Goal: Task Accomplishment & Management: Manage account settings

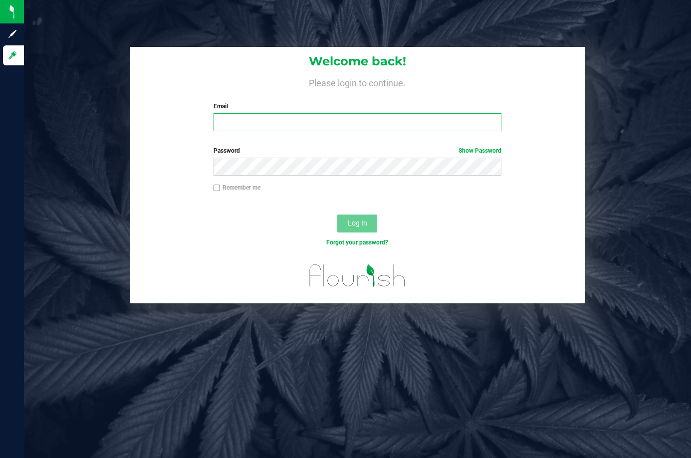
click at [373, 115] on input "Email" at bounding box center [358, 122] width 288 height 18
type input "ktomaskovich@liveparallel.com"
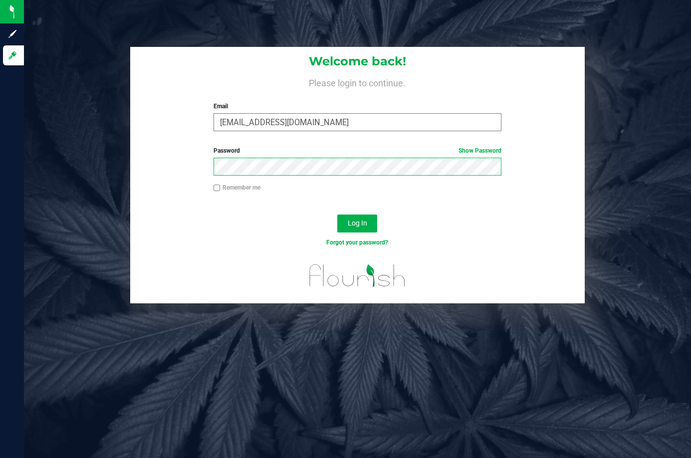
click at [337, 215] on button "Log In" at bounding box center [357, 224] width 40 height 18
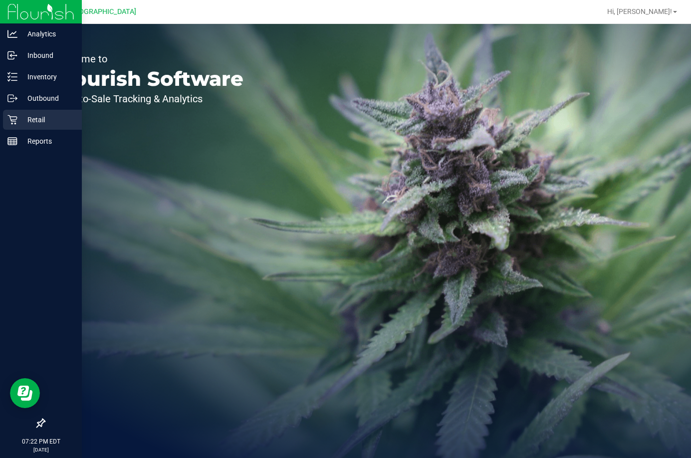
click at [24, 125] on p "Retail" at bounding box center [47, 120] width 60 height 12
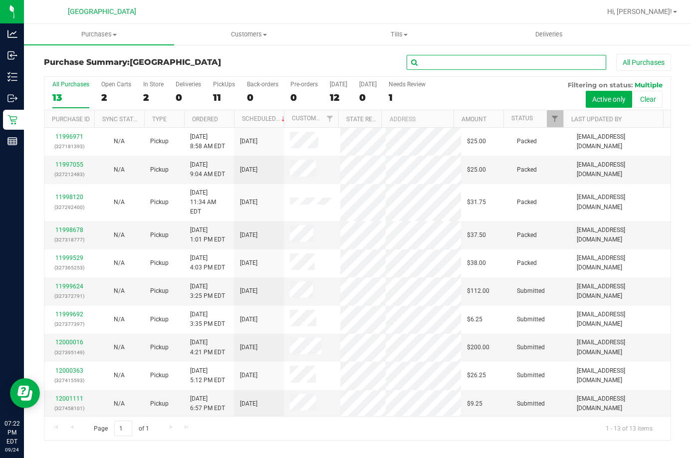
click at [452, 62] on input "text" at bounding box center [507, 62] width 200 height 15
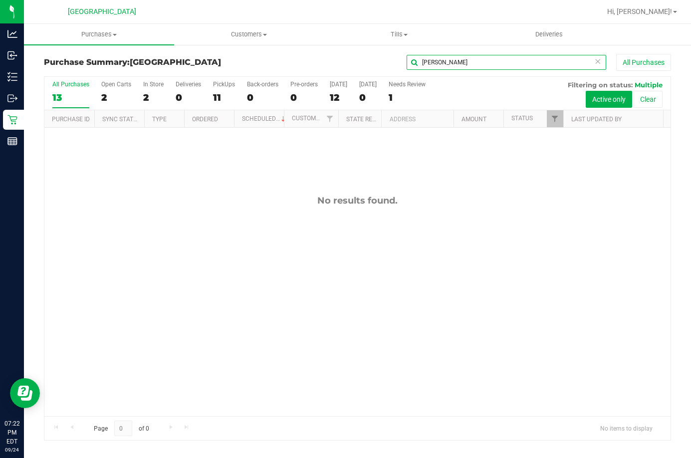
type input "dale"
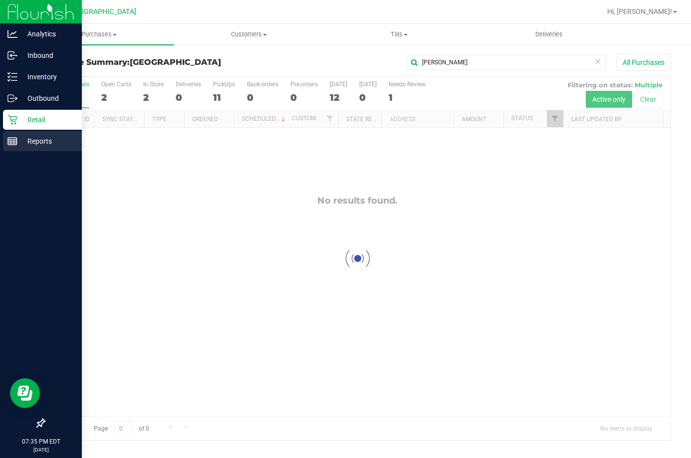
click at [35, 142] on p "Reports" at bounding box center [47, 141] width 60 height 12
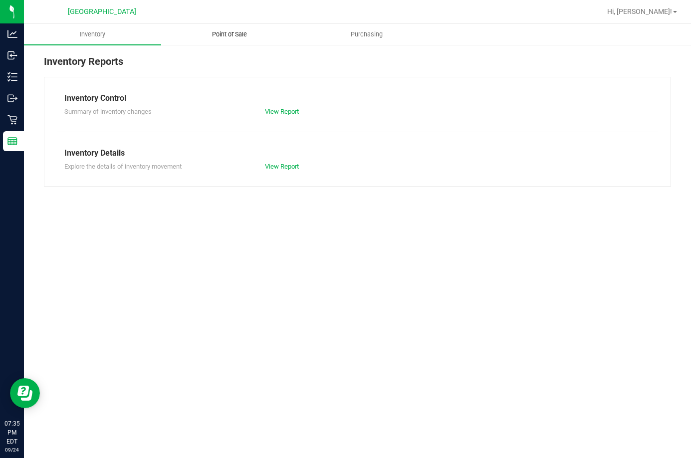
click at [228, 32] on span "Point of Sale" at bounding box center [230, 34] width 62 height 9
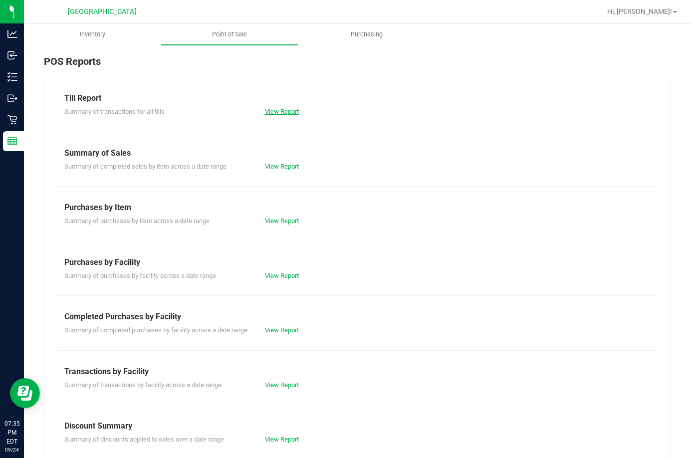
click at [267, 114] on link "View Report" at bounding box center [282, 111] width 34 height 7
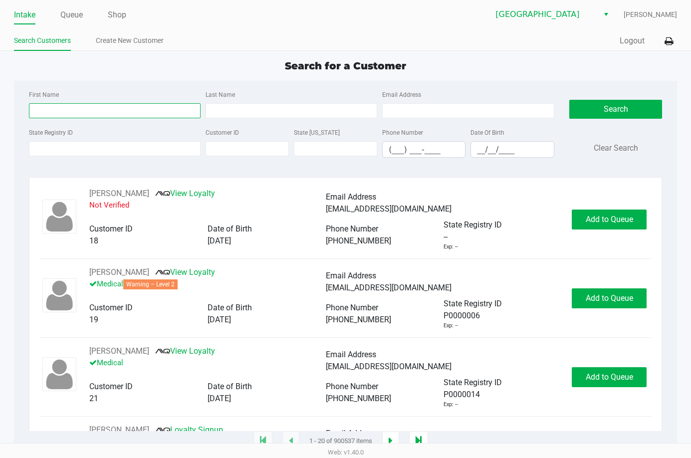
click at [93, 111] on input "First Name" at bounding box center [115, 110] width 172 height 15
type input "[PERSON_NAME]"
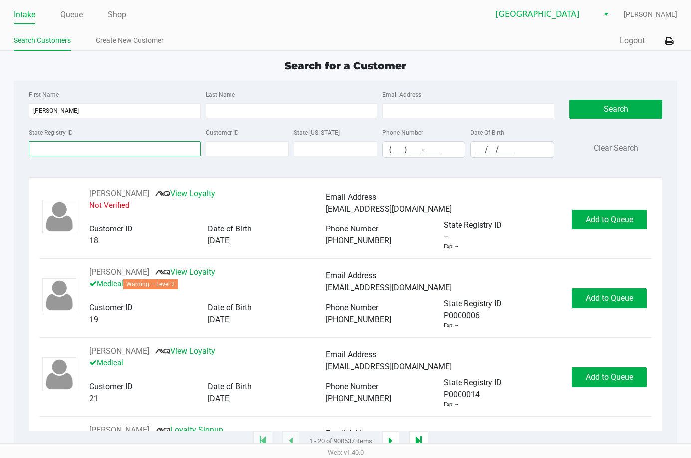
click at [124, 153] on input "State Registry ID" at bounding box center [115, 148] width 172 height 15
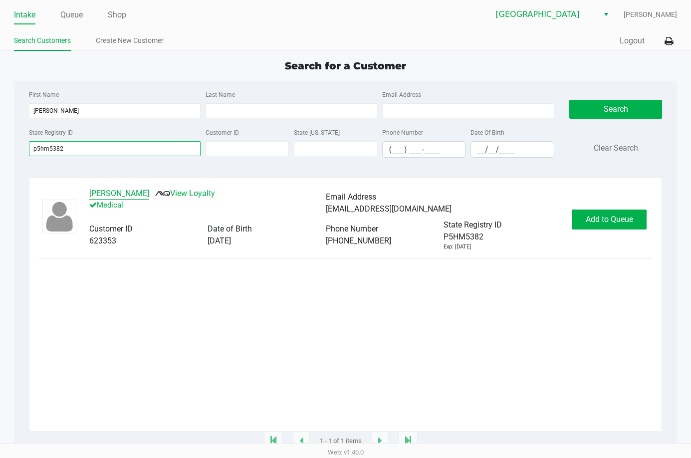
type input "p5hm5382"
click at [131, 197] on button "[PERSON_NAME]" at bounding box center [119, 194] width 60 height 12
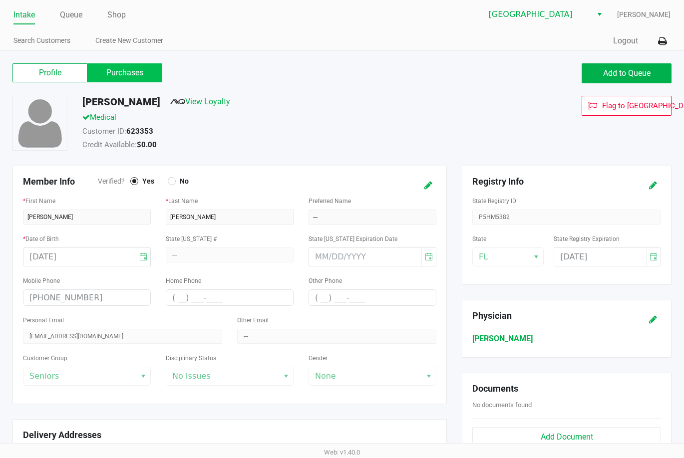
click at [130, 67] on label "Purchases" at bounding box center [124, 72] width 75 height 19
click at [0, 0] on 1 "Purchases" at bounding box center [0, 0] width 0 height 0
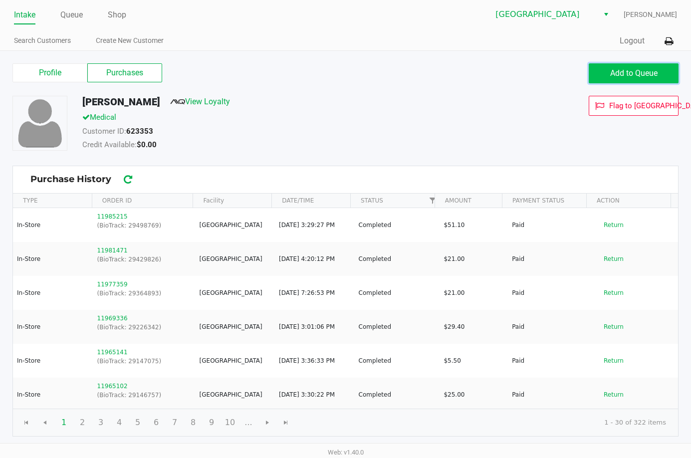
click at [617, 77] on span "Add to Queue" at bounding box center [633, 72] width 47 height 9
click at [612, 80] on button "Add to Queue" at bounding box center [634, 73] width 90 height 20
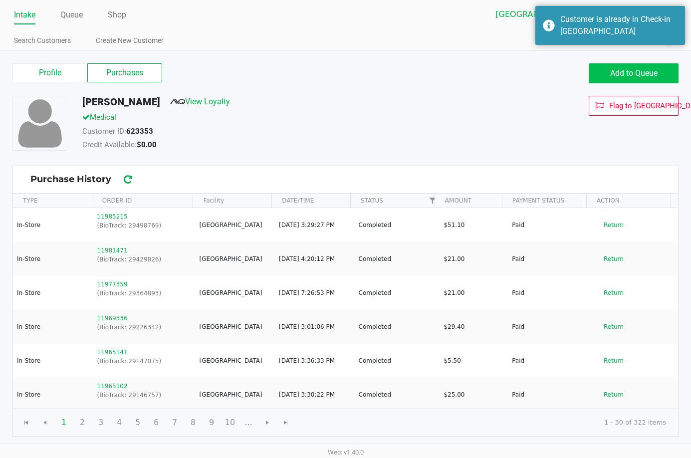
click at [644, 73] on span "Add to Queue" at bounding box center [633, 72] width 47 height 9
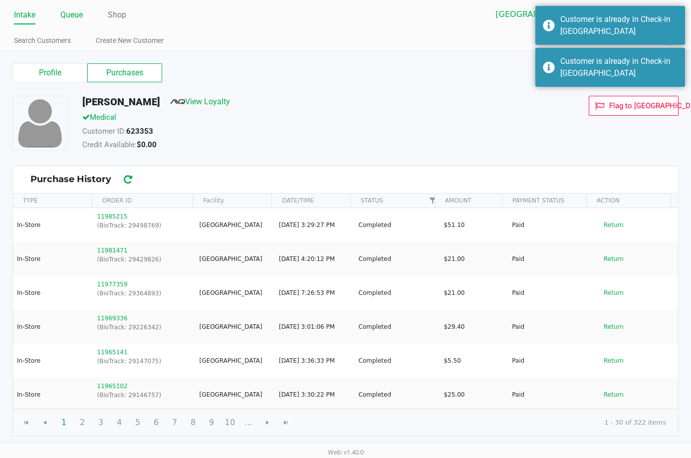
click at [80, 12] on link "Queue" at bounding box center [71, 15] width 22 height 14
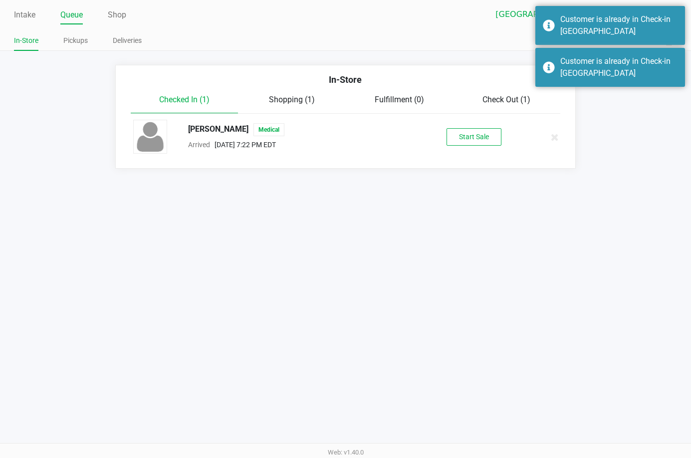
click at [471, 136] on button "Start Sale" at bounding box center [474, 136] width 55 height 17
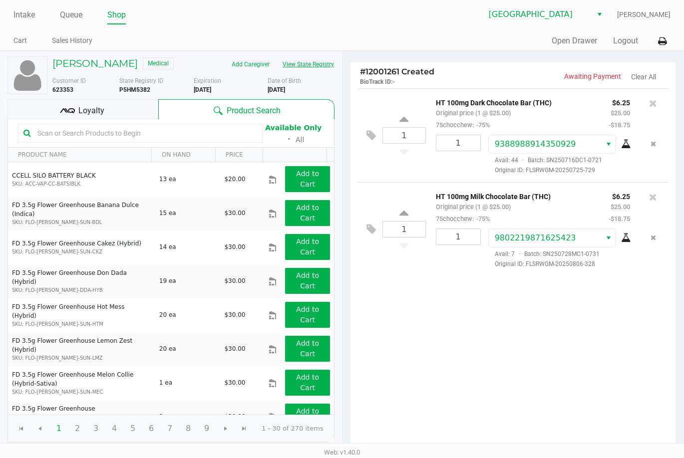
click at [290, 65] on button "View State Registry" at bounding box center [305, 64] width 58 height 16
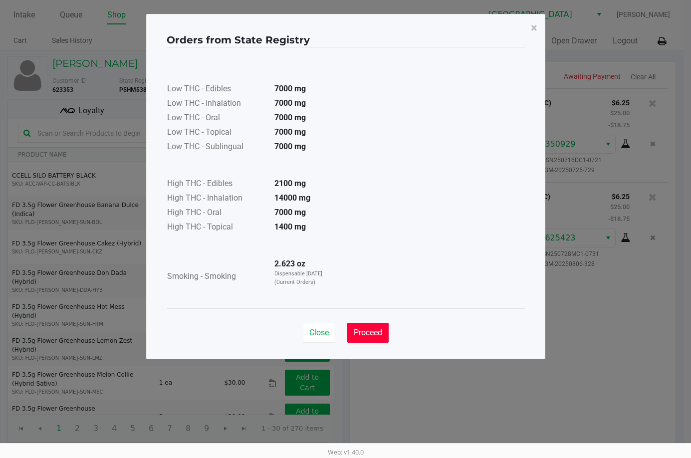
click at [375, 326] on button "Proceed" at bounding box center [367, 333] width 41 height 20
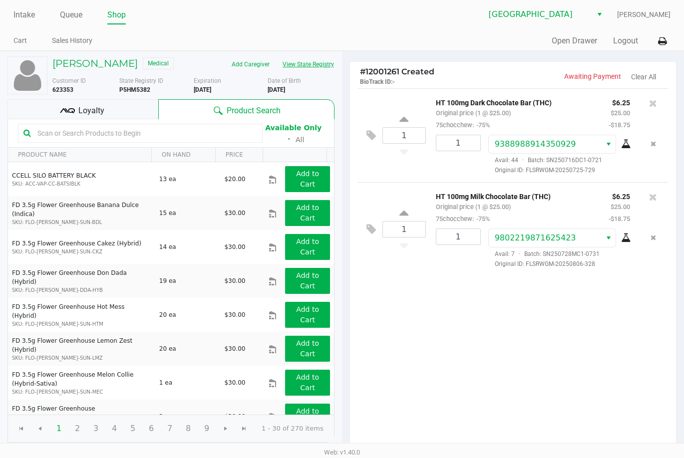
click at [276, 56] on button "View State Registry" at bounding box center [305, 64] width 58 height 16
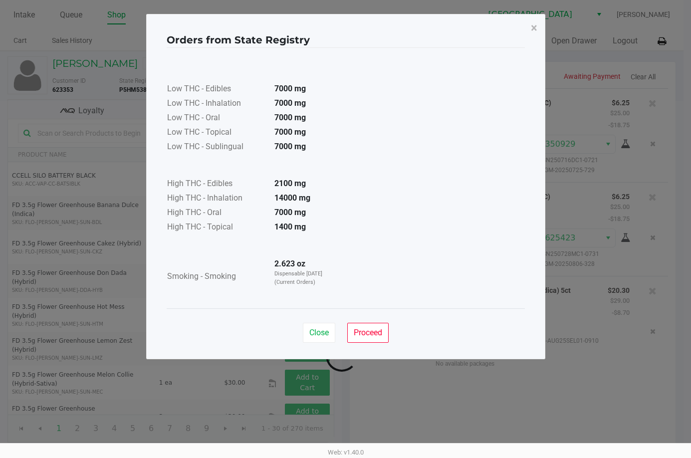
click at [276, 56] on button "View State Registry" at bounding box center [305, 64] width 58 height 16
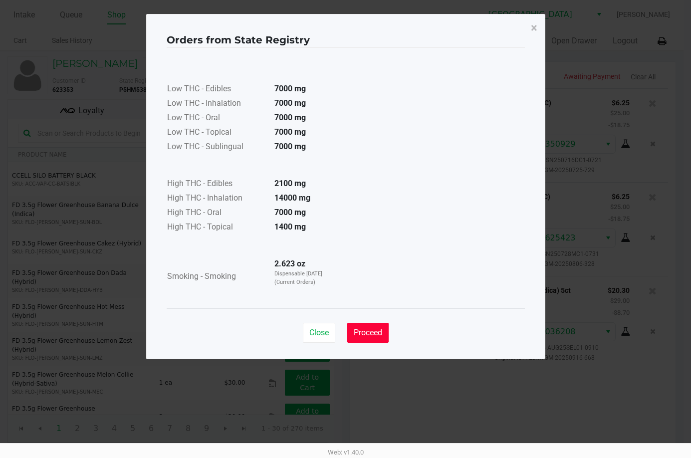
click at [377, 338] on button "Proceed" at bounding box center [367, 333] width 41 height 20
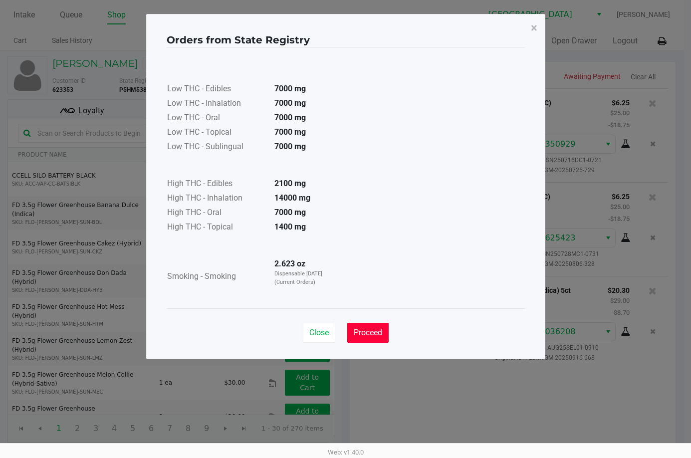
click at [364, 331] on span "Proceed" at bounding box center [368, 332] width 28 height 9
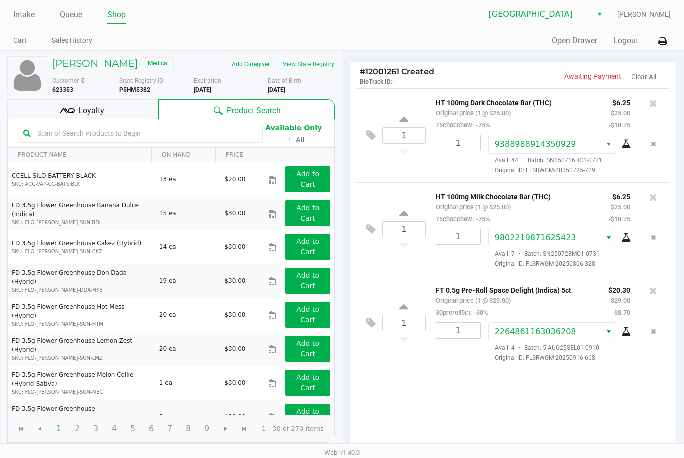
click at [432, 374] on div "1 HT 100mg Dark Chocolate Bar (THC) Original price (1 @ $25.00) 75chocchew: -75…" at bounding box center [513, 269] width 326 height 362
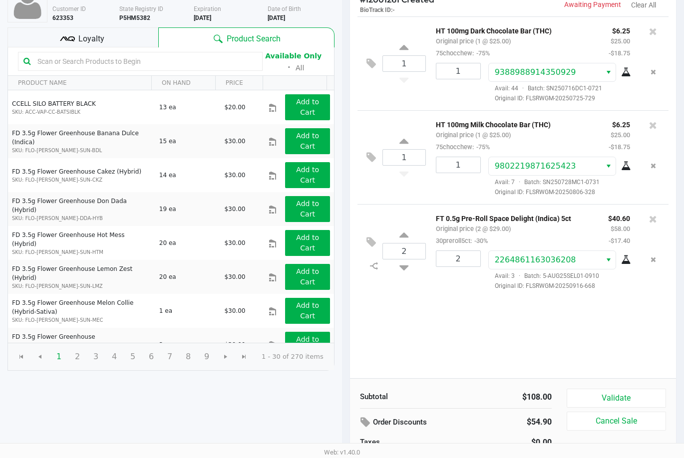
scroll to position [102, 0]
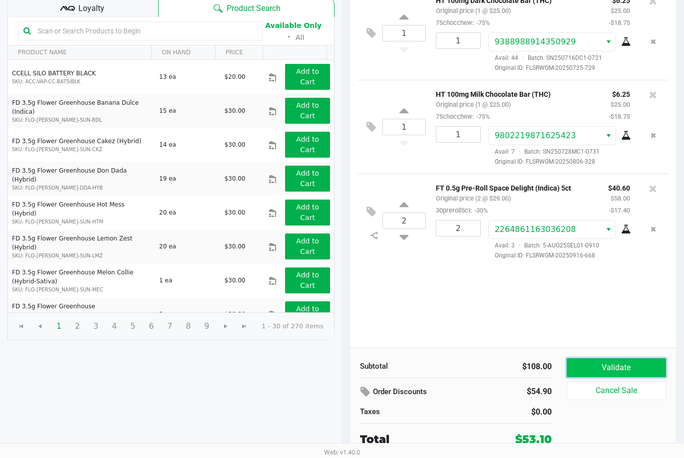
click at [623, 373] on button "Validate" at bounding box center [615, 367] width 99 height 19
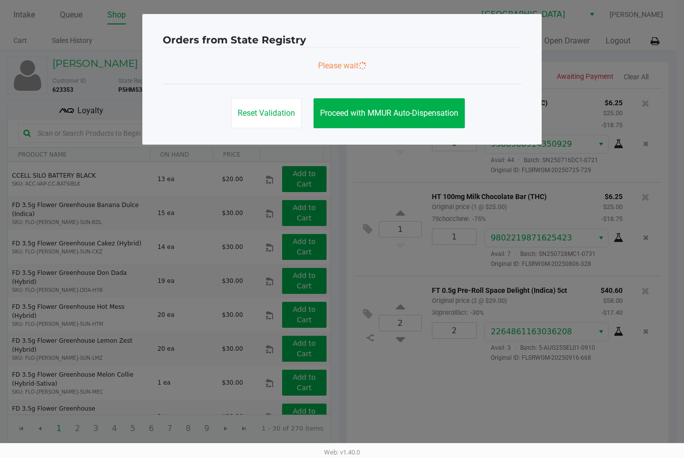
scroll to position [0, 0]
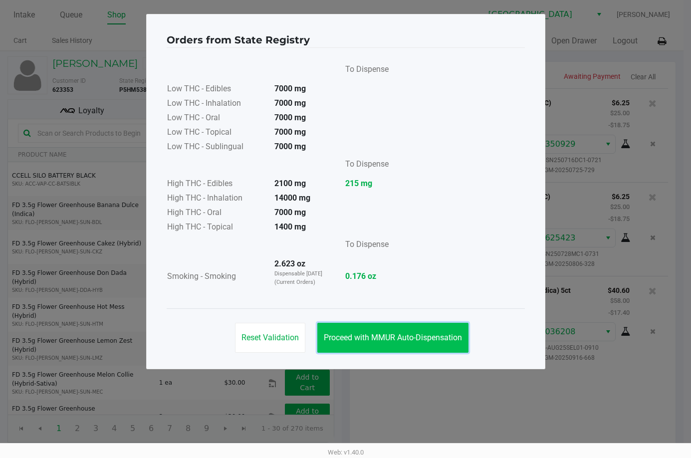
click at [430, 323] on button "Proceed with MMUR Auto-Dispensation" at bounding box center [392, 338] width 151 height 30
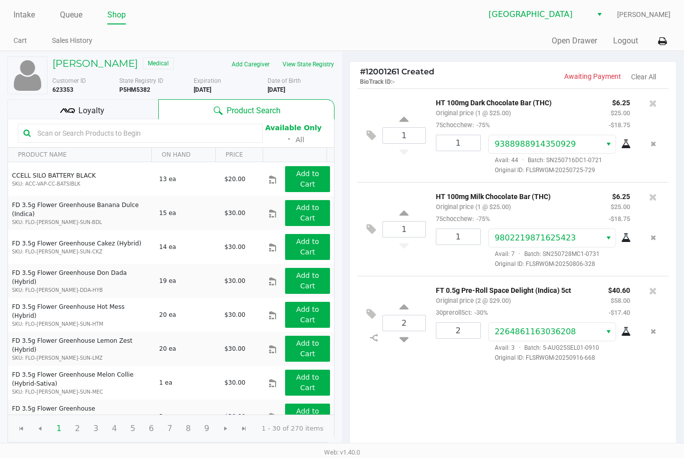
click at [130, 114] on div "Loyalty" at bounding box center [82, 109] width 151 height 20
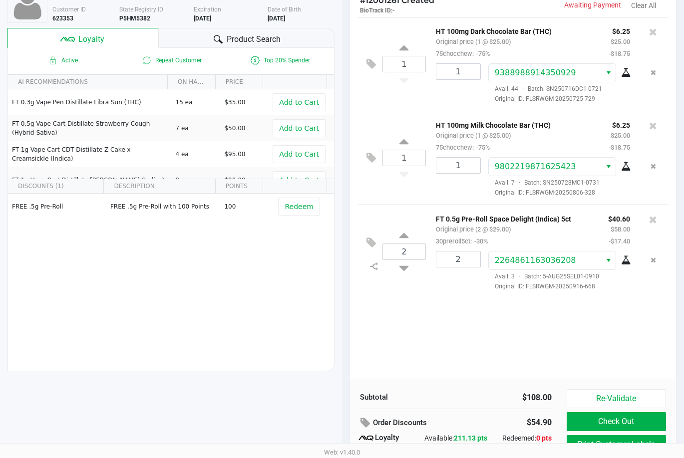
scroll to position [123, 0]
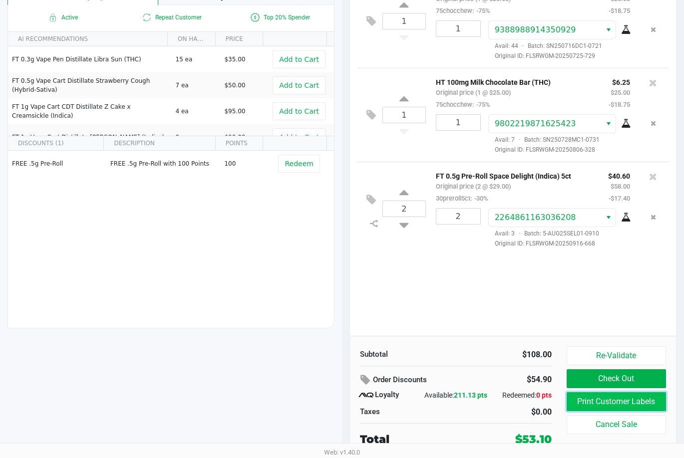
click at [637, 399] on button "Print Customer Labels" at bounding box center [615, 401] width 99 height 19
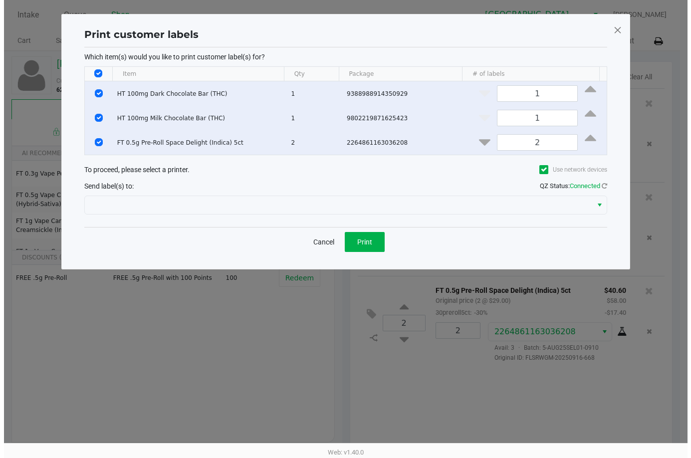
scroll to position [0, 0]
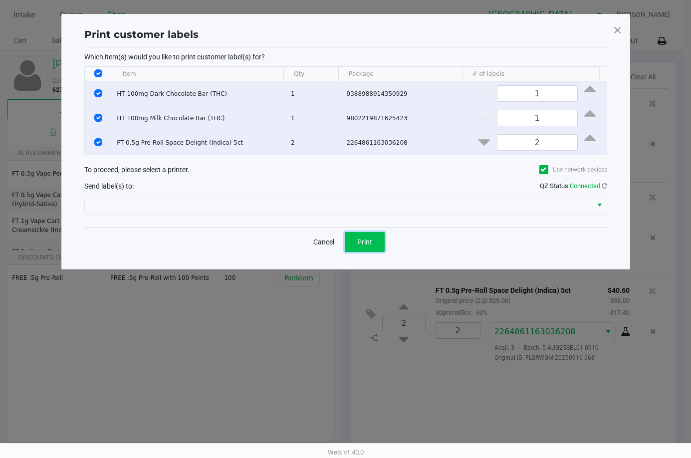
click at [383, 243] on button "Print" at bounding box center [365, 242] width 40 height 20
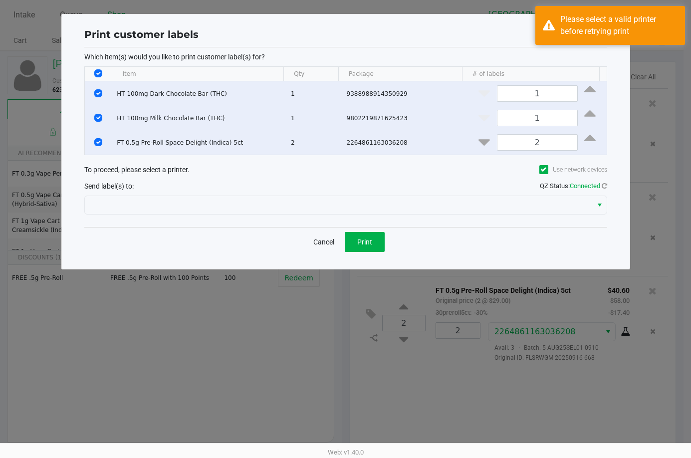
click at [253, 227] on div "Which item(s) would you like to print customer label(s) for? Item Qty Package #…" at bounding box center [345, 137] width 523 height 180
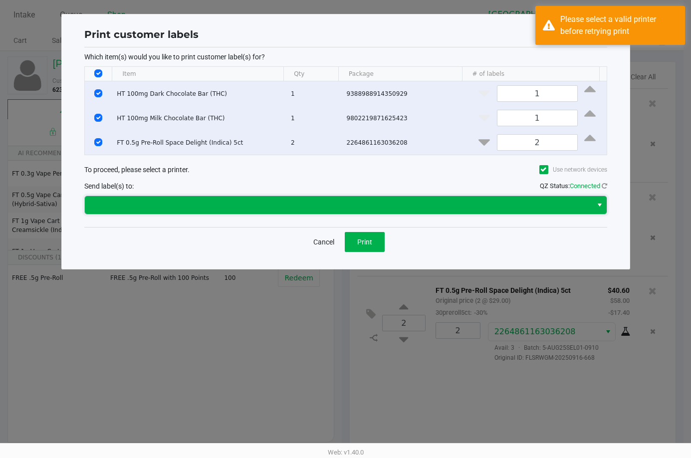
click at [263, 211] on span at bounding box center [339, 205] width 496 height 12
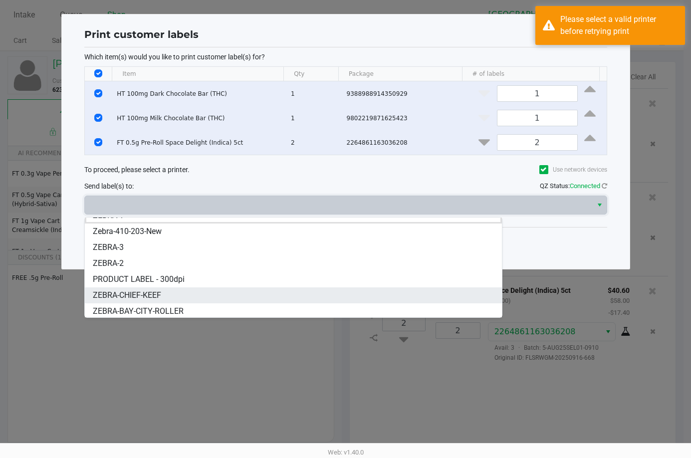
scroll to position [28, 0]
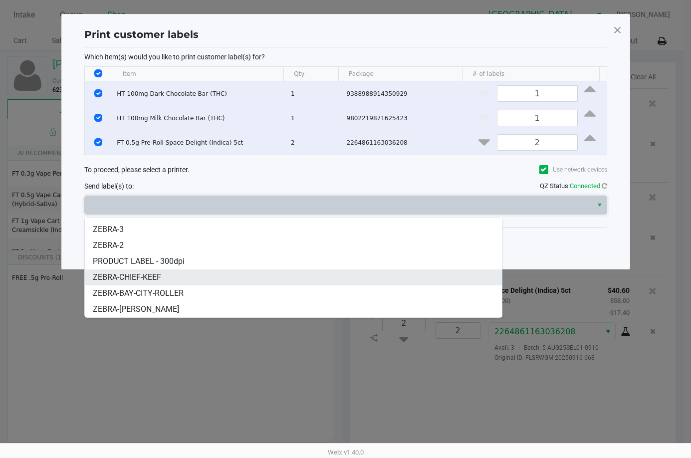
click at [161, 277] on span "ZEBRA-CHIEF-KEEF" at bounding box center [127, 277] width 68 height 12
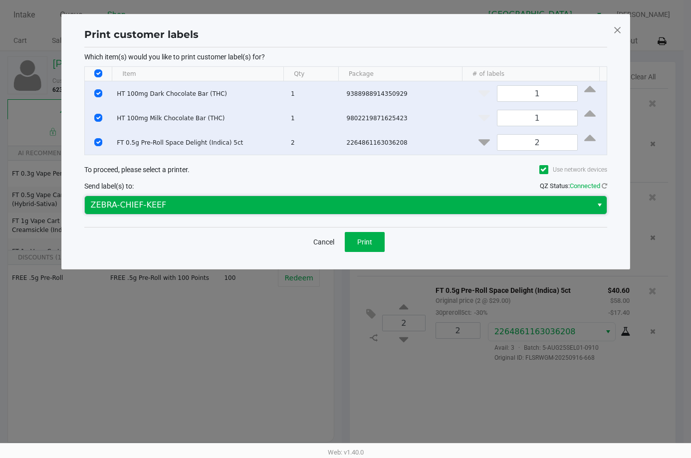
click at [249, 214] on span "ZEBRA-CHIEF-KEEF" at bounding box center [339, 205] width 508 height 18
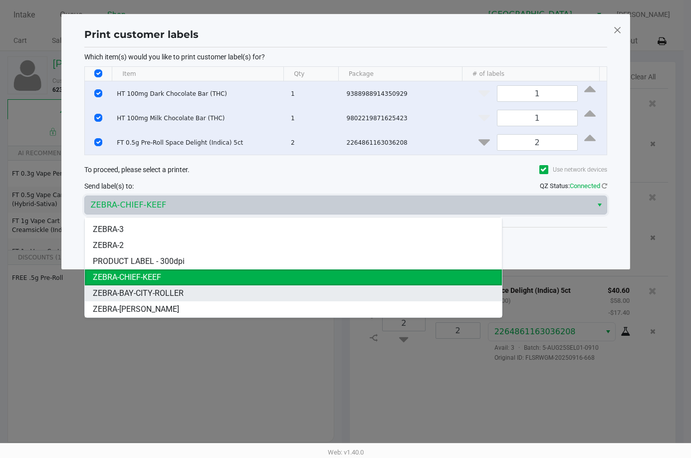
click at [176, 290] on span "ZEBRA-BAY-CITY-ROLLER" at bounding box center [138, 293] width 91 height 12
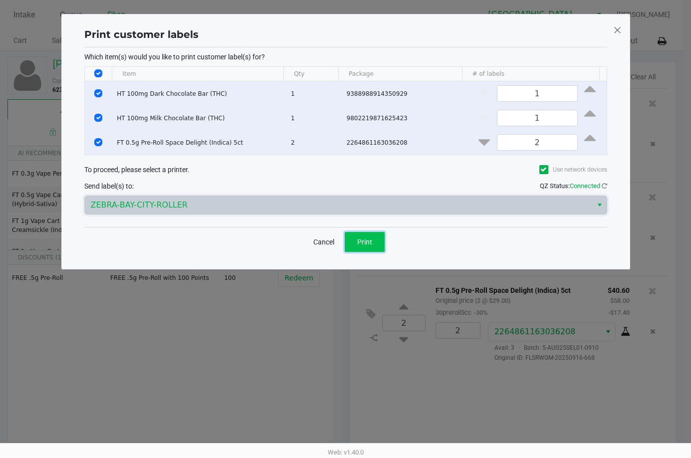
click at [366, 244] on span "Print" at bounding box center [364, 242] width 15 height 8
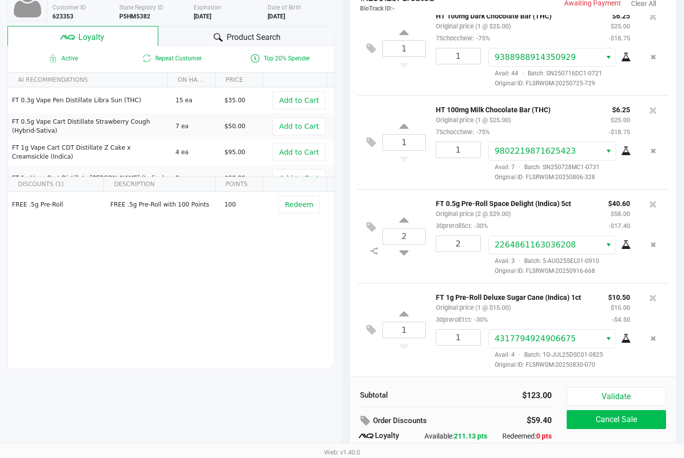
scroll to position [123, 0]
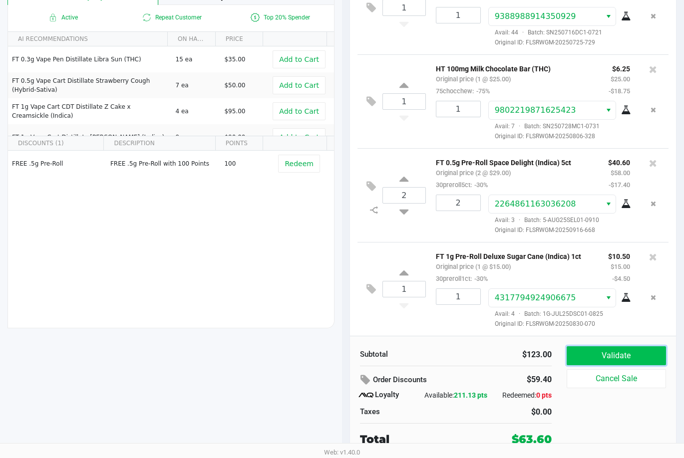
click at [594, 346] on button "Validate" at bounding box center [615, 355] width 99 height 19
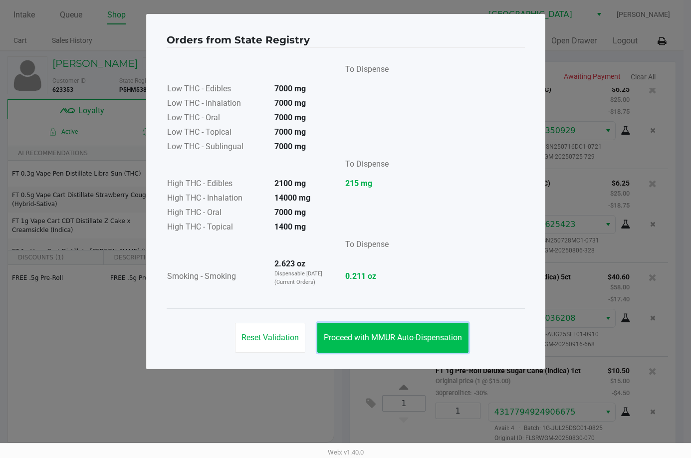
click at [384, 334] on span "Proceed with MMUR Auto-Dispensation" at bounding box center [393, 337] width 138 height 9
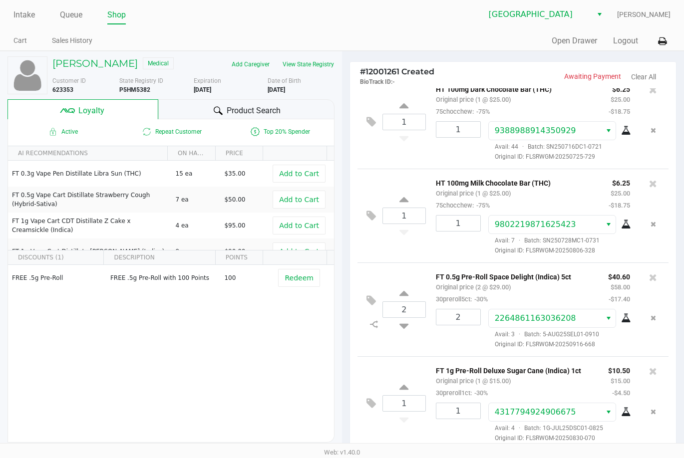
scroll to position [123, 0]
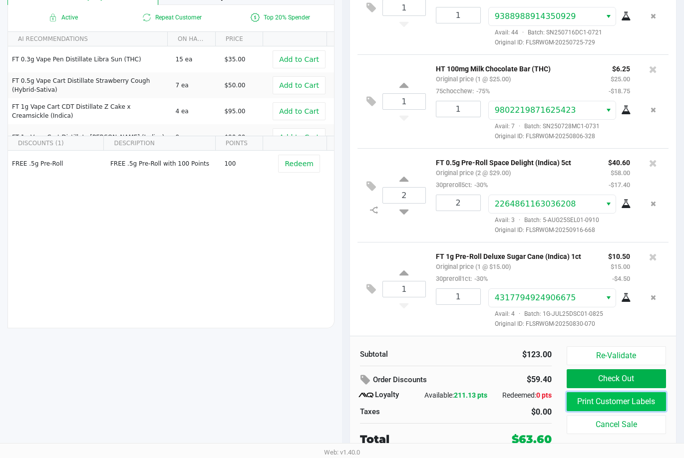
click at [582, 395] on button "Print Customer Labels" at bounding box center [615, 401] width 99 height 19
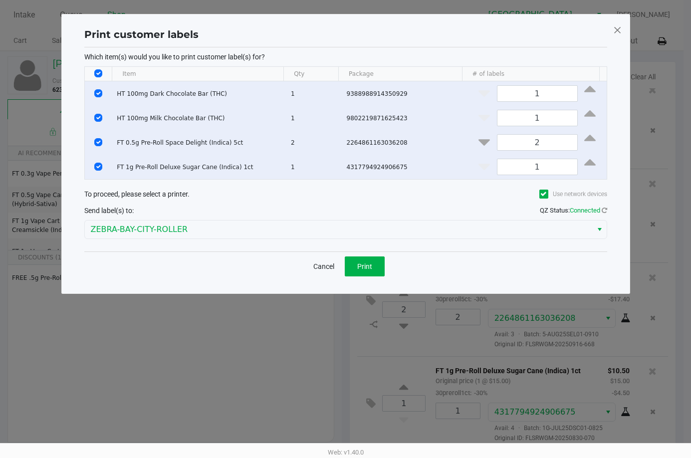
click at [98, 74] on input "Select All Rows" at bounding box center [98, 73] width 8 height 8
checkbox input "false"
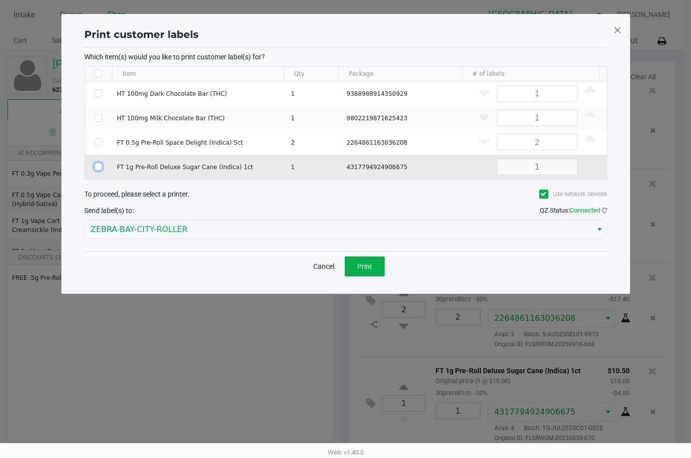
drag, startPoint x: 97, startPoint y: 173, endPoint x: 208, endPoint y: 211, distance: 117.6
click at [96, 171] on input "Select Row" at bounding box center [98, 167] width 8 height 8
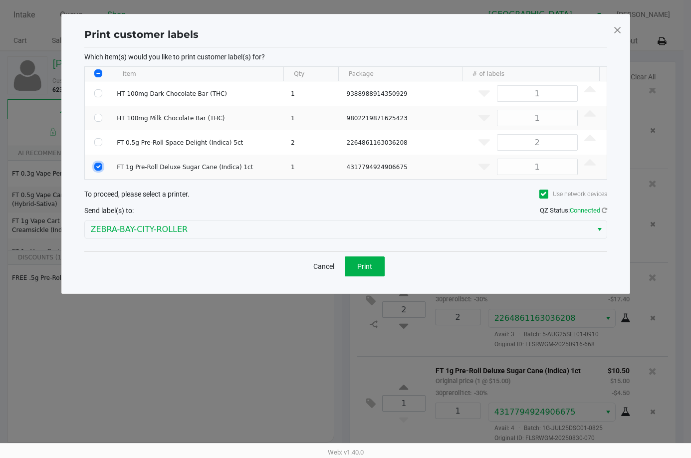
checkbox input "true"
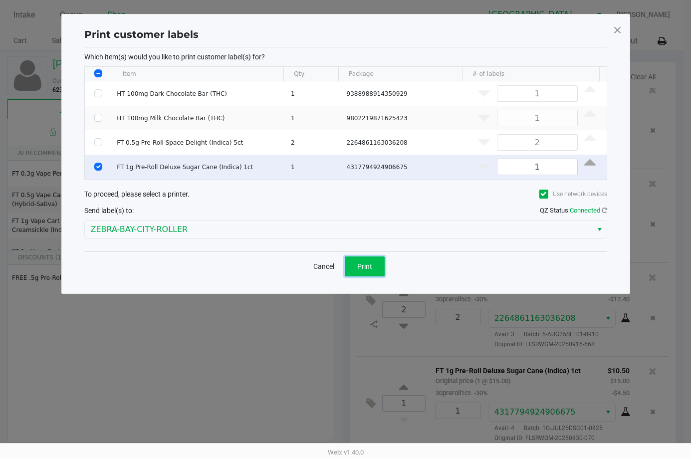
click at [364, 270] on span "Print" at bounding box center [364, 267] width 15 height 8
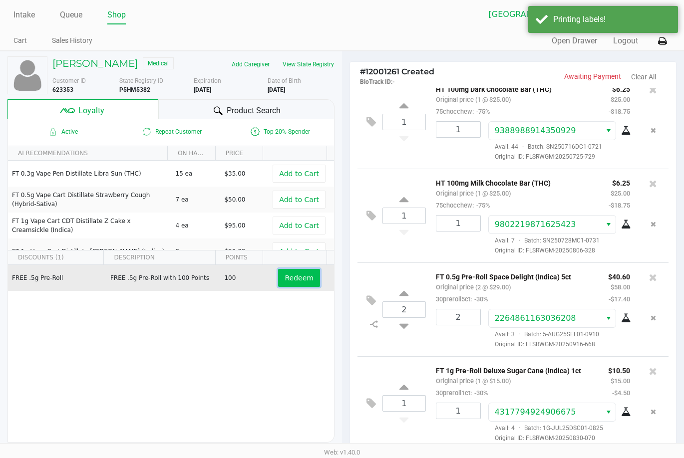
click at [304, 274] on span "Redeem" at bounding box center [298, 278] width 28 height 8
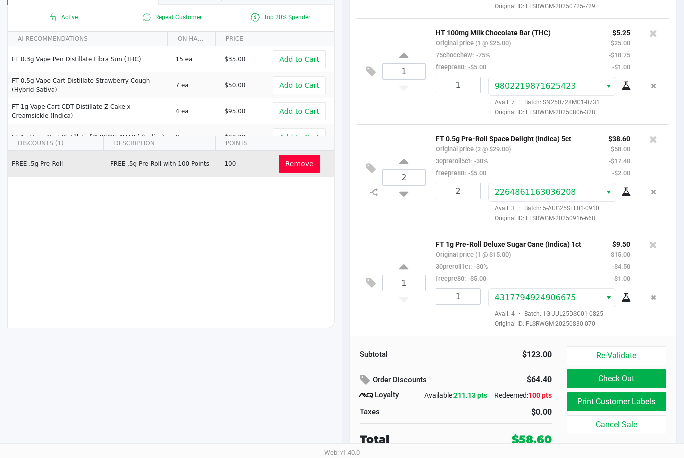
scroll to position [123, 0]
click at [592, 372] on button "Check Out" at bounding box center [615, 378] width 99 height 19
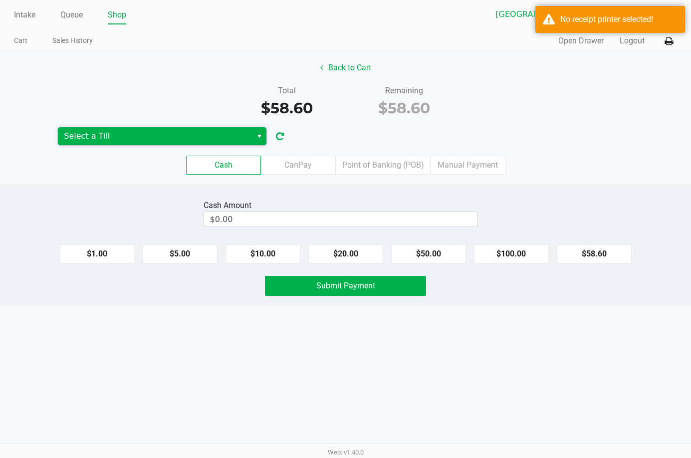
drag, startPoint x: 156, startPoint y: 138, endPoint x: 151, endPoint y: 142, distance: 6.4
click at [156, 138] on span "Select a Till" at bounding box center [155, 136] width 182 height 12
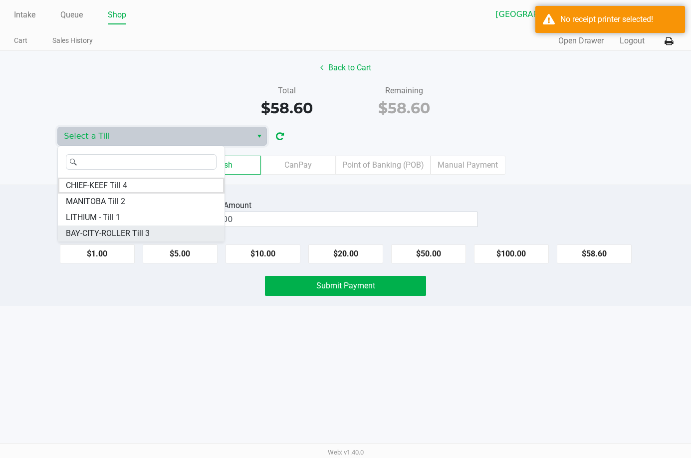
click at [136, 230] on span "BAY-CITY-ROLLER Till 3" at bounding box center [108, 234] width 84 height 12
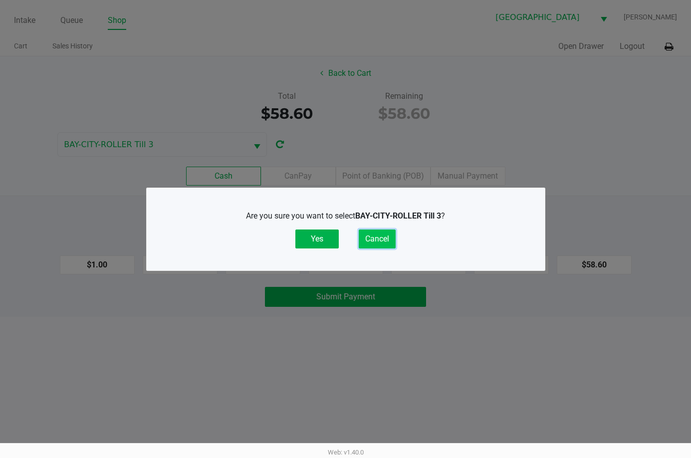
click at [380, 234] on button "Cancel" at bounding box center [377, 239] width 37 height 19
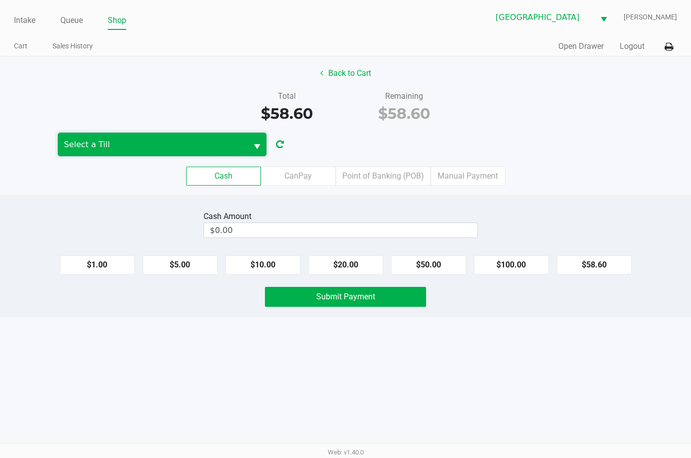
click at [172, 148] on span "Select a Till" at bounding box center [153, 145] width 178 height 12
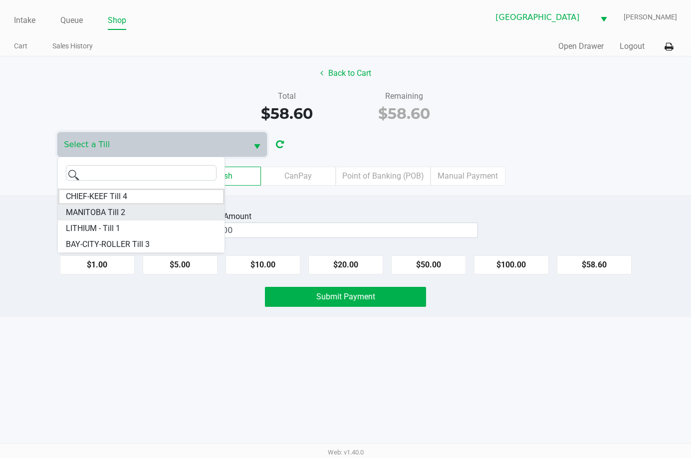
click at [147, 205] on li "MANITOBA Till 2" at bounding box center [141, 213] width 167 height 16
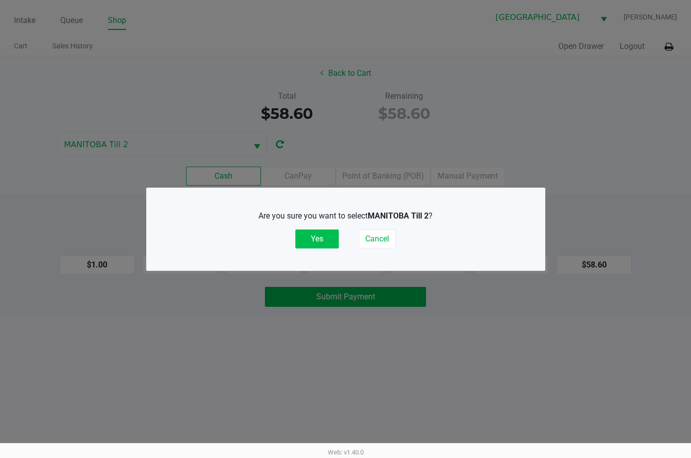
click at [310, 247] on button "Yes" at bounding box center [316, 239] width 43 height 19
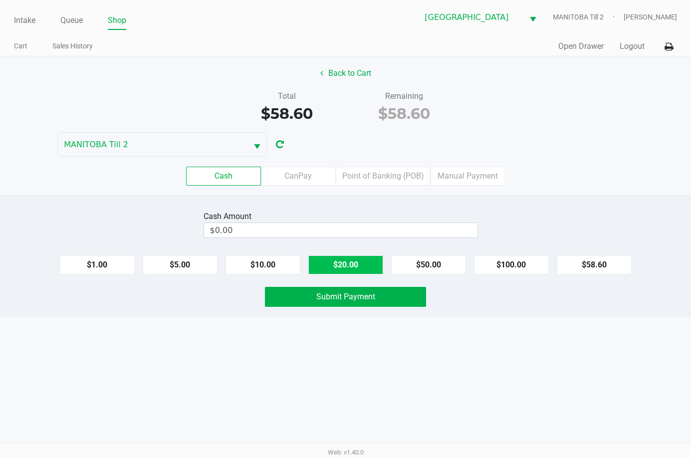
click at [366, 265] on button "$20.00" at bounding box center [345, 265] width 75 height 19
type input "$60.00"
click at [353, 299] on span "Submit Payment" at bounding box center [345, 296] width 59 height 9
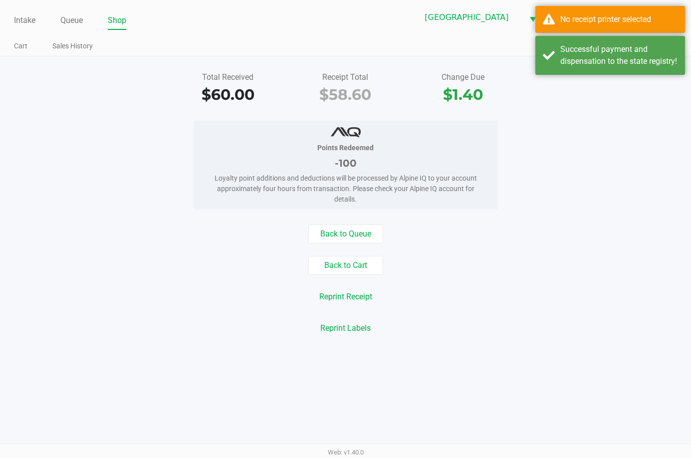
click at [563, 91] on div "Total Received $60.00 Receipt Total $58.60 Change Due $1.40" at bounding box center [346, 88] width 706 height 34
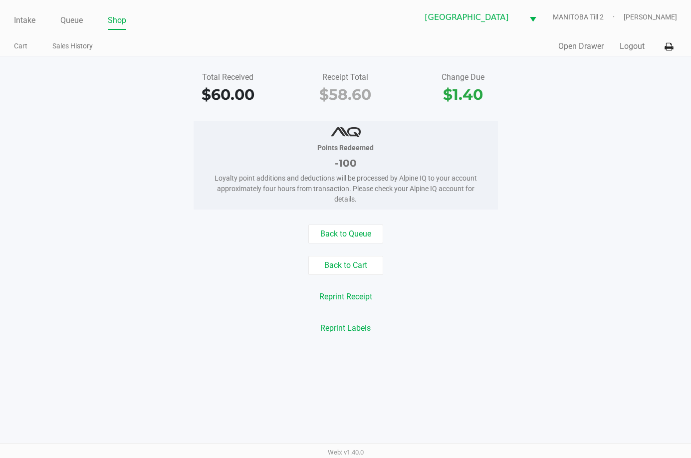
click at [564, 87] on div "Total Received $60.00 Receipt Total $58.60 Change Due $1.40" at bounding box center [346, 88] width 706 height 34
click at [668, 49] on icon at bounding box center [669, 46] width 8 height 7
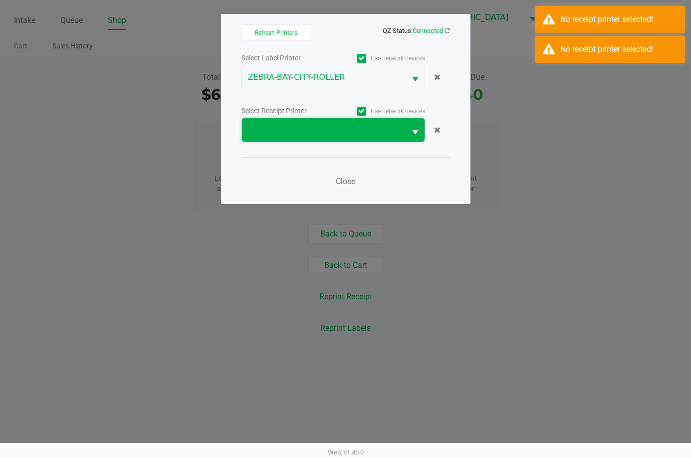
click at [378, 120] on span at bounding box center [324, 129] width 164 height 23
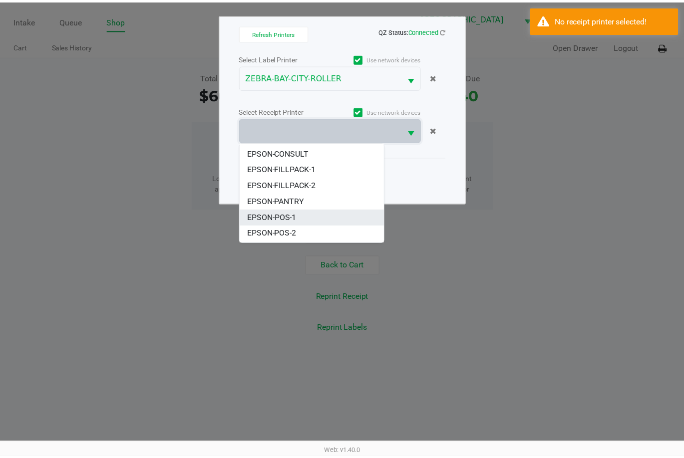
scroll to position [60, 0]
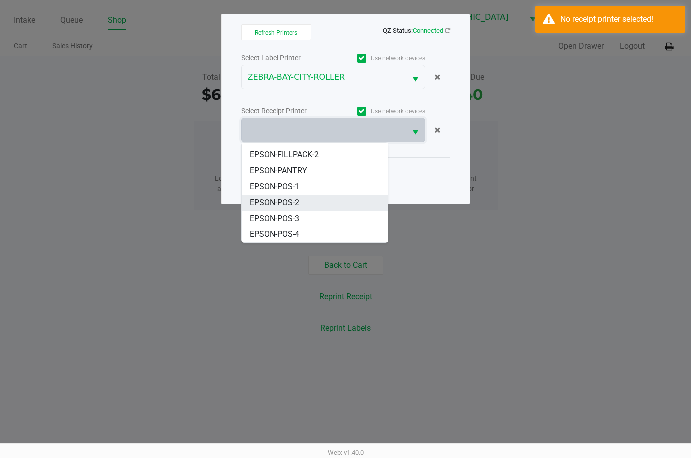
click at [308, 204] on li "EPSON-POS-2" at bounding box center [315, 203] width 146 height 16
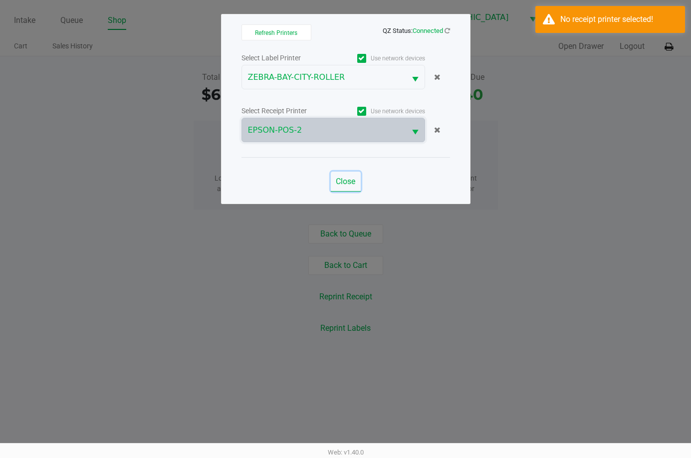
click at [339, 184] on span "Close" at bounding box center [345, 181] width 19 height 9
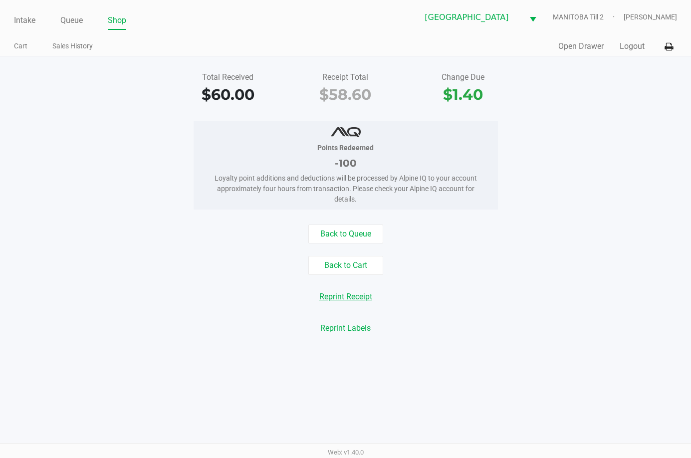
click at [359, 294] on button "Reprint Receipt" at bounding box center [346, 296] width 66 height 19
click at [570, 48] on button "Open Drawer" at bounding box center [580, 46] width 45 height 12
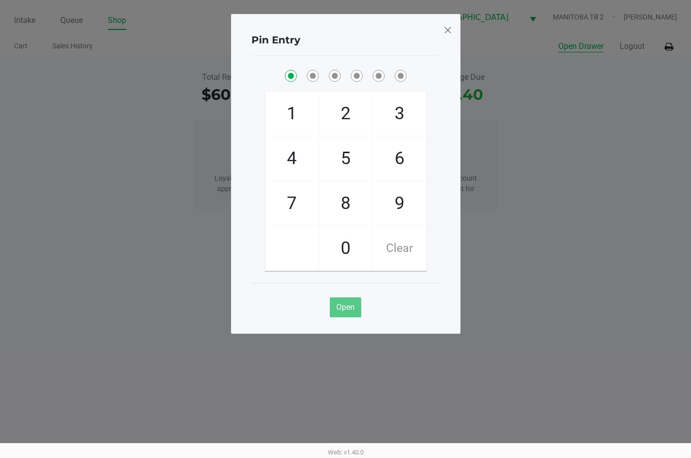
checkbox input "true"
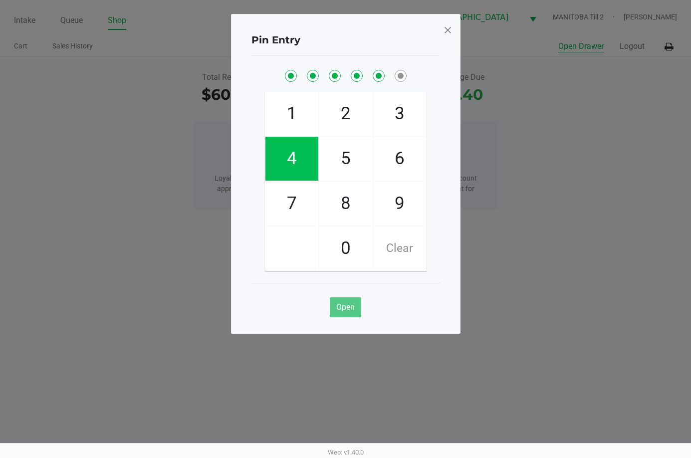
click at [558, 40] on button "Open Drawer" at bounding box center [580, 46] width 45 height 12
checkbox input "true"
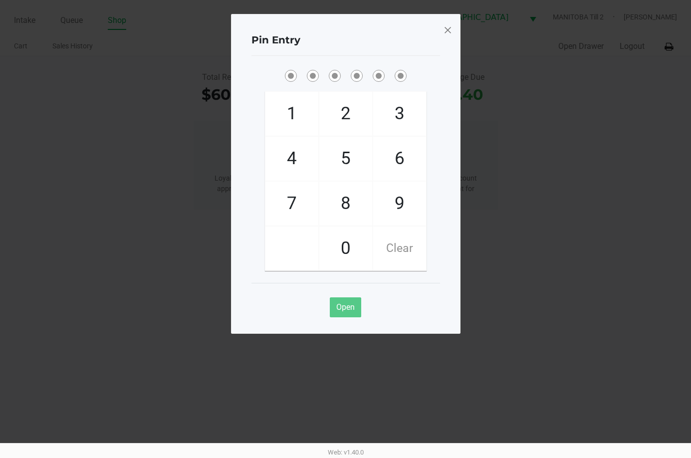
click at [448, 27] on span at bounding box center [447, 30] width 9 height 16
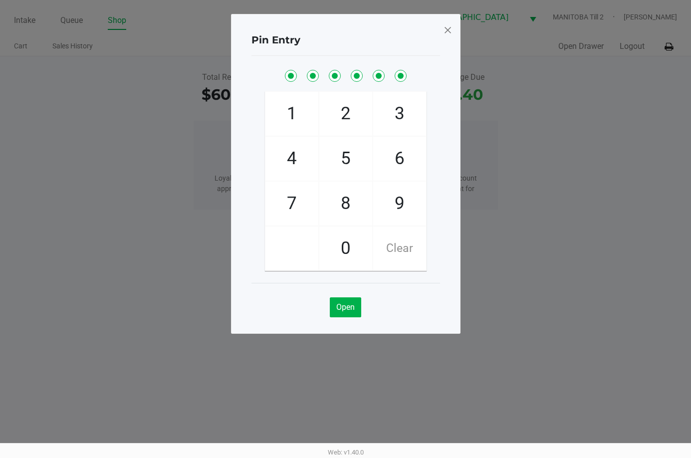
click at [448, 27] on span at bounding box center [447, 30] width 9 height 16
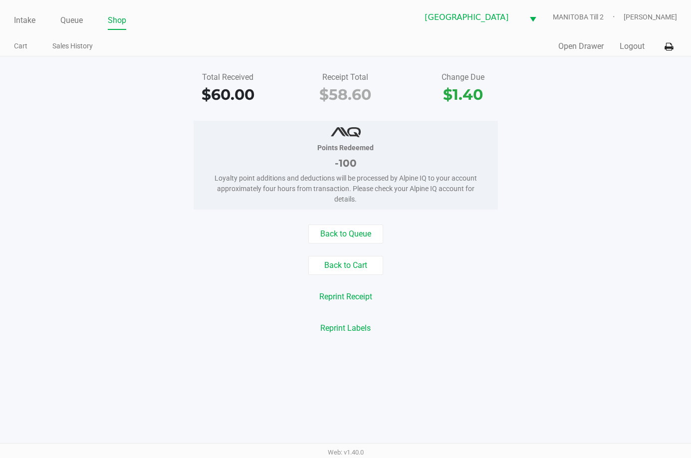
click at [448, 27] on div "Pin Entry 1 4 7 2 5 8 0 3 6 9 Clear Open" at bounding box center [346, 149] width 230 height 320
click at [448, 27] on span "[GEOGRAPHIC_DATA]" at bounding box center [471, 16] width 105 height 23
click at [328, 48] on ul "Cart Sales History" at bounding box center [180, 47] width 332 height 17
click at [21, 17] on link "Intake" at bounding box center [24, 20] width 21 height 14
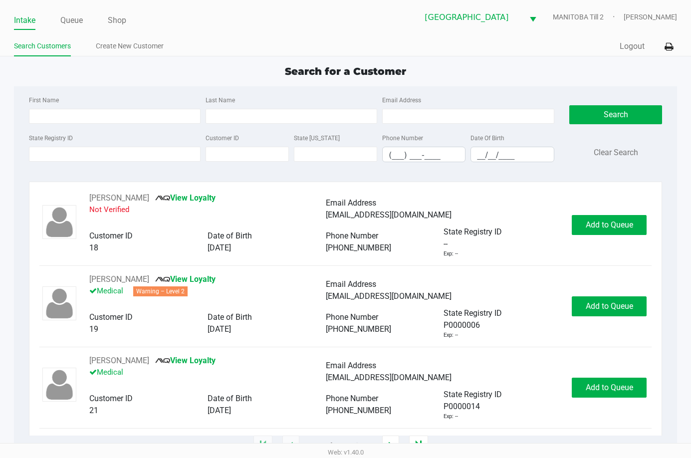
click at [100, 125] on div "First Name Last Name Email Address" at bounding box center [291, 113] width 531 height 38
click at [109, 112] on input "First Name" at bounding box center [115, 116] width 172 height 15
type input "[PERSON_NAME]"
type input "ty"
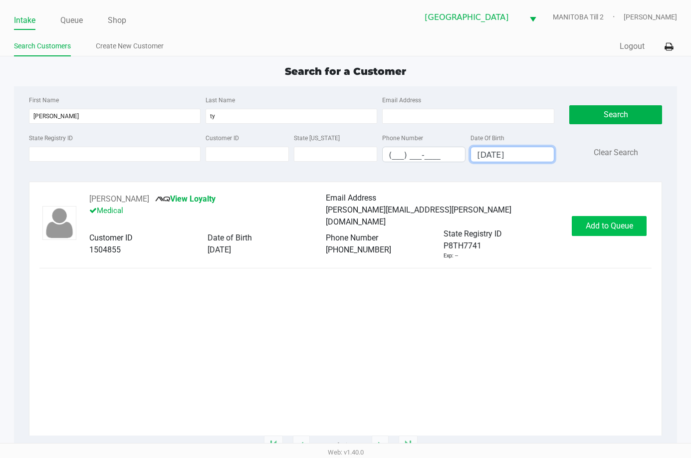
type input "[DATE]"
click at [628, 226] on span "Add to Queue" at bounding box center [609, 225] width 47 height 9
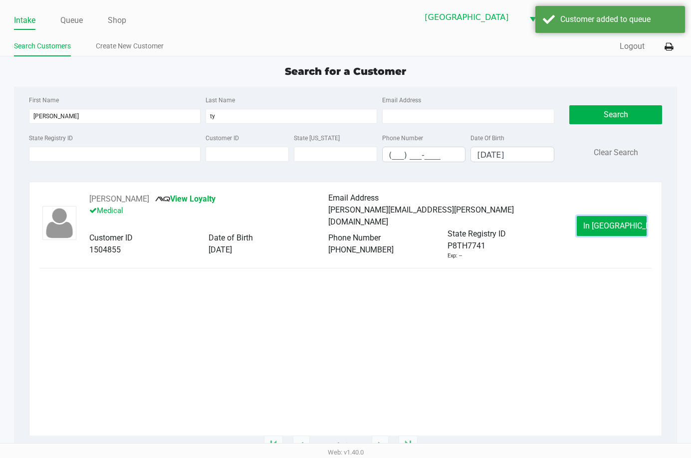
click at [628, 226] on button "In [GEOGRAPHIC_DATA]" at bounding box center [612, 226] width 70 height 20
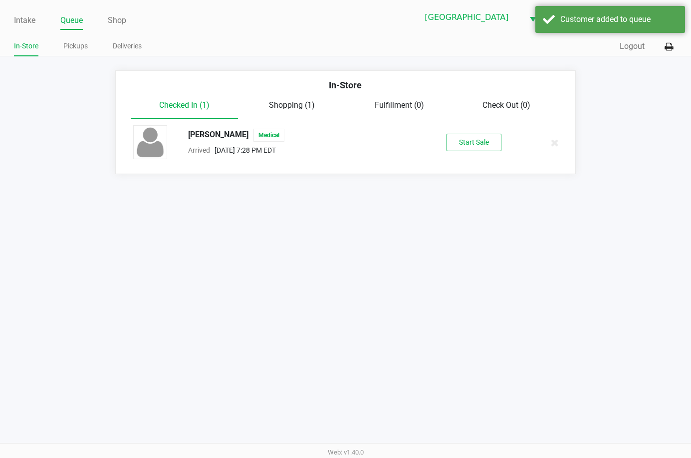
click at [220, 130] on div "[PERSON_NAME] Medical" at bounding box center [300, 135] width 238 height 13
click at [486, 138] on button "Start Sale" at bounding box center [474, 142] width 55 height 17
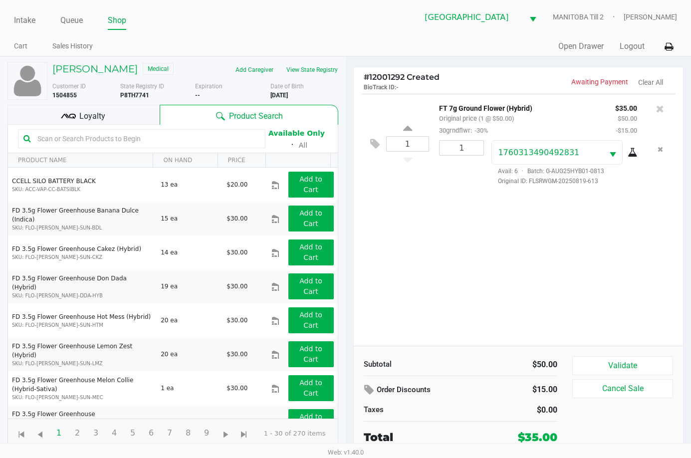
click at [100, 118] on span "Loyalty" at bounding box center [92, 116] width 26 height 12
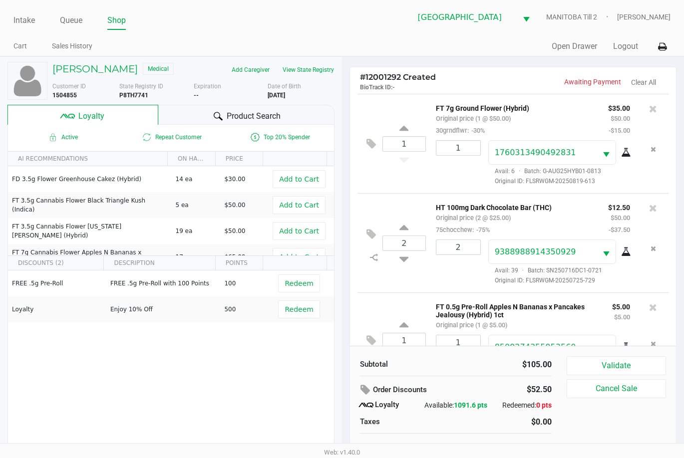
scroll to position [44, 0]
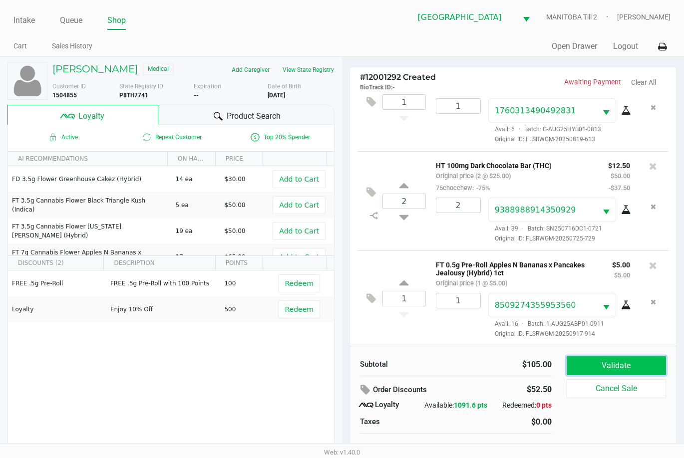
click at [617, 364] on button "Validate" at bounding box center [615, 365] width 99 height 19
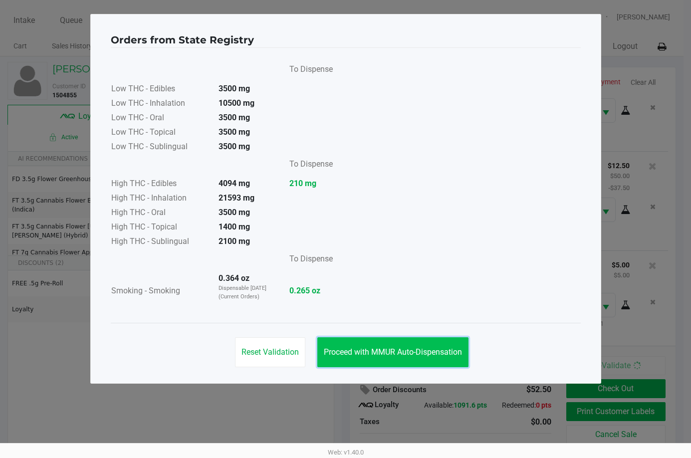
click at [400, 351] on span "Proceed with MMUR Auto-Dispensation" at bounding box center [393, 351] width 138 height 9
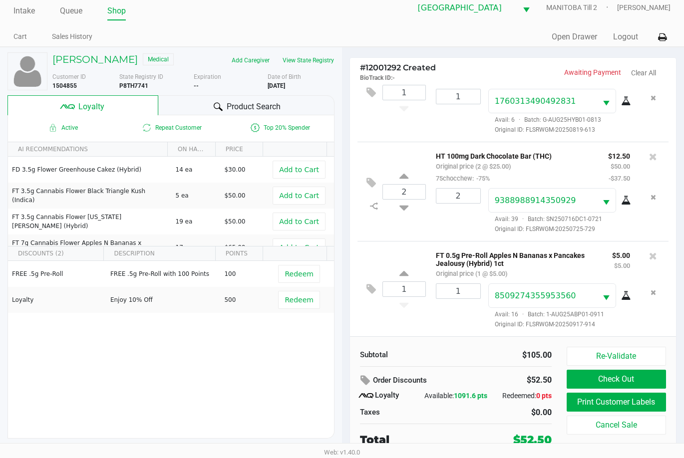
scroll to position [19, 0]
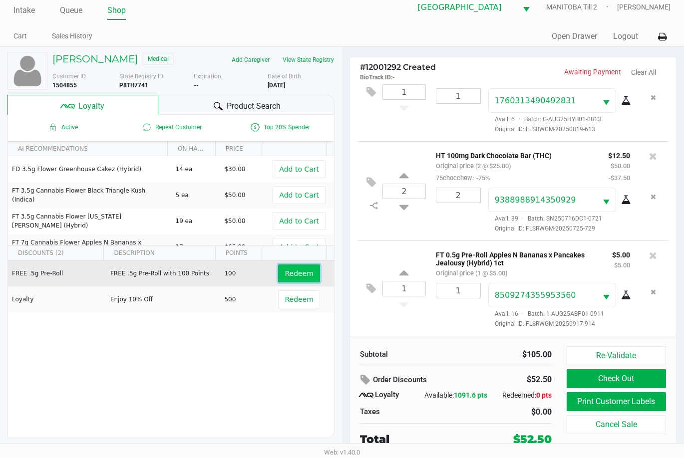
click at [305, 268] on button "Redeem" at bounding box center [298, 274] width 41 height 18
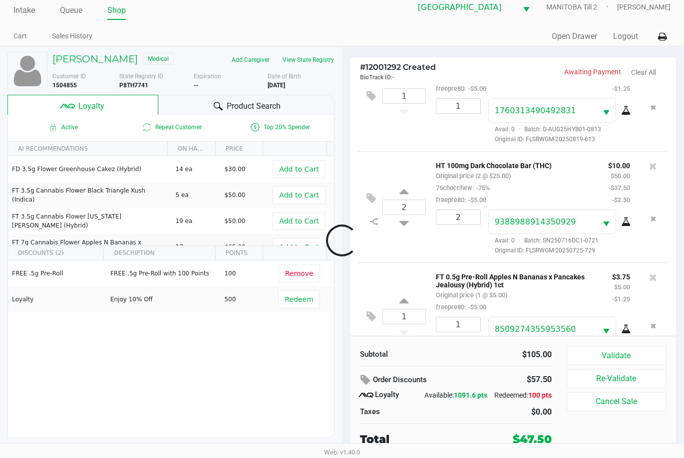
scroll to position [80, 0]
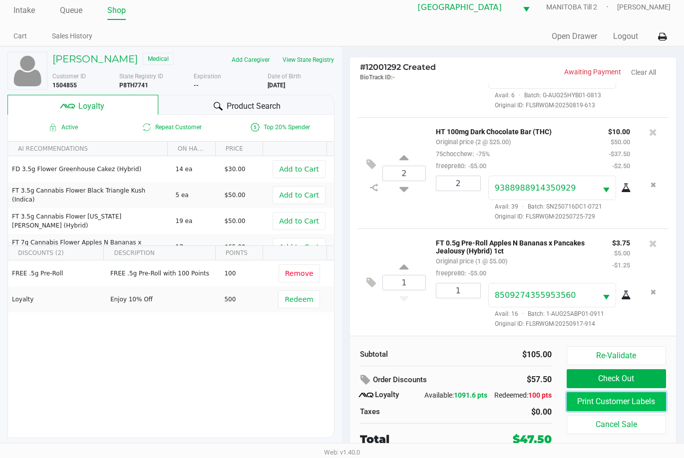
click at [597, 392] on button "Print Customer Labels" at bounding box center [615, 401] width 99 height 19
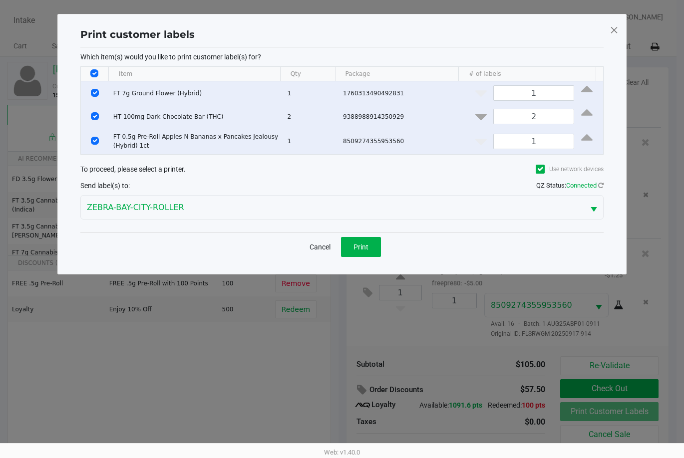
scroll to position [0, 0]
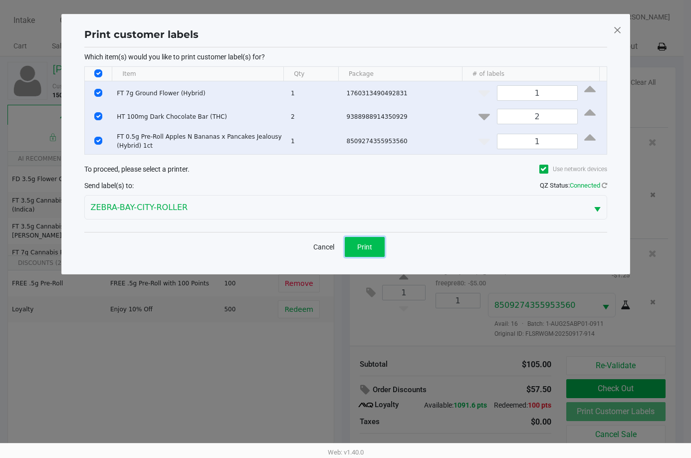
click at [376, 242] on button "Print" at bounding box center [365, 247] width 40 height 20
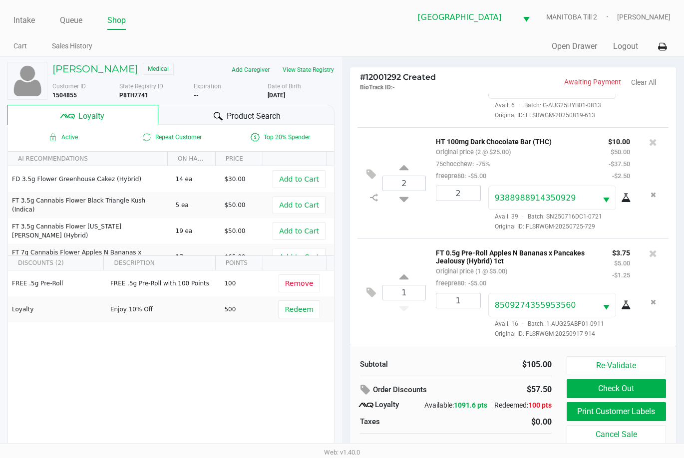
scroll to position [19, 0]
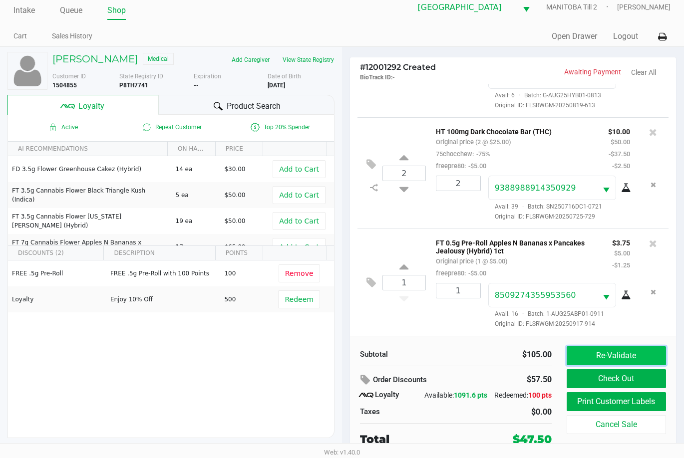
click at [626, 346] on button "Re-Validate" at bounding box center [615, 355] width 99 height 19
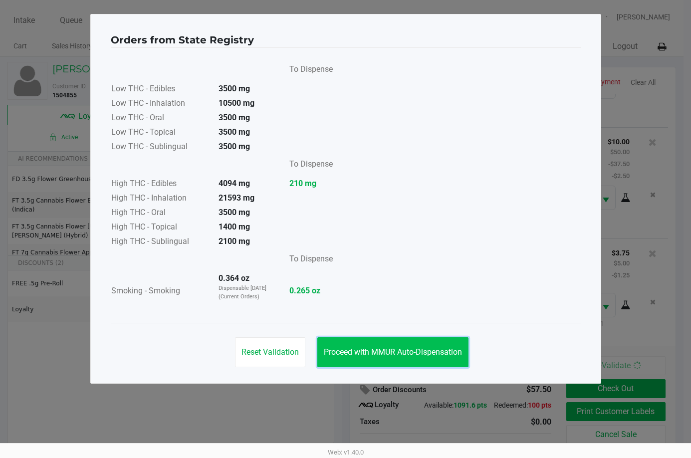
click at [403, 363] on button "Proceed with MMUR Auto-Dispensation" at bounding box center [392, 352] width 151 height 30
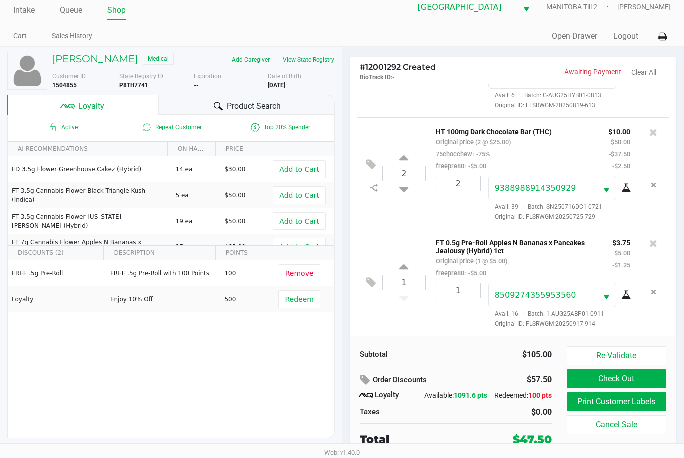
scroll to position [19, 0]
click at [624, 371] on button "Check Out" at bounding box center [615, 378] width 99 height 19
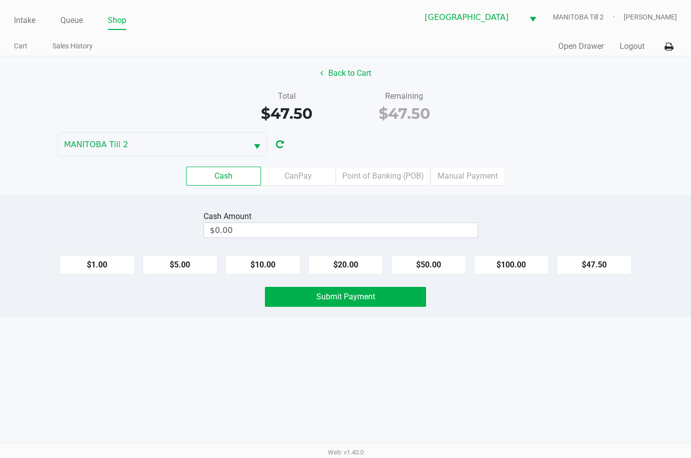
click at [402, 179] on label "Point of Banking (POB)" at bounding box center [383, 176] width 95 height 19
click at [0, 0] on 7 "Point of Banking (POB)" at bounding box center [0, 0] width 0 height 0
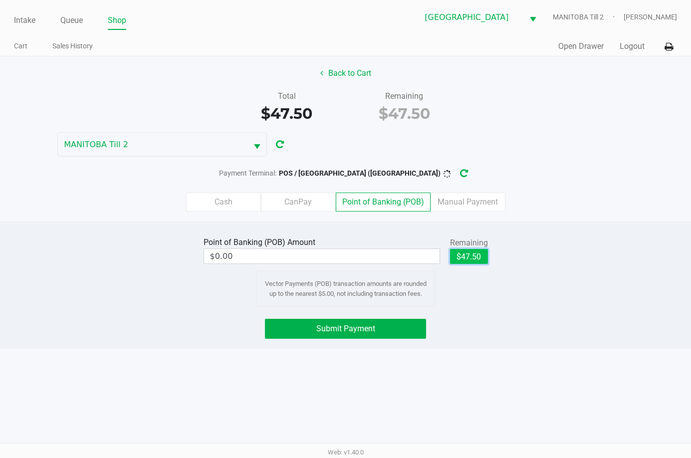
click at [462, 256] on button "$47.50" at bounding box center [469, 256] width 38 height 15
type input "$47.50"
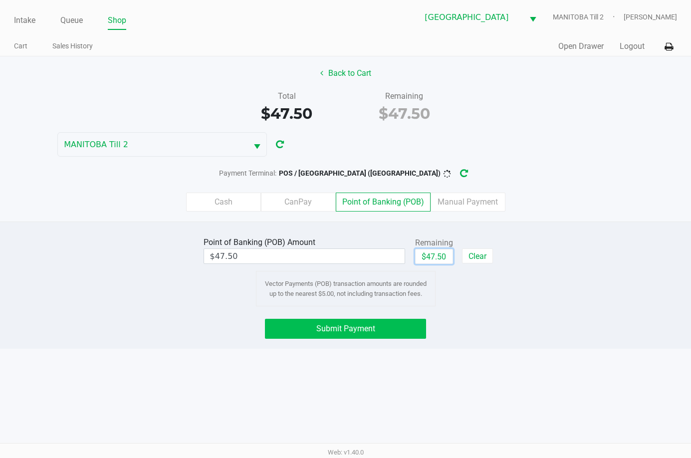
click at [371, 319] on button "Submit Payment" at bounding box center [346, 329] width 162 height 20
click at [468, 174] on icon "button" at bounding box center [472, 173] width 8 height 7
click at [342, 334] on button "Submit Payment" at bounding box center [346, 329] width 162 height 20
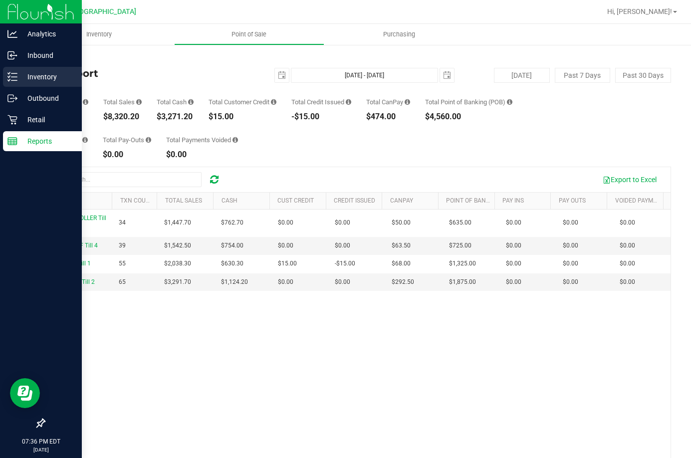
click at [29, 77] on p "Inventory" at bounding box center [47, 77] width 60 height 12
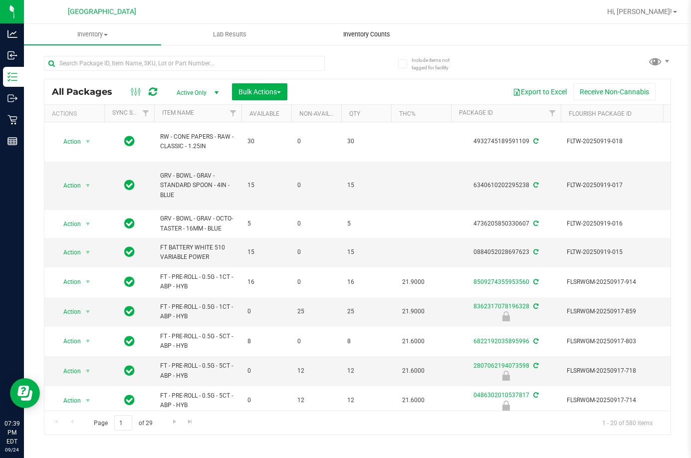
click at [361, 34] on span "Inventory Counts" at bounding box center [367, 34] width 74 height 9
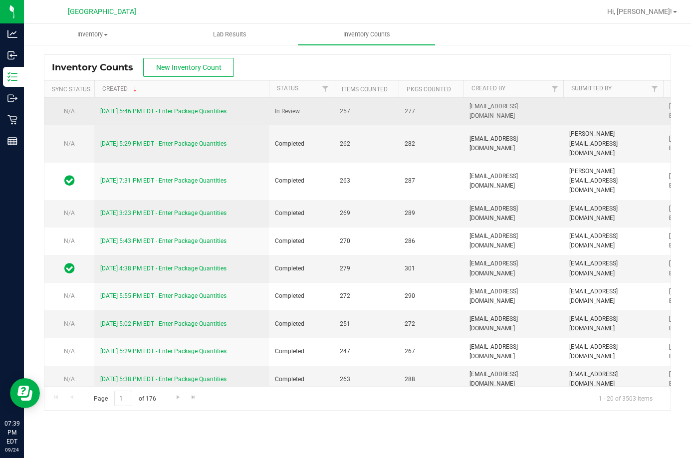
click at [168, 112] on link "9/24/25 5:46 PM EDT - Enter Package Quantities" at bounding box center [163, 111] width 126 height 7
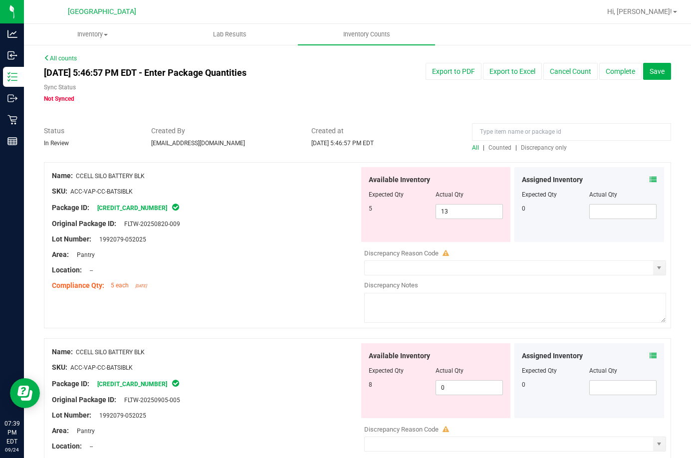
click at [550, 150] on span "Discrepancy only" at bounding box center [544, 147] width 46 height 7
click at [461, 213] on span "0 0" at bounding box center [469, 211] width 67 height 15
click at [461, 213] on input "0" at bounding box center [469, 212] width 66 height 14
type input "8"
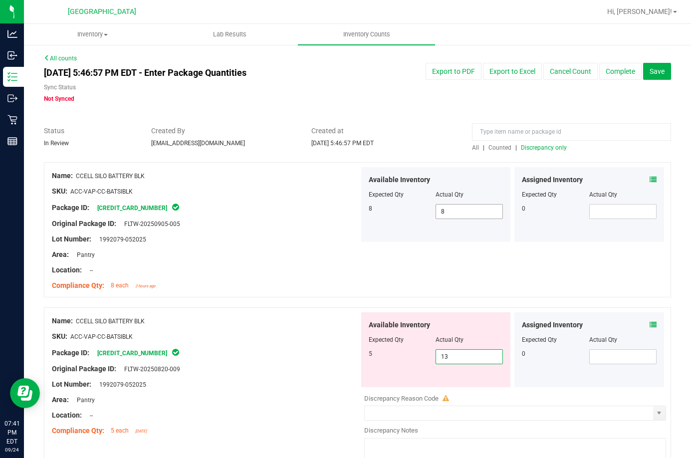
type input "3"
type input "5"
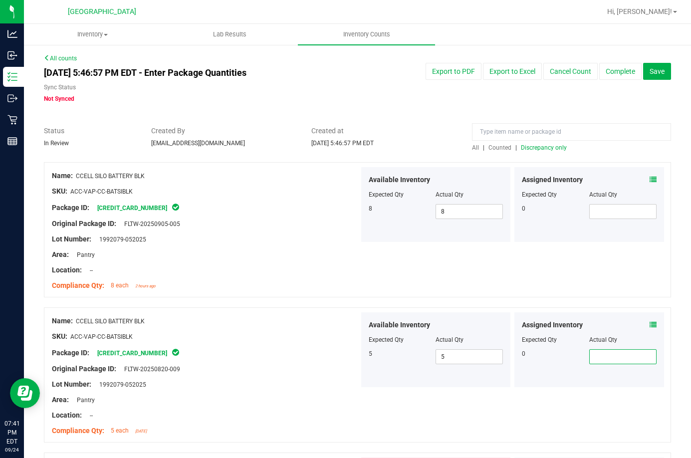
click at [525, 147] on span "Discrepancy only" at bounding box center [544, 147] width 46 height 7
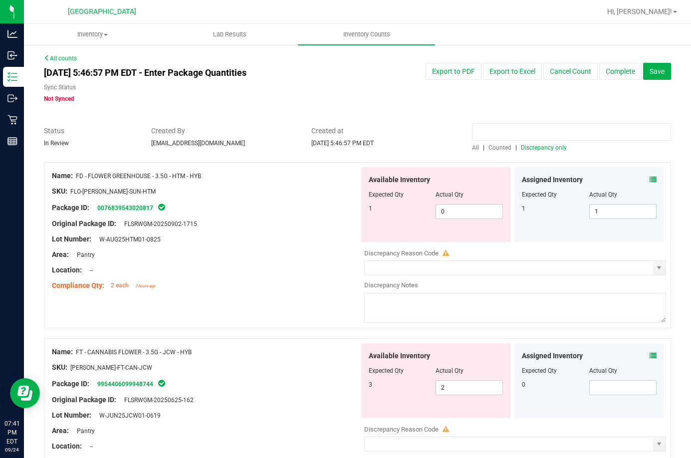
click at [487, 127] on input at bounding box center [571, 131] width 199 height 17
click at [650, 178] on icon at bounding box center [653, 179] width 7 height 7
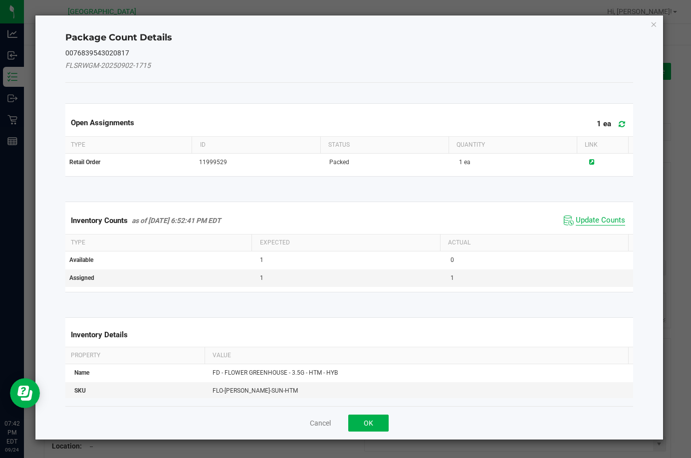
click at [583, 222] on span "Update Counts" at bounding box center [600, 221] width 49 height 10
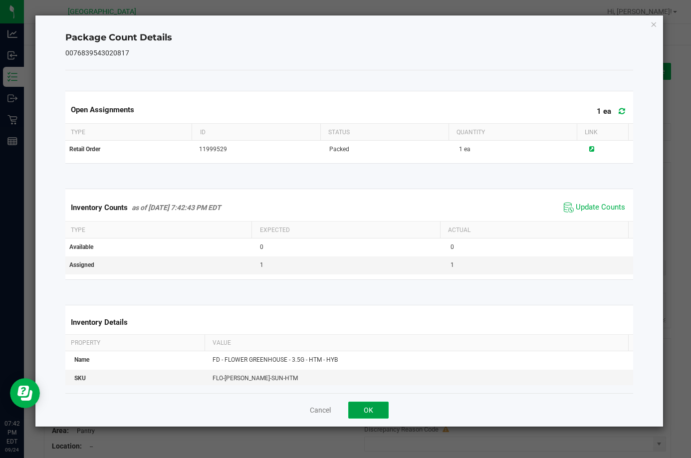
click at [353, 409] on button "OK" at bounding box center [368, 410] width 40 height 17
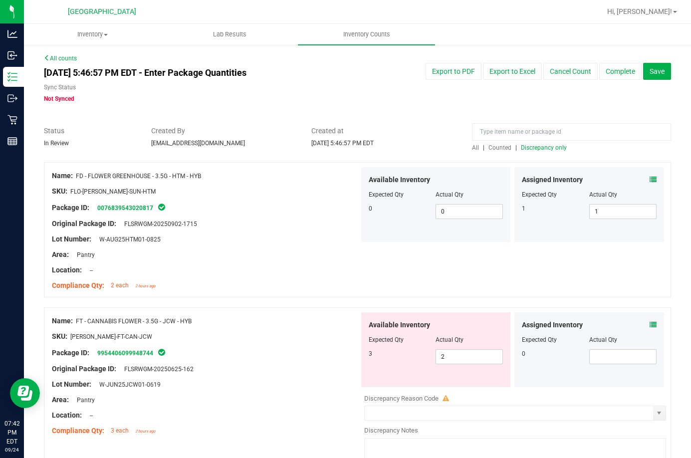
click at [544, 147] on span "Discrepancy only" at bounding box center [544, 147] width 46 height 7
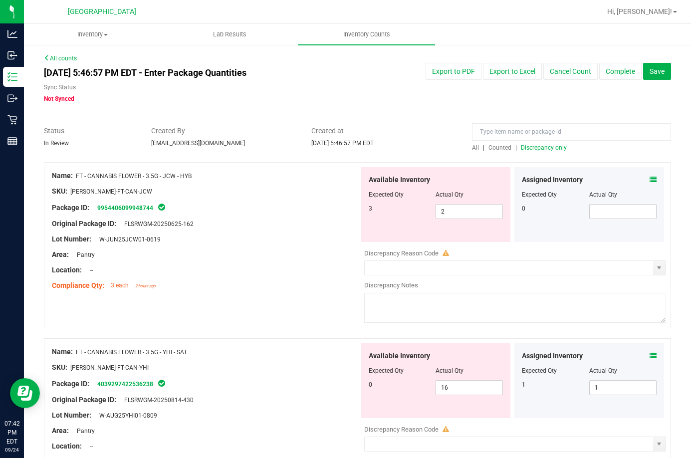
click at [642, 177] on div "Assigned Inventory" at bounding box center [589, 180] width 135 height 10
click at [650, 176] on icon at bounding box center [653, 179] width 7 height 7
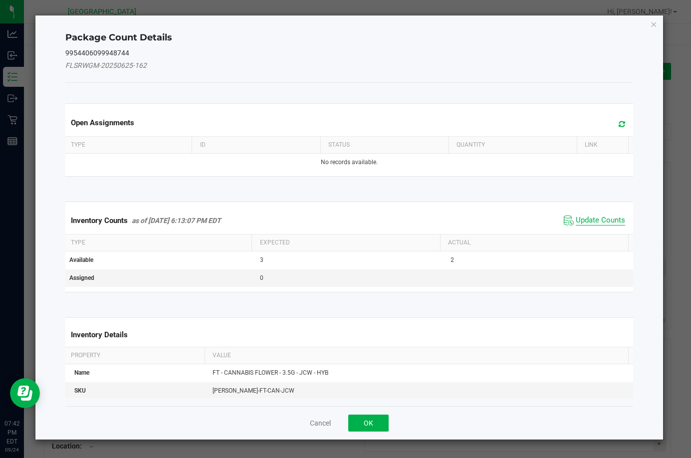
click at [597, 220] on span "Update Counts" at bounding box center [600, 221] width 49 height 10
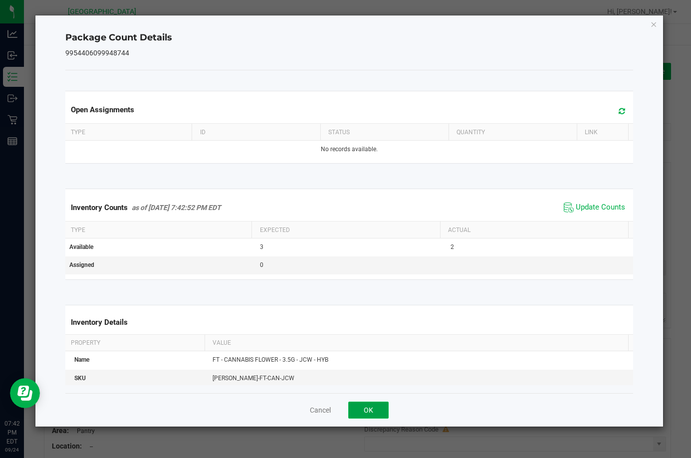
click at [365, 409] on button "OK" at bounding box center [368, 410] width 40 height 17
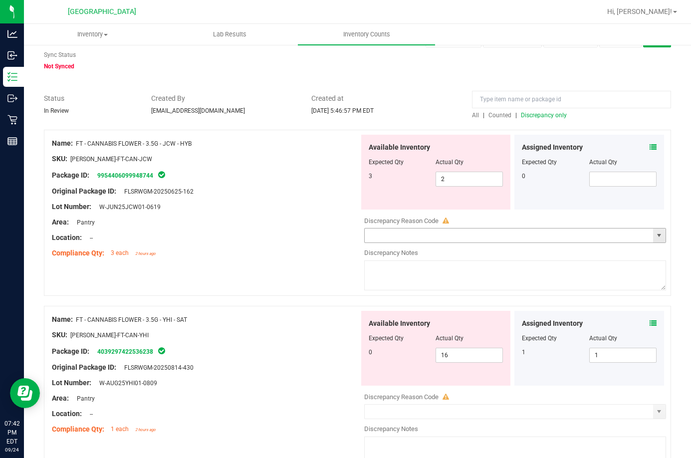
scroll to position [50, 0]
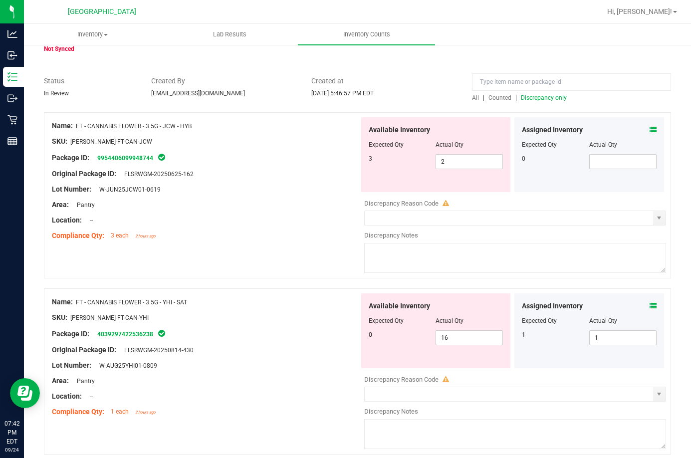
click at [650, 307] on icon at bounding box center [653, 305] width 7 height 7
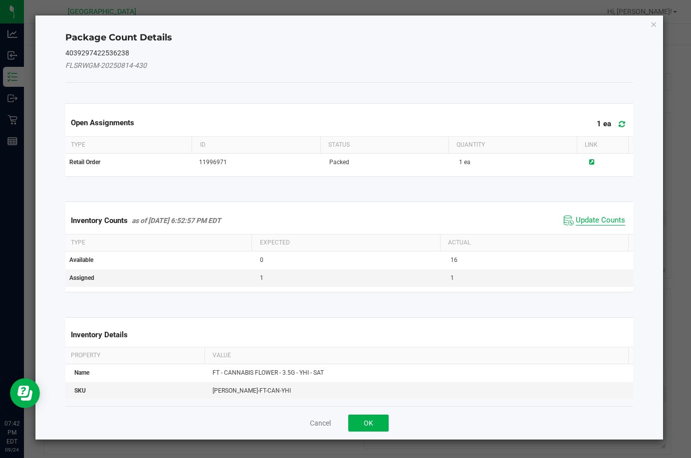
click at [585, 224] on span "Update Counts" at bounding box center [600, 221] width 49 height 10
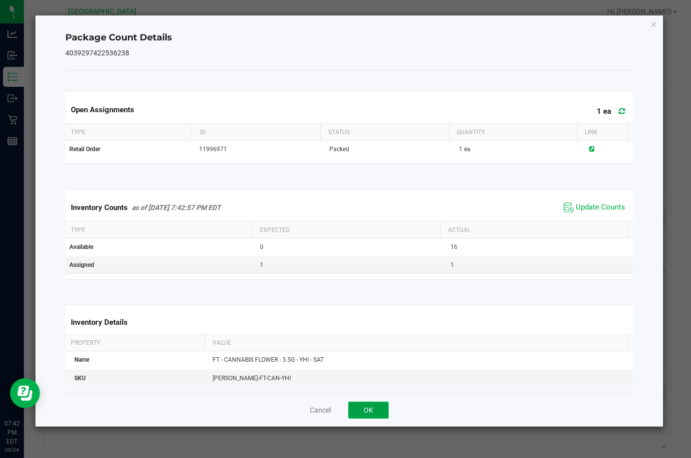
click at [372, 407] on button "OK" at bounding box center [368, 410] width 40 height 17
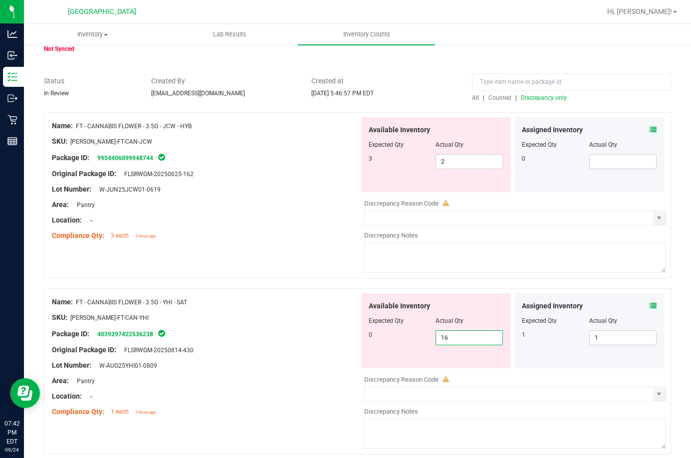
click at [459, 340] on span "16 16" at bounding box center [469, 337] width 67 height 15
click at [459, 340] on input "16" at bounding box center [469, 338] width 66 height 14
click at [159, 303] on span "FT - CANNABIS FLOWER - 3.5G - YHI - SAT" at bounding box center [131, 302] width 111 height 7
click at [160, 303] on span "FT - CANNABIS FLOWER - 3.5G - YHI - SAT" at bounding box center [131, 302] width 111 height 7
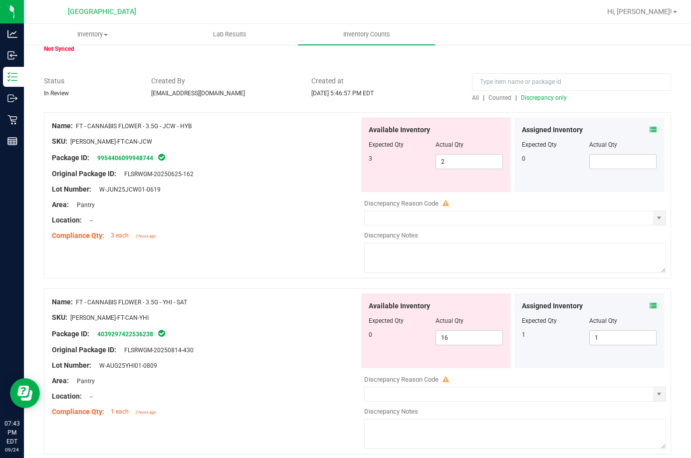
click at [59, 295] on div "Name: FT - CANNABIS FLOWER - 3.5G - YHI - SAT SKU: FLO-BUD-FT-CAN-YHI Package I…" at bounding box center [205, 356] width 307 height 127
drag, startPoint x: 77, startPoint y: 300, endPoint x: 191, endPoint y: 298, distance: 113.3
click at [191, 298] on div "Name: FT - CANNABIS FLOWER - 3.5G - YHI - SAT" at bounding box center [205, 302] width 307 height 10
copy span "FT - CANNABIS FLOWER - 3.5G - YHI - SAT"
click at [461, 341] on span "16 16" at bounding box center [469, 337] width 67 height 15
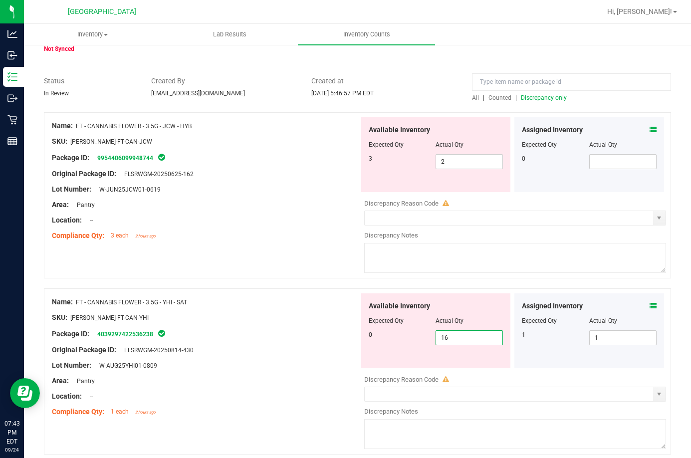
click at [461, 341] on input "16" at bounding box center [469, 338] width 66 height 14
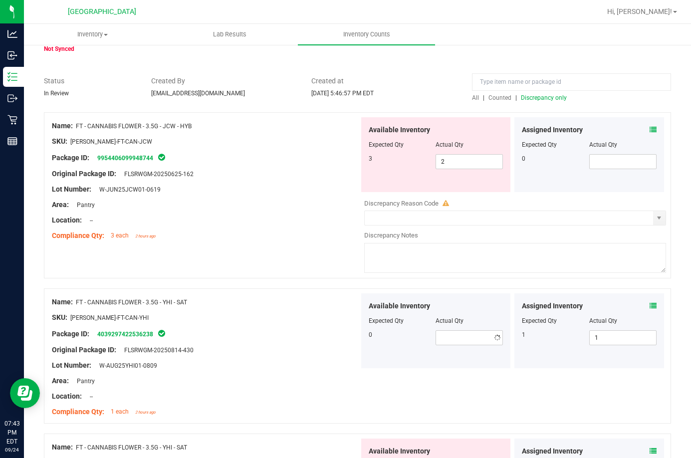
click at [531, 98] on span "Discrepancy only" at bounding box center [544, 97] width 46 height 7
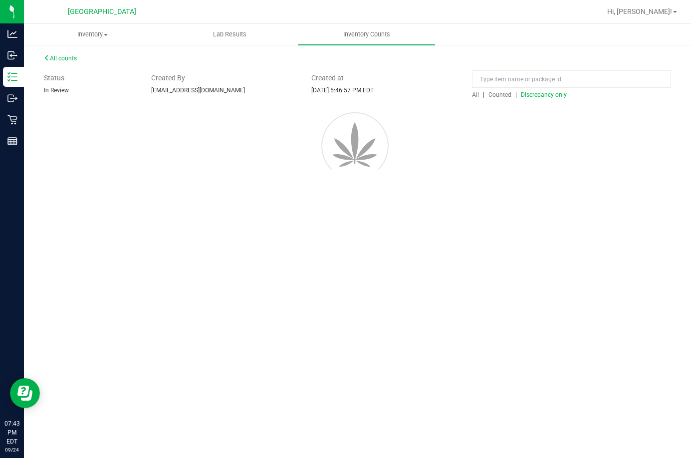
scroll to position [0, 0]
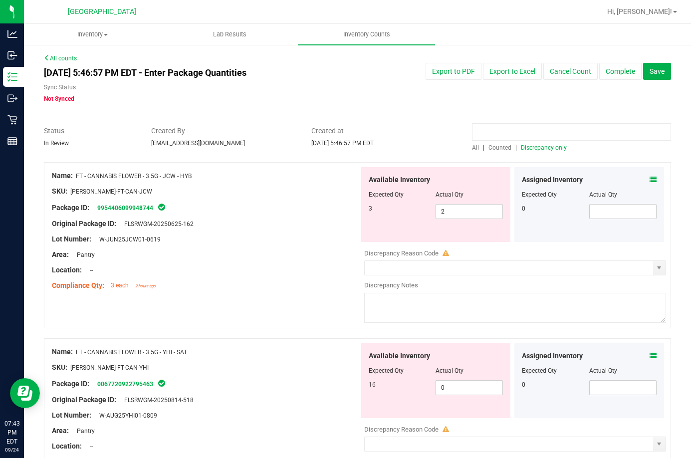
click at [506, 128] on input at bounding box center [571, 131] width 199 height 17
click at [453, 207] on span "2 2" at bounding box center [469, 211] width 67 height 15
click at [453, 207] on input "2" at bounding box center [469, 212] width 66 height 14
type input "3"
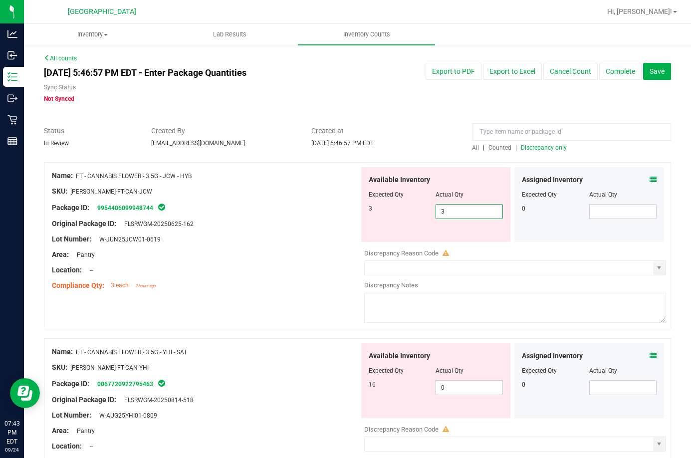
click at [522, 148] on span "Discrepancy only" at bounding box center [544, 147] width 46 height 7
click at [446, 207] on span "0 0" at bounding box center [469, 211] width 67 height 15
click at [446, 207] on input "0" at bounding box center [469, 212] width 66 height 14
type input "16"
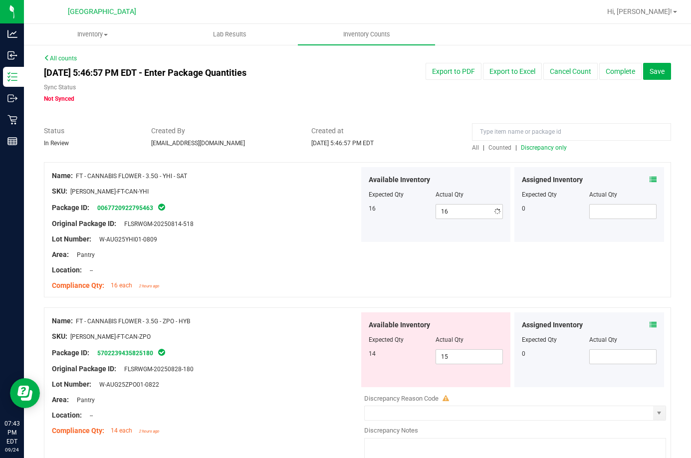
click at [618, 178] on div "Assigned Inventory" at bounding box center [589, 180] width 135 height 10
click at [530, 147] on span "Discrepancy only" at bounding box center [544, 147] width 46 height 7
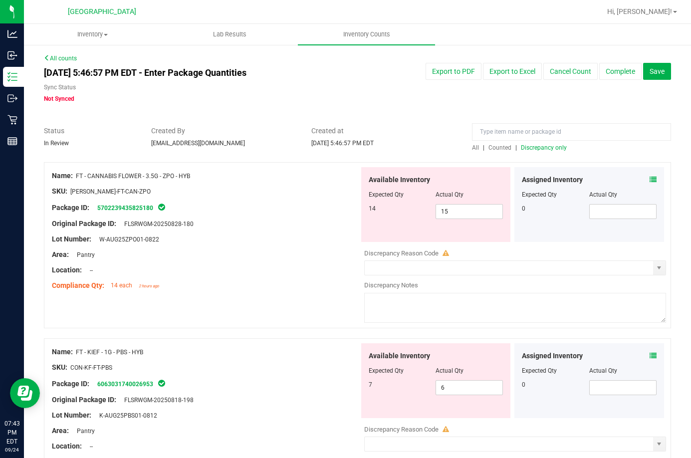
click at [650, 180] on icon at bounding box center [653, 179] width 7 height 7
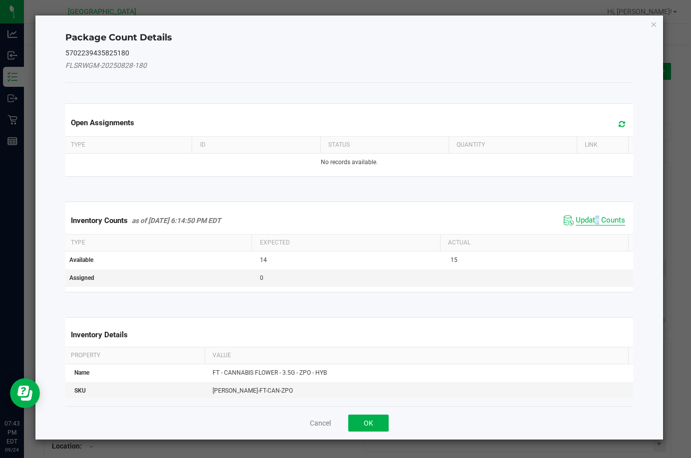
click at [590, 221] on span "Update Counts" at bounding box center [600, 221] width 49 height 10
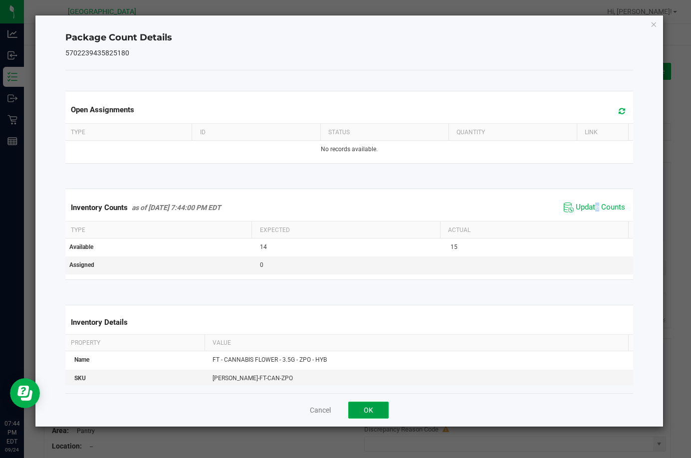
click at [359, 410] on button "OK" at bounding box center [368, 410] width 40 height 17
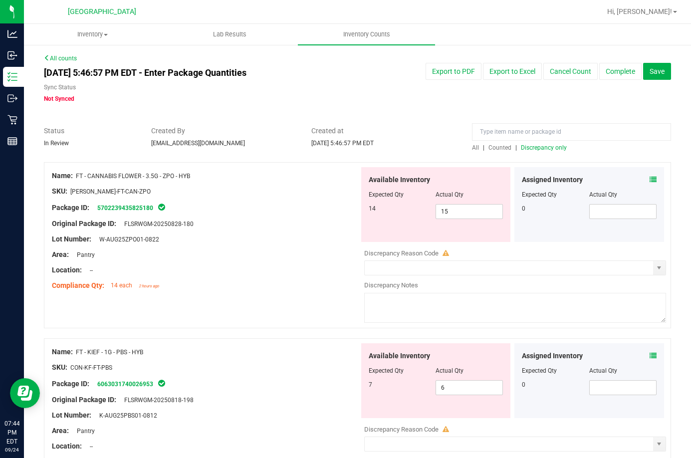
click at [650, 354] on icon at bounding box center [653, 355] width 7 height 7
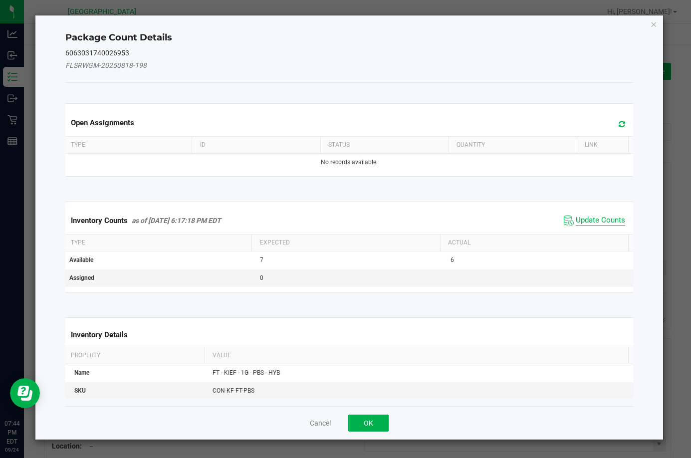
click at [601, 218] on span "Update Counts" at bounding box center [600, 221] width 49 height 10
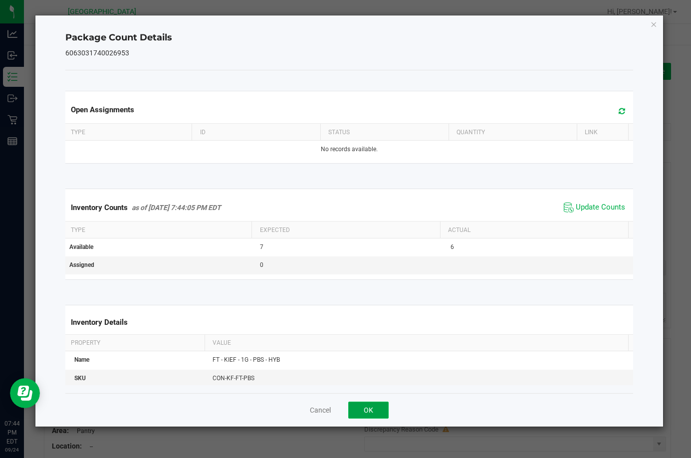
click at [362, 410] on button "OK" at bounding box center [368, 410] width 40 height 17
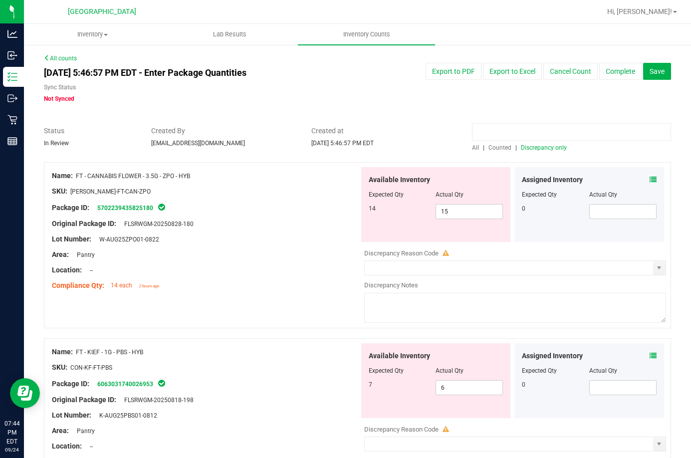
click at [495, 136] on input at bounding box center [571, 131] width 199 height 17
type input "vibe"
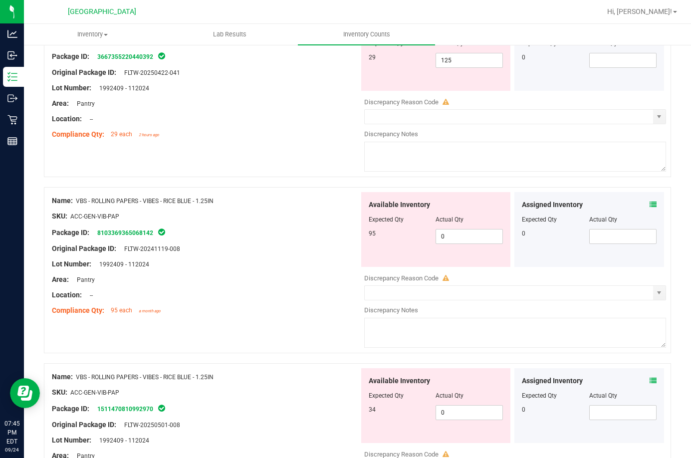
scroll to position [200, 0]
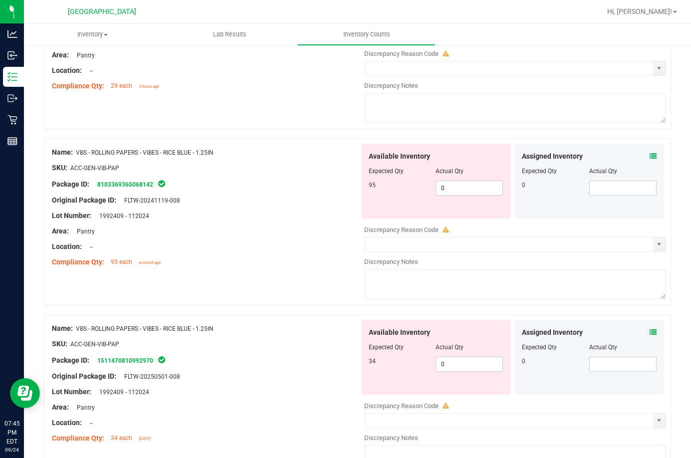
click at [258, 318] on div "Name: VBS - ROLLING PAPERS - VIBES - RICE BLUE - 1.25IN SKU: ACC-GEN-VIB-PAP Pa…" at bounding box center [357, 398] width 627 height 166
click at [642, 330] on div "Assigned Inventory" at bounding box center [589, 332] width 135 height 10
click at [650, 333] on icon at bounding box center [653, 332] width 7 height 7
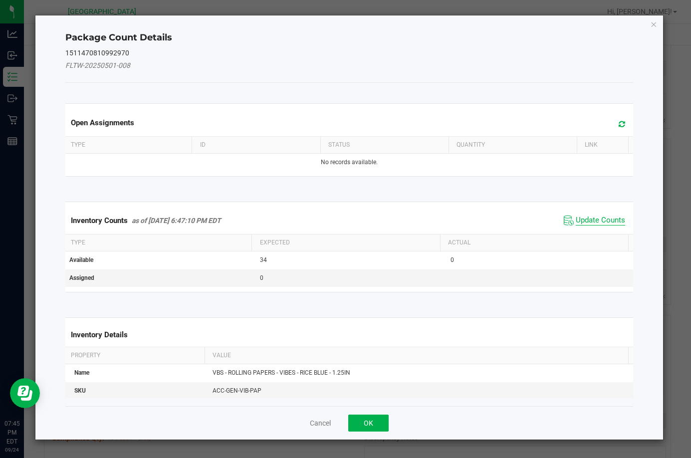
click at [576, 218] on span "Update Counts" at bounding box center [600, 221] width 49 height 10
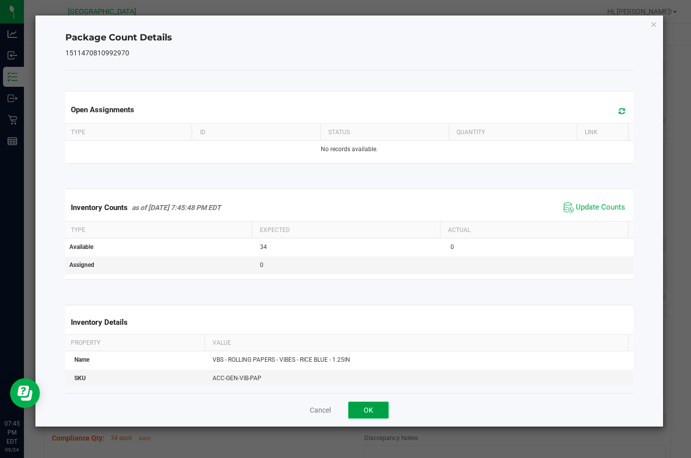
click at [359, 414] on button "OK" at bounding box center [368, 410] width 40 height 17
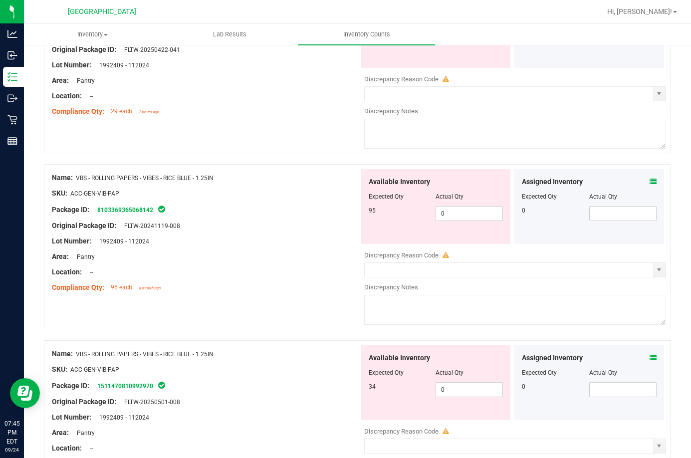
scroll to position [150, 0]
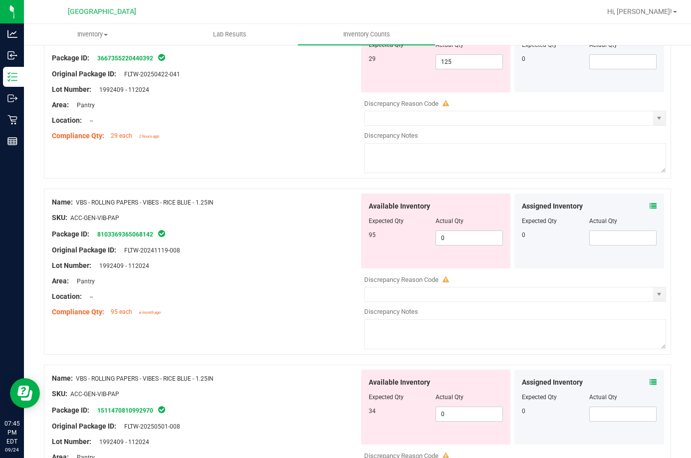
click at [651, 205] on div "Assigned Inventory Expected Qty Actual Qty 0" at bounding box center [590, 231] width 150 height 75
click at [650, 207] on icon at bounding box center [653, 206] width 7 height 7
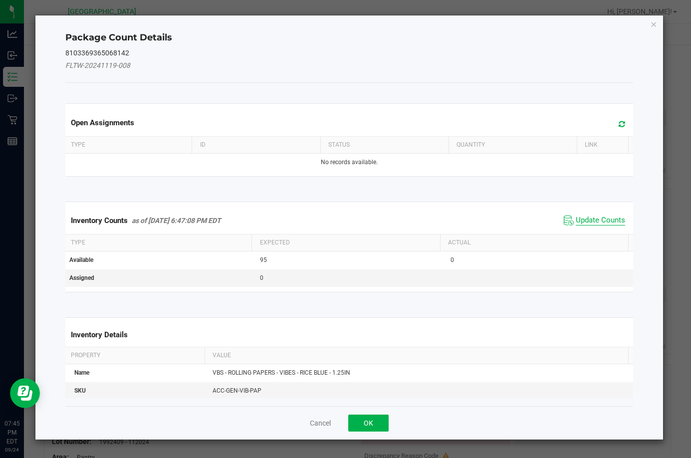
click at [585, 222] on span "Update Counts" at bounding box center [600, 221] width 49 height 10
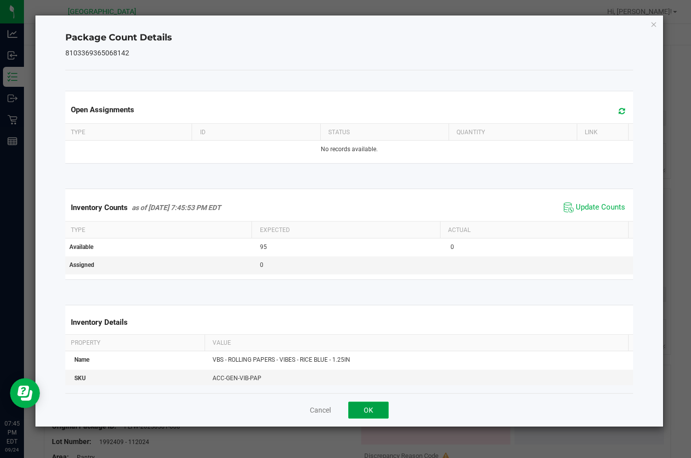
click at [368, 408] on button "OK" at bounding box center [368, 410] width 40 height 17
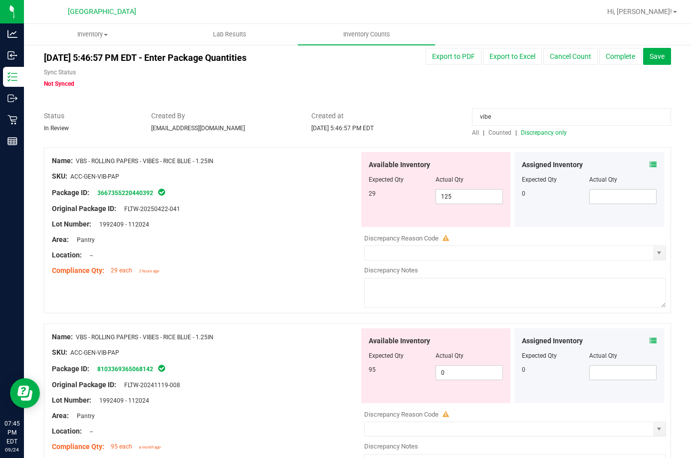
scroll to position [0, 0]
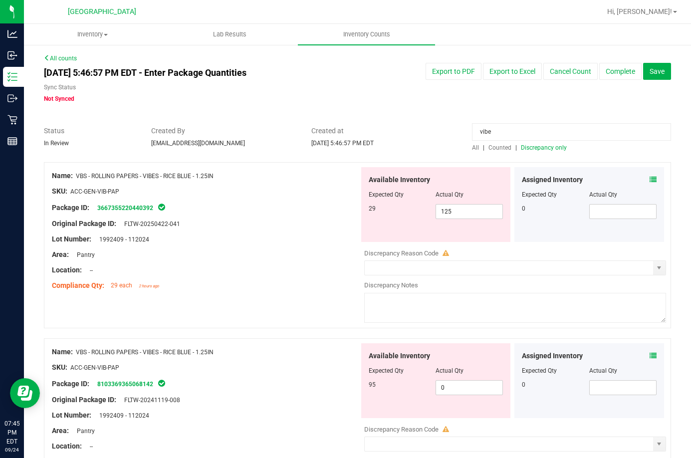
click at [650, 182] on icon at bounding box center [653, 179] width 7 height 7
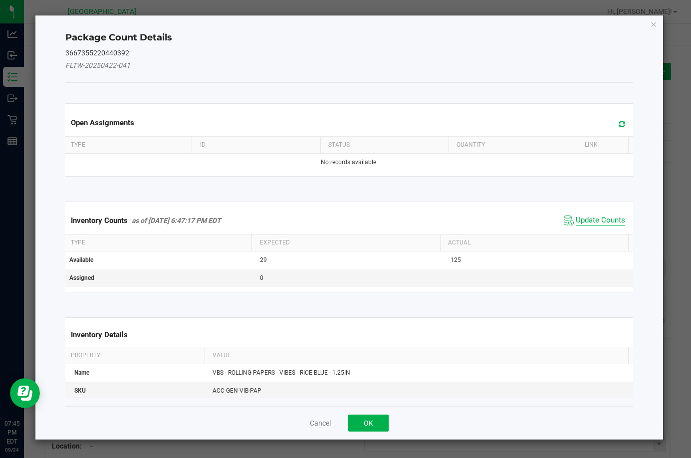
click at [601, 220] on span "Update Counts" at bounding box center [600, 221] width 49 height 10
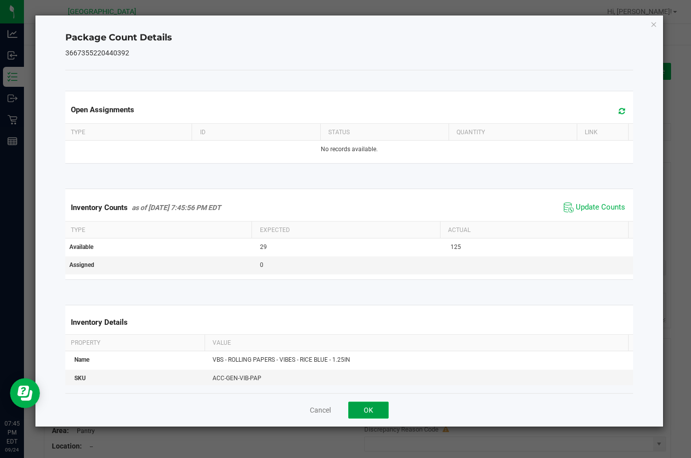
click at [383, 411] on button "OK" at bounding box center [368, 410] width 40 height 17
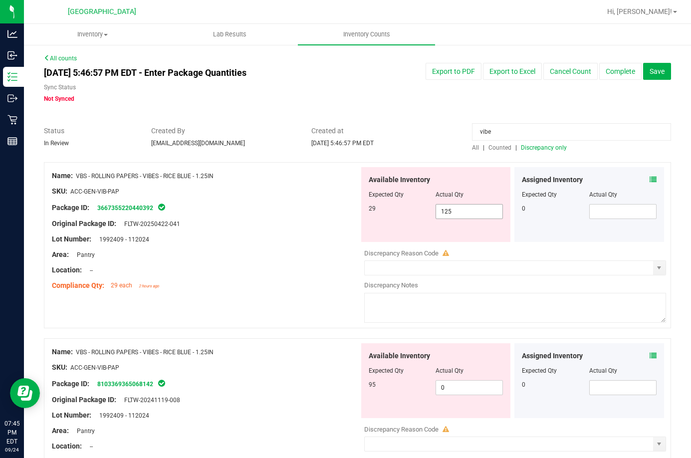
click at [469, 208] on span "125 125" at bounding box center [469, 211] width 67 height 15
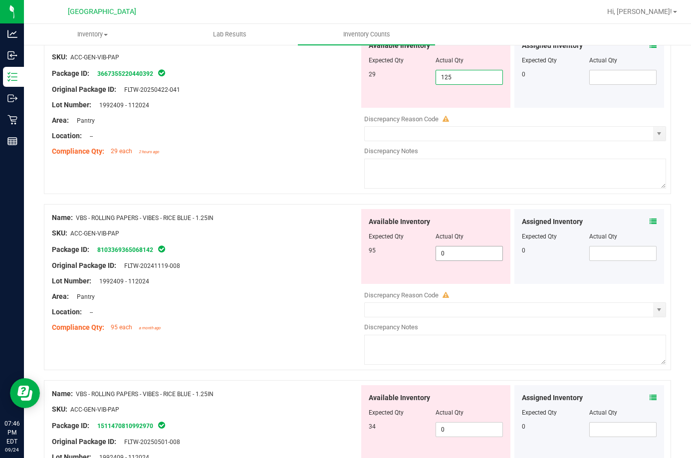
scroll to position [150, 0]
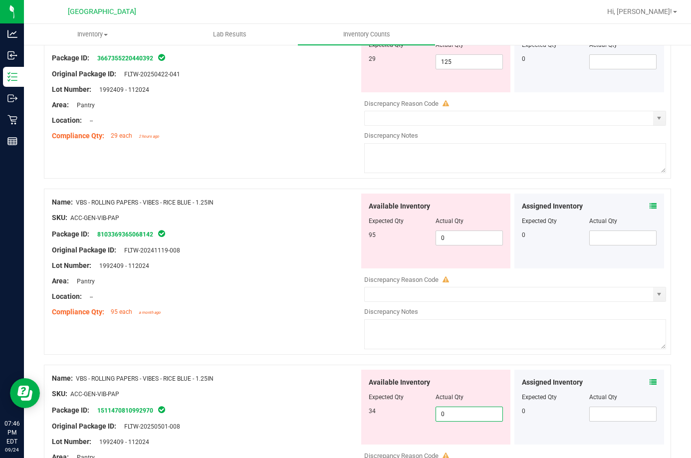
click at [462, 413] on span "0 0" at bounding box center [469, 414] width 67 height 15
click at [462, 413] on input "0" at bounding box center [469, 414] width 66 height 14
type input "3"
type input "1"
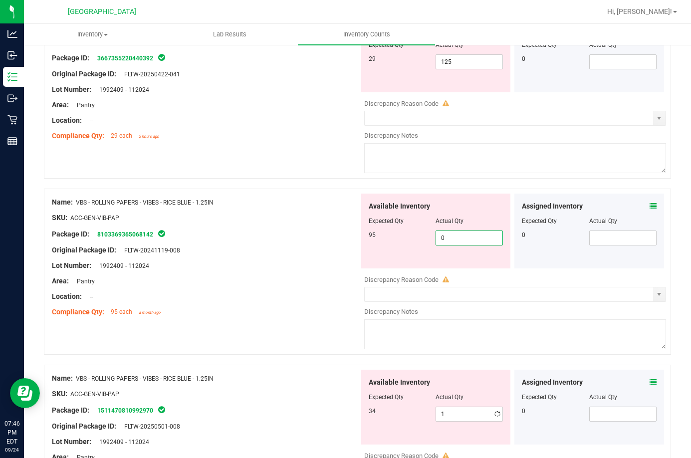
click at [469, 240] on span "0 0" at bounding box center [469, 238] width 67 height 15
type input "95"
click at [460, 64] on span "125 125" at bounding box center [469, 61] width 67 height 15
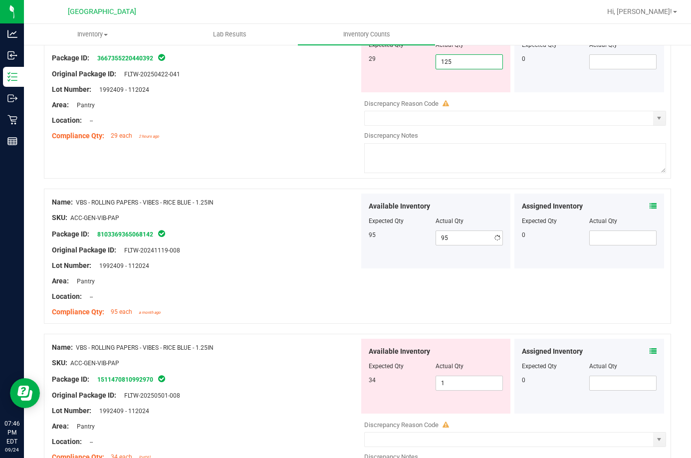
click at [460, 64] on input "125" at bounding box center [469, 62] width 66 height 14
type input "29"
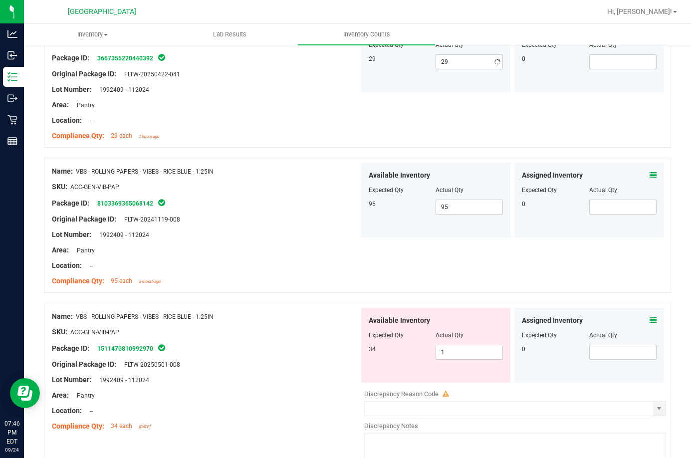
click at [329, 103] on div "Area: Pantry" at bounding box center [205, 105] width 307 height 10
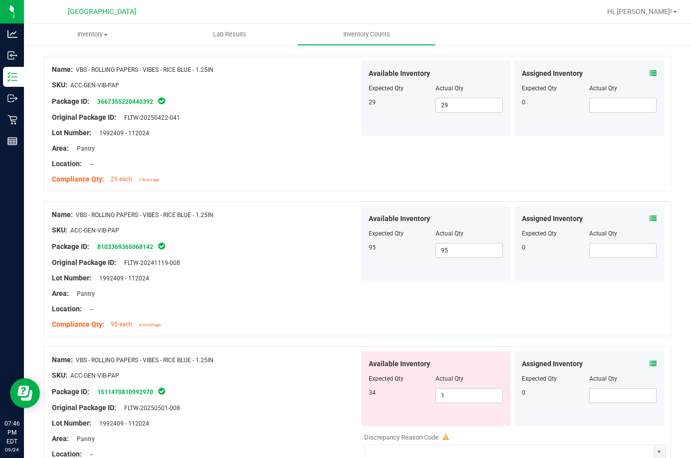
scroll to position [0, 0]
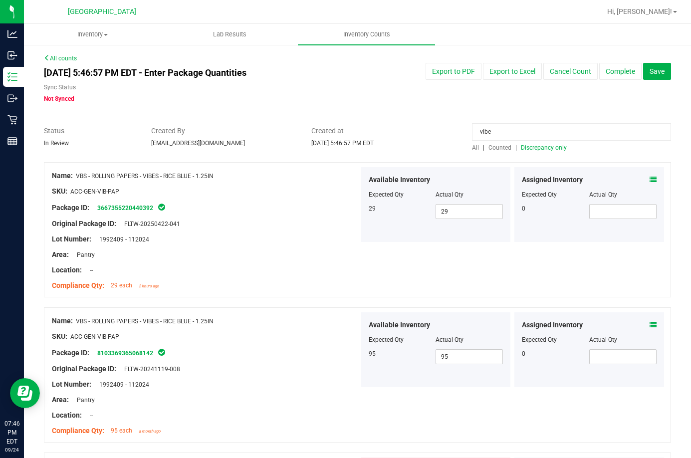
click at [528, 146] on span "Discrepancy only" at bounding box center [544, 147] width 46 height 7
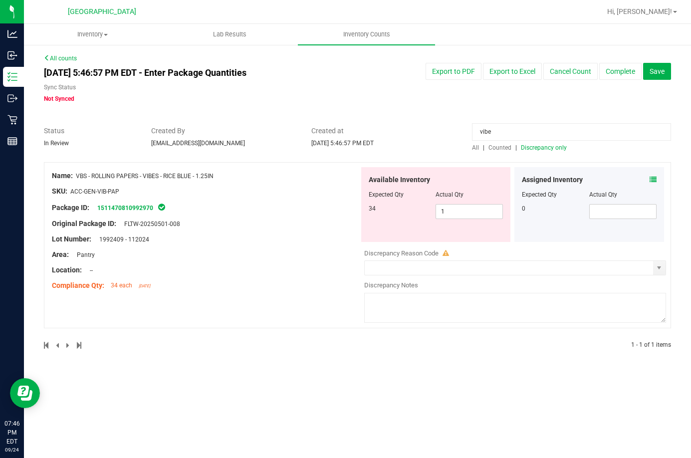
click at [504, 129] on input "vibe" at bounding box center [571, 131] width 199 height 17
type input "bowl"
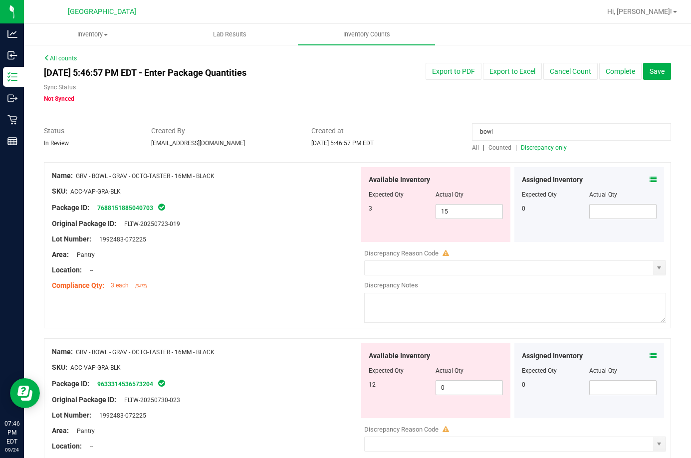
click at [641, 179] on div "Assigned Inventory" at bounding box center [589, 180] width 135 height 10
click at [650, 178] on div "Assigned Inventory Expected Qty Actual Qty 0" at bounding box center [590, 204] width 150 height 75
click at [650, 183] on icon at bounding box center [653, 179] width 7 height 7
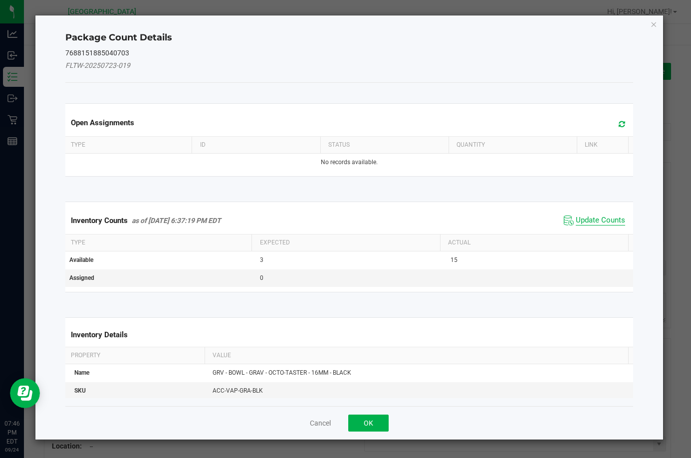
click at [605, 216] on span "Update Counts" at bounding box center [600, 221] width 49 height 10
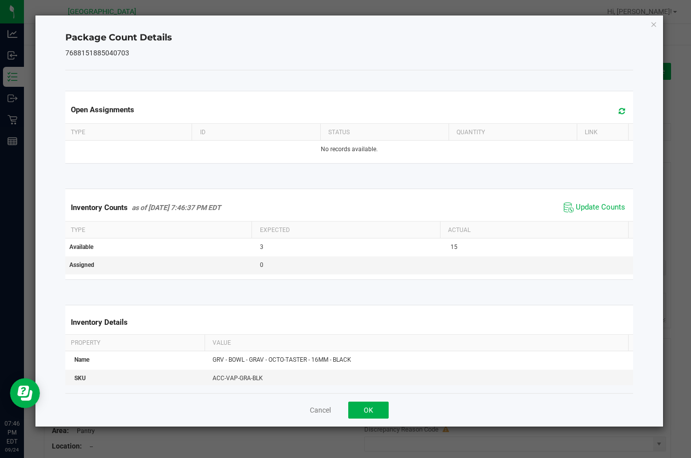
click at [373, 423] on div "Cancel OK" at bounding box center [349, 409] width 568 height 33
click at [373, 411] on button "OK" at bounding box center [368, 410] width 40 height 17
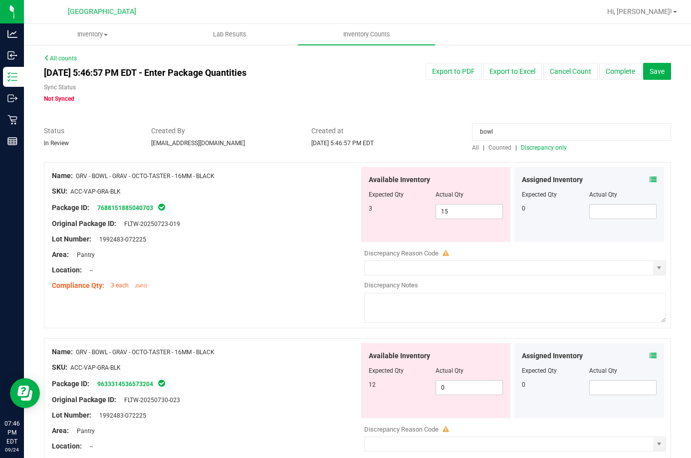
click at [650, 354] on icon at bounding box center [653, 355] width 7 height 7
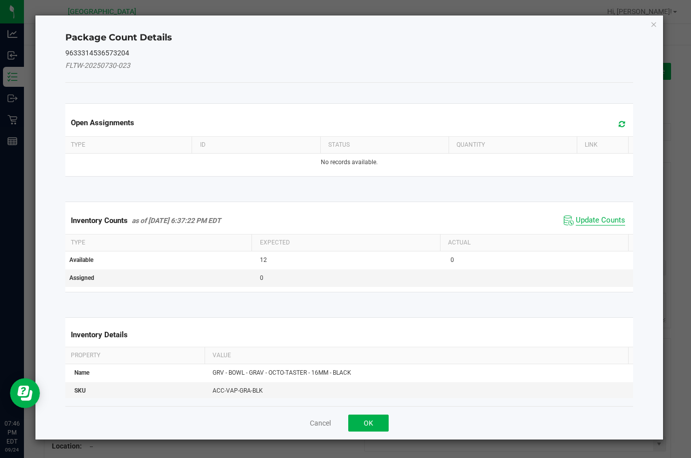
click at [577, 218] on span "Update Counts" at bounding box center [600, 221] width 49 height 10
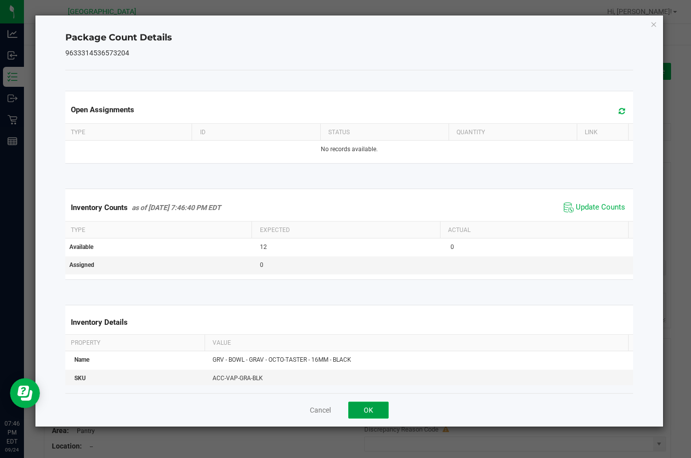
click at [370, 414] on button "OK" at bounding box center [368, 410] width 40 height 17
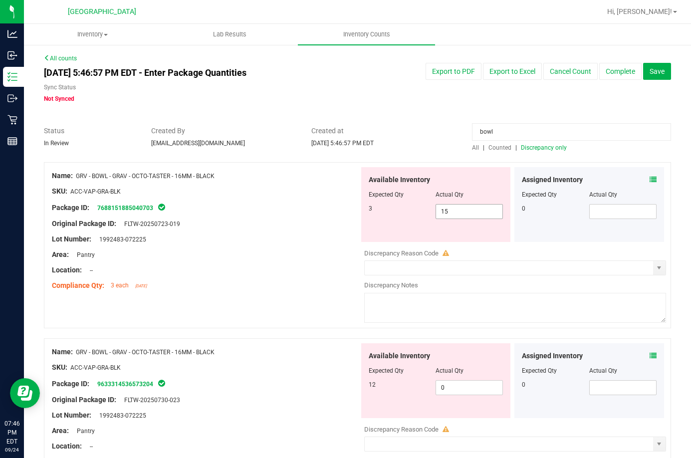
click at [454, 210] on span "15 15" at bounding box center [469, 211] width 67 height 15
click at [454, 210] on input "15" at bounding box center [469, 212] width 66 height 14
type input "3"
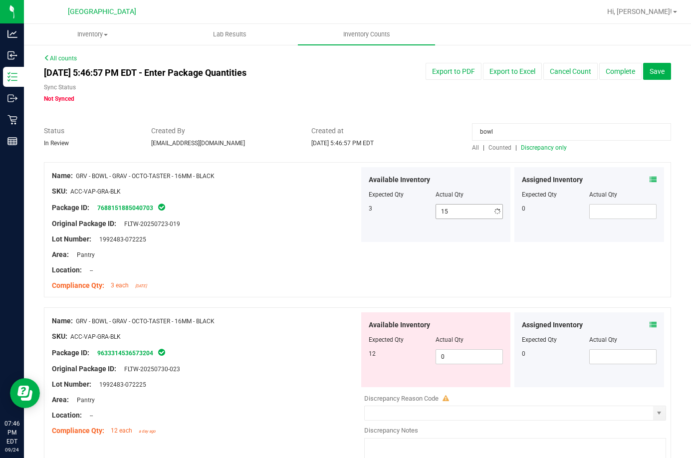
type input "3"
type input "12"
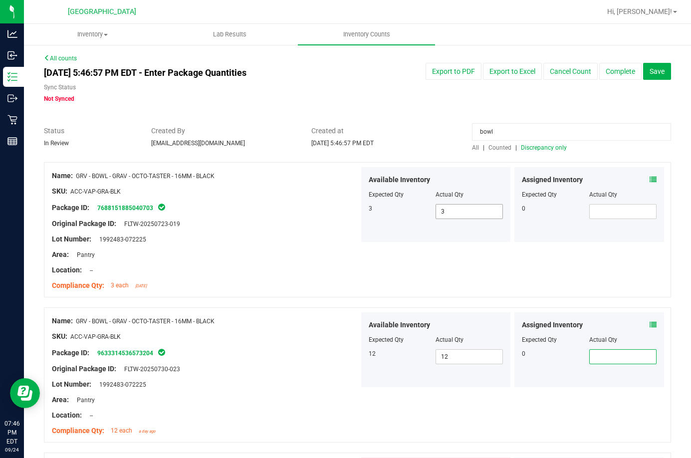
scroll to position [258, 0]
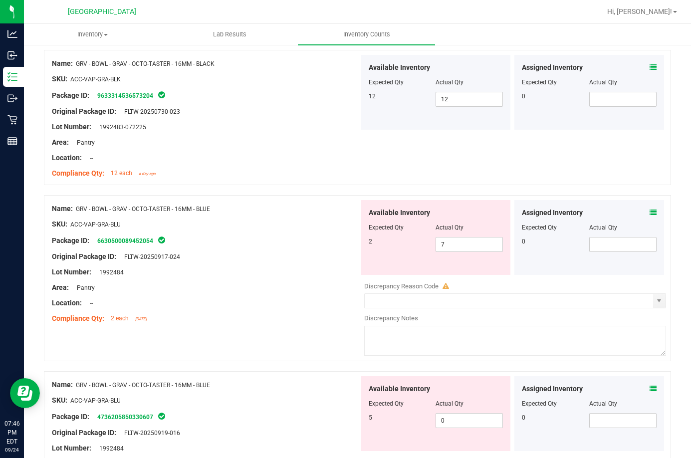
click at [650, 213] on icon at bounding box center [653, 212] width 7 height 7
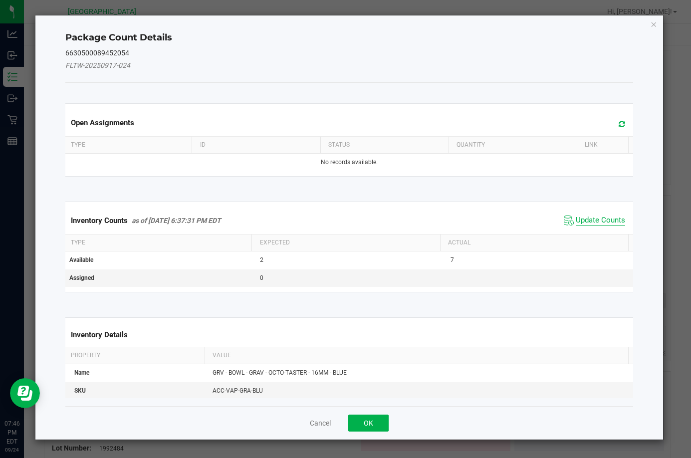
click at [610, 216] on span "Update Counts" at bounding box center [600, 221] width 49 height 10
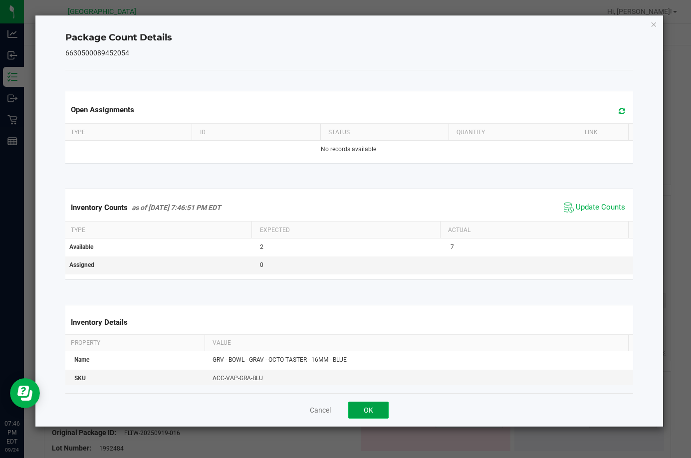
click at [365, 407] on button "OK" at bounding box center [368, 410] width 40 height 17
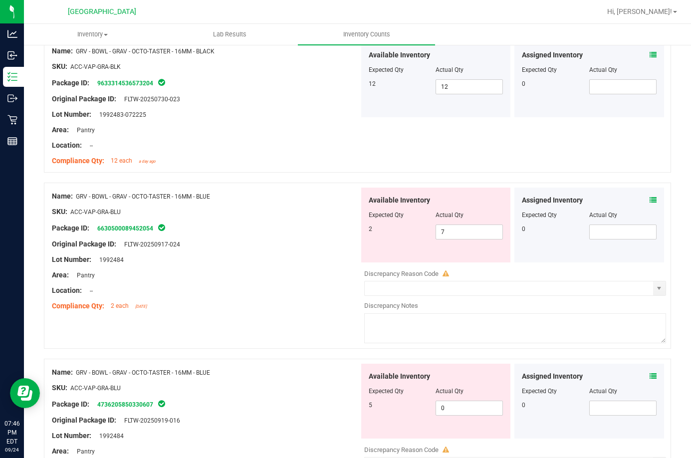
scroll to position [307, 0]
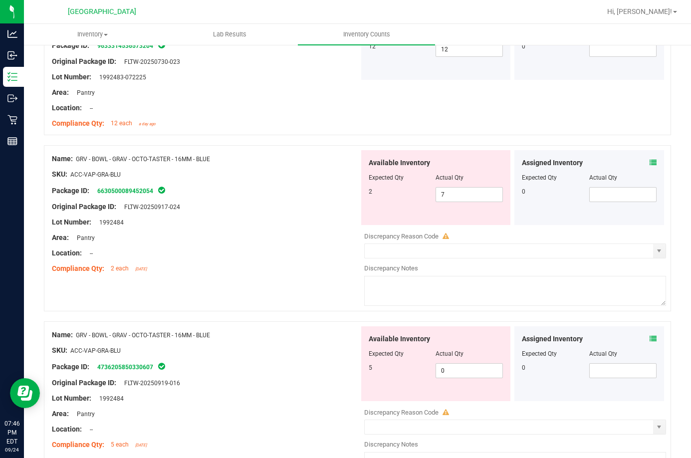
click at [650, 342] on span at bounding box center [653, 339] width 7 height 10
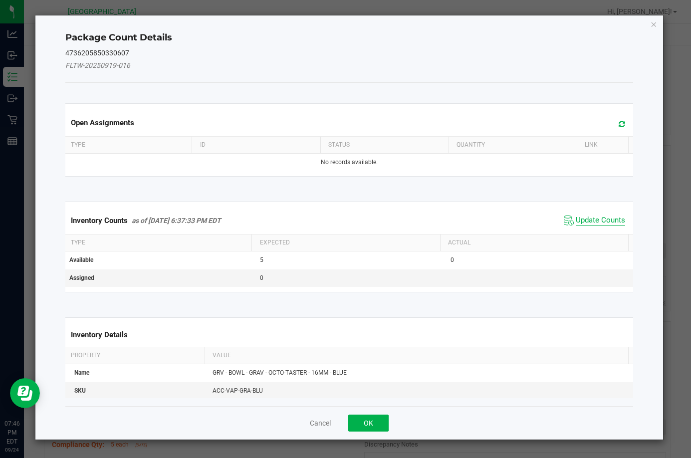
click at [577, 221] on span "Update Counts" at bounding box center [600, 221] width 49 height 10
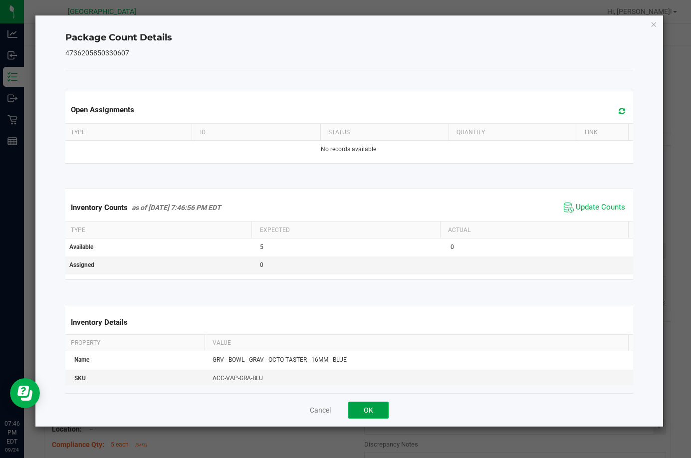
click at [375, 411] on button "OK" at bounding box center [368, 410] width 40 height 17
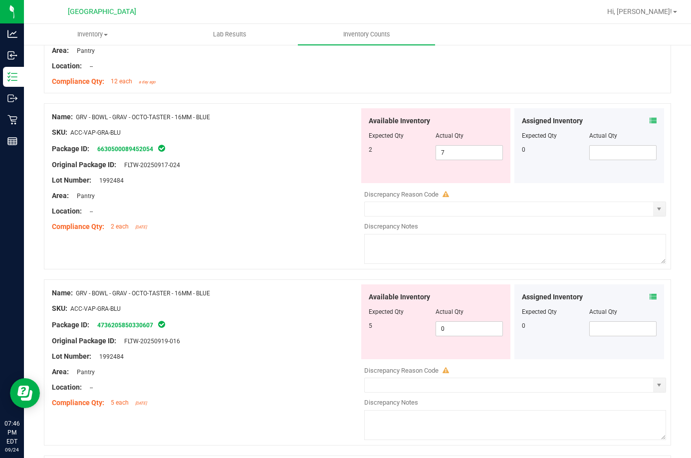
scroll to position [407, 0]
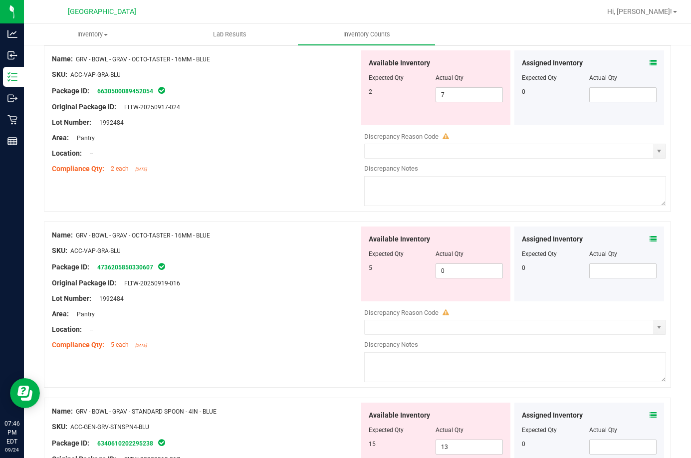
click at [650, 414] on icon at bounding box center [653, 415] width 7 height 7
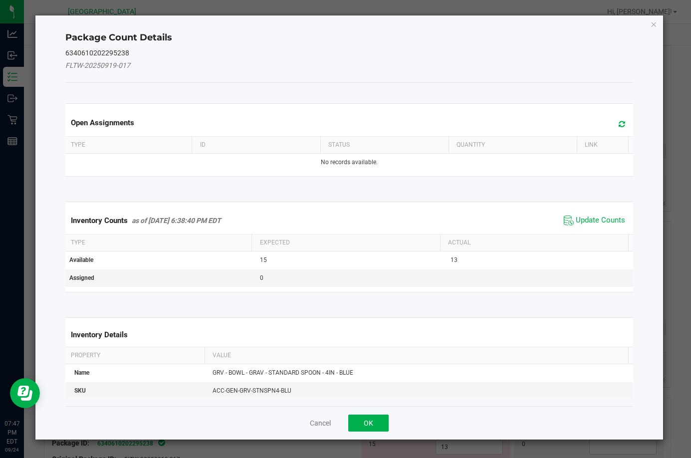
click at [578, 215] on span "Update Counts" at bounding box center [594, 220] width 66 height 15
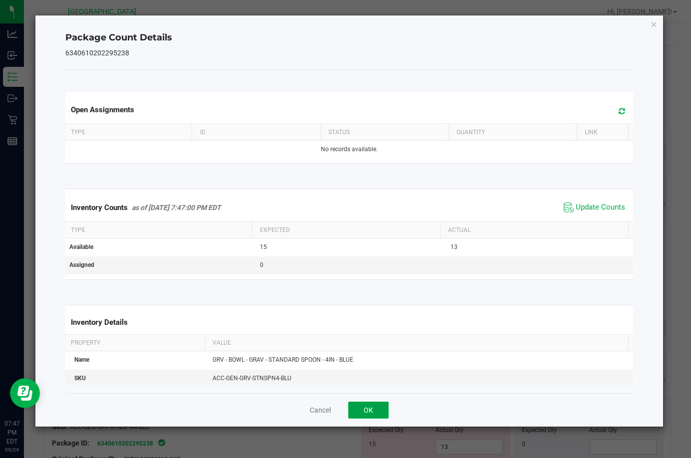
click at [351, 413] on button "OK" at bounding box center [368, 410] width 40 height 17
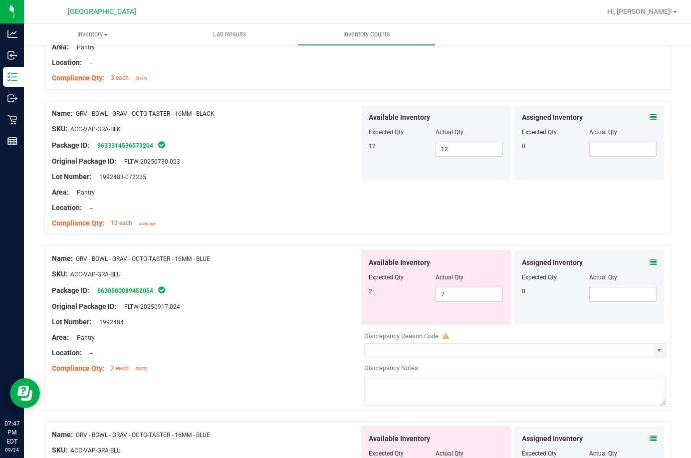
scroll to position [258, 0]
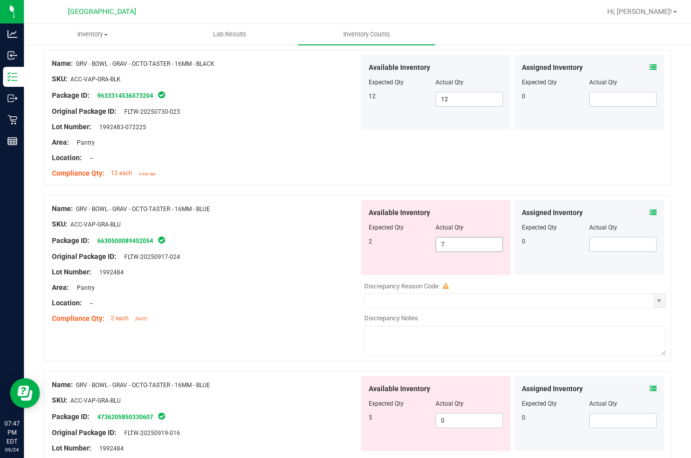
click at [459, 245] on span "7 7" at bounding box center [469, 244] width 67 height 15
click at [459, 245] on input "7" at bounding box center [469, 245] width 66 height 14
type input "2"
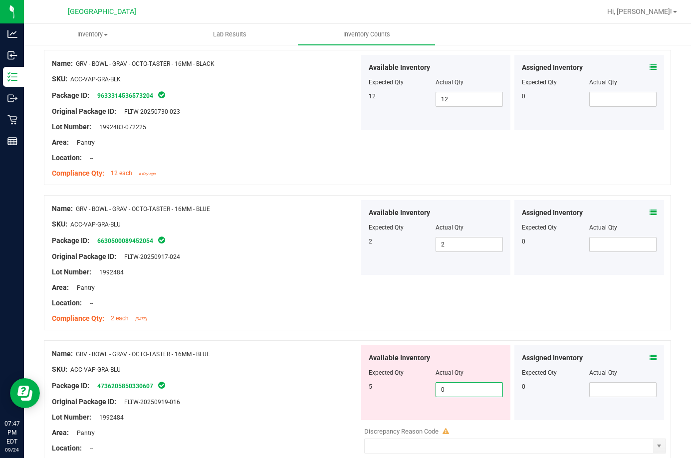
click at [440, 388] on span "0 0" at bounding box center [469, 389] width 67 height 15
click at [440, 388] on input "0" at bounding box center [469, 390] width 66 height 14
type input "5"
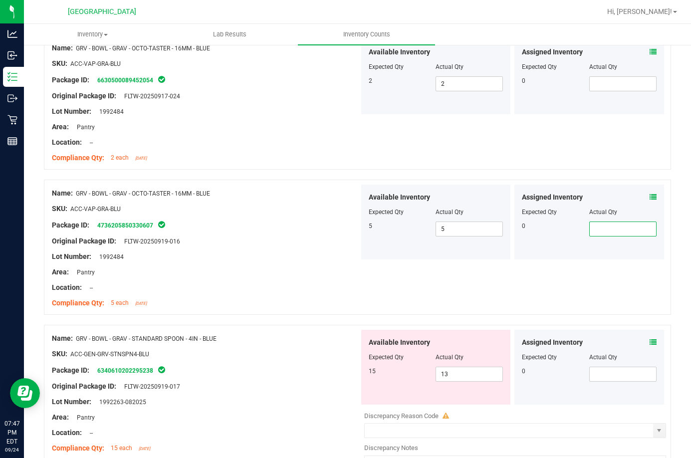
scroll to position [395, 0]
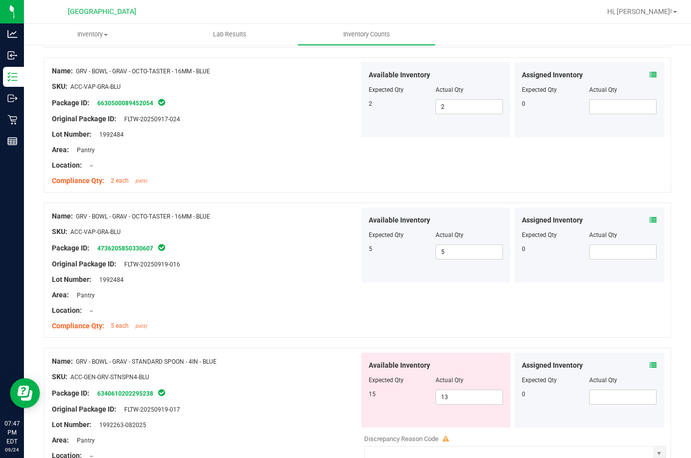
click at [650, 363] on icon at bounding box center [653, 365] width 7 height 7
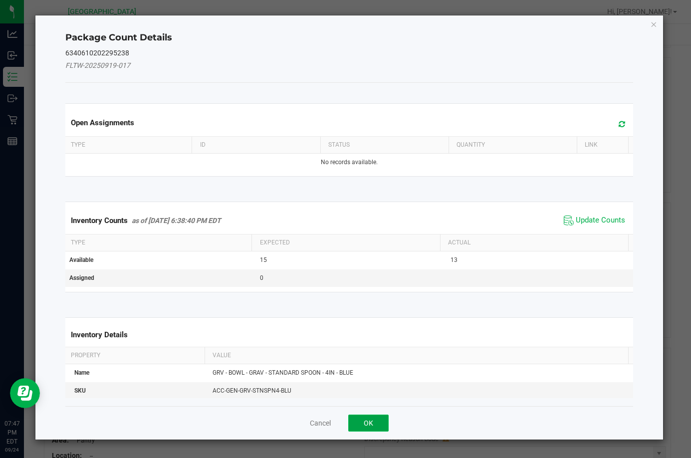
click at [380, 426] on button "OK" at bounding box center [368, 423] width 40 height 17
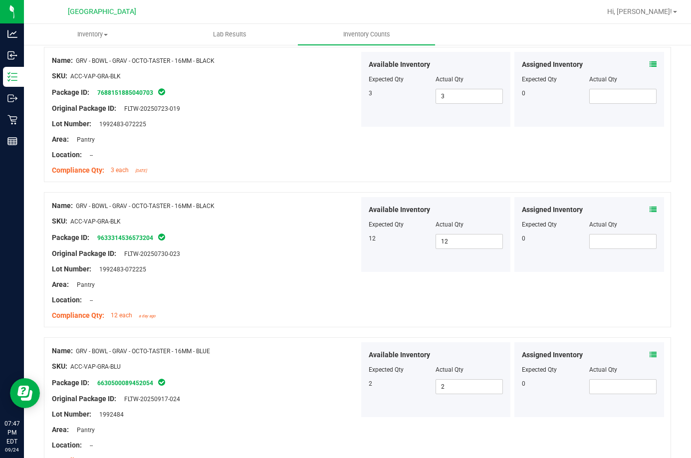
scroll to position [0, 0]
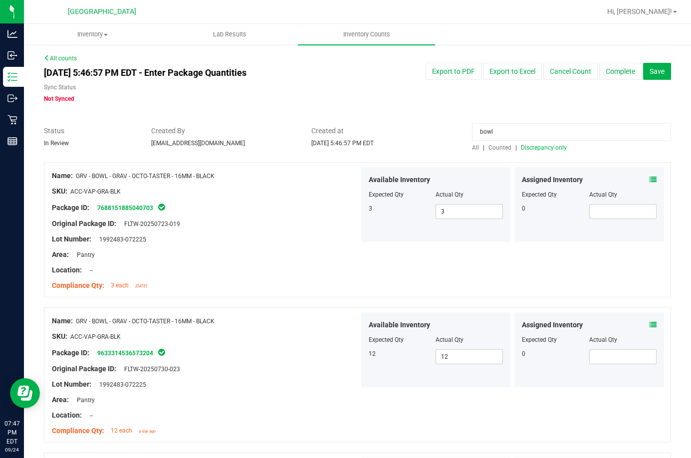
click at [557, 148] on span "Discrepancy only" at bounding box center [544, 147] width 46 height 7
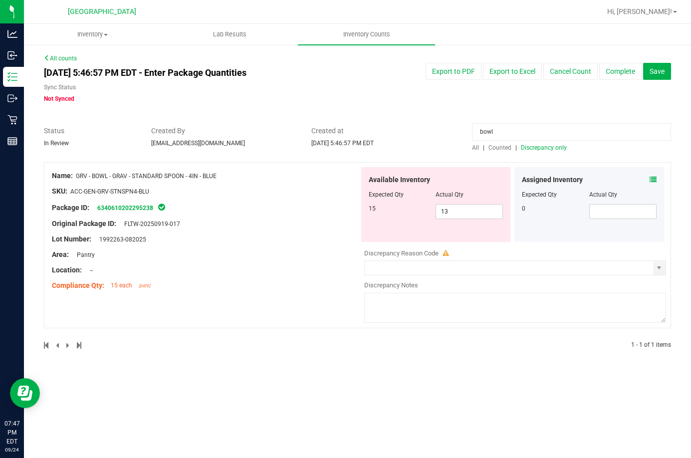
click at [521, 148] on span "Discrepancy only" at bounding box center [544, 147] width 46 height 7
click at [540, 132] on input "bowl" at bounding box center [571, 131] width 199 height 17
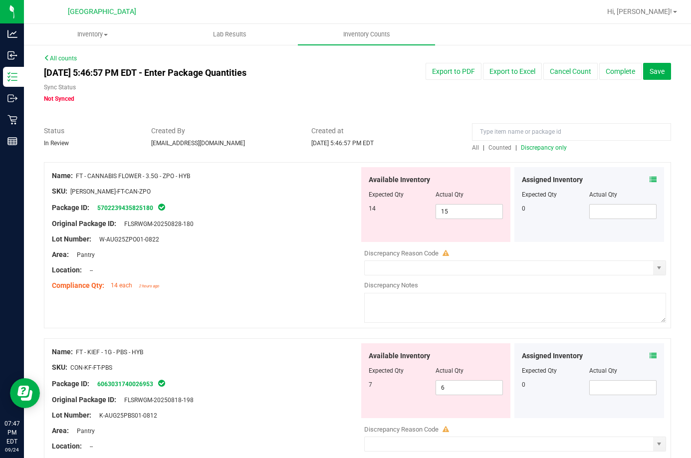
click at [650, 180] on icon at bounding box center [653, 179] width 7 height 7
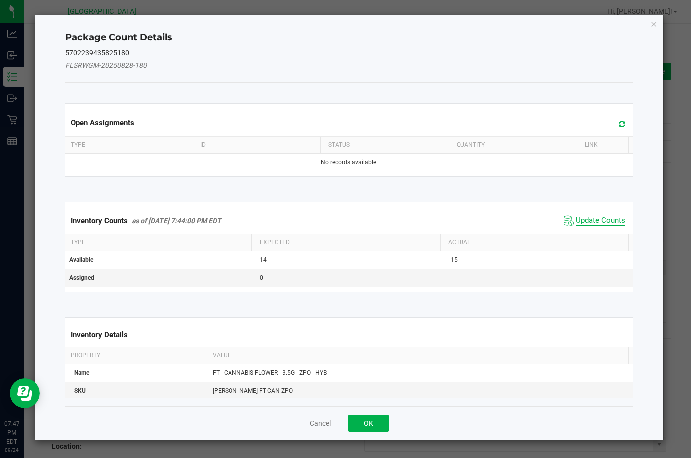
click at [589, 223] on span "Update Counts" at bounding box center [600, 221] width 49 height 10
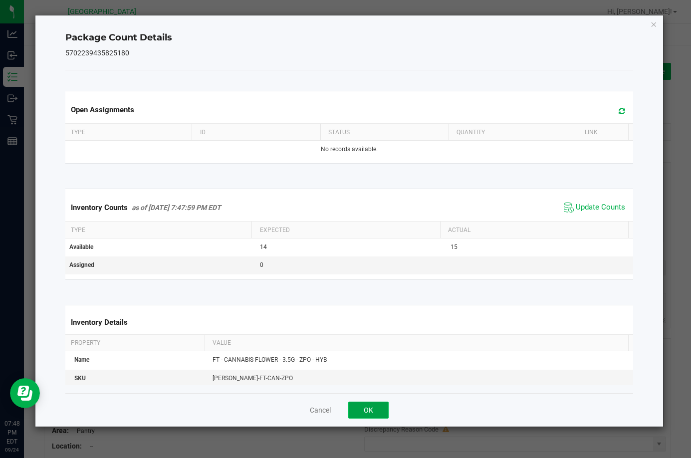
click at [378, 402] on button "OK" at bounding box center [368, 410] width 40 height 17
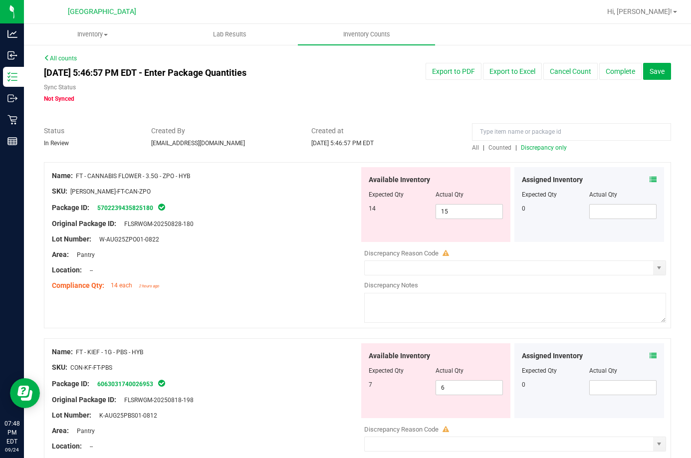
click at [650, 355] on icon at bounding box center [653, 355] width 7 height 7
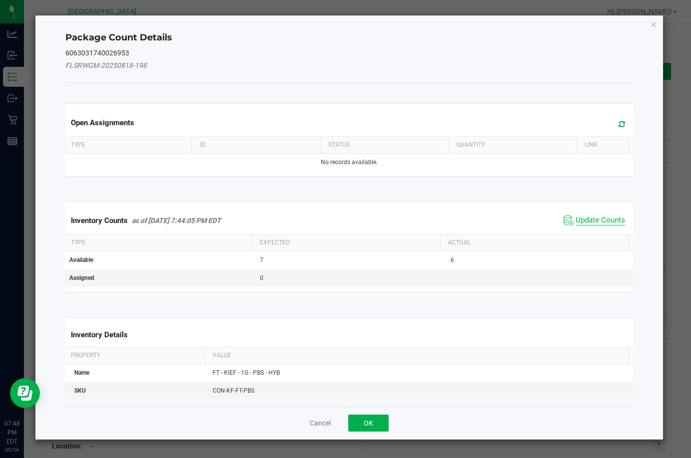
click at [576, 216] on span "Update Counts" at bounding box center [600, 221] width 49 height 10
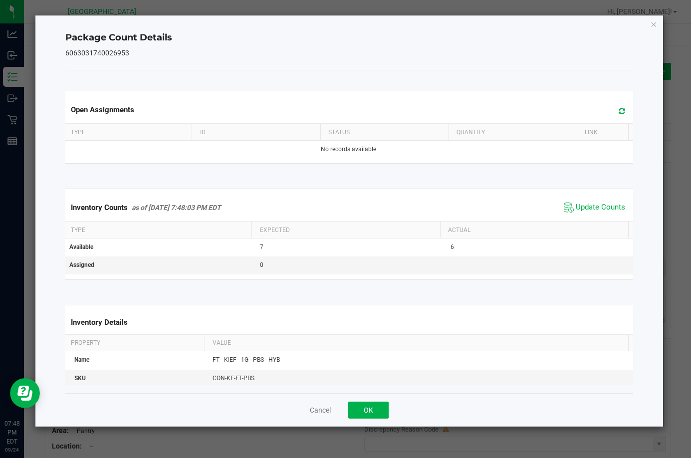
click at [357, 419] on div "Cancel OK" at bounding box center [349, 409] width 568 height 33
click at [362, 411] on button "OK" at bounding box center [368, 410] width 40 height 17
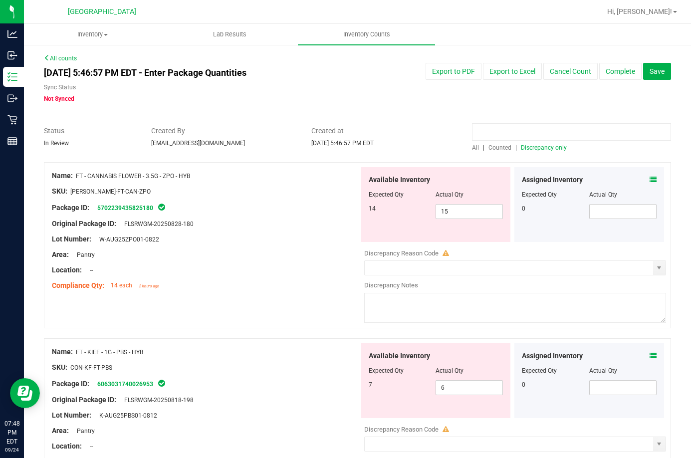
click at [498, 137] on input at bounding box center [571, 131] width 199 height 17
type input "raw"
click at [440, 217] on span "70 70" at bounding box center [469, 211] width 67 height 15
click at [440, 217] on input "70" at bounding box center [469, 212] width 66 height 14
type input "57"
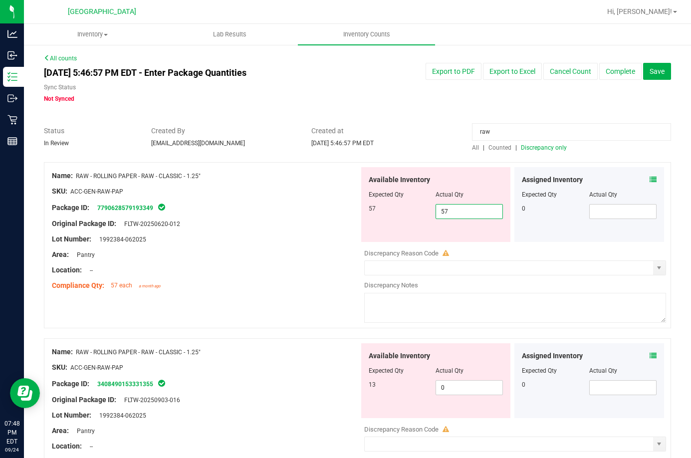
type input "57"
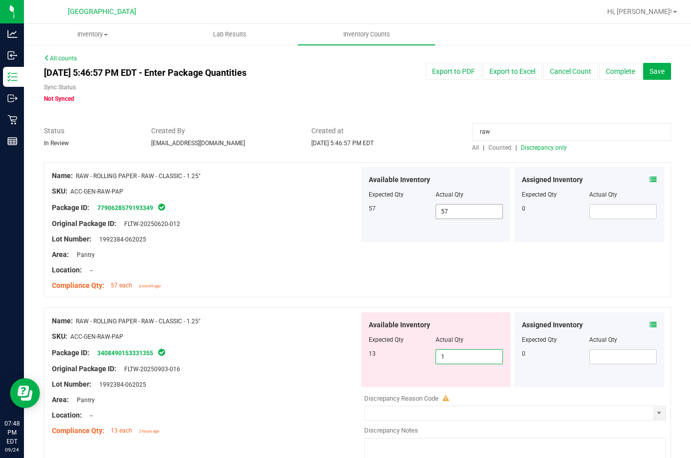
type input "13"
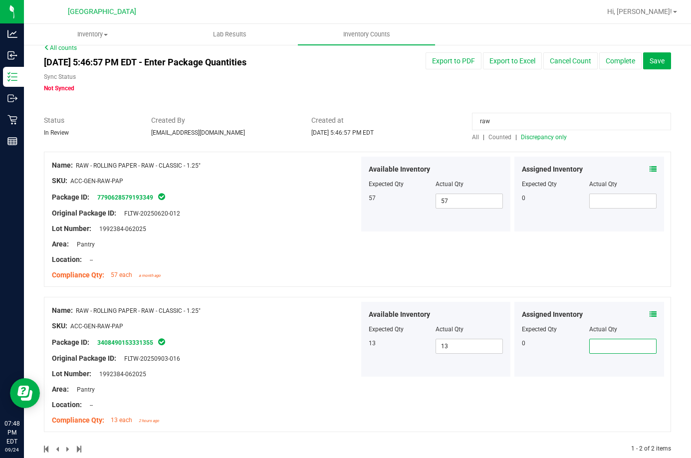
scroll to position [28, 0]
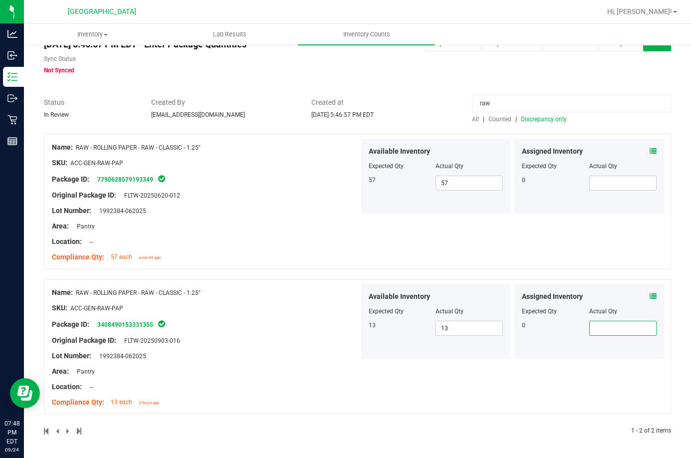
click at [543, 121] on span "Discrepancy only" at bounding box center [544, 119] width 46 height 7
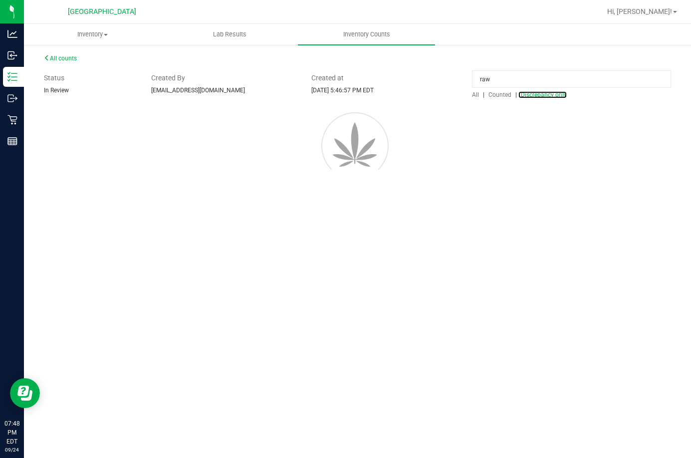
scroll to position [0, 0]
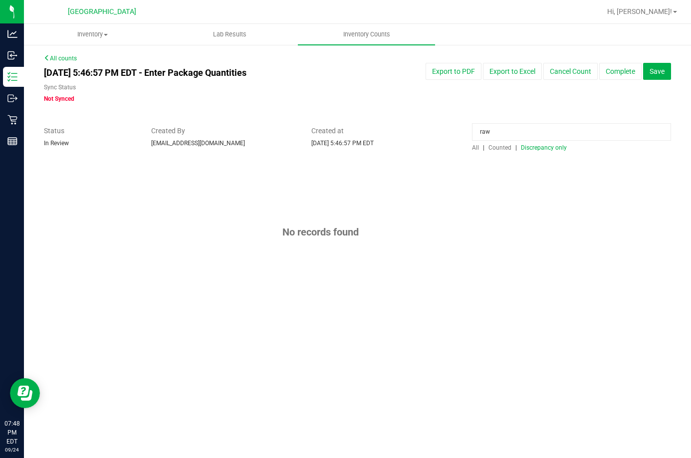
click at [492, 134] on input "raw" at bounding box center [571, 131] width 199 height 17
click at [543, 148] on span "Discrepancy only" at bounding box center [544, 147] width 46 height 7
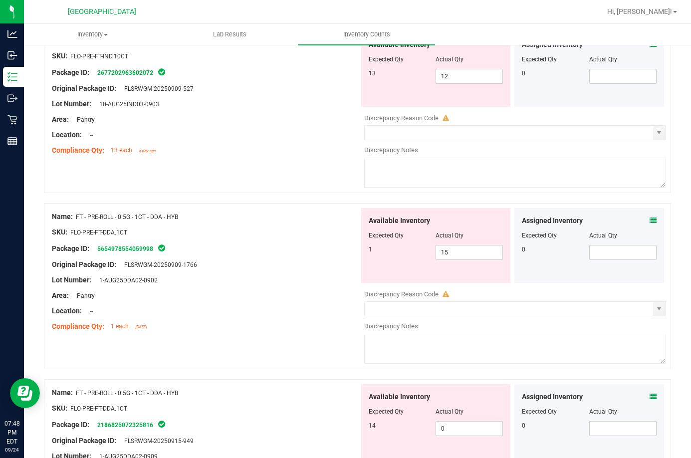
scroll to position [499, 0]
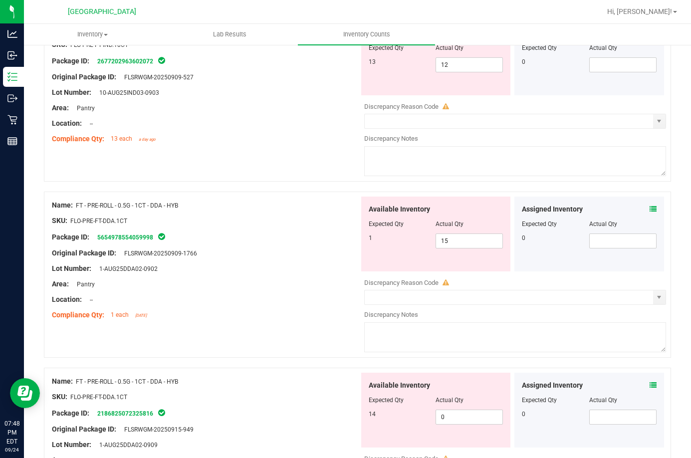
click at [650, 213] on span at bounding box center [653, 209] width 7 height 10
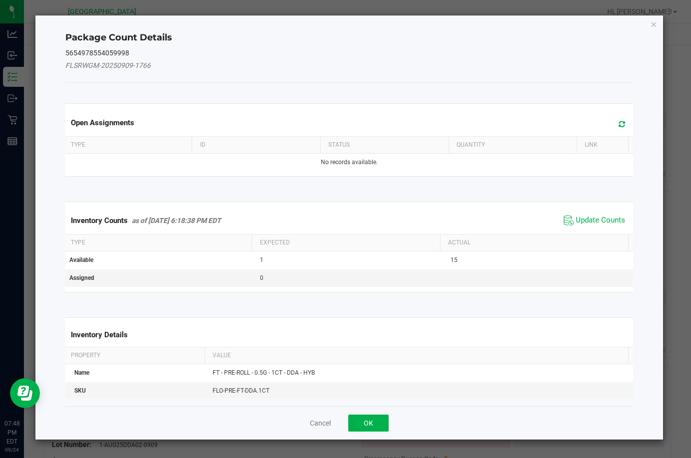
click at [609, 223] on span "Update Counts" at bounding box center [600, 221] width 49 height 10
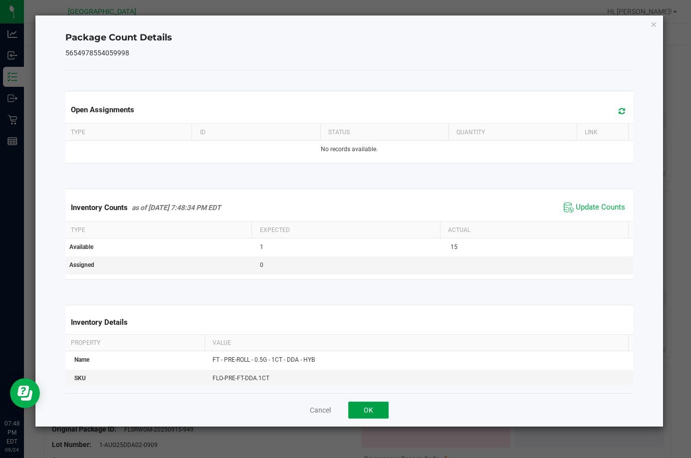
click at [357, 413] on button "OK" at bounding box center [368, 410] width 40 height 17
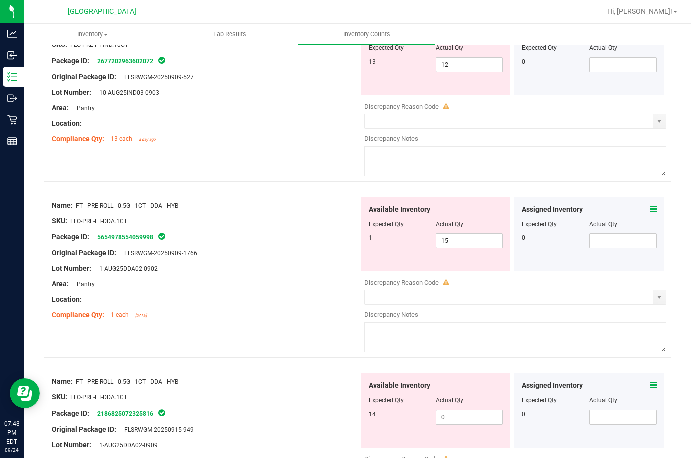
click at [650, 387] on div "Assigned Inventory Expected Qty Actual Qty 0" at bounding box center [590, 410] width 150 height 75
click at [650, 382] on icon at bounding box center [653, 385] width 7 height 7
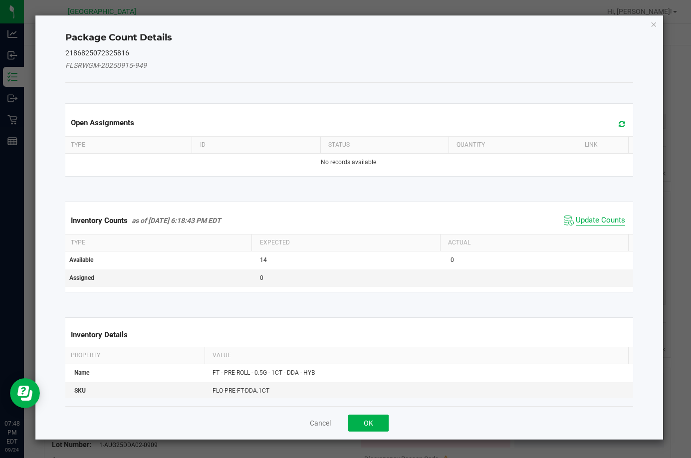
click at [595, 218] on span "Update Counts" at bounding box center [600, 221] width 49 height 10
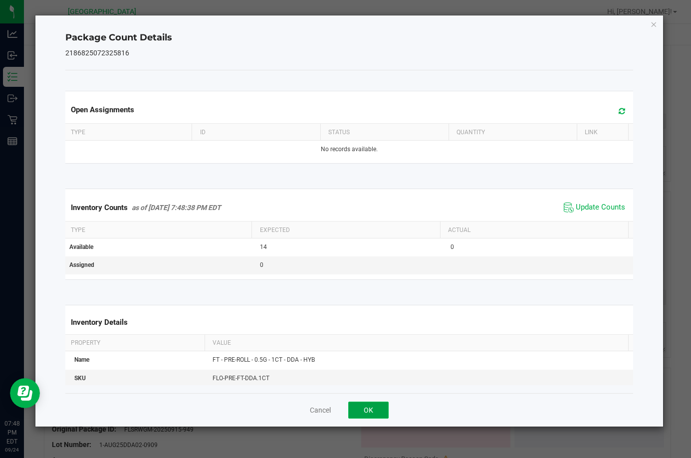
click at [373, 408] on button "OK" at bounding box center [368, 410] width 40 height 17
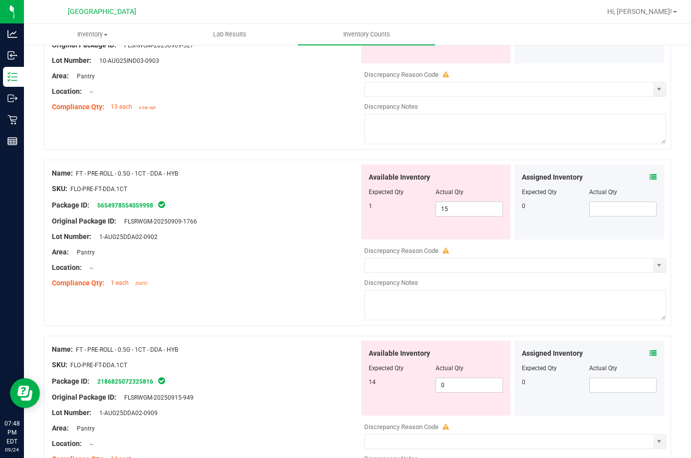
scroll to position [549, 0]
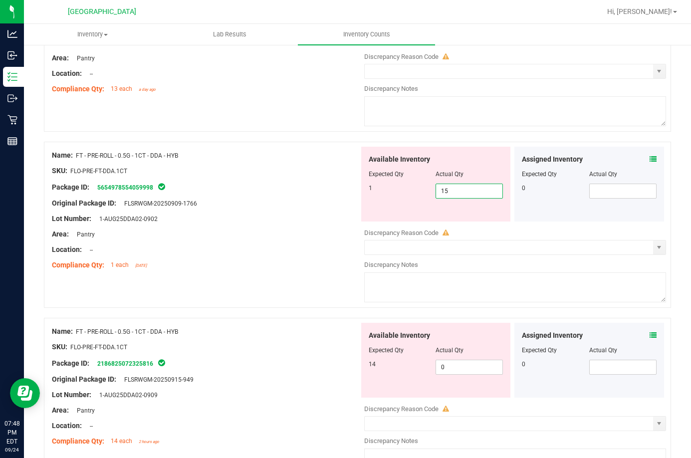
click at [457, 193] on span "15 15" at bounding box center [469, 191] width 67 height 15
click at [457, 193] on input "15" at bounding box center [469, 191] width 66 height 14
type input "1"
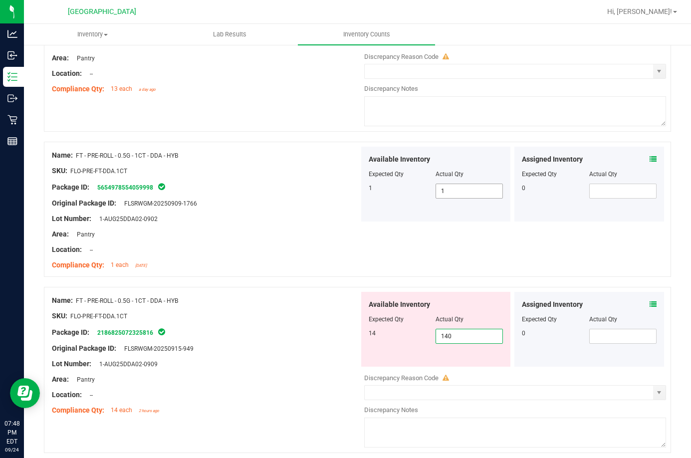
type input "14"
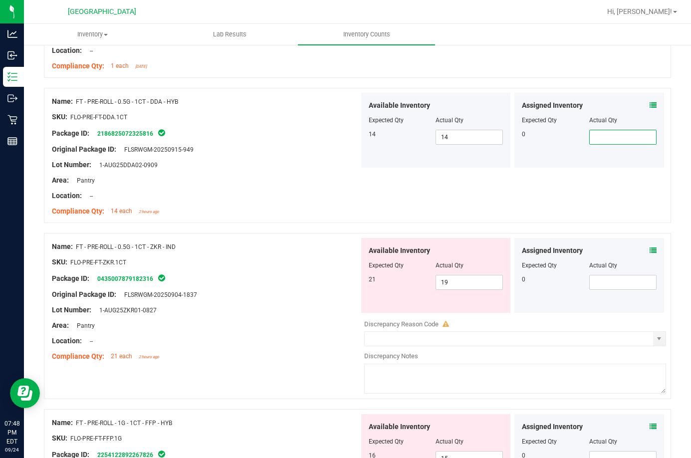
scroll to position [749, 0]
click at [650, 248] on icon at bounding box center [653, 250] width 7 height 7
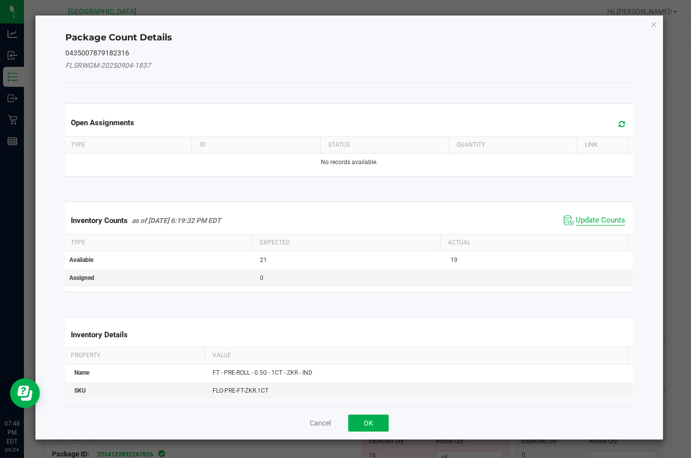
click at [587, 219] on span "Update Counts" at bounding box center [600, 221] width 49 height 10
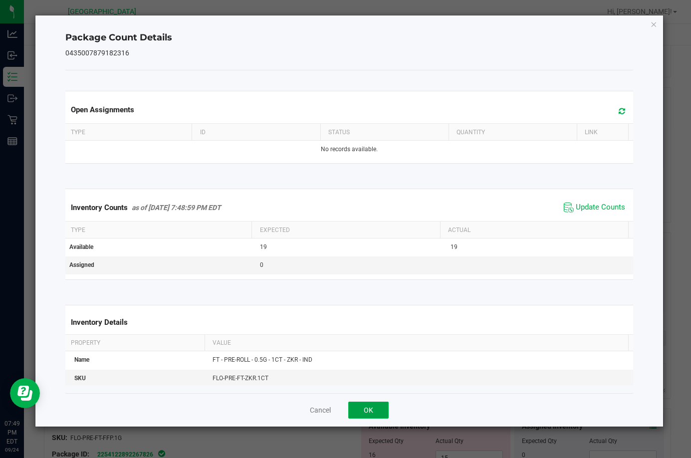
click at [371, 406] on button "OK" at bounding box center [368, 410] width 40 height 17
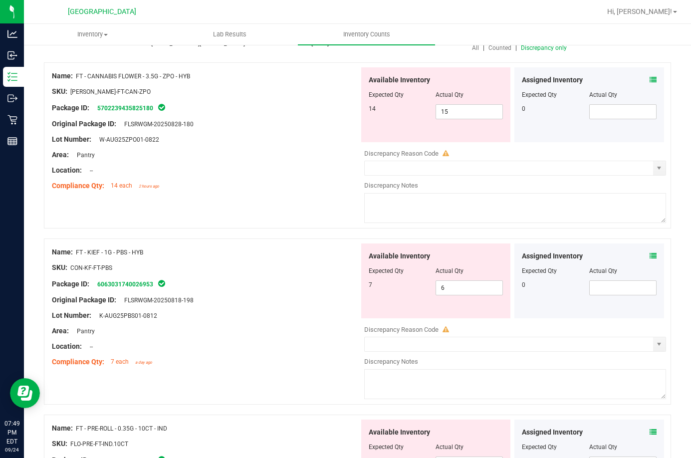
scroll to position [0, 0]
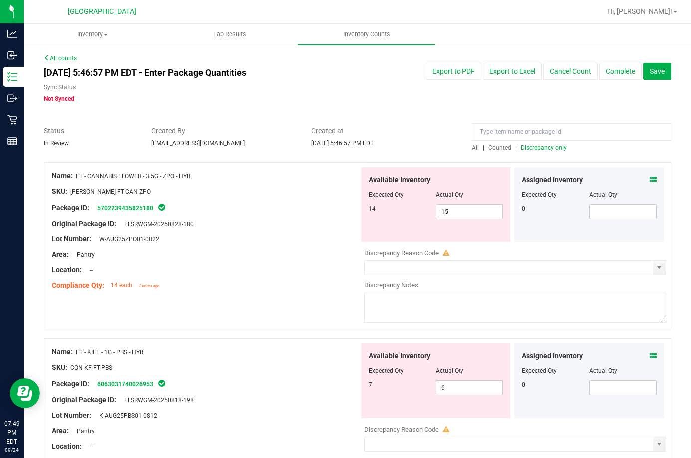
click at [531, 148] on span "Discrepancy only" at bounding box center [544, 147] width 46 height 7
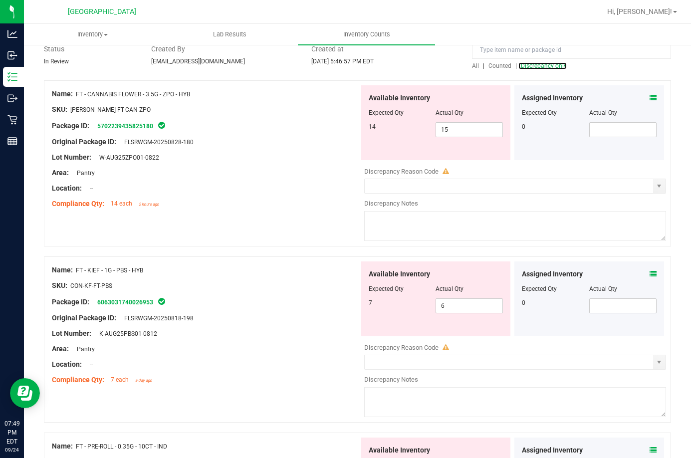
scroll to position [100, 0]
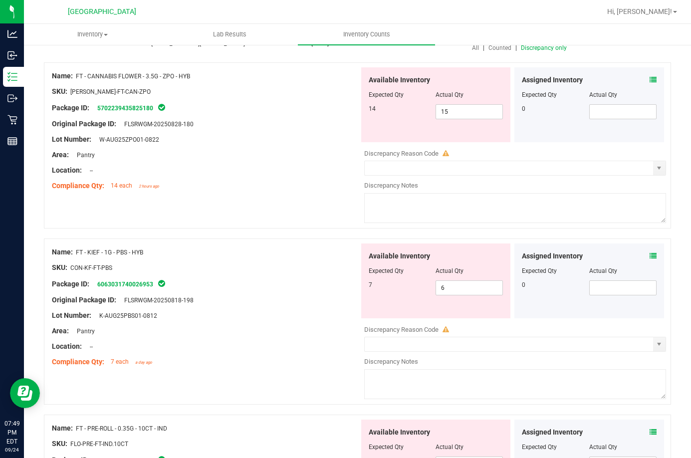
click at [651, 254] on div "Assigned Inventory Expected Qty Actual Qty 0" at bounding box center [590, 281] width 150 height 75
click at [650, 257] on icon at bounding box center [653, 256] width 7 height 7
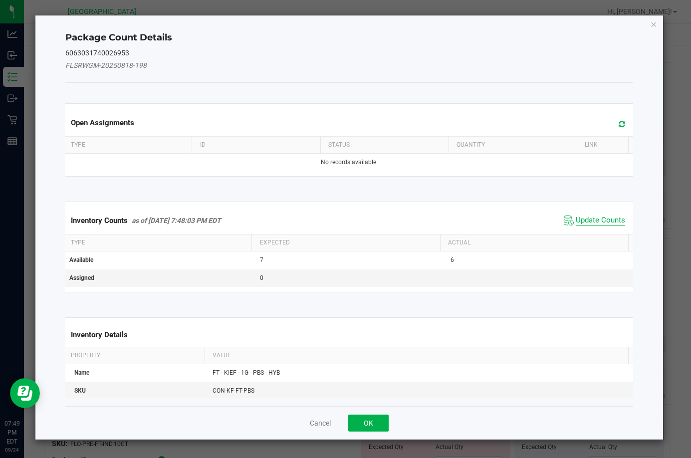
click at [597, 219] on span "Update Counts" at bounding box center [600, 221] width 49 height 10
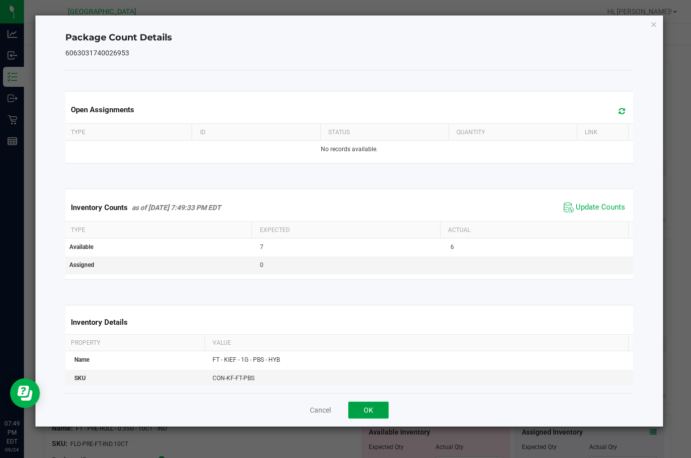
click at [374, 402] on button "OK" at bounding box center [368, 410] width 40 height 17
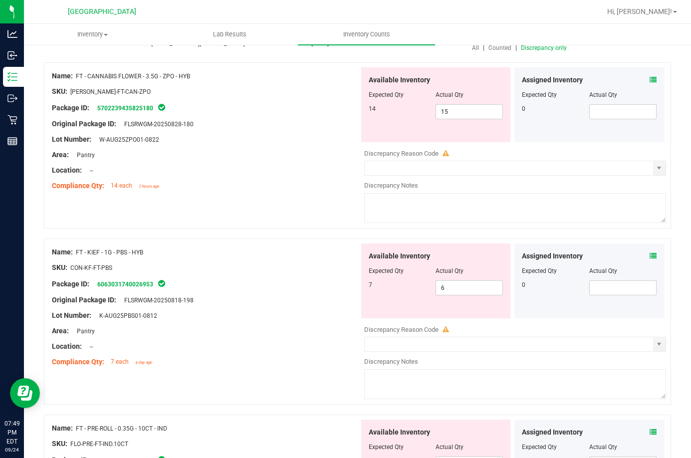
click at [650, 79] on icon at bounding box center [653, 79] width 7 height 7
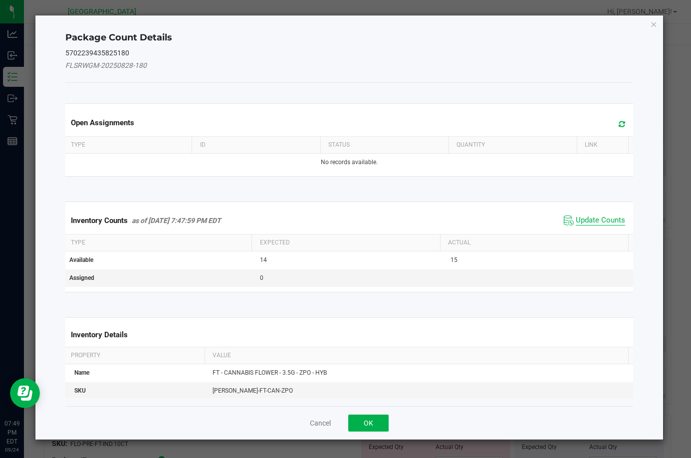
click at [591, 220] on span "Update Counts" at bounding box center [600, 221] width 49 height 10
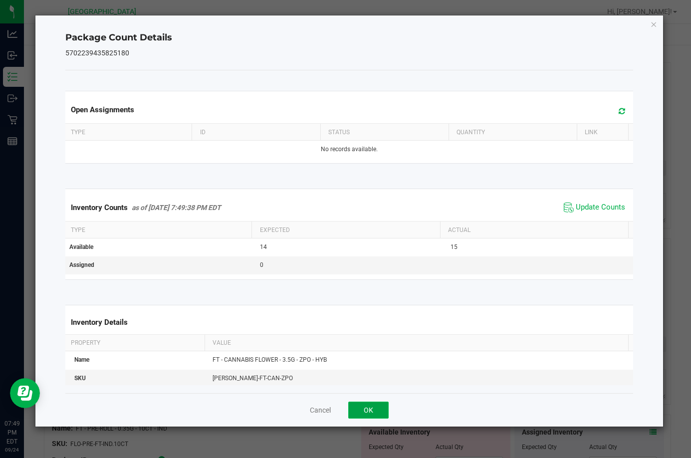
click at [372, 415] on button "OK" at bounding box center [368, 410] width 40 height 17
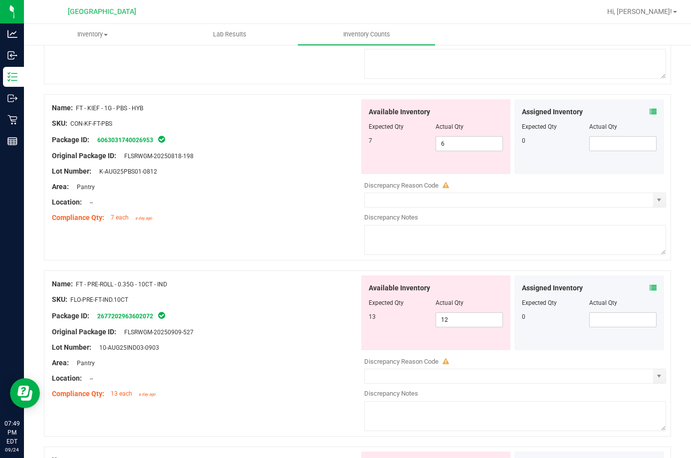
scroll to position [250, 0]
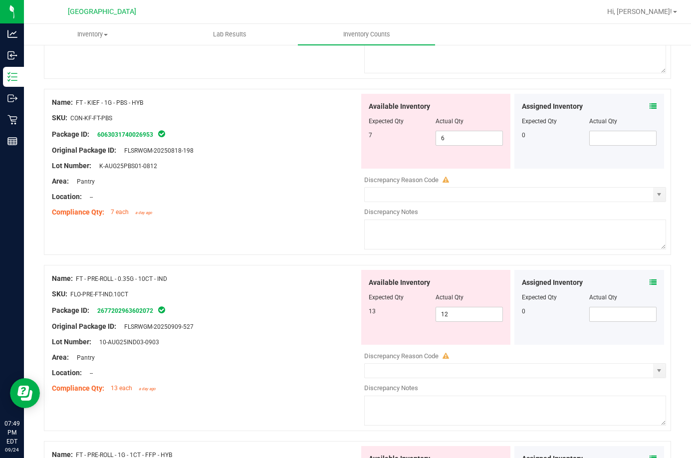
click at [650, 283] on icon at bounding box center [653, 282] width 7 height 7
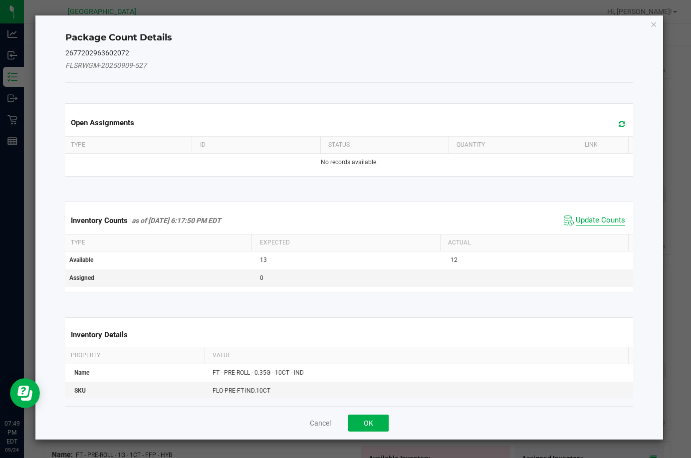
click at [579, 220] on span "Update Counts" at bounding box center [600, 221] width 49 height 10
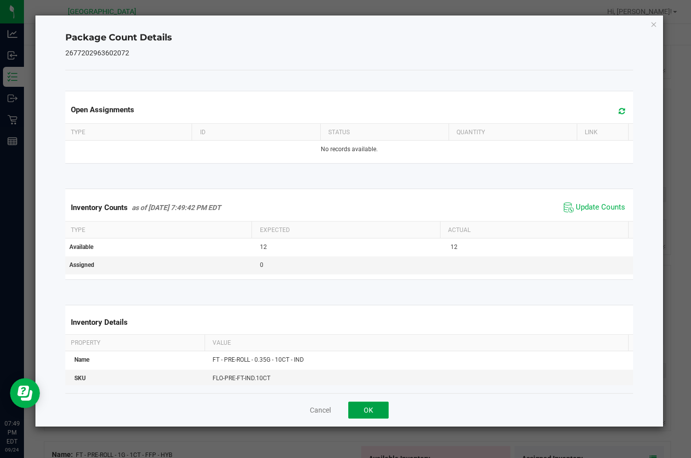
click at [373, 407] on button "OK" at bounding box center [368, 410] width 40 height 17
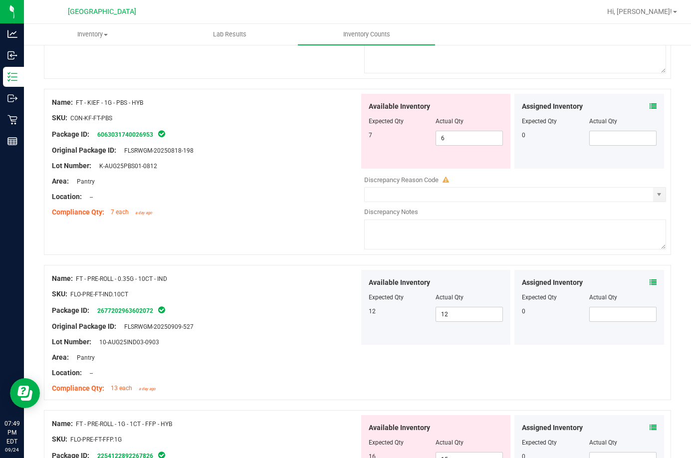
scroll to position [349, 0]
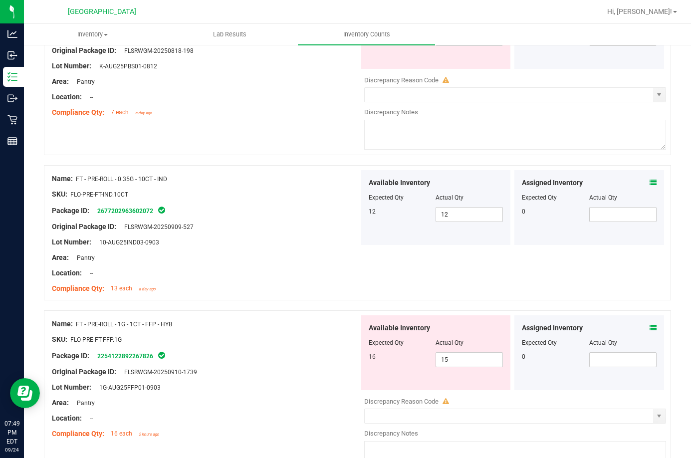
click at [650, 330] on icon at bounding box center [653, 327] width 7 height 7
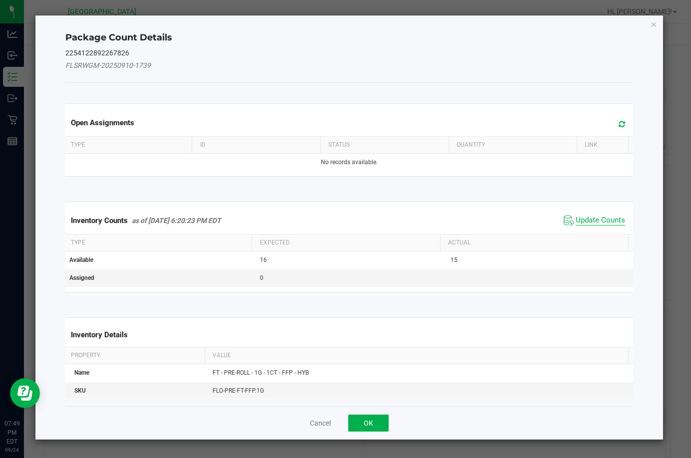
click at [584, 222] on span "Update Counts" at bounding box center [600, 221] width 49 height 10
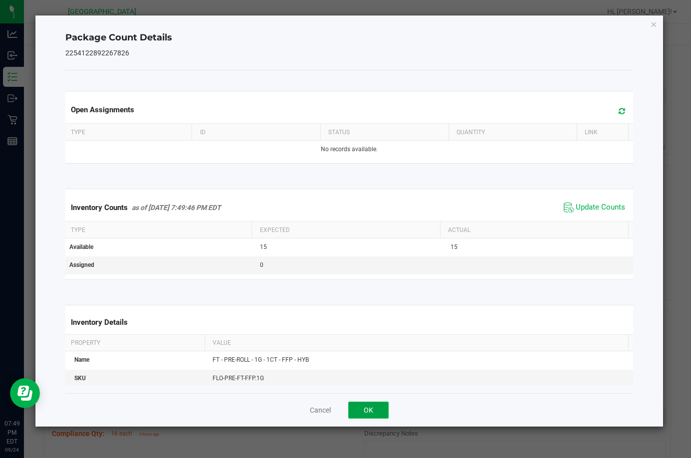
click at [370, 416] on button "OK" at bounding box center [368, 410] width 40 height 17
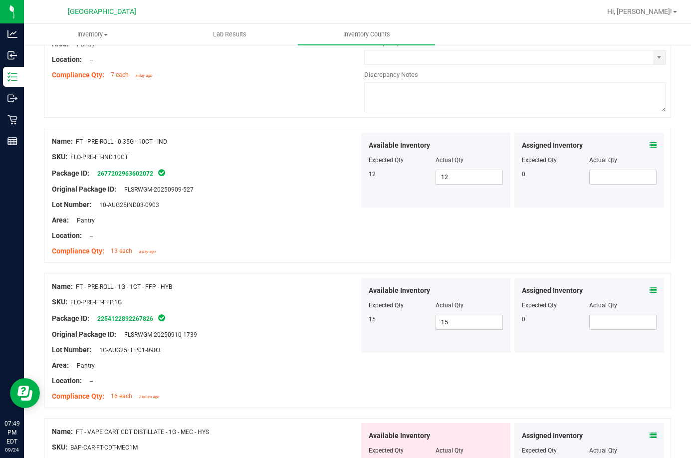
scroll to position [499, 0]
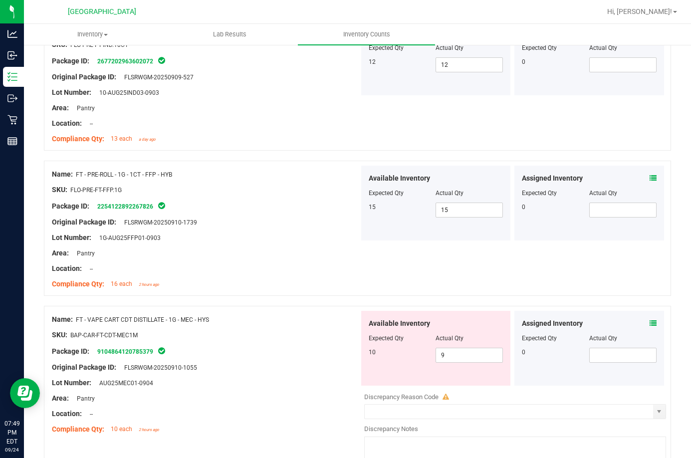
click at [650, 325] on icon at bounding box center [653, 323] width 7 height 7
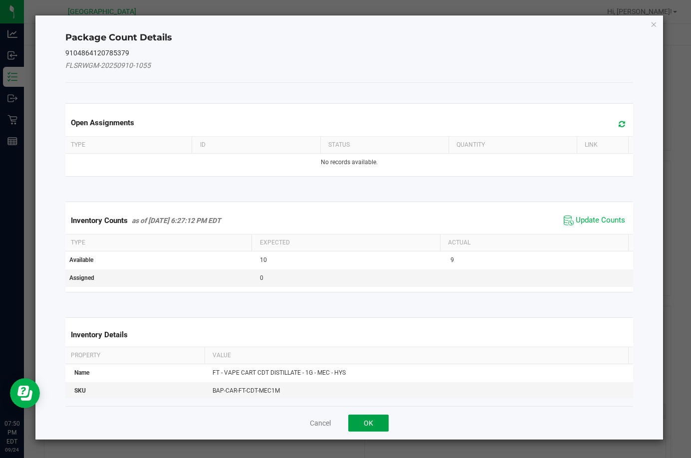
drag, startPoint x: 364, startPoint y: 420, endPoint x: 366, endPoint y: 425, distance: 5.8
click at [366, 425] on button "OK" at bounding box center [368, 423] width 40 height 17
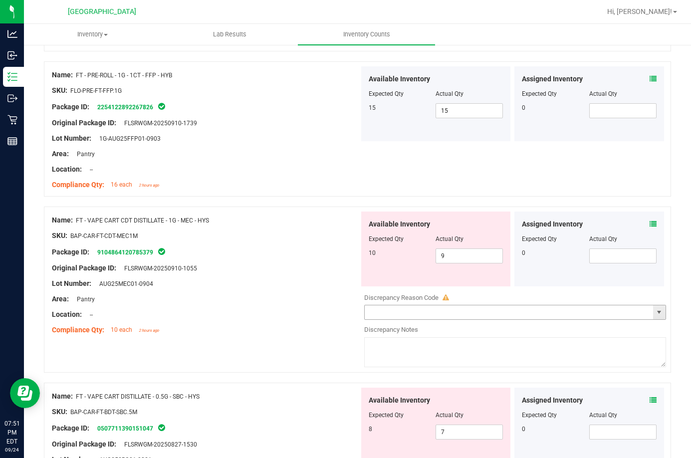
scroll to position [599, 0]
click at [471, 260] on span "9 9" at bounding box center [469, 255] width 67 height 15
click at [471, 260] on input "9" at bounding box center [469, 256] width 66 height 14
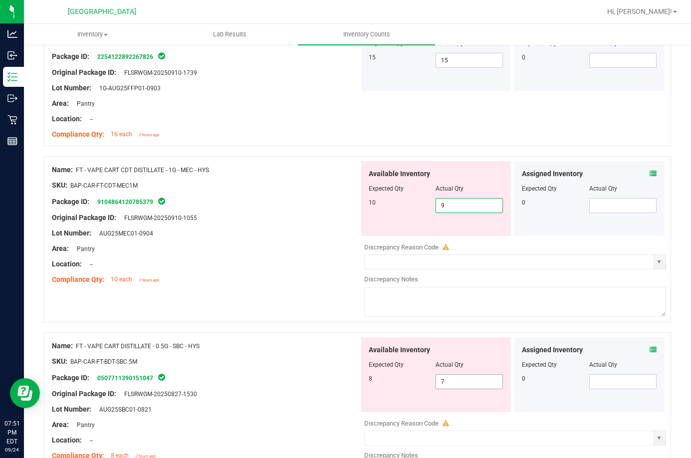
click at [464, 382] on span "7 7" at bounding box center [469, 381] width 67 height 15
click at [463, 381] on input "7" at bounding box center [469, 382] width 66 height 14
click at [650, 347] on icon at bounding box center [653, 349] width 7 height 7
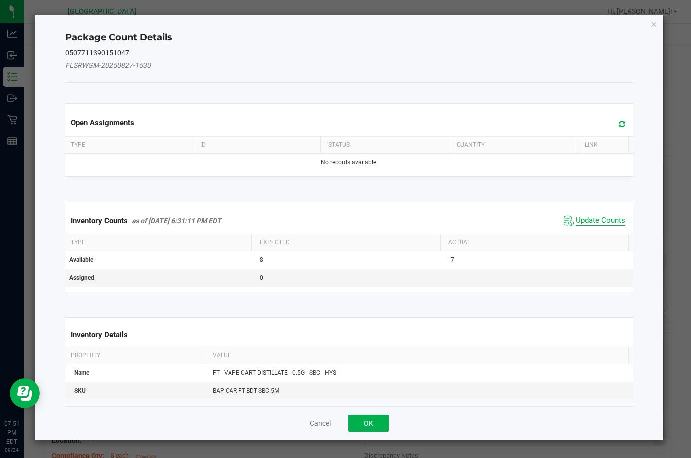
click at [599, 218] on span "Update Counts" at bounding box center [600, 221] width 49 height 10
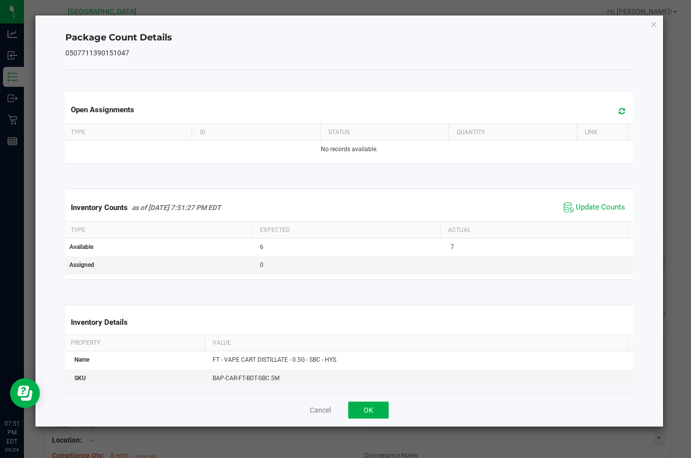
click at [599, 202] on span "Update Counts" at bounding box center [594, 207] width 66 height 15
click at [374, 407] on button "OK" at bounding box center [368, 410] width 40 height 17
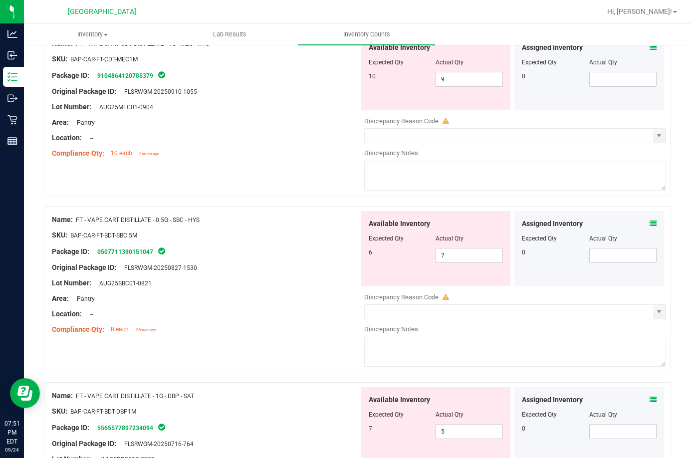
scroll to position [798, 0]
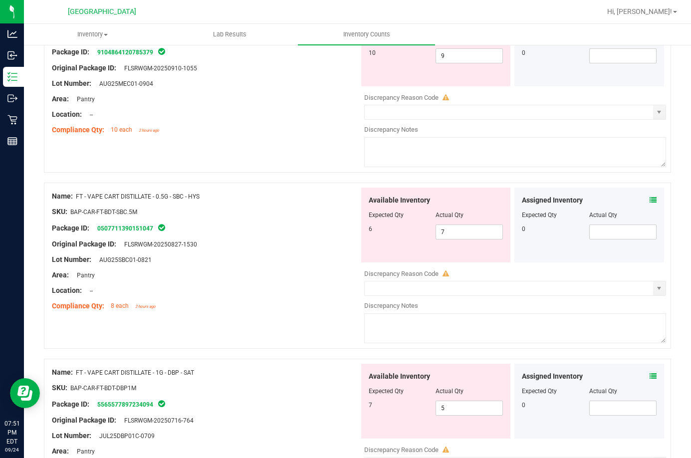
click at [650, 373] on icon at bounding box center [653, 376] width 7 height 7
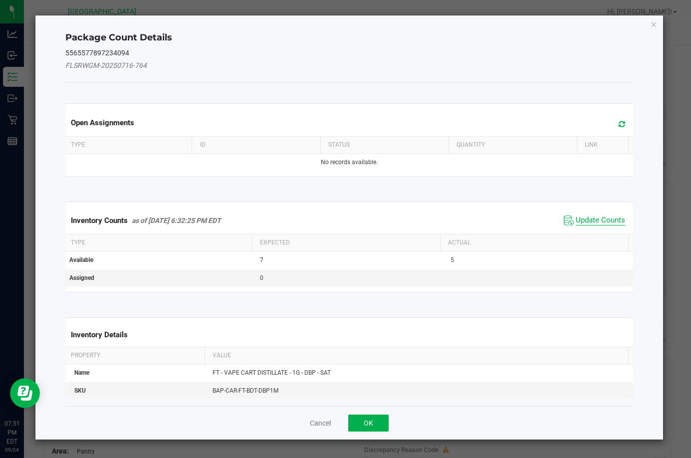
click at [607, 225] on span "Update Counts" at bounding box center [600, 221] width 49 height 10
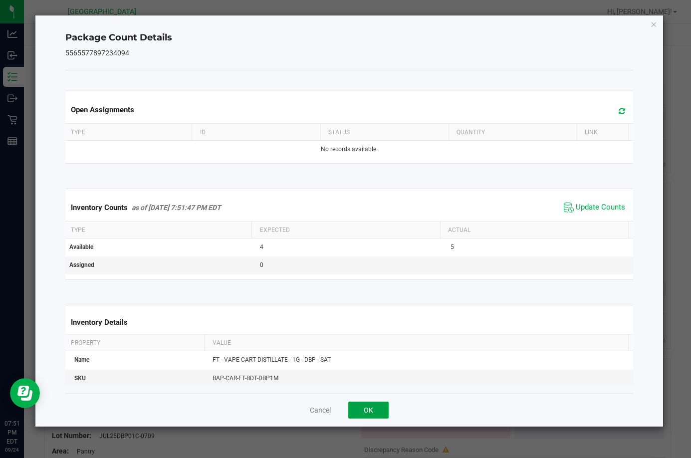
click at [368, 411] on button "OK" at bounding box center [368, 410] width 40 height 17
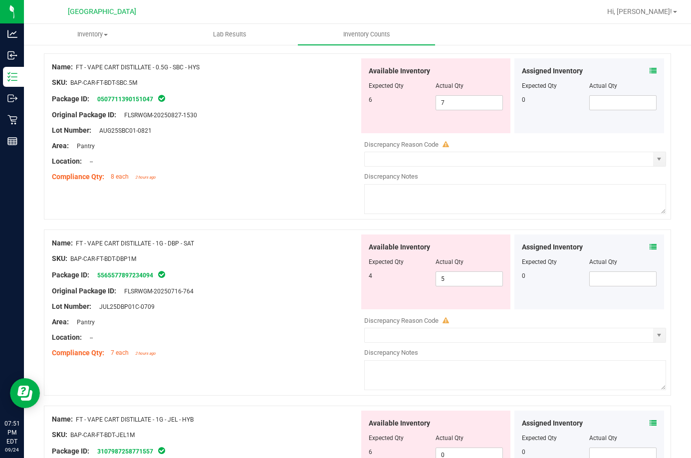
scroll to position [948, 0]
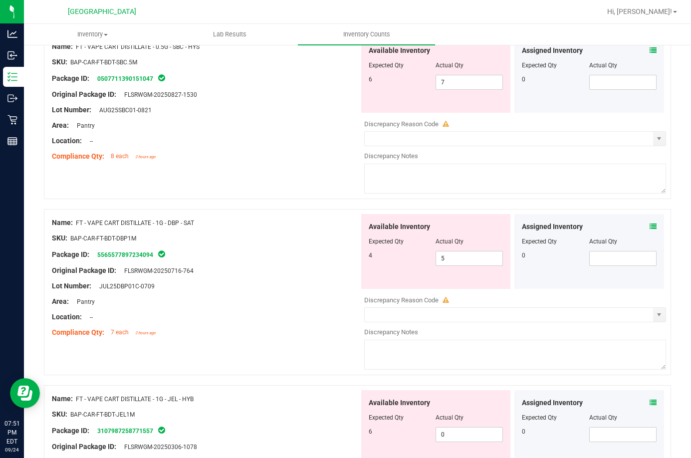
click at [650, 404] on icon at bounding box center [653, 402] width 7 height 7
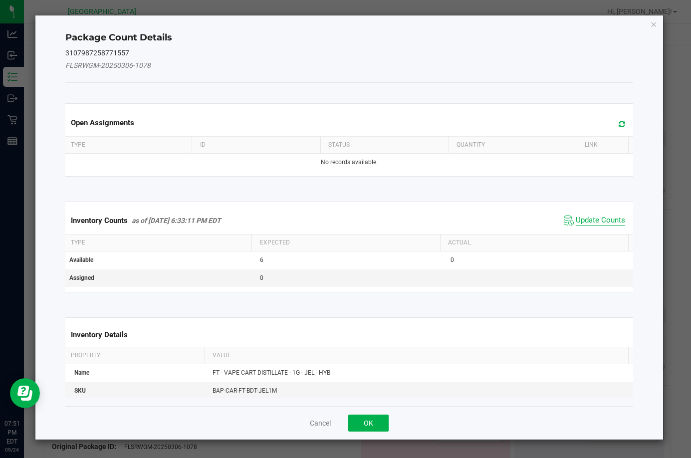
click at [604, 225] on span "Update Counts" at bounding box center [600, 221] width 49 height 10
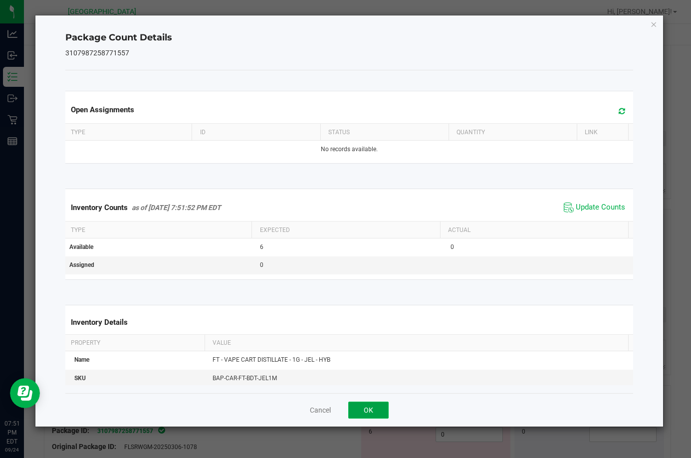
click at [356, 414] on button "OK" at bounding box center [368, 410] width 40 height 17
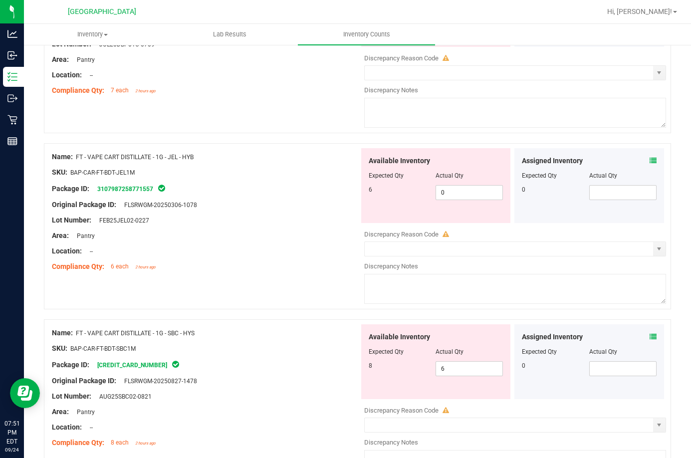
scroll to position [1198, 0]
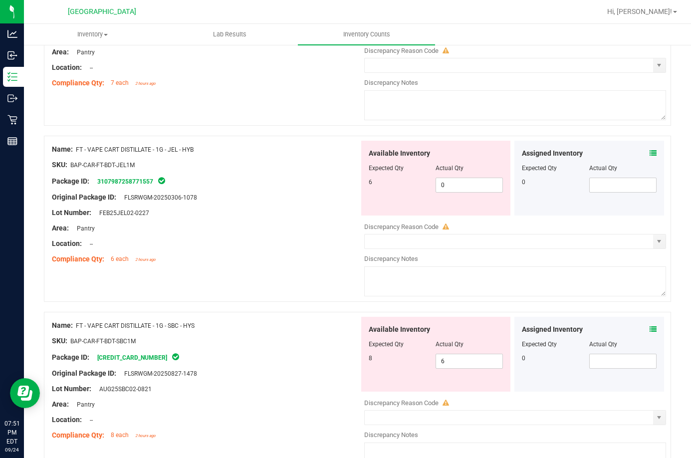
click at [650, 331] on icon at bounding box center [653, 329] width 7 height 7
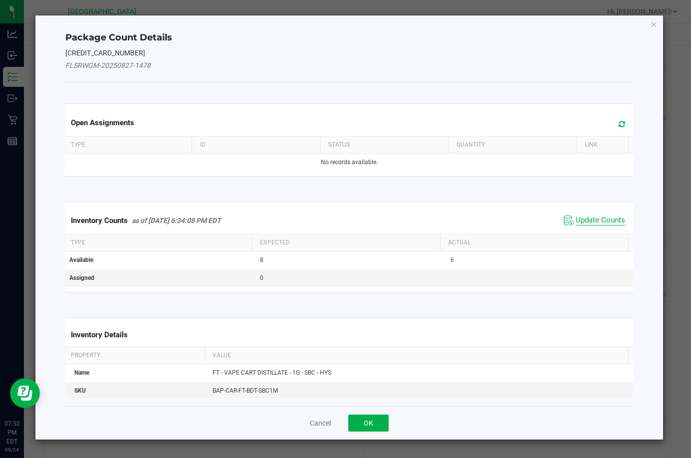
click at [590, 224] on span "Update Counts" at bounding box center [600, 221] width 49 height 10
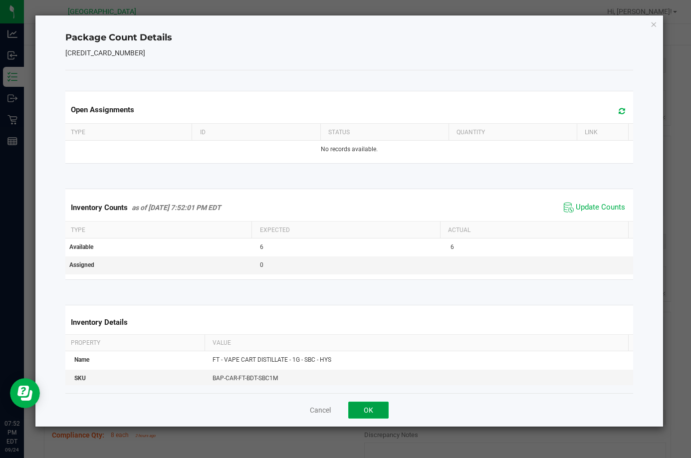
click at [377, 413] on button "OK" at bounding box center [368, 410] width 40 height 17
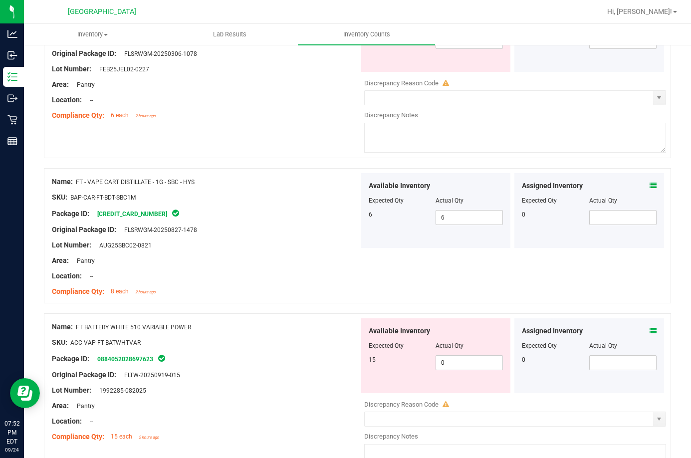
scroll to position [1347, 0]
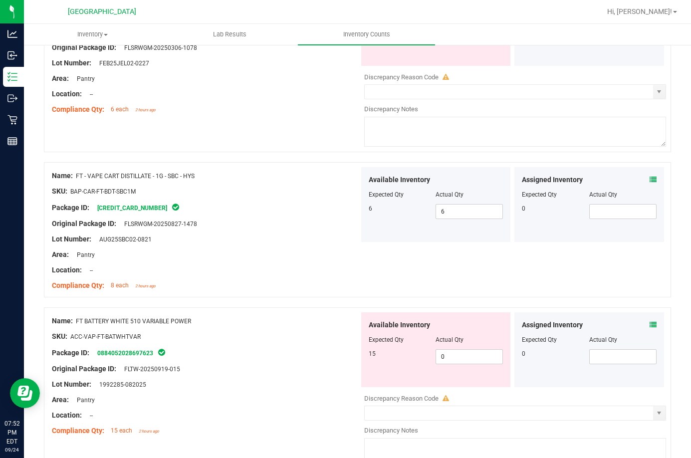
click at [649, 320] on div "Assigned Inventory Expected Qty Actual Qty 0" at bounding box center [590, 349] width 150 height 75
click at [650, 326] on icon at bounding box center [653, 324] width 7 height 7
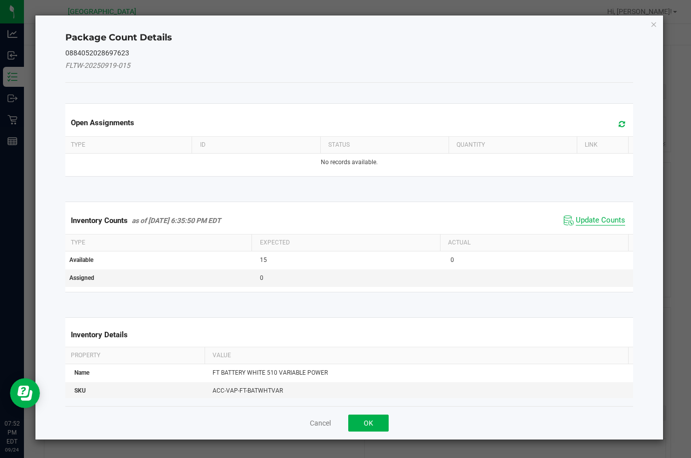
click at [585, 220] on span "Update Counts" at bounding box center [600, 221] width 49 height 10
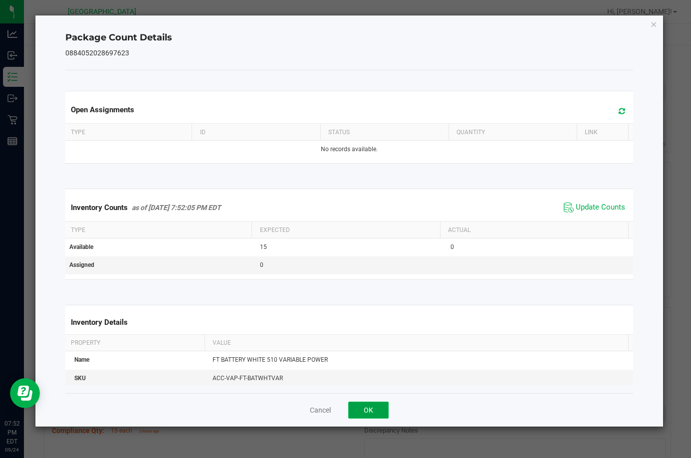
click at [383, 408] on button "OK" at bounding box center [368, 410] width 40 height 17
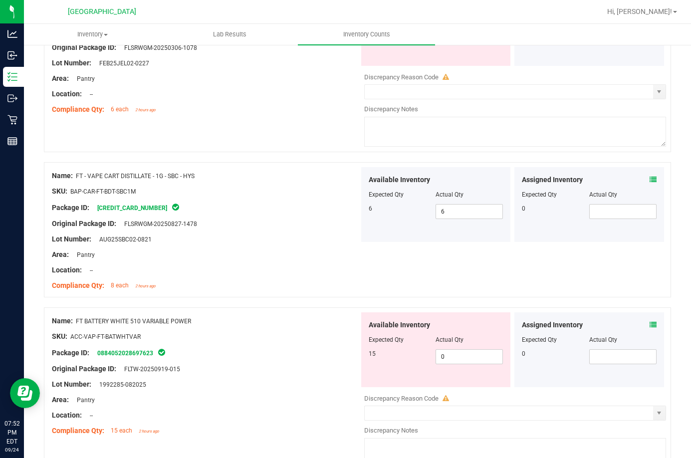
scroll to position [1447, 0]
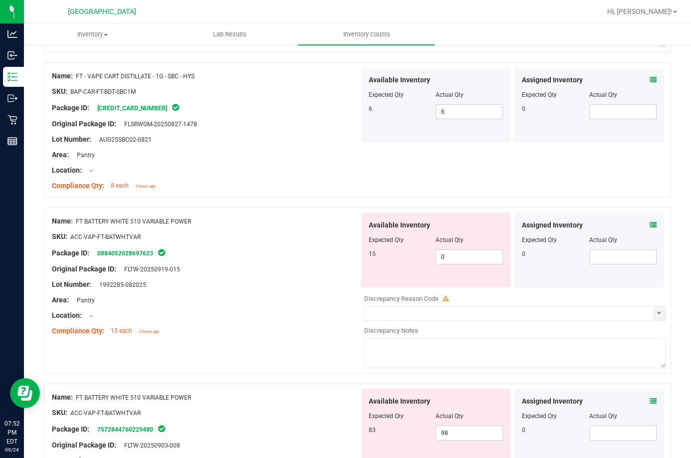
click at [650, 402] on icon at bounding box center [653, 401] width 7 height 7
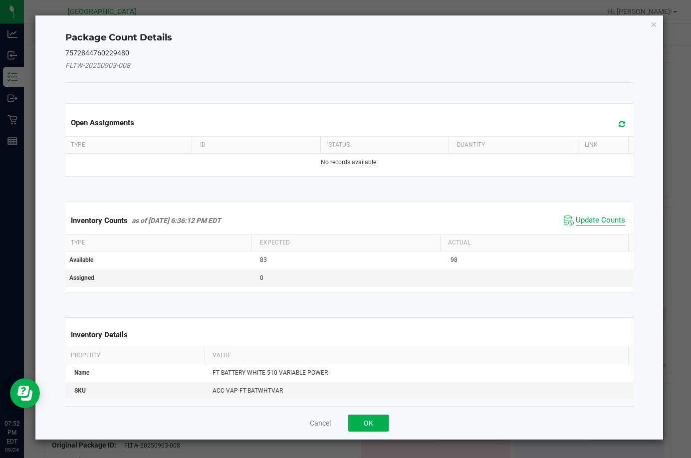
click at [588, 222] on span "Update Counts" at bounding box center [600, 221] width 49 height 10
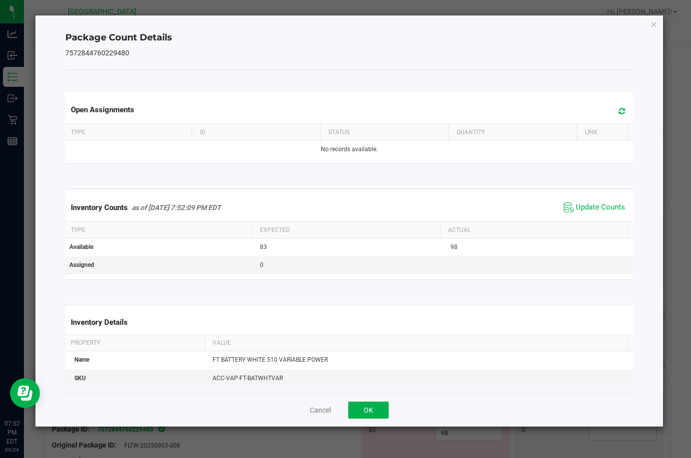
click at [373, 420] on div "Cancel OK" at bounding box center [349, 409] width 568 height 33
click at [567, 209] on span "Update Counts" at bounding box center [594, 207] width 66 height 15
click at [369, 408] on button "OK" at bounding box center [368, 410] width 40 height 17
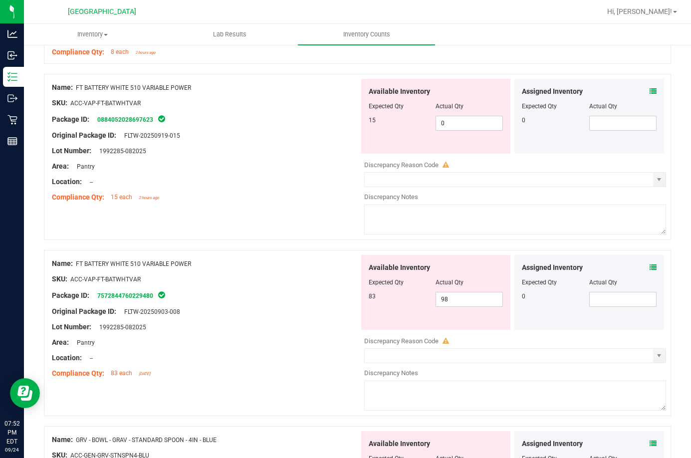
scroll to position [1597, 0]
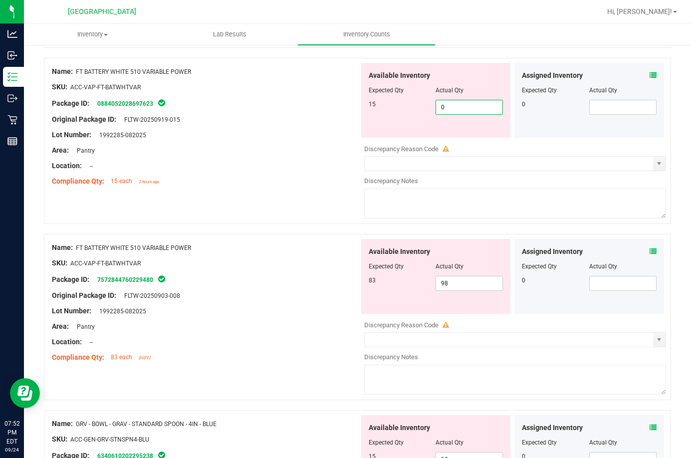
click at [446, 105] on span "0 0" at bounding box center [469, 107] width 67 height 15
click at [446, 105] on input "0" at bounding box center [469, 107] width 66 height 14
type input "15"
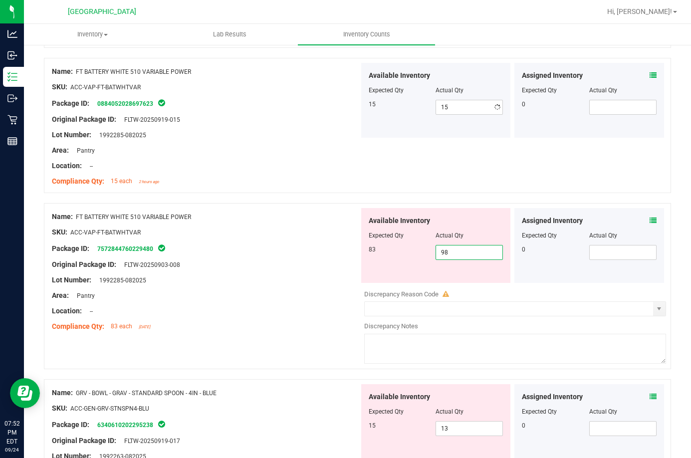
click at [447, 281] on div "Available Inventory Expected Qty Actual Qty 83 98 98" at bounding box center [436, 245] width 150 height 75
click at [454, 245] on span "98 98" at bounding box center [469, 252] width 67 height 15
click at [457, 250] on span "98 98" at bounding box center [469, 252] width 67 height 15
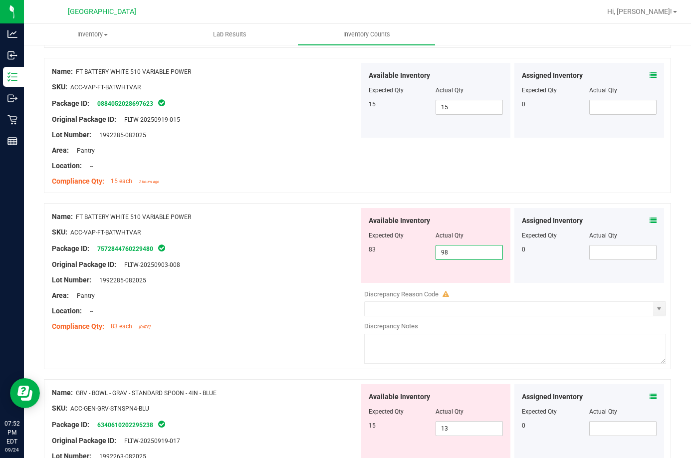
click at [457, 250] on input "98" at bounding box center [469, 253] width 66 height 14
type input "83"
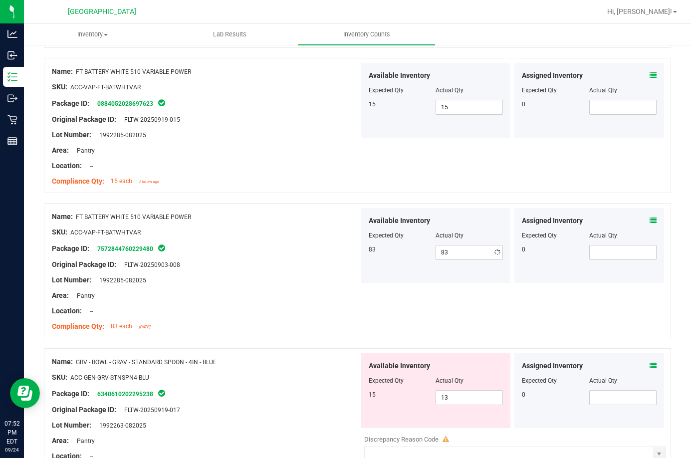
click at [219, 171] on div "Name: FT BATTERY WHITE 510 VARIABLE POWER SKU: ACC-VAP-FT-BATWHTVAR Package ID:…" at bounding box center [205, 126] width 307 height 127
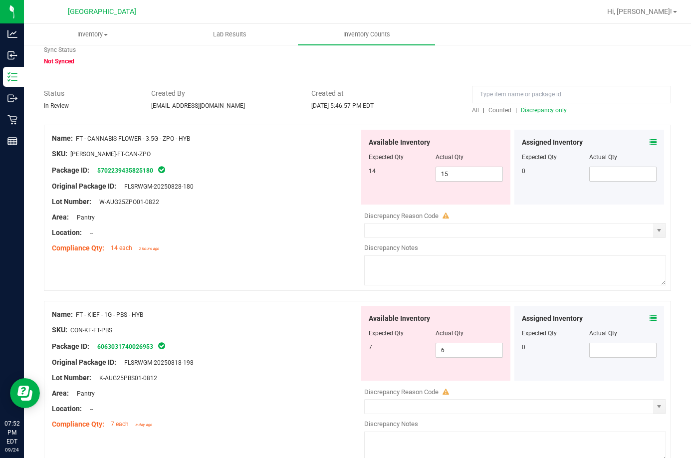
scroll to position [0, 0]
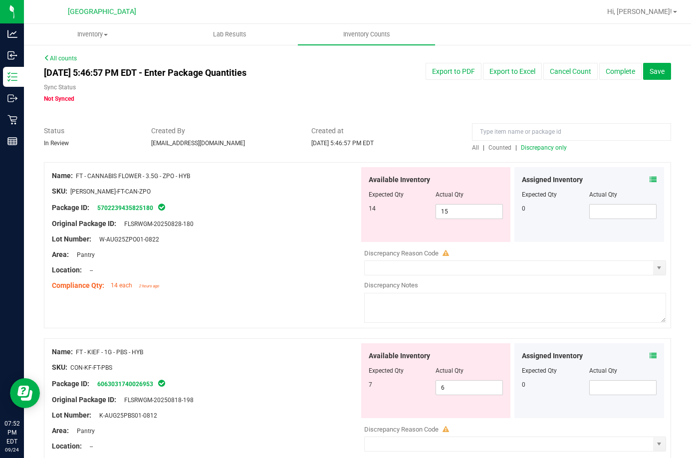
click at [531, 151] on div "All | Counted | Discrepancy only" at bounding box center [571, 147] width 199 height 9
click at [533, 150] on span "Discrepancy only" at bounding box center [544, 147] width 46 height 7
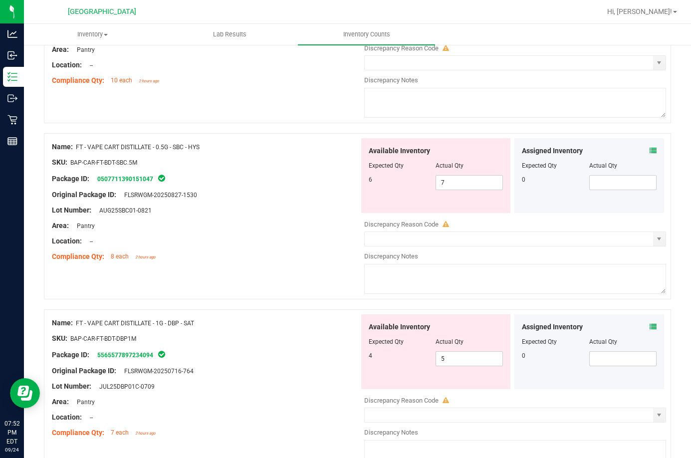
scroll to position [599, 0]
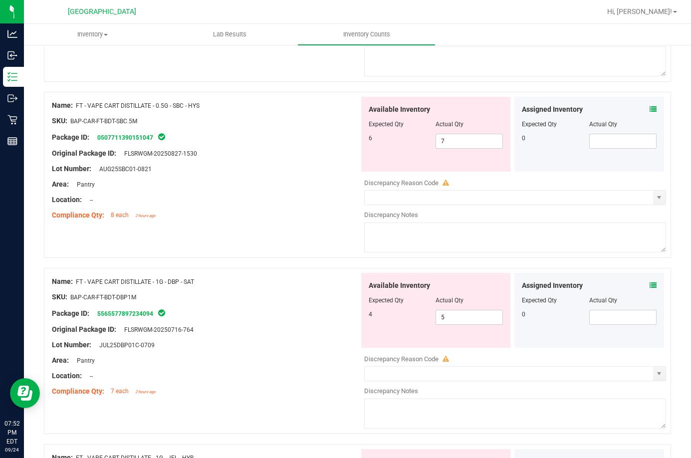
click at [650, 284] on icon at bounding box center [653, 285] width 7 height 7
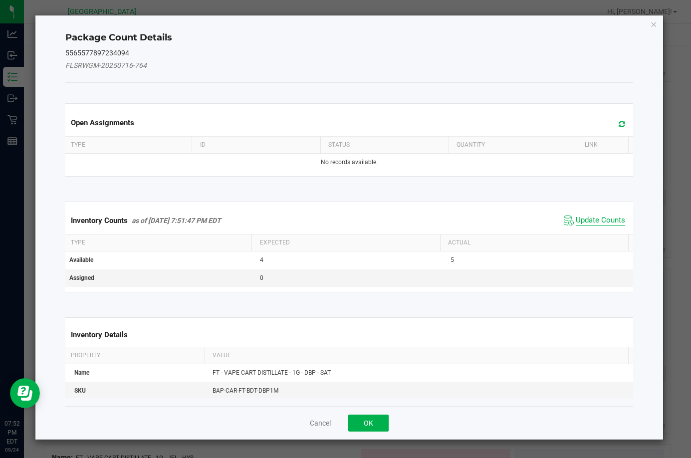
click at [600, 221] on span "Update Counts" at bounding box center [600, 221] width 49 height 10
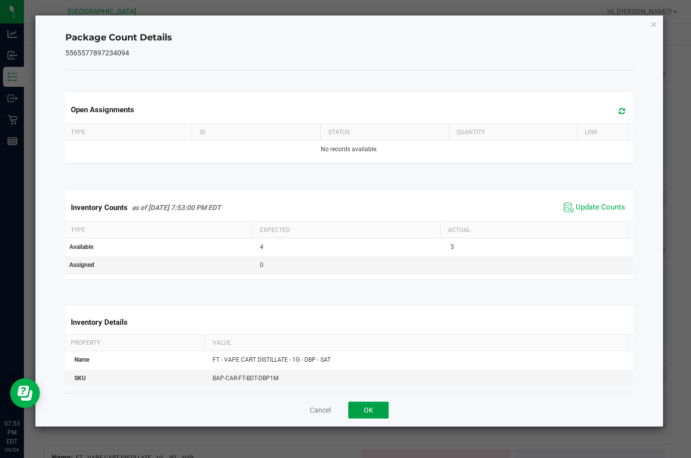
click at [370, 406] on button "OK" at bounding box center [368, 410] width 40 height 17
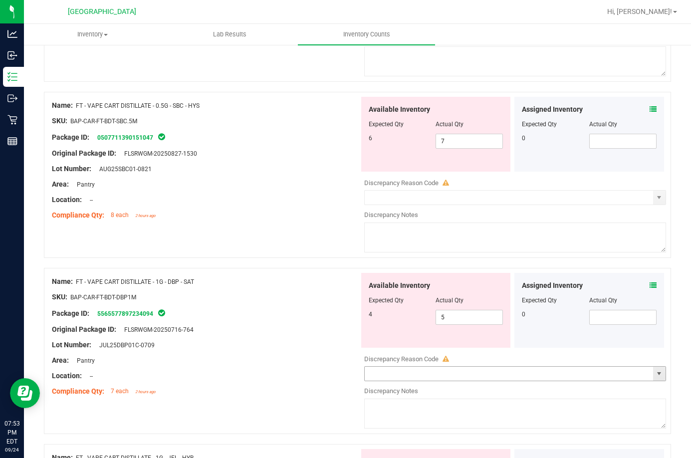
scroll to position [898, 0]
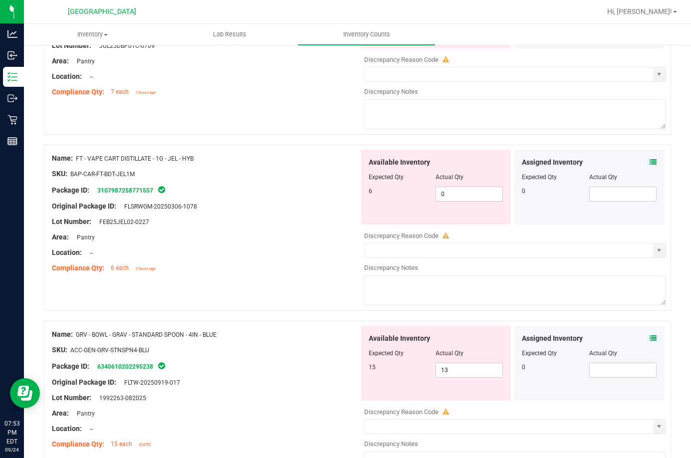
click at [650, 336] on icon at bounding box center [653, 338] width 7 height 7
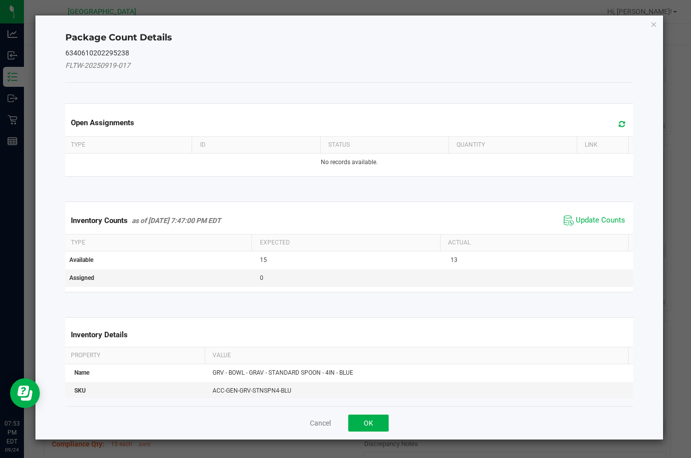
click at [589, 226] on span "Update Counts" at bounding box center [594, 220] width 66 height 15
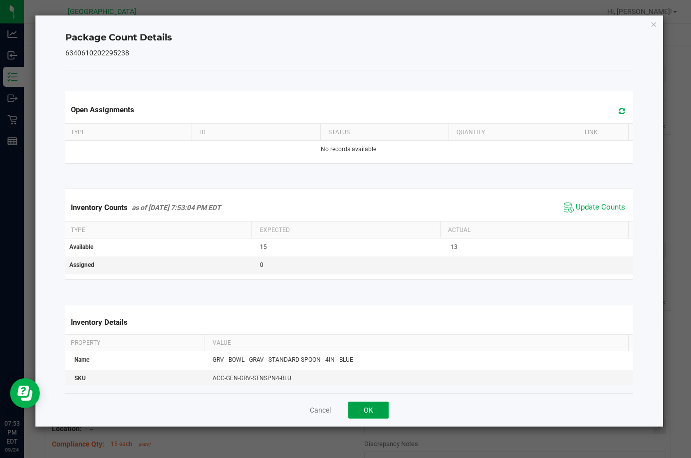
drag, startPoint x: 367, startPoint y: 412, endPoint x: 370, endPoint y: 405, distance: 7.6
click at [367, 412] on button "OK" at bounding box center [368, 410] width 40 height 17
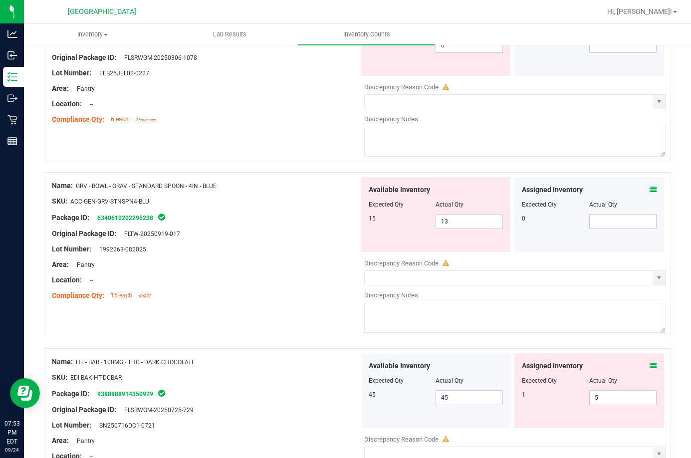
scroll to position [1048, 0]
click at [650, 367] on icon at bounding box center [653, 364] width 7 height 7
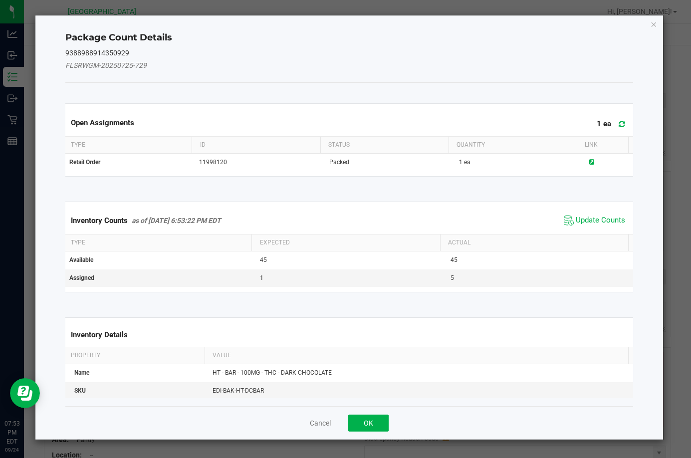
click at [581, 214] on span "Update Counts" at bounding box center [594, 220] width 66 height 15
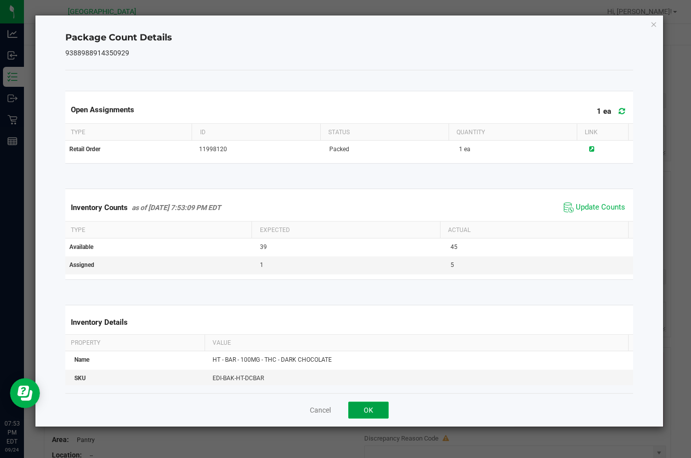
click at [383, 402] on button "OK" at bounding box center [368, 410] width 40 height 17
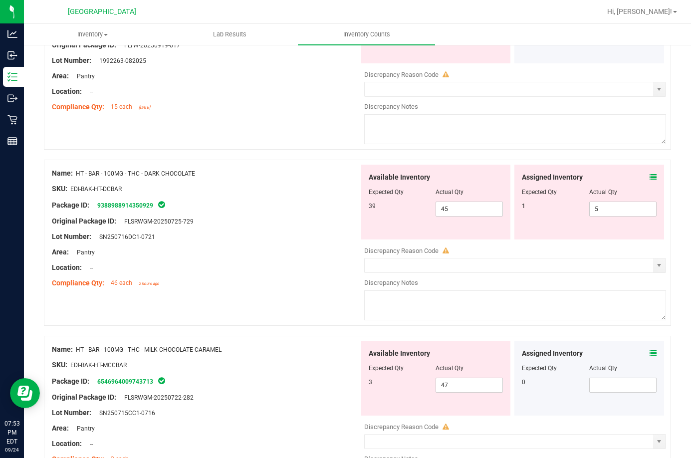
scroll to position [1248, 0]
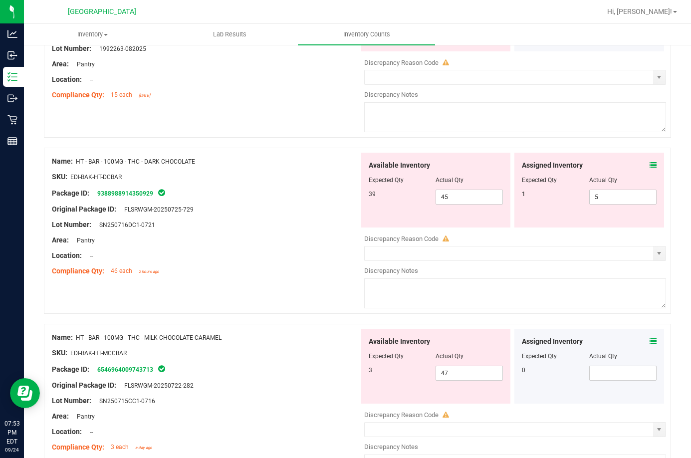
click at [157, 166] on div "Name: HT - BAR - 100MG - THC - DARK CHOCOLATE" at bounding box center [205, 161] width 307 height 10
click at [157, 162] on span "HT - BAR - 100MG - THC - DARK CHOCOLATE" at bounding box center [135, 161] width 119 height 7
copy div "Name: HT - BAR - 100MG - THC - DARK CHOCOLATE"
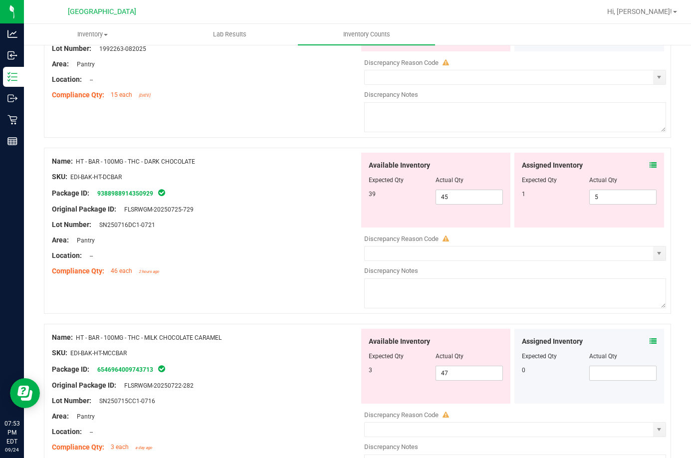
click at [599, 189] on div at bounding box center [589, 187] width 135 height 5
click at [600, 192] on span "5 5" at bounding box center [622, 197] width 67 height 15
click at [600, 192] on input "5" at bounding box center [623, 197] width 66 height 14
type input "1"
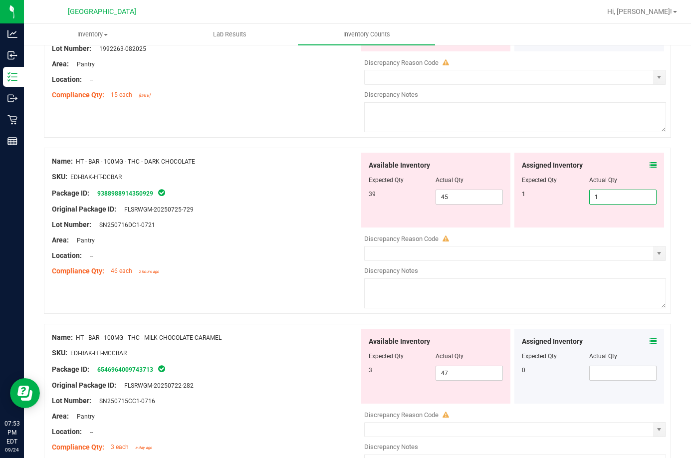
type input "1"
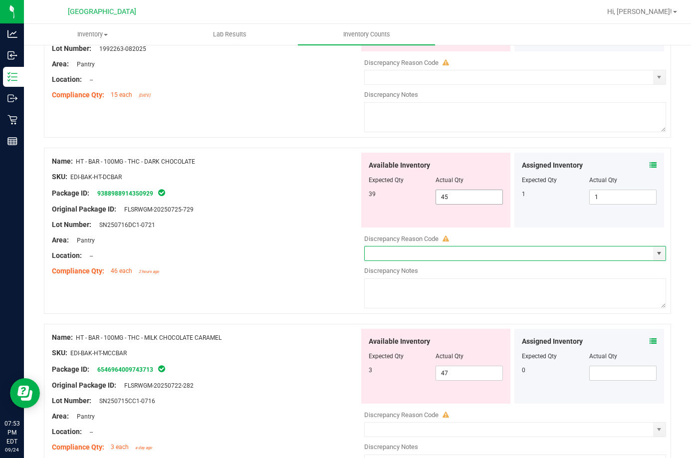
click at [472, 198] on span "45 45" at bounding box center [469, 197] width 67 height 15
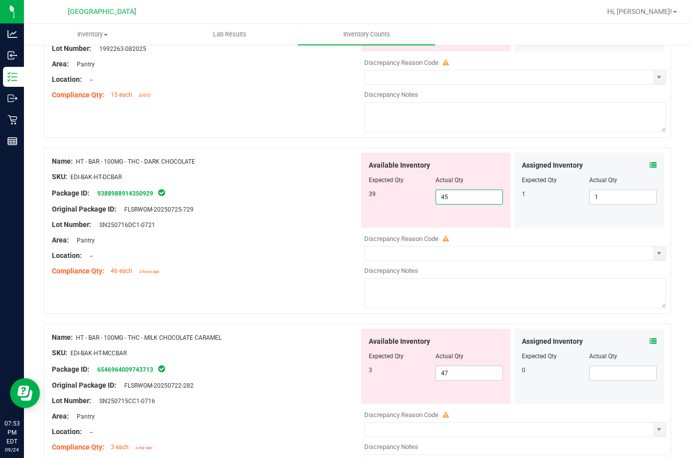
click at [472, 198] on input "45" at bounding box center [469, 197] width 66 height 14
type input "39"
click at [256, 249] on div at bounding box center [205, 248] width 307 height 5
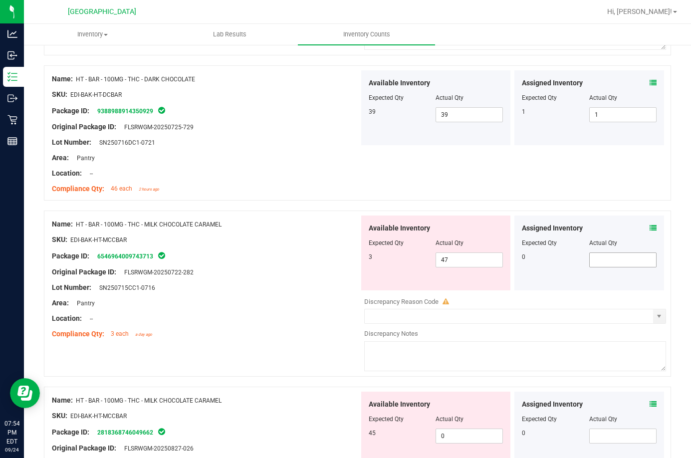
scroll to position [1347, 0]
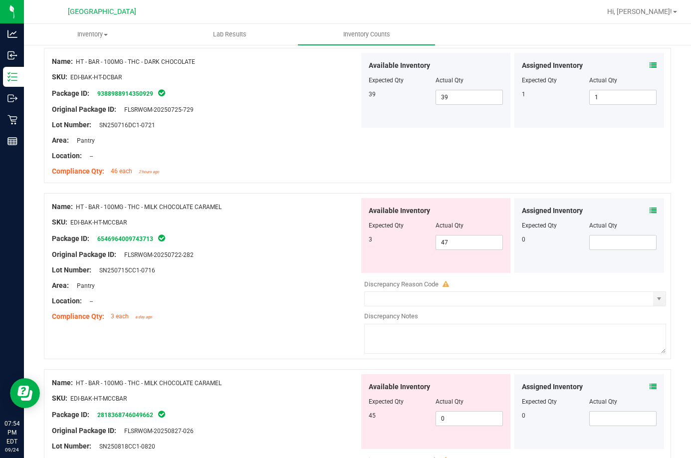
click at [652, 206] on div "Assigned Inventory Expected Qty Actual Qty 0" at bounding box center [590, 235] width 150 height 75
click at [650, 209] on icon at bounding box center [653, 210] width 7 height 7
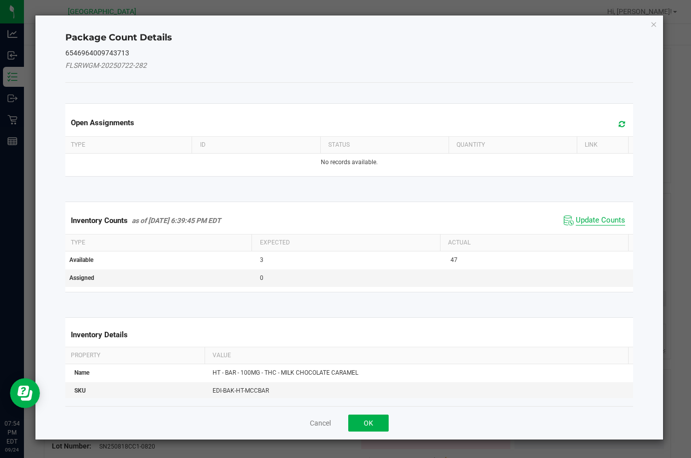
click at [606, 220] on span "Update Counts" at bounding box center [600, 221] width 49 height 10
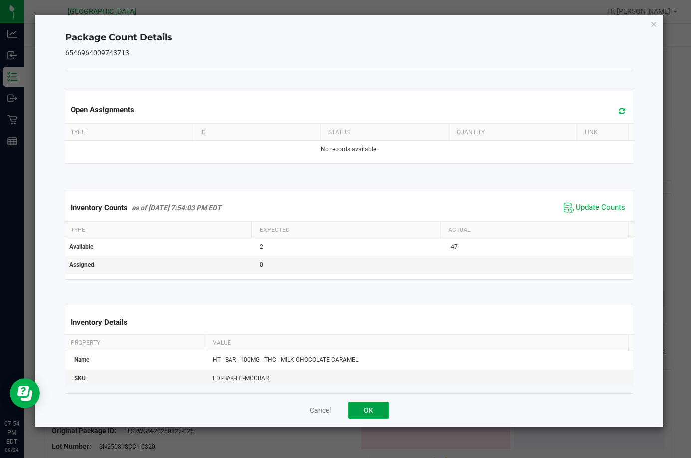
click at [366, 418] on button "OK" at bounding box center [368, 410] width 40 height 17
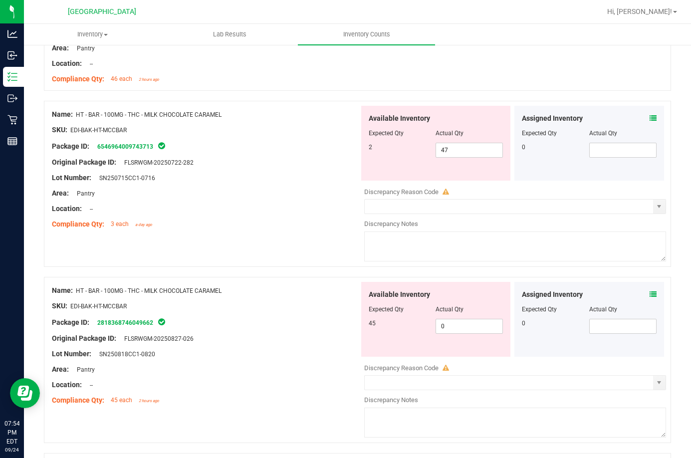
scroll to position [1447, 0]
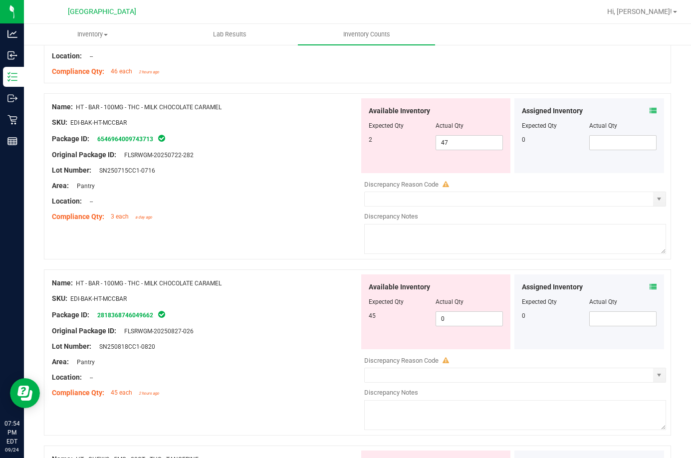
click at [650, 287] on icon at bounding box center [653, 286] width 7 height 7
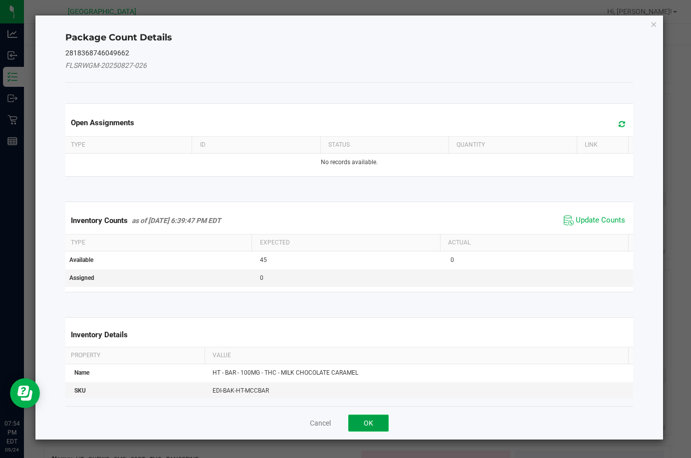
click at [364, 421] on button "OK" at bounding box center [368, 423] width 40 height 17
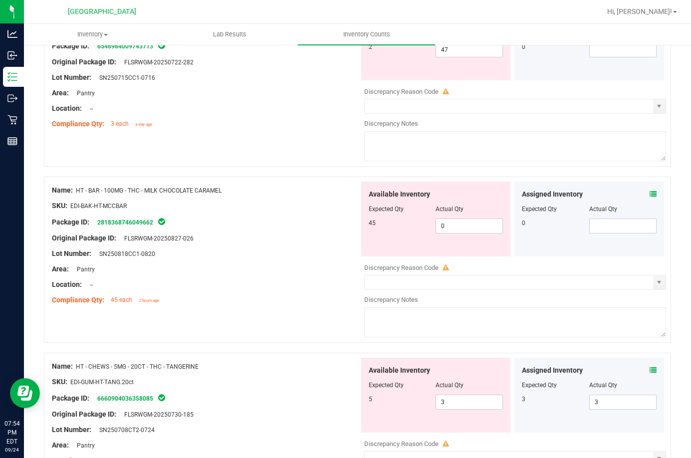
scroll to position [1547, 0]
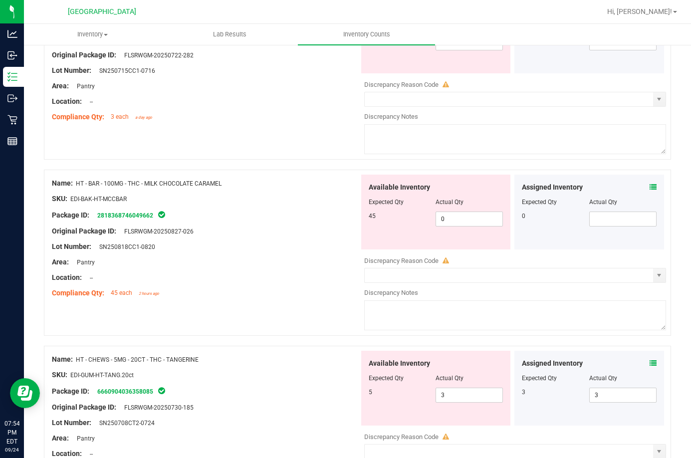
click at [176, 184] on span "HT - BAR - 100MG - THC - MILK CHOCOLATE CARAMEL" at bounding box center [149, 183] width 146 height 7
click at [79, 181] on span "HT - BAR - 100MG - THC - MILK CHOCOLATE CARAMEL" at bounding box center [149, 183] width 146 height 7
click at [79, 183] on span "HT - BAR - 100MG - THC - MILK CHOCOLATE CARAMEL" at bounding box center [149, 183] width 146 height 7
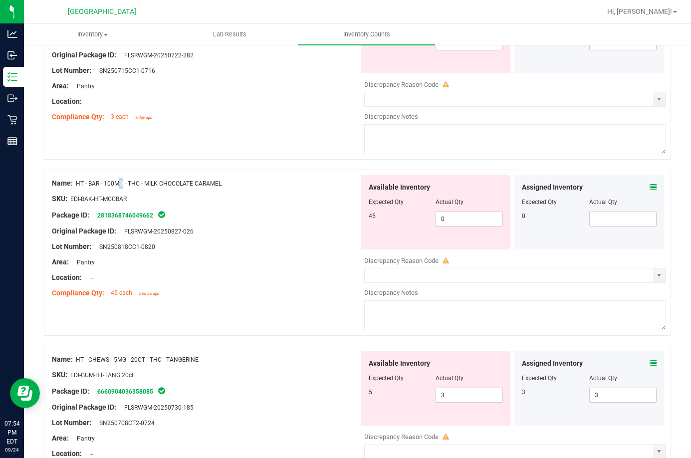
click at [79, 184] on span "HT - BAR - 100MG - THC - MILK CHOCOLATE CARAMEL" at bounding box center [149, 183] width 146 height 7
drag, startPoint x: 78, startPoint y: 184, endPoint x: 229, endPoint y: 186, distance: 150.2
click at [229, 186] on div "Name: HT - BAR - 100MG - THC - MILK CHOCOLATE CARAMEL" at bounding box center [205, 183] width 307 height 10
copy span "HT - BAR - 100MG - THC - MILK CHOCOLATE CARAMEL"
click at [458, 225] on span "0 0" at bounding box center [469, 219] width 67 height 15
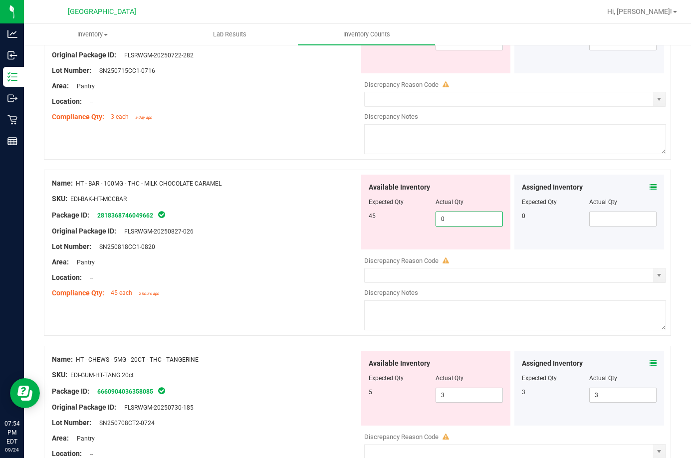
click at [458, 225] on input "0" at bounding box center [469, 219] width 66 height 14
type input "45"
click at [327, 279] on div "Location: --" at bounding box center [205, 277] width 307 height 10
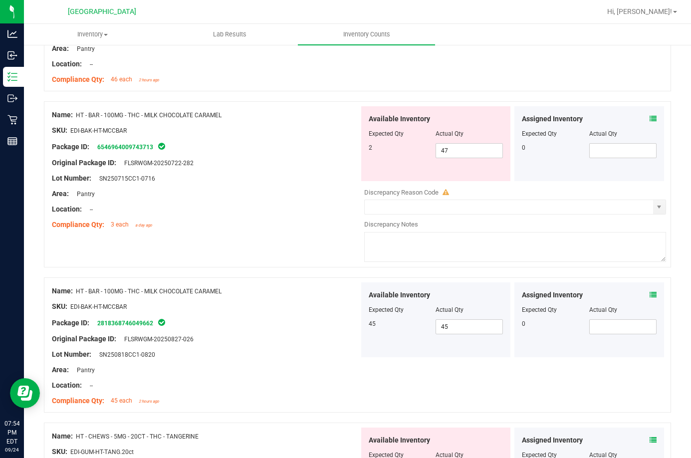
scroll to position [1397, 0]
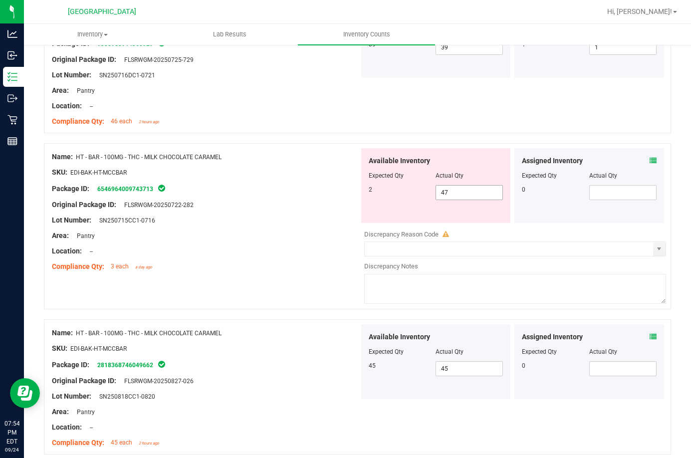
click at [467, 197] on span "47 47" at bounding box center [469, 192] width 67 height 15
click at [467, 197] on input "47" at bounding box center [469, 193] width 66 height 14
type input "2"
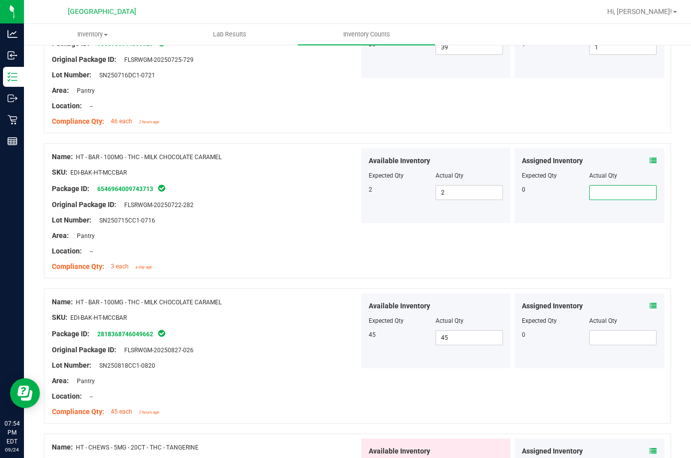
click at [334, 245] on div at bounding box center [205, 243] width 307 height 5
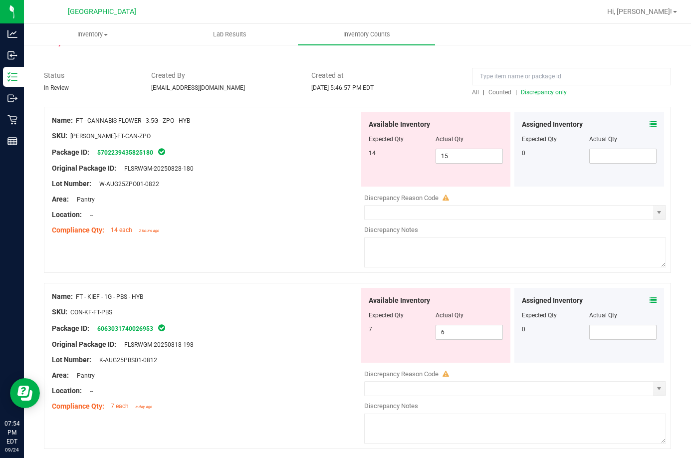
scroll to position [0, 0]
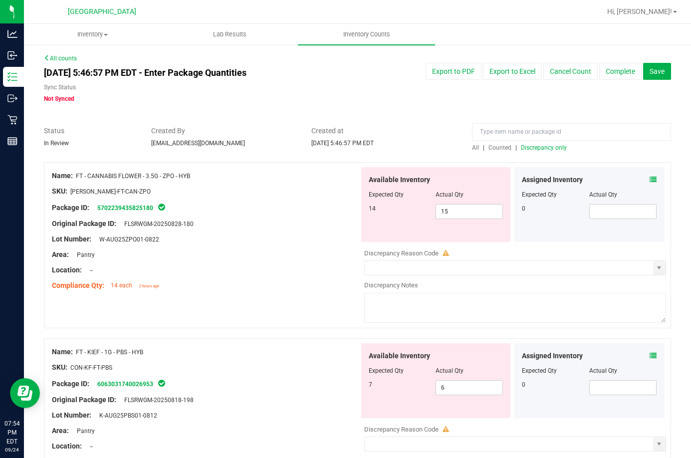
click at [538, 150] on span "Discrepancy only" at bounding box center [544, 147] width 46 height 7
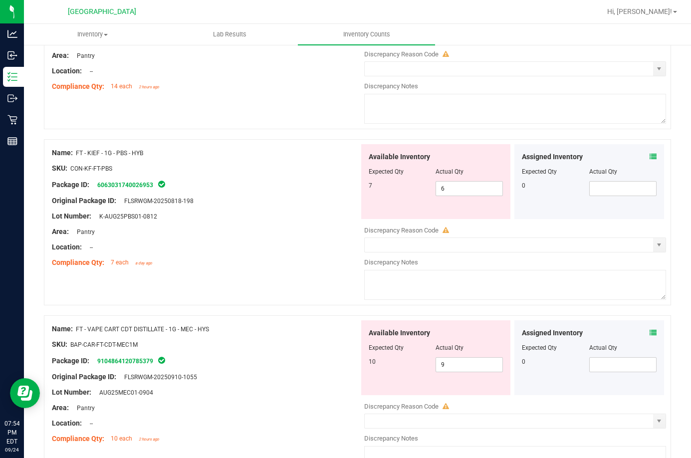
scroll to position [200, 0]
click at [650, 329] on icon at bounding box center [653, 332] width 7 height 7
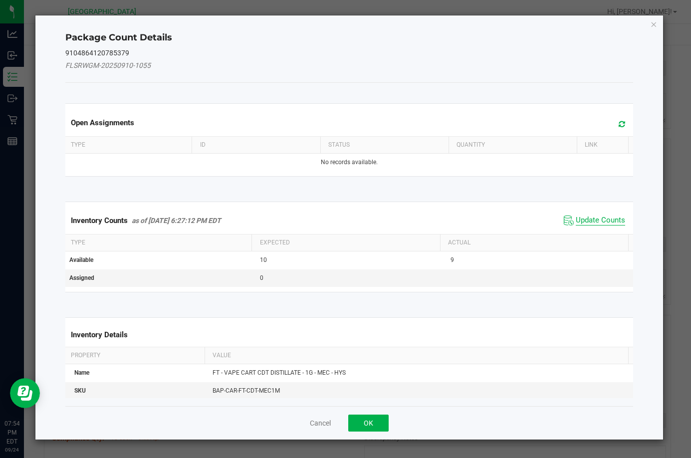
click at [594, 217] on span "Update Counts" at bounding box center [600, 221] width 49 height 10
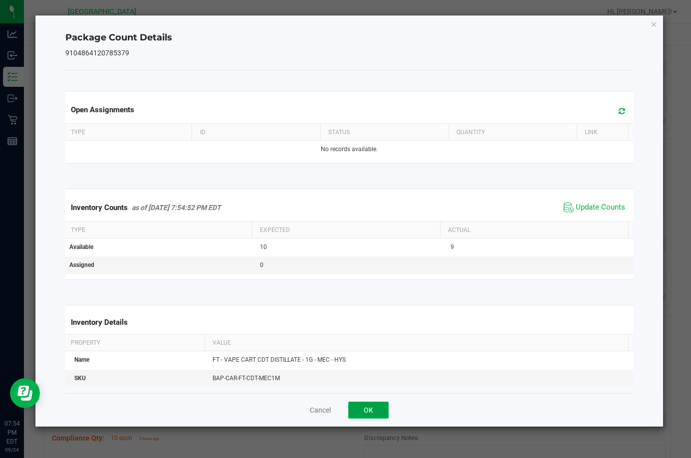
click at [376, 404] on button "OK" at bounding box center [368, 410] width 40 height 17
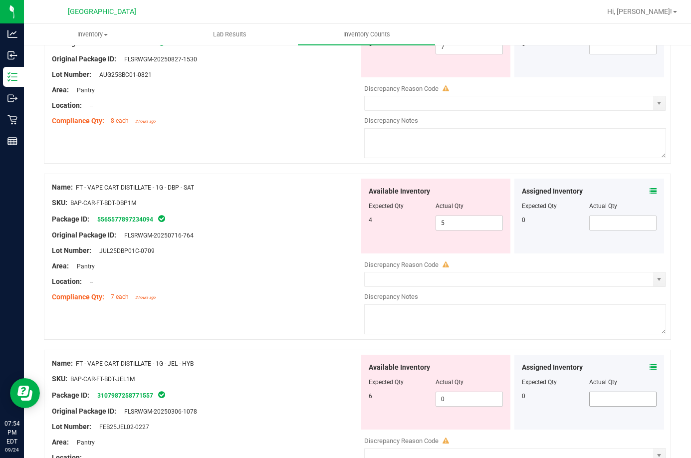
scroll to position [699, 0]
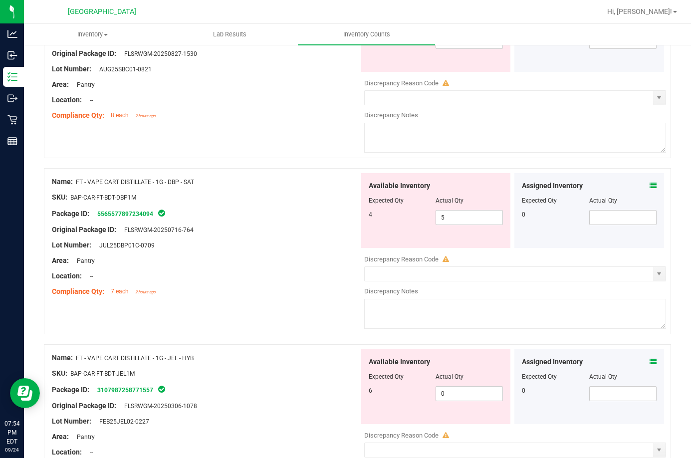
click at [650, 362] on icon at bounding box center [653, 361] width 7 height 7
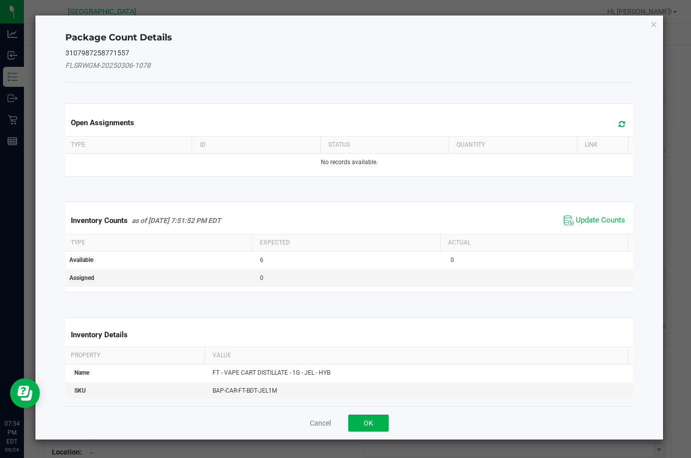
click at [583, 212] on div "Inventory Counts as of Sep 24, 2025 7:51:52 PM EDT Update Counts" at bounding box center [349, 220] width 572 height 27
click at [584, 222] on span "Update Counts" at bounding box center [600, 221] width 49 height 10
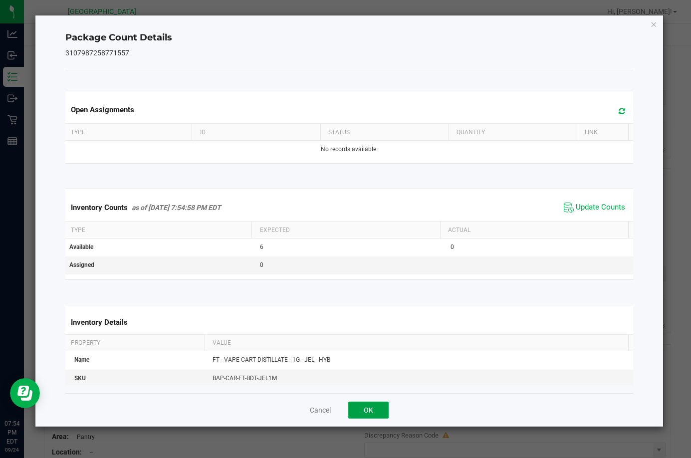
click at [366, 414] on button "OK" at bounding box center [368, 410] width 40 height 17
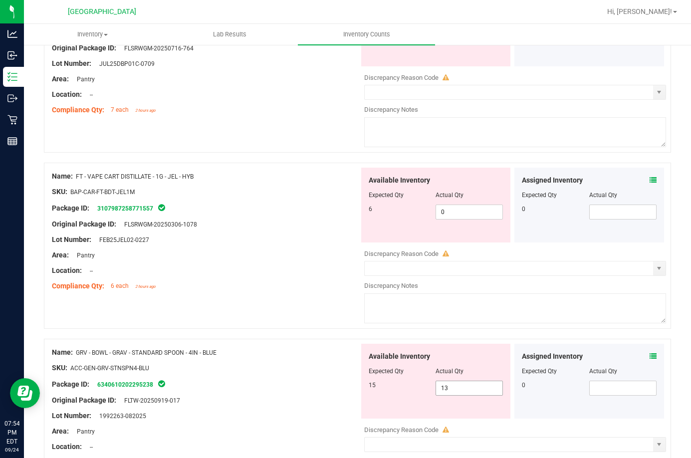
scroll to position [898, 0]
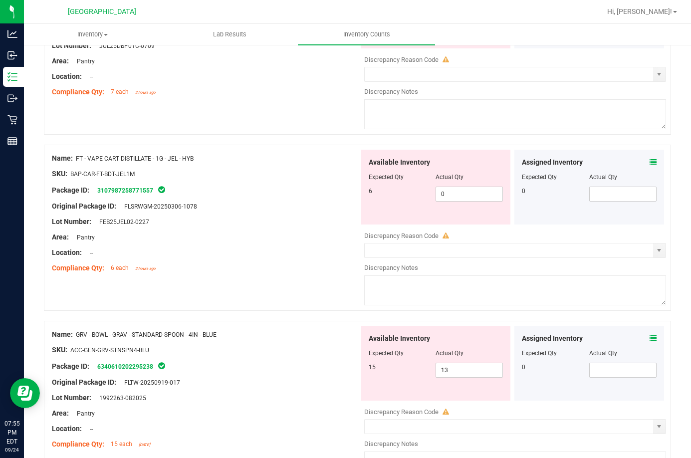
click at [650, 341] on icon at bounding box center [653, 338] width 7 height 7
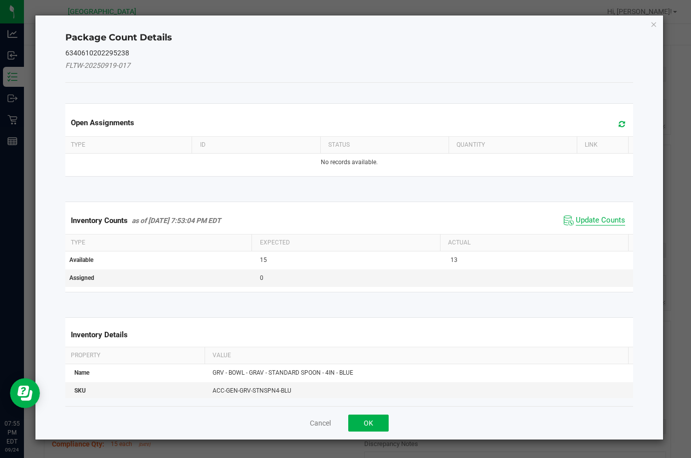
click at [577, 221] on span "Update Counts" at bounding box center [600, 221] width 49 height 10
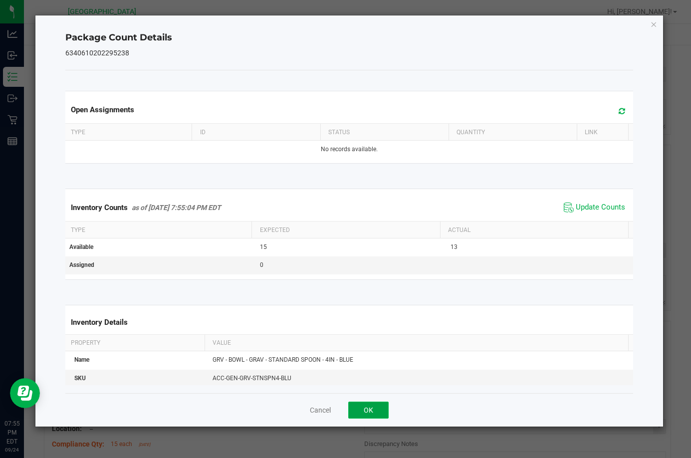
click at [377, 404] on button "OK" at bounding box center [368, 410] width 40 height 17
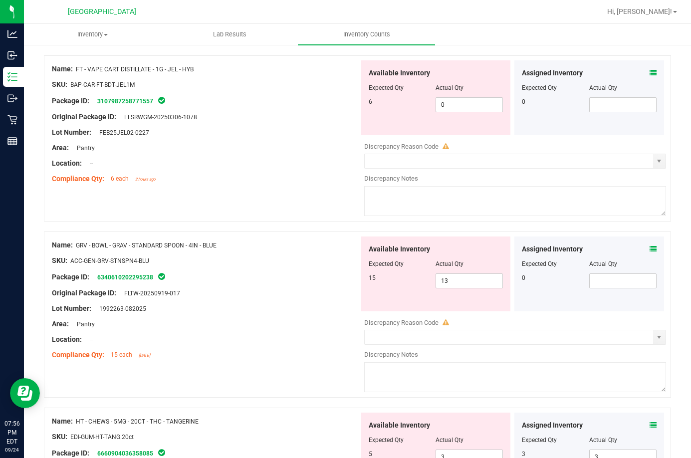
scroll to position [1048, 0]
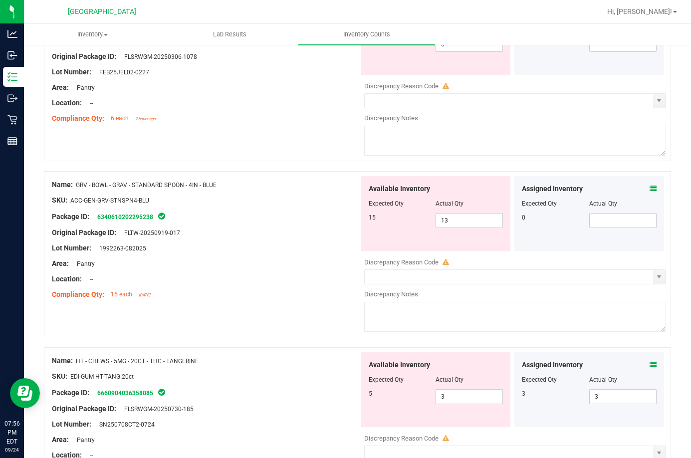
click at [650, 367] on icon at bounding box center [653, 364] width 7 height 7
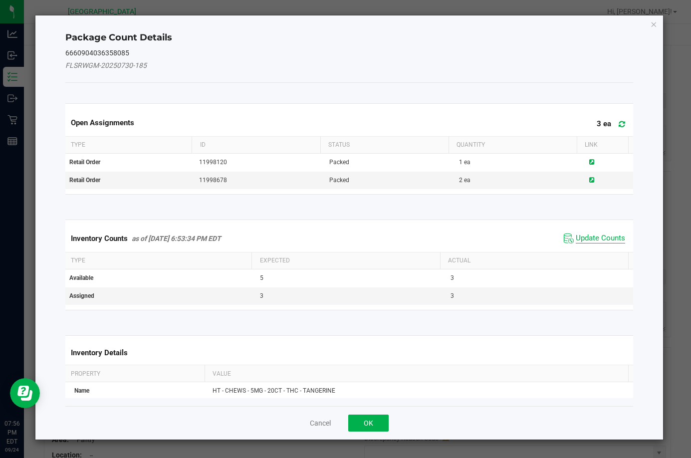
click at [582, 235] on span "Update Counts" at bounding box center [600, 239] width 49 height 10
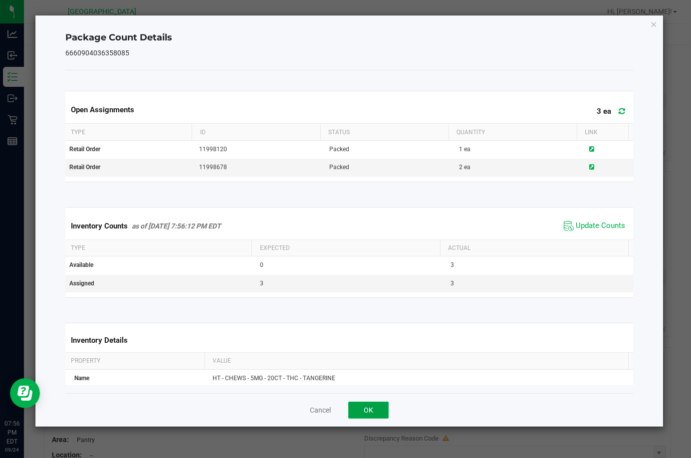
click at [366, 405] on button "OK" at bounding box center [368, 410] width 40 height 17
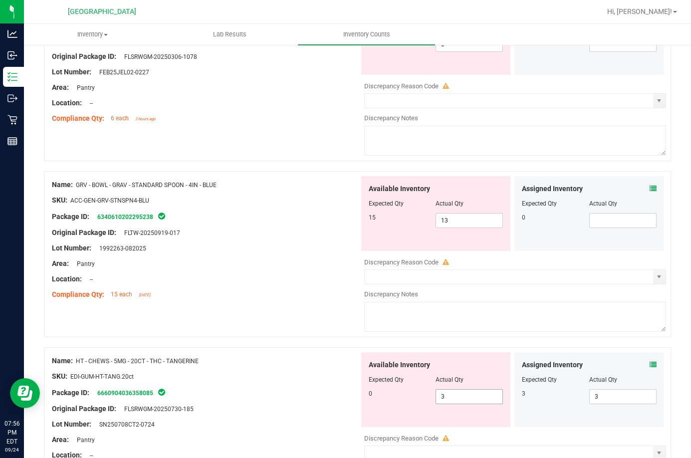
click at [484, 398] on span "3 3" at bounding box center [469, 396] width 67 height 15
click at [484, 398] on input "3" at bounding box center [469, 397] width 66 height 14
type input "0"
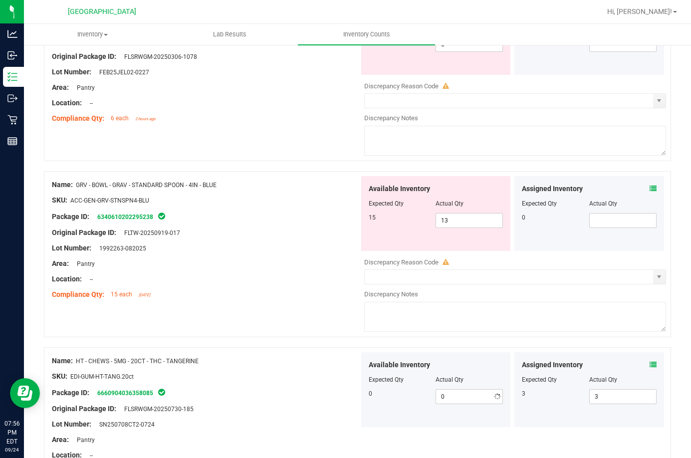
click at [281, 324] on div "Name: GRV - BOWL - GRAV - STANDARD SPOON - 4IN - BLUE SKU: ACC-GEN-GRV-STNSPN4-…" at bounding box center [357, 254] width 627 height 166
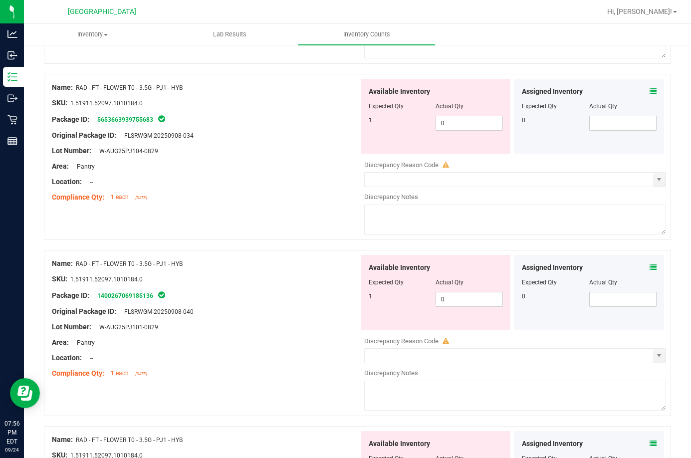
scroll to position [1697, 0]
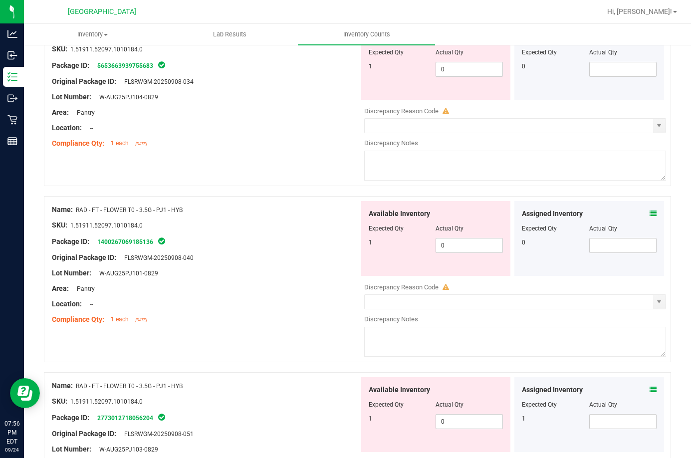
click at [650, 213] on icon at bounding box center [653, 213] width 7 height 7
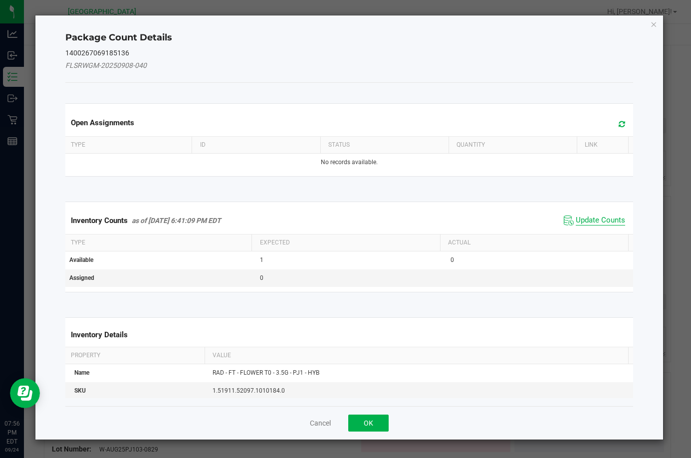
click at [596, 218] on span "Update Counts" at bounding box center [600, 221] width 49 height 10
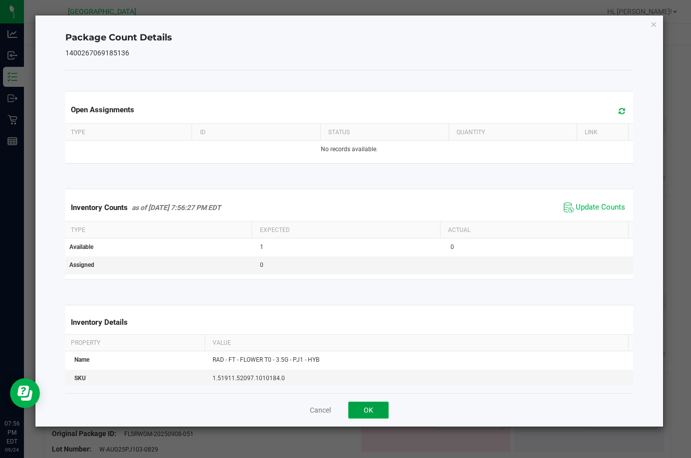
click at [382, 410] on button "OK" at bounding box center [368, 410] width 40 height 17
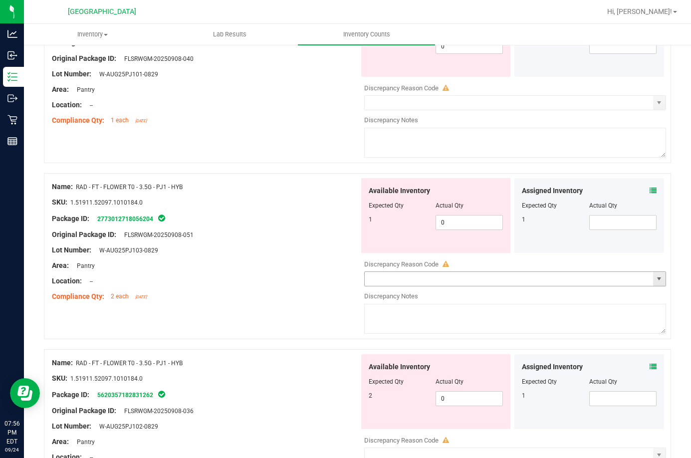
scroll to position [1896, 0]
click at [650, 192] on icon at bounding box center [653, 190] width 7 height 7
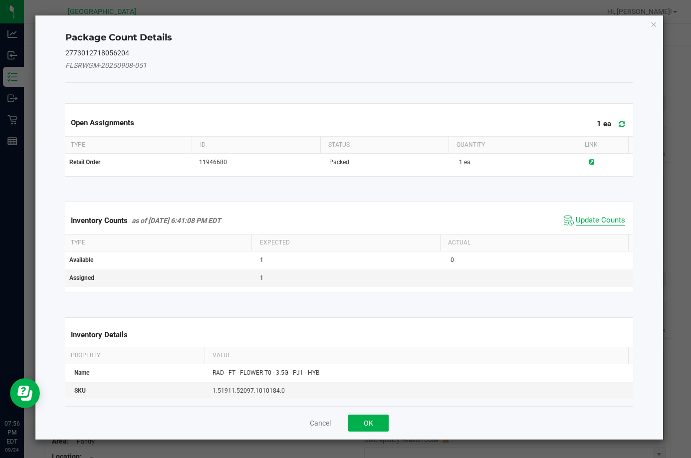
click at [591, 225] on span "Update Counts" at bounding box center [600, 221] width 49 height 10
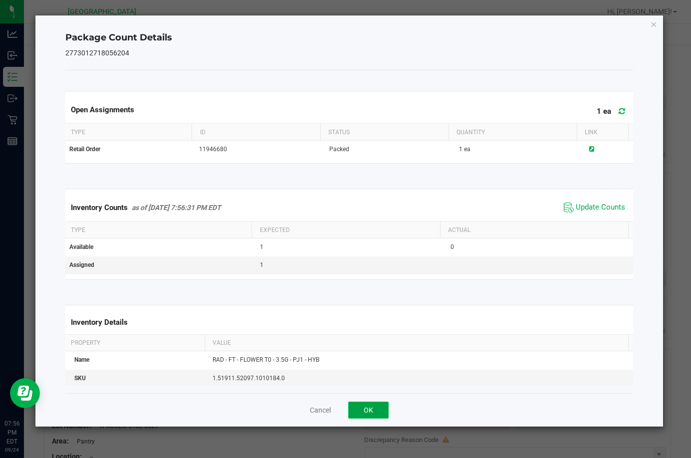
click at [380, 406] on button "OK" at bounding box center [368, 410] width 40 height 17
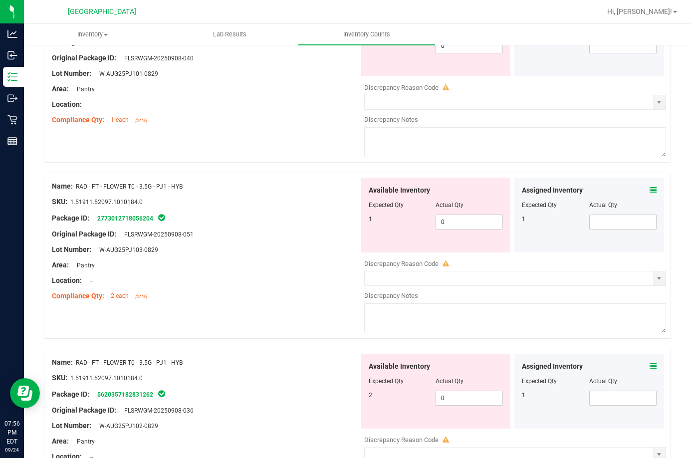
click at [646, 360] on div "Assigned Inventory Expected Qty Actual Qty 1" at bounding box center [590, 391] width 150 height 75
click at [650, 367] on icon at bounding box center [653, 366] width 7 height 7
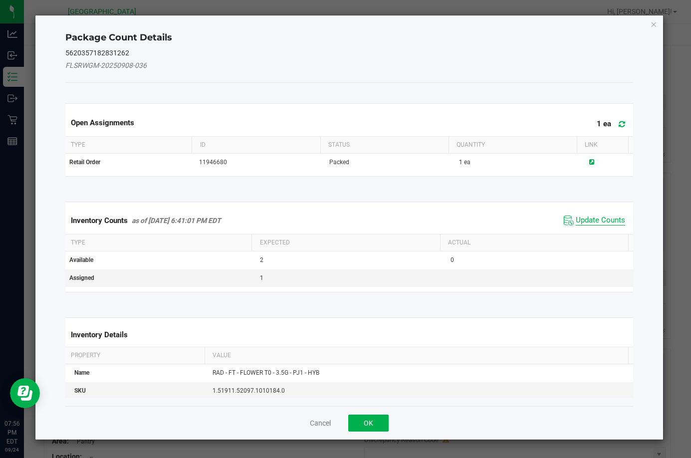
click at [590, 222] on span "Update Counts" at bounding box center [600, 221] width 49 height 10
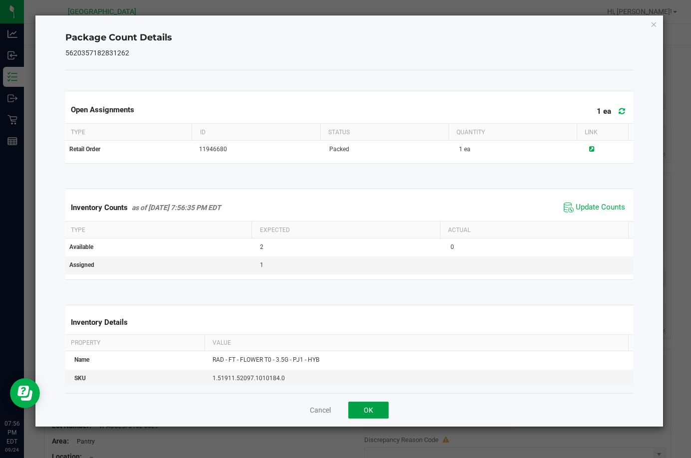
click at [377, 407] on button "OK" at bounding box center [368, 410] width 40 height 17
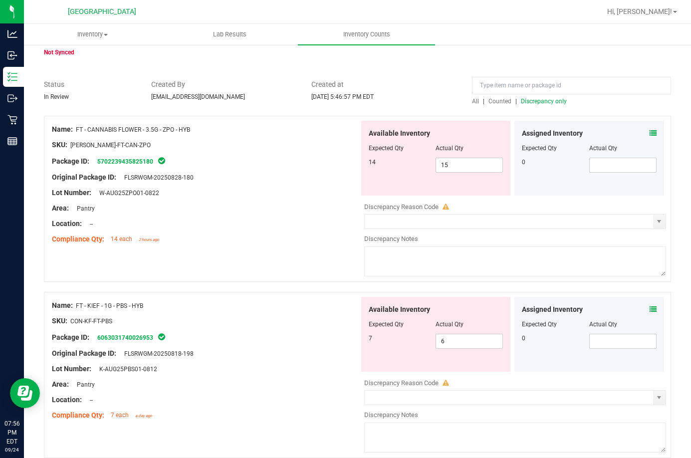
scroll to position [0, 0]
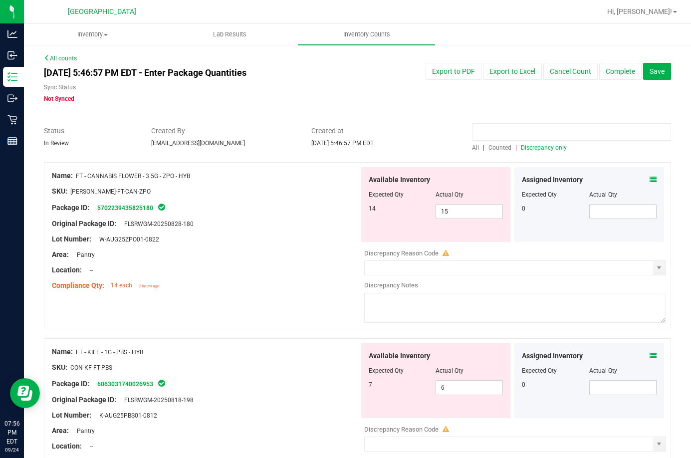
click at [495, 132] on input at bounding box center [571, 131] width 199 height 17
type input "rad"
click at [457, 207] on span "0 0" at bounding box center [469, 211] width 67 height 15
click at [457, 207] on input "0" at bounding box center [469, 212] width 66 height 14
type input "1"
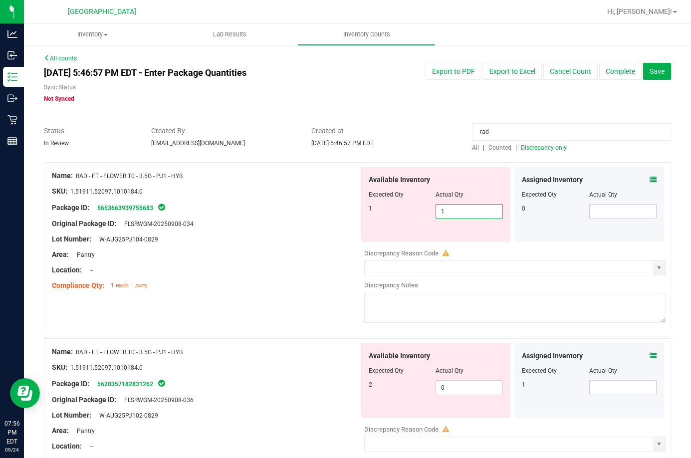
type input "1"
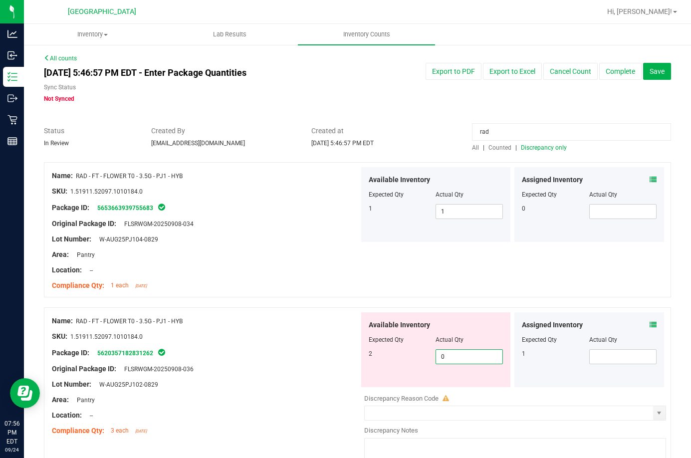
click at [450, 357] on span "0 0" at bounding box center [469, 356] width 67 height 15
type input "02"
type input "2"
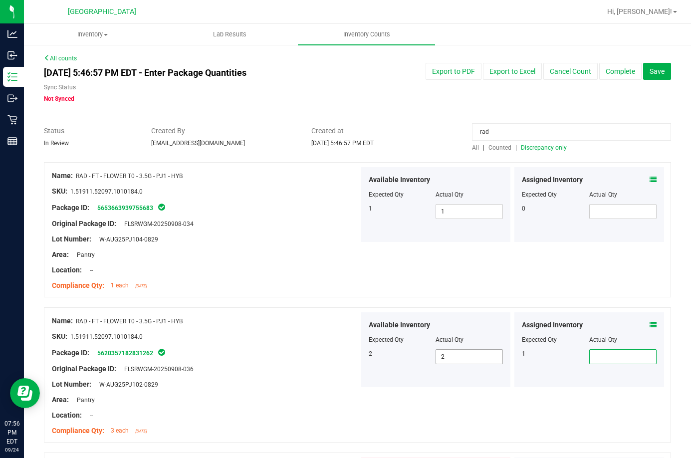
scroll to position [258, 0]
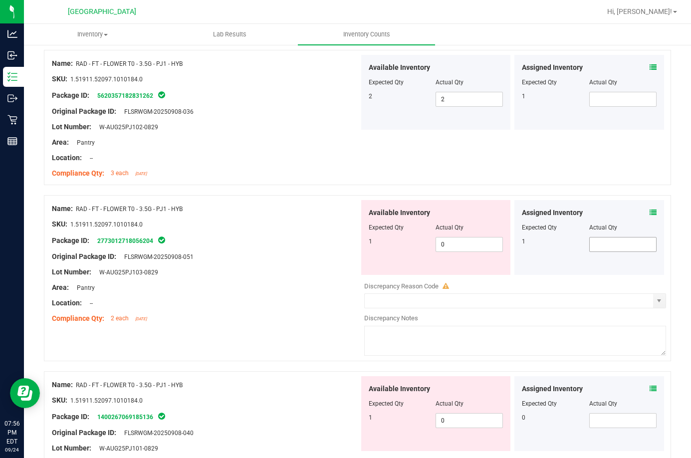
click at [591, 249] on span at bounding box center [622, 244] width 67 height 15
type input "1"
type input "01"
type input "1"
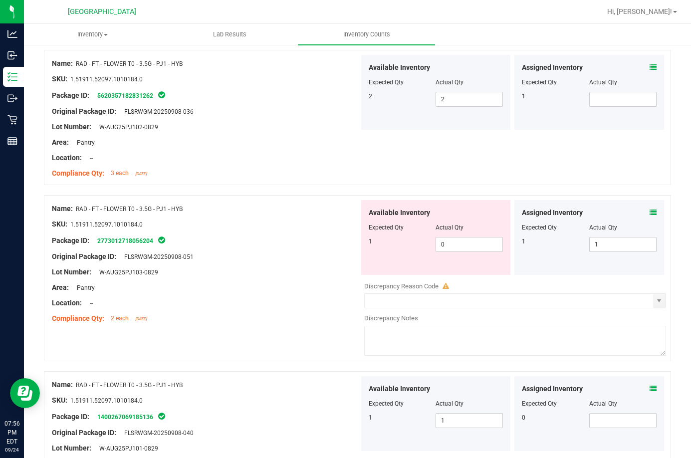
scroll to position [579, 0]
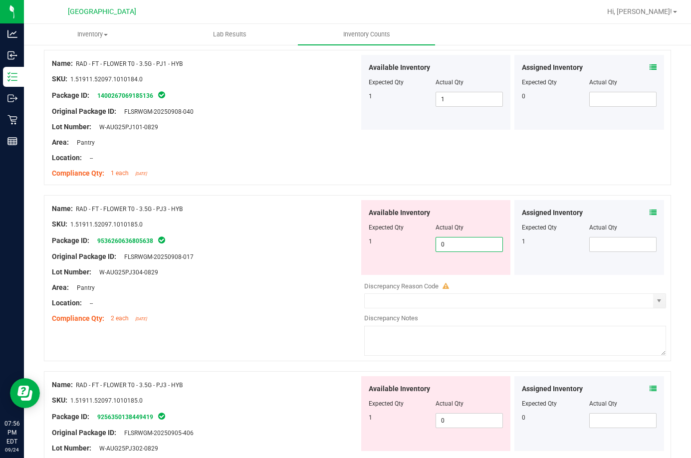
type input "01"
type input "1"
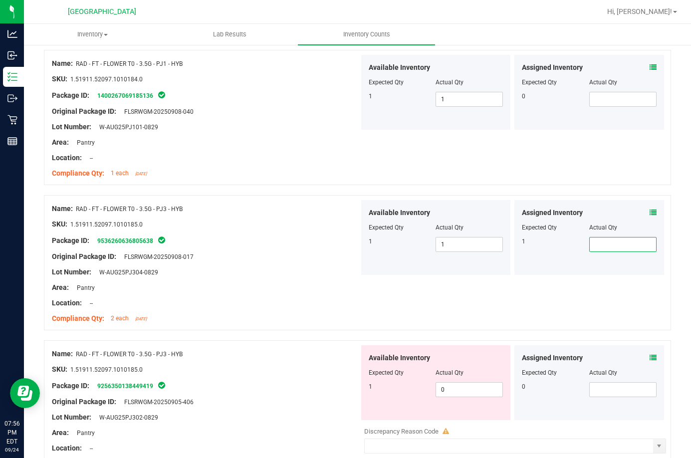
type input "1"
click at [471, 385] on span "0 0" at bounding box center [469, 389] width 67 height 15
type input "01"
type input "1"
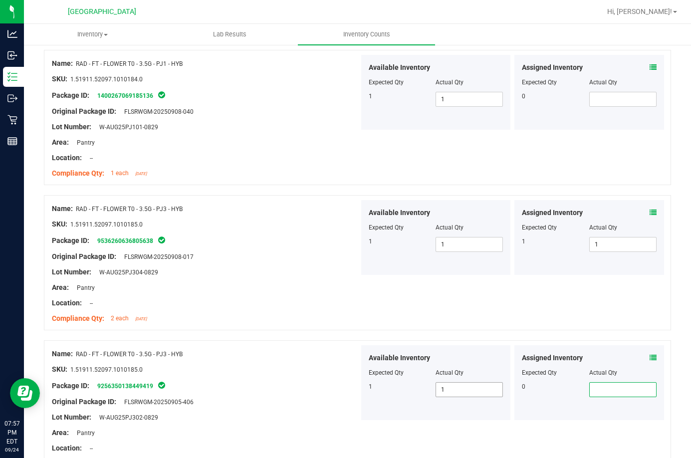
scroll to position [869, 0]
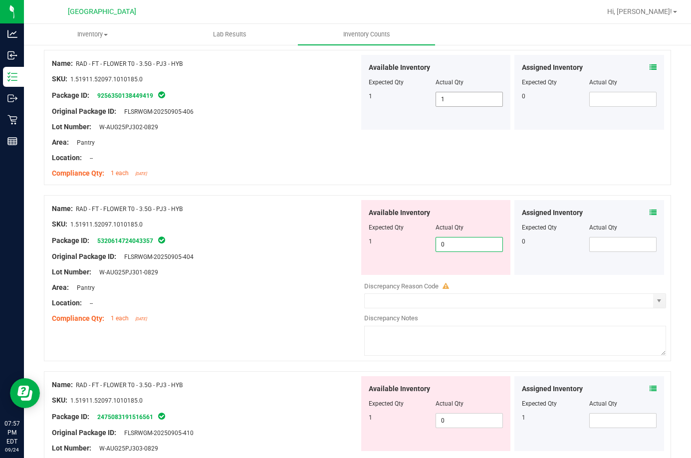
type input "01"
type input "1"
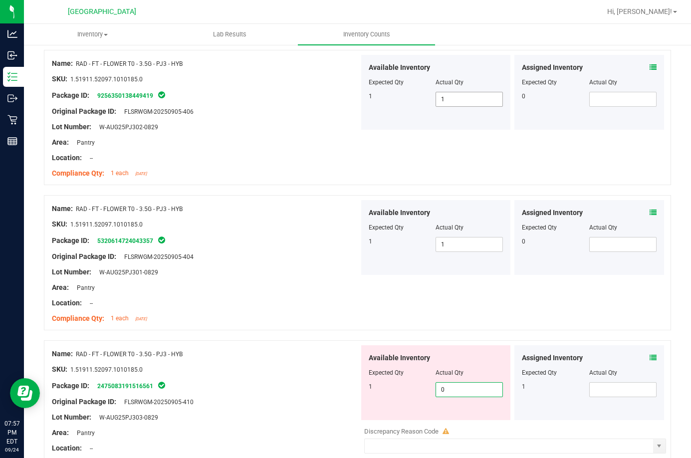
type input "01"
type input "1"
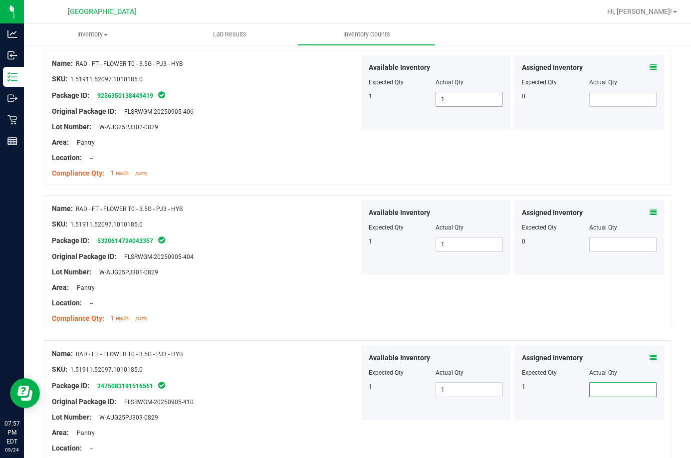
type input "1"
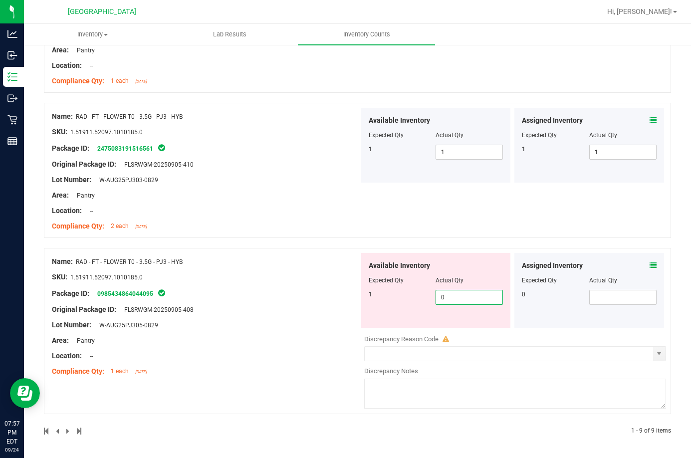
type input "01"
type input "1"
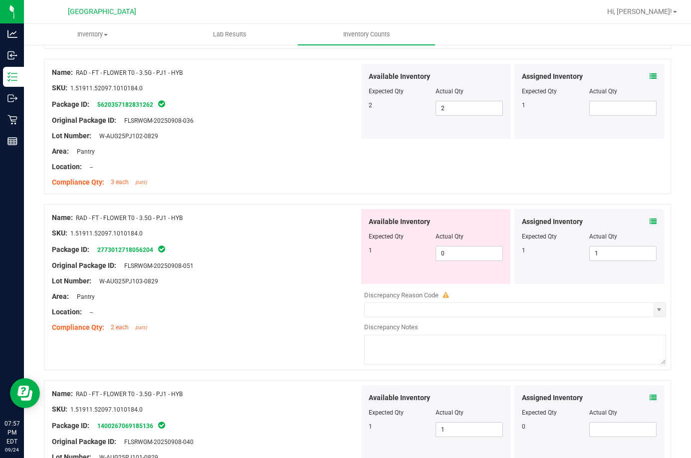
scroll to position [250, 0]
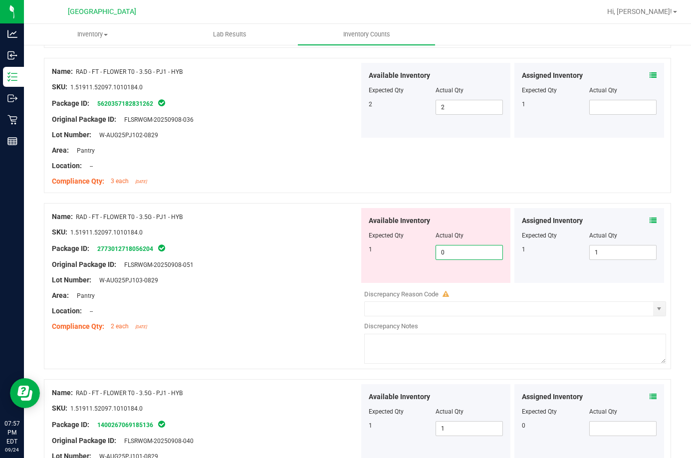
click at [458, 248] on span "0 0" at bounding box center [469, 252] width 67 height 15
type input "01"
type input "1"
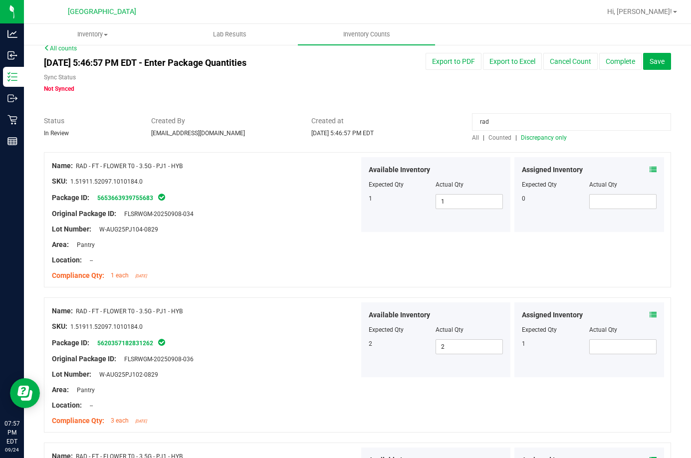
scroll to position [0, 0]
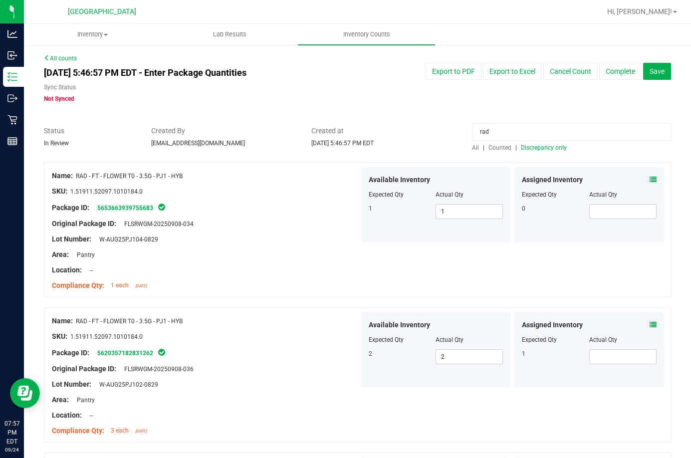
click at [549, 145] on span "Discrepancy only" at bounding box center [544, 147] width 46 height 7
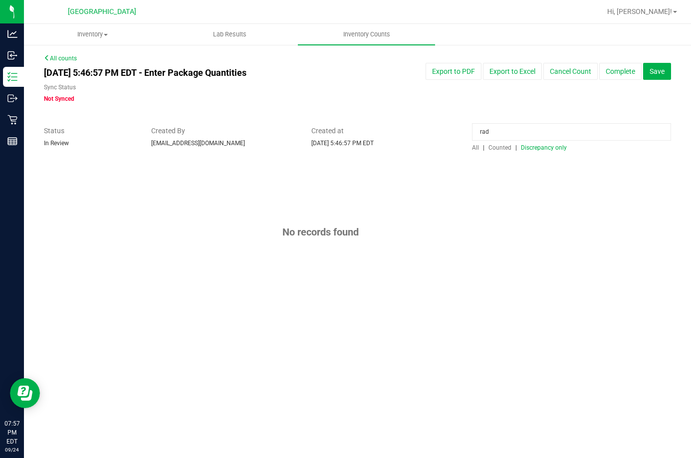
click at [497, 148] on span "Counted" at bounding box center [500, 147] width 23 height 7
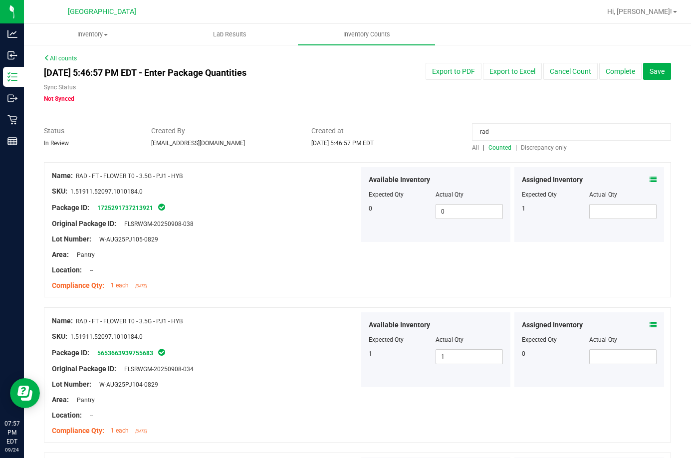
click at [534, 150] on span "Discrepancy only" at bounding box center [544, 147] width 46 height 7
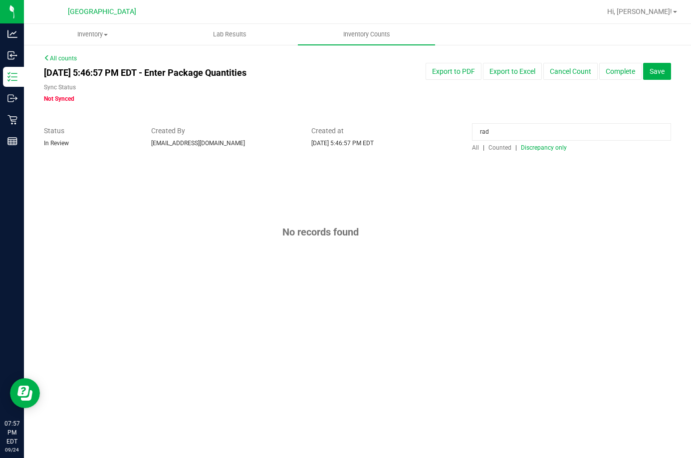
click at [499, 136] on input "rad" at bounding box center [571, 131] width 199 height 17
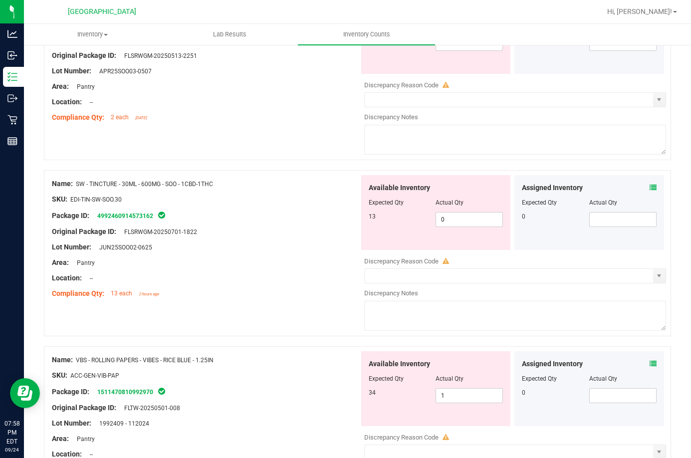
scroll to position [2096, 0]
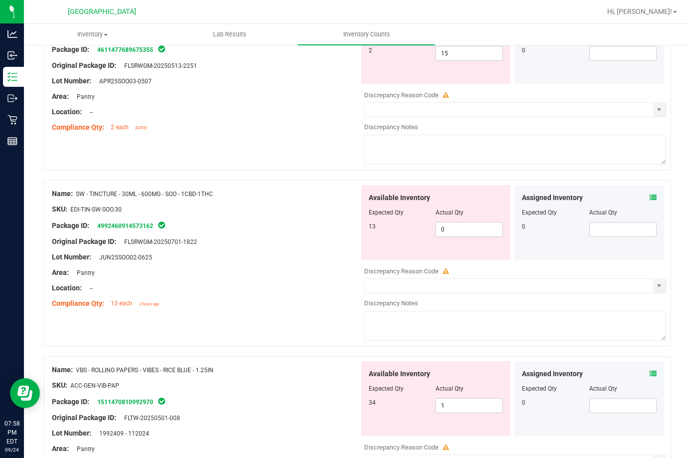
click at [650, 195] on icon at bounding box center [653, 197] width 7 height 7
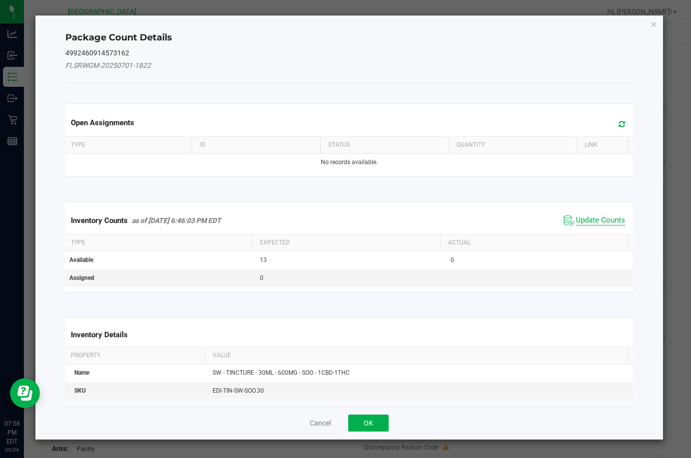
click at [576, 221] on span "Update Counts" at bounding box center [600, 221] width 49 height 10
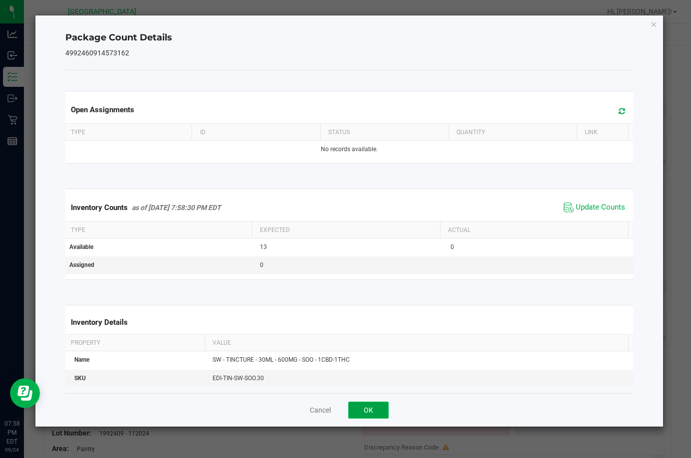
click at [359, 408] on button "OK" at bounding box center [368, 410] width 40 height 17
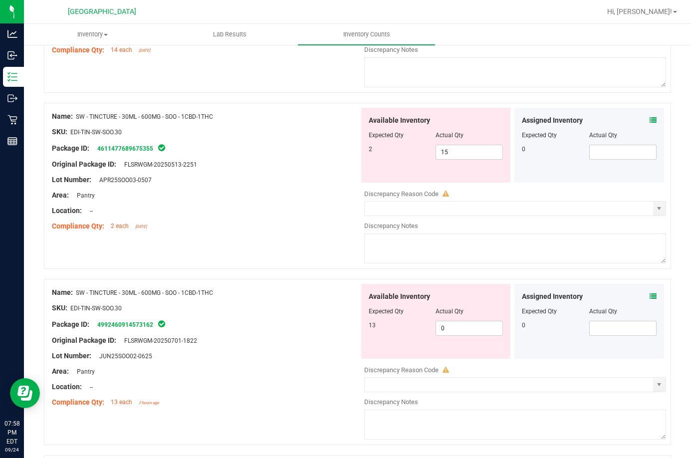
scroll to position [1946, 0]
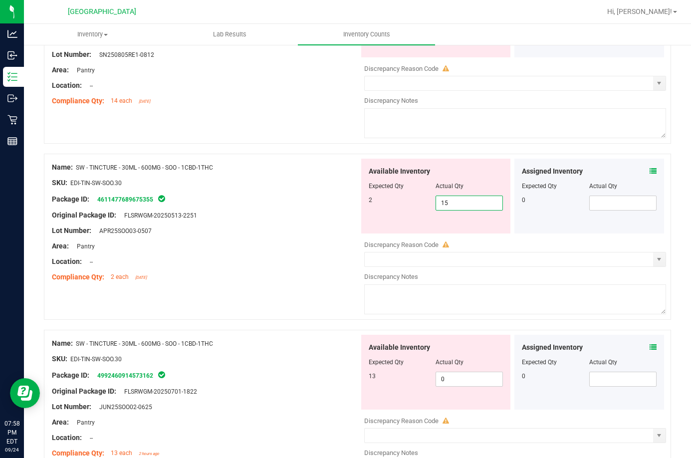
click at [460, 203] on span "15 15" at bounding box center [469, 203] width 67 height 15
click at [460, 203] on input "15" at bounding box center [469, 203] width 66 height 14
type input "2"
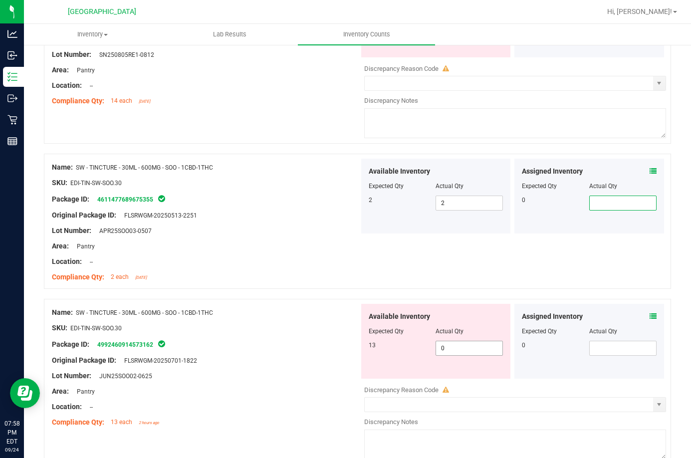
click at [463, 351] on span "0 0" at bounding box center [469, 348] width 67 height 15
type input "013"
type input "13"
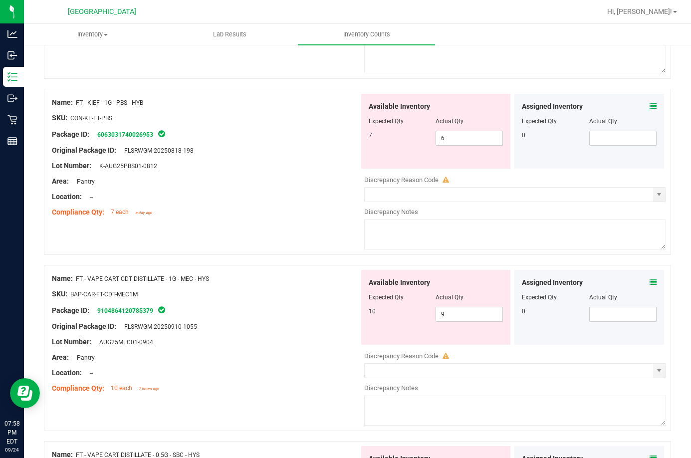
scroll to position [50, 0]
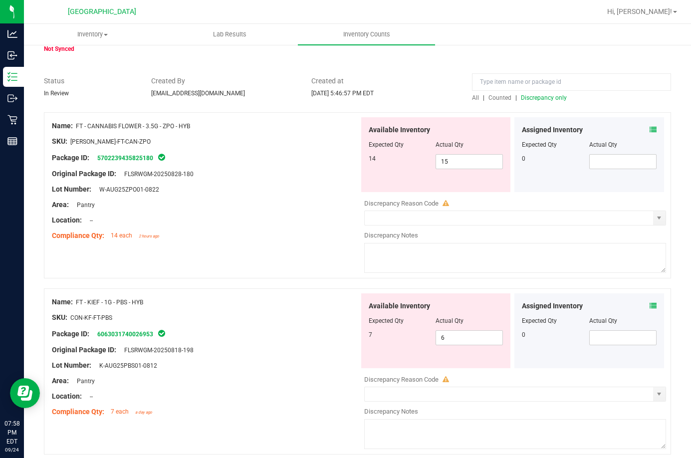
click at [538, 93] on div "All | Counted | Discrepancy only" at bounding box center [571, 97] width 199 height 9
click at [535, 94] on span "Discrepancy only" at bounding box center [544, 97] width 46 height 7
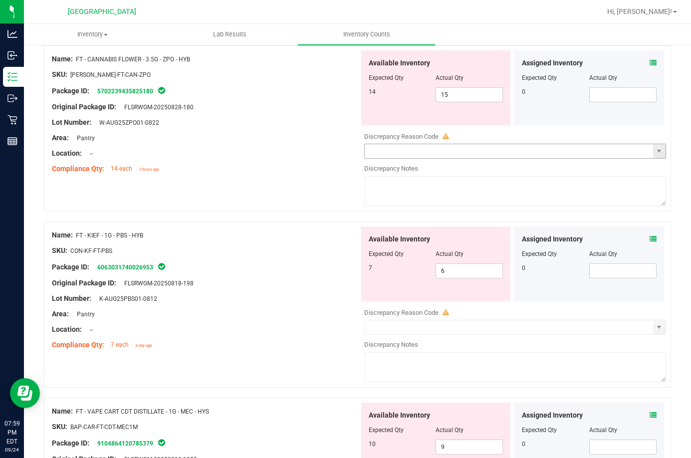
scroll to position [100, 0]
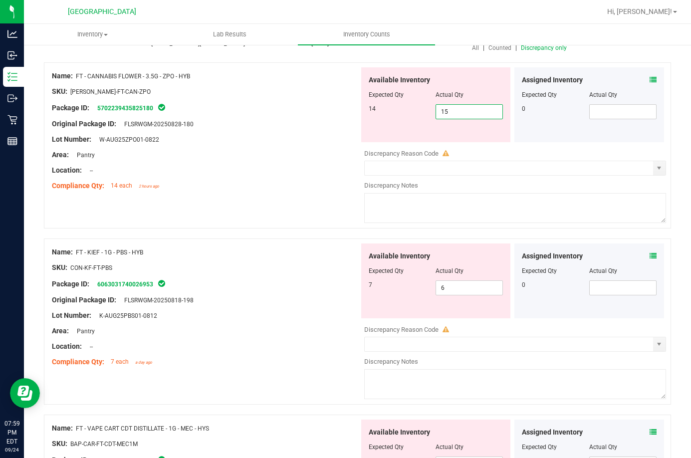
click at [448, 109] on span "15 15" at bounding box center [469, 111] width 67 height 15
click at [448, 109] on input "15" at bounding box center [469, 112] width 66 height 14
type input "14"
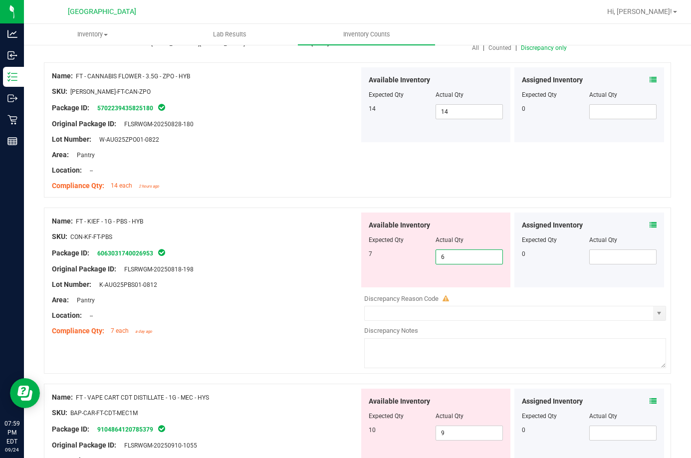
click at [463, 261] on span "6 6" at bounding box center [469, 257] width 67 height 15
click at [463, 261] on input "6" at bounding box center [469, 257] width 66 height 14
type input "7"
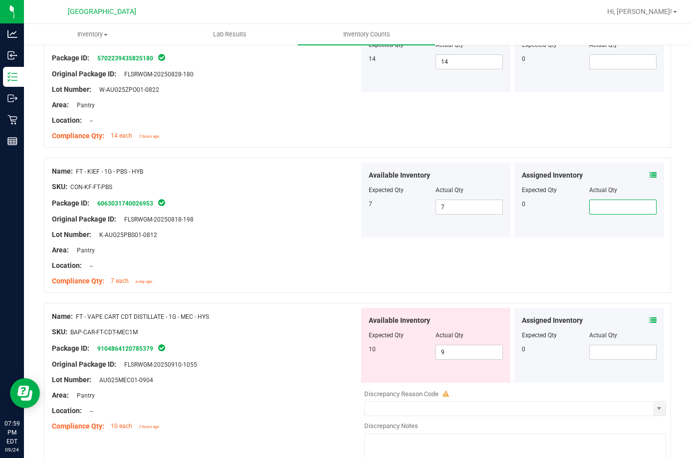
scroll to position [0, 0]
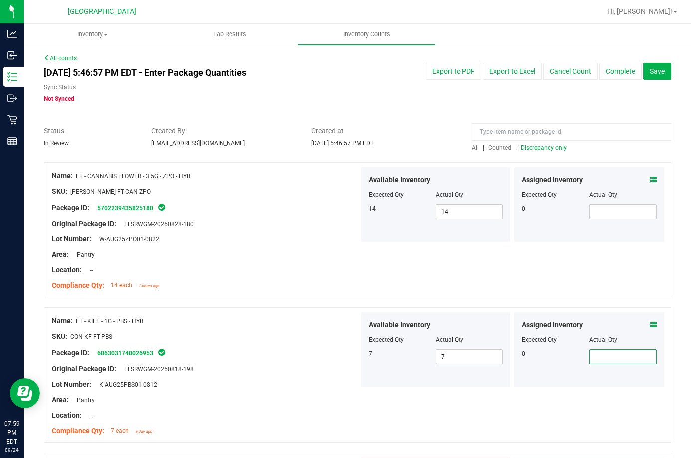
click at [536, 146] on span "Discrepancy only" at bounding box center [544, 147] width 46 height 7
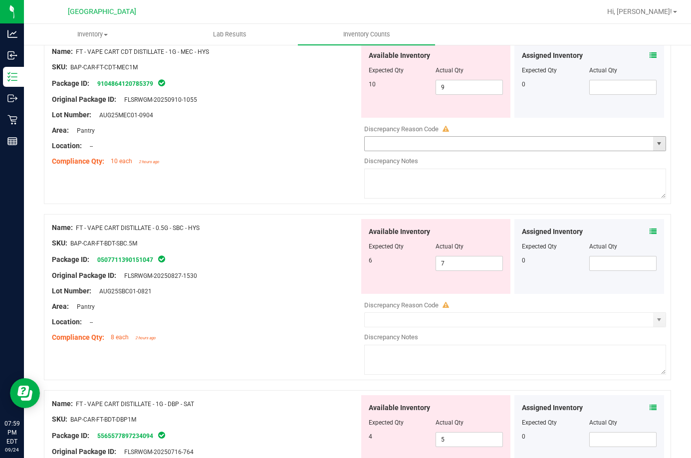
scroll to position [50, 0]
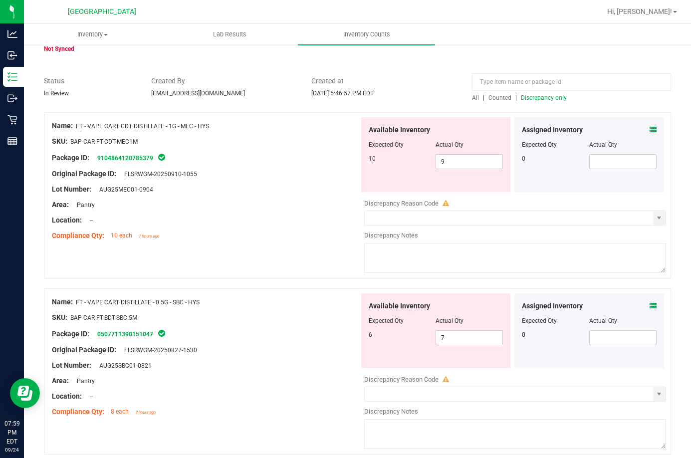
click at [650, 128] on icon at bounding box center [653, 129] width 7 height 7
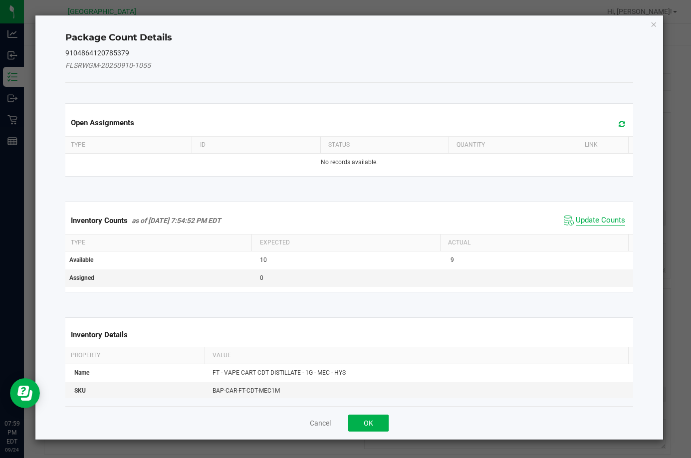
click at [609, 220] on span "Update Counts" at bounding box center [600, 221] width 49 height 10
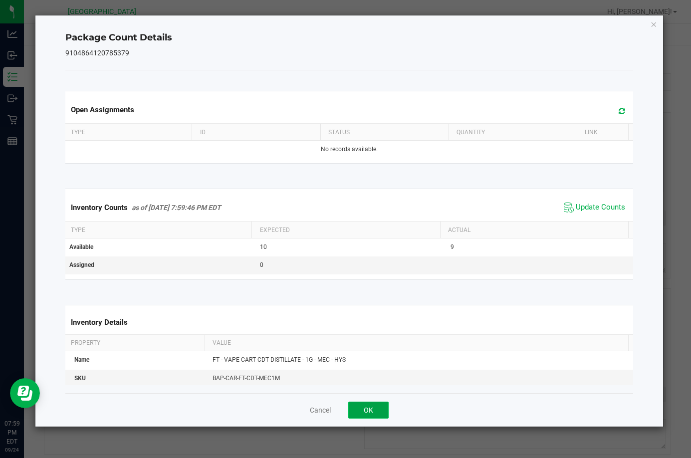
click at [370, 411] on button "OK" at bounding box center [368, 410] width 40 height 17
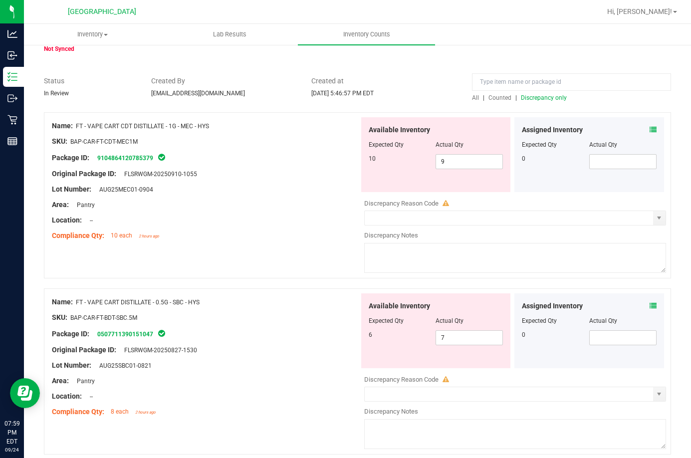
click at [650, 301] on span at bounding box center [653, 306] width 7 height 10
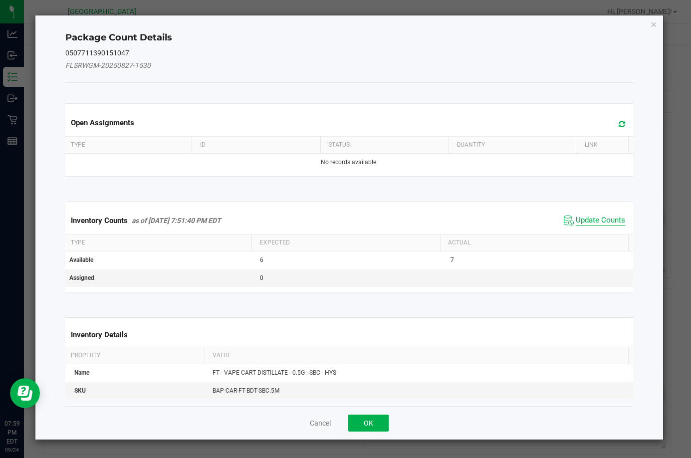
click at [602, 217] on span "Update Counts" at bounding box center [600, 221] width 49 height 10
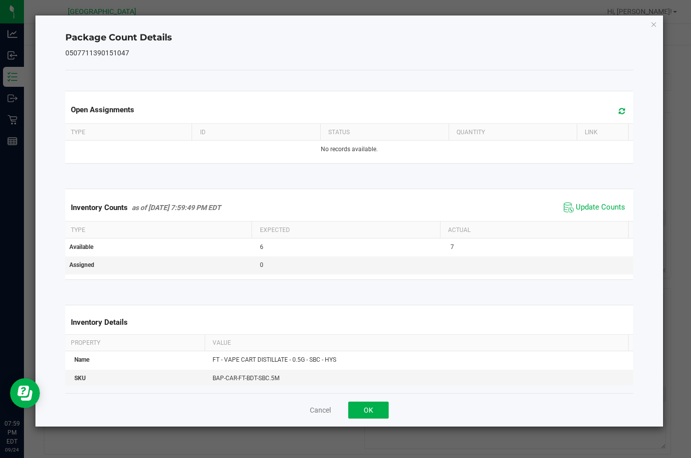
click at [357, 424] on div "Cancel OK" at bounding box center [349, 409] width 568 height 33
click at [360, 409] on button "OK" at bounding box center [368, 410] width 40 height 17
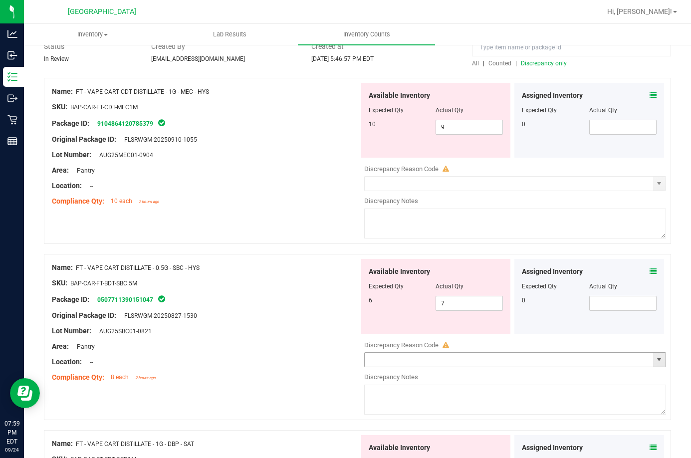
scroll to position [100, 0]
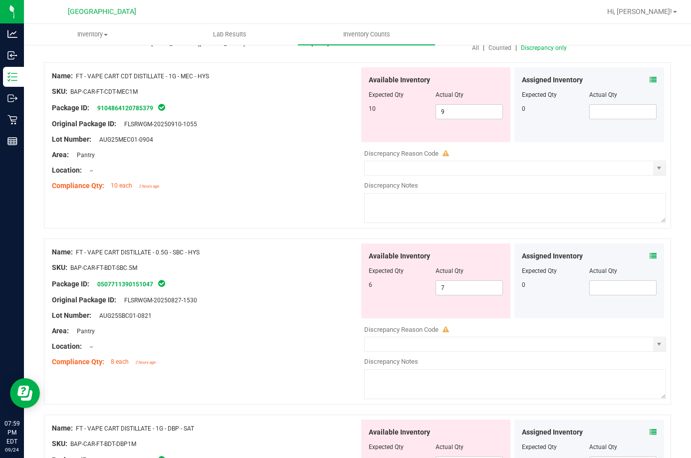
click at [455, 103] on div at bounding box center [436, 101] width 135 height 5
click at [454, 108] on span "9 9" at bounding box center [469, 111] width 67 height 15
click at [454, 108] on input "9" at bounding box center [469, 112] width 66 height 14
type input "10"
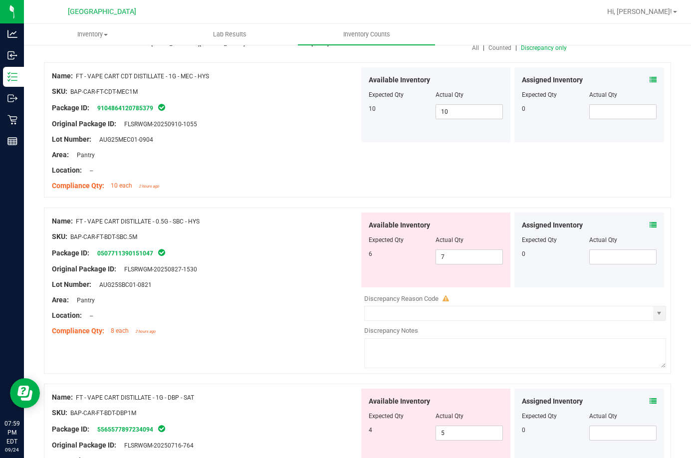
click at [650, 221] on div "Assigned Inventory Expected Qty Actual Qty 0" at bounding box center [590, 250] width 150 height 75
click at [650, 223] on icon at bounding box center [653, 225] width 7 height 7
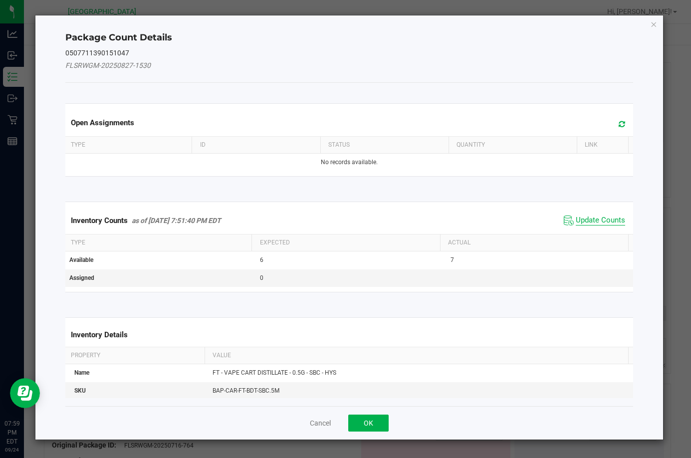
click at [605, 218] on span "Update Counts" at bounding box center [600, 221] width 49 height 10
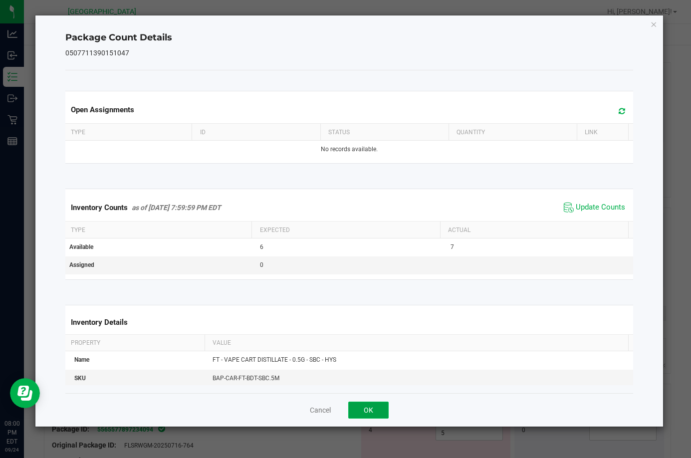
click at [355, 417] on button "OK" at bounding box center [368, 410] width 40 height 17
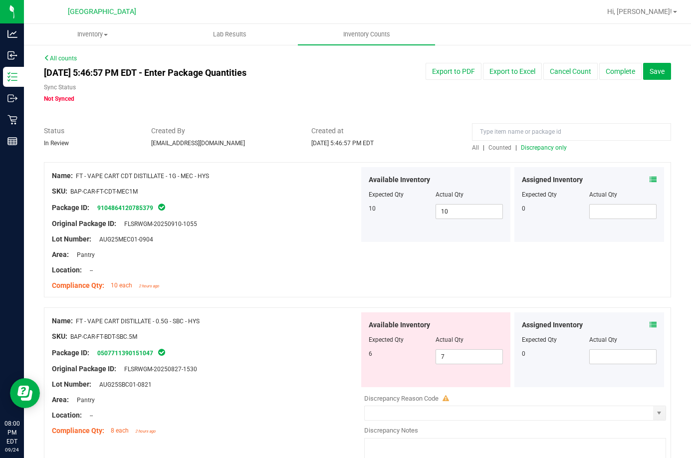
scroll to position [50, 0]
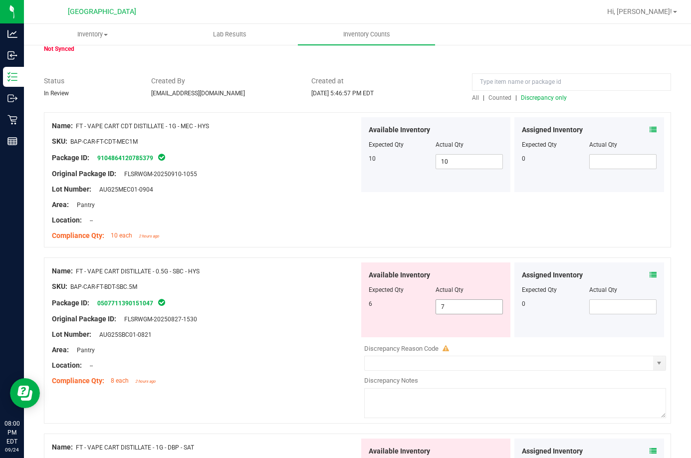
click at [463, 304] on span "7 7" at bounding box center [469, 306] width 67 height 15
click at [463, 304] on input "7" at bounding box center [469, 307] width 66 height 14
type input "6"
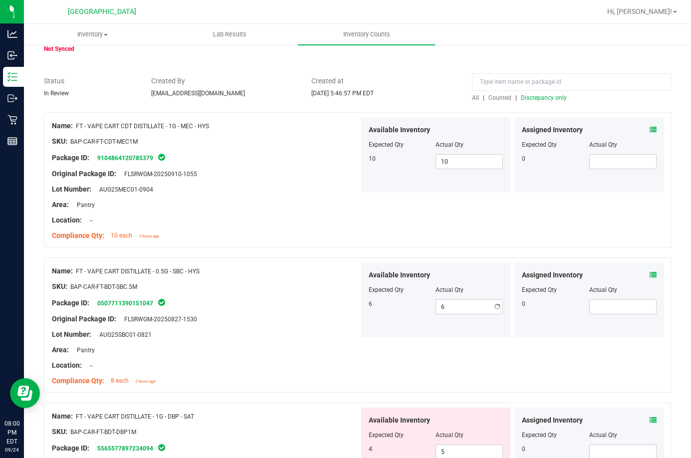
click at [501, 243] on div "Name: FT - VAPE CART CDT DISTILLATE - 1G - MEC - HYS SKU: BAP-CAR-FT-CDT-MEC1M …" at bounding box center [357, 179] width 627 height 135
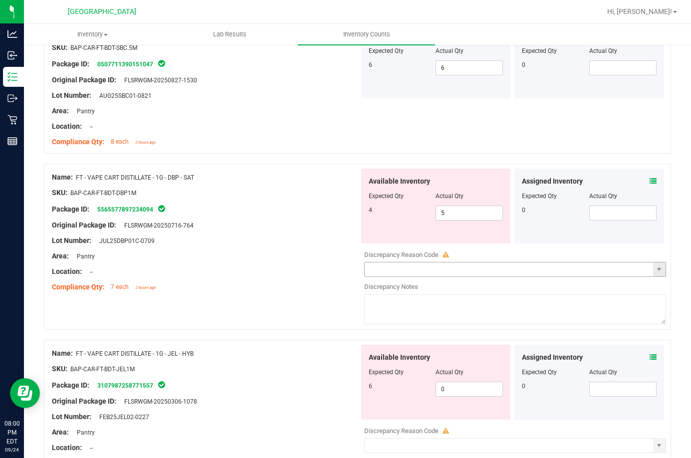
scroll to position [299, 0]
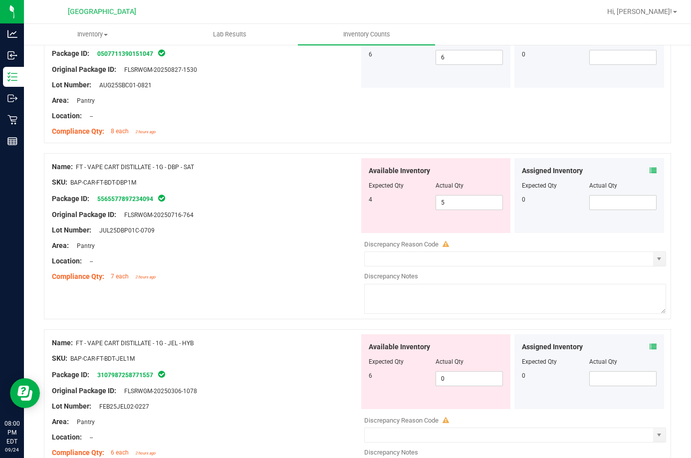
click at [325, 280] on div "Compliance Qty: 7 each 2 hours ago" at bounding box center [205, 276] width 307 height 10
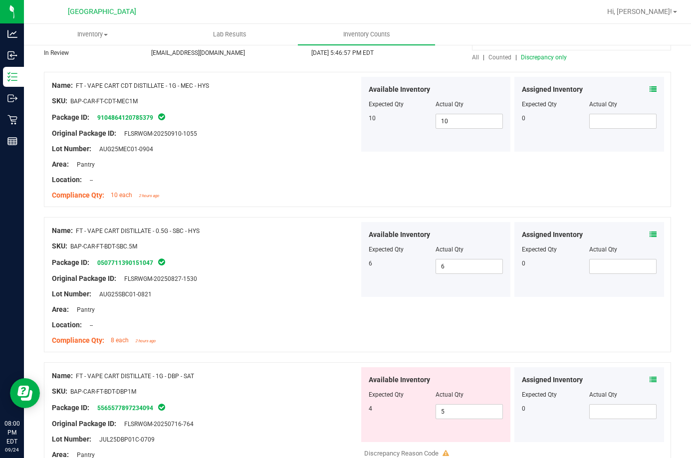
scroll to position [0, 0]
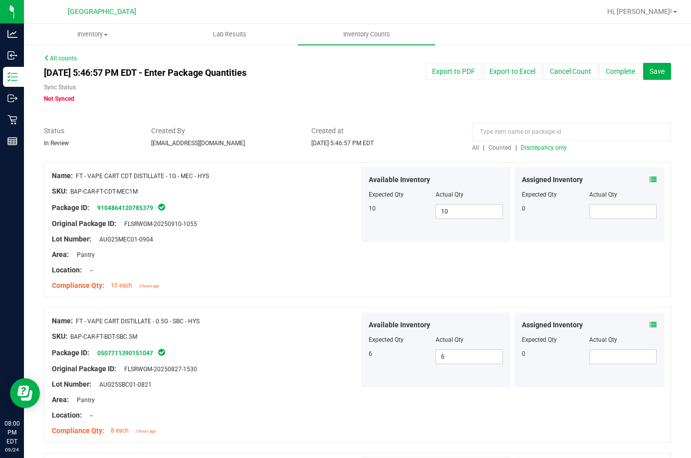
click at [542, 149] on span "Discrepancy only" at bounding box center [544, 147] width 46 height 7
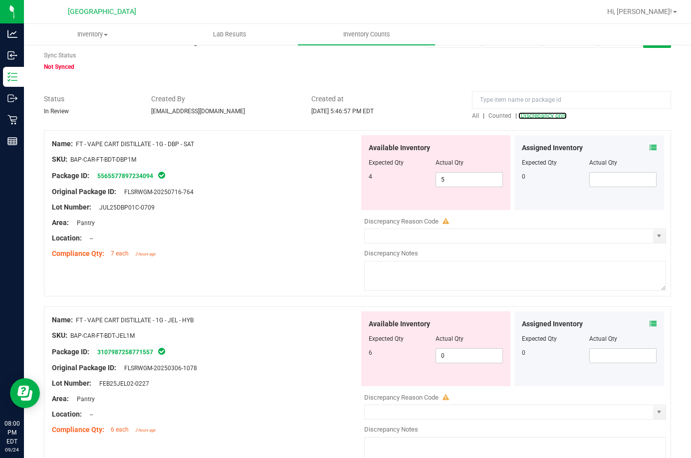
scroll to position [50, 0]
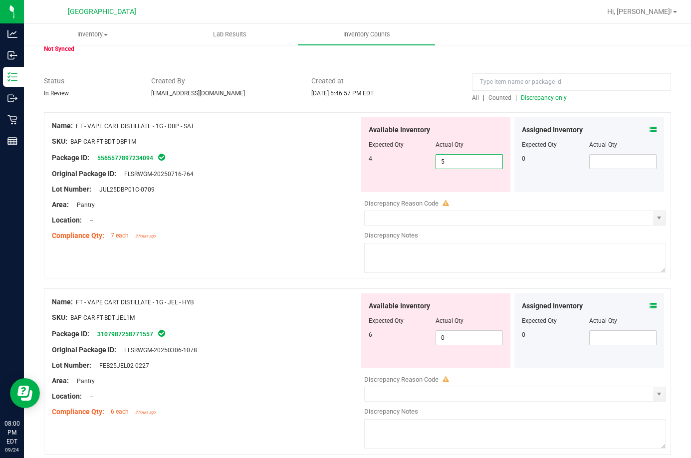
click at [488, 158] on span "5 5" at bounding box center [469, 161] width 67 height 15
click at [488, 158] on input "5" at bounding box center [469, 162] width 66 height 14
type input "4"
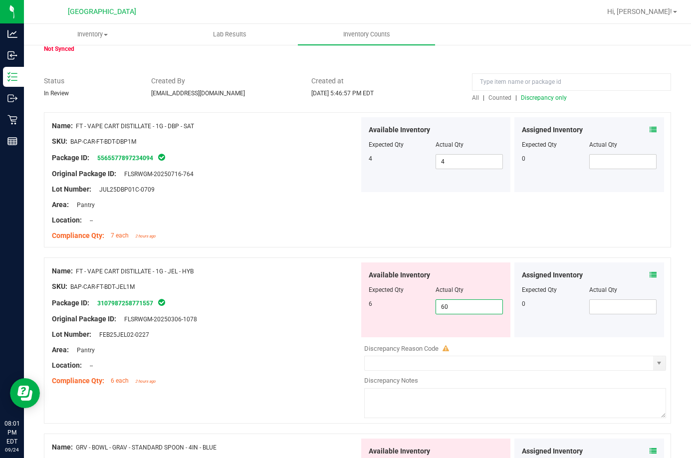
type input "6"
click at [492, 231] on div "Name: FT - VAPE CART DISTILLATE - 1G - DBP - SAT SKU: BAP-CAR-FT-BDT-DBP1M Pack…" at bounding box center [357, 179] width 627 height 135
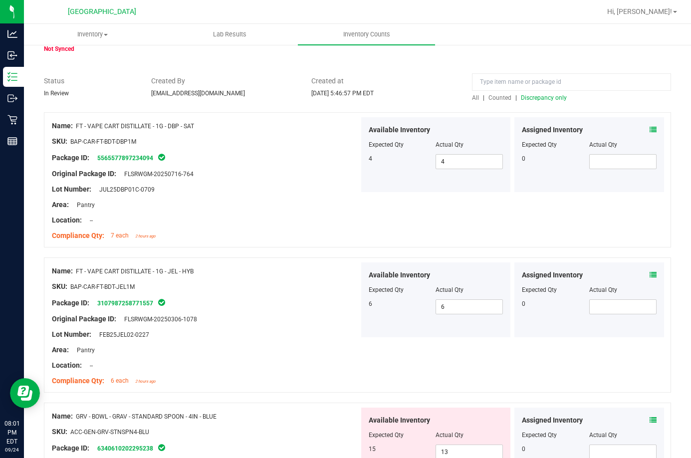
click at [536, 98] on span "Discrepancy only" at bounding box center [544, 97] width 46 height 7
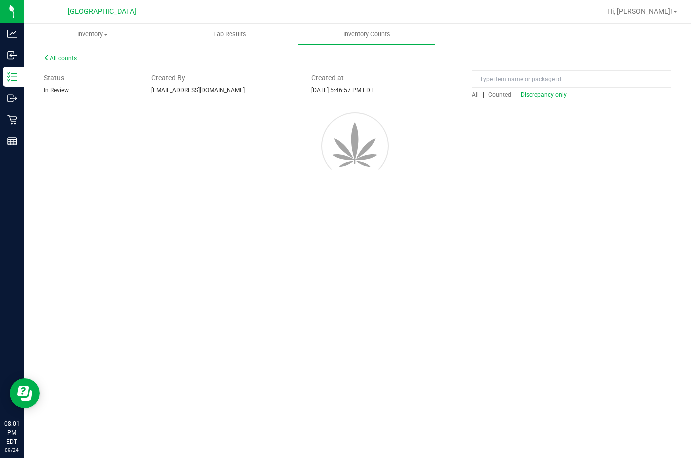
scroll to position [0, 0]
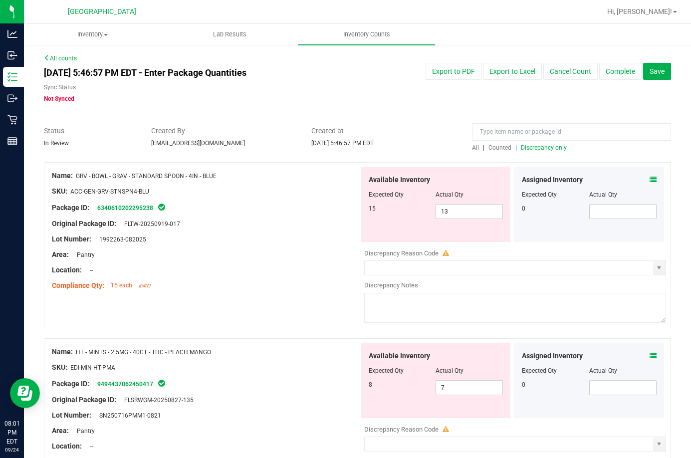
drag, startPoint x: 134, startPoint y: 176, endPoint x: 221, endPoint y: 172, distance: 87.0
click at [221, 172] on div "Name: GRV - BOWL - GRAV - STANDARD SPOON - 4IN - BLUE" at bounding box center [205, 176] width 307 height 10
copy span "STANDARD SPOON - 4IN - BLUE"
click at [539, 147] on span "Discrepancy only" at bounding box center [544, 147] width 46 height 7
click at [498, 147] on span "Counted" at bounding box center [500, 147] width 23 height 7
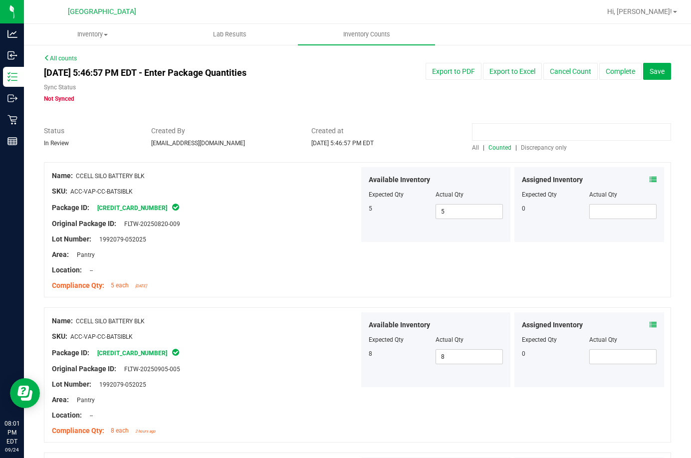
click at [511, 134] on input at bounding box center [571, 131] width 199 height 17
paste input "STANDARD SPOON - 4IN - BLUE"
type input "STANDARD SPOON - 4IN - BLUE"
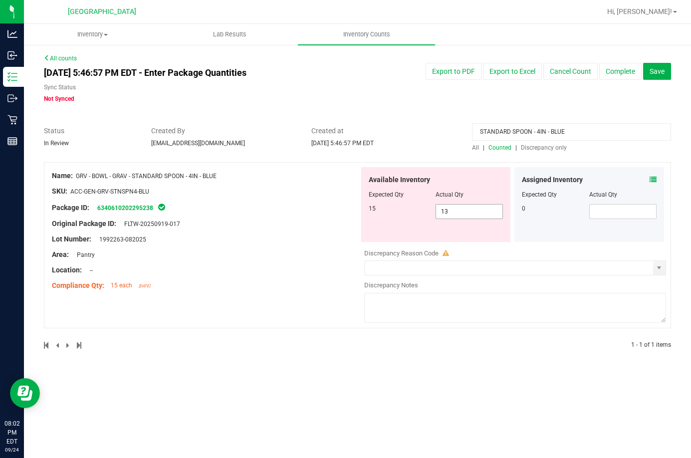
click at [459, 216] on span "13 13" at bounding box center [469, 211] width 67 height 15
click at [461, 216] on input "13" at bounding box center [469, 212] width 66 height 14
type input "15"
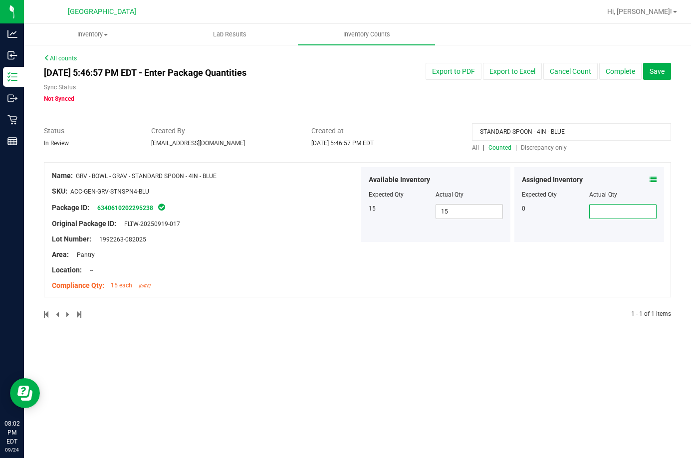
click at [542, 141] on div "STANDARD SPOON - 4IN - BLUE" at bounding box center [571, 134] width 199 height 17
click at [542, 147] on span "Discrepancy only" at bounding box center [544, 147] width 46 height 7
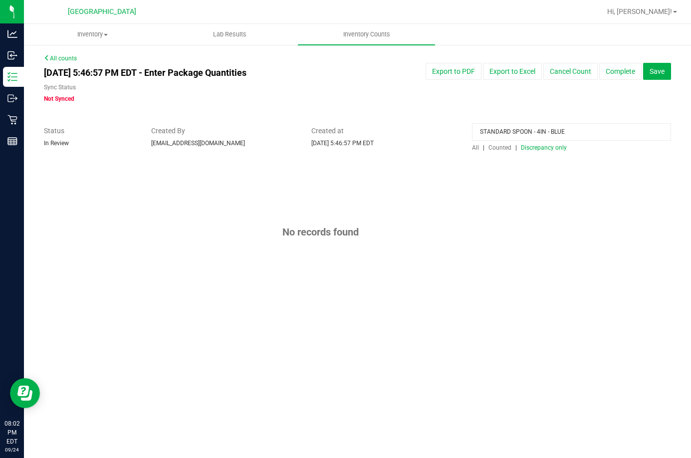
click at [582, 132] on input "STANDARD SPOON - 4IN - BLUE" at bounding box center [571, 131] width 199 height 17
click at [557, 150] on span "Discrepancy only" at bounding box center [544, 147] width 46 height 7
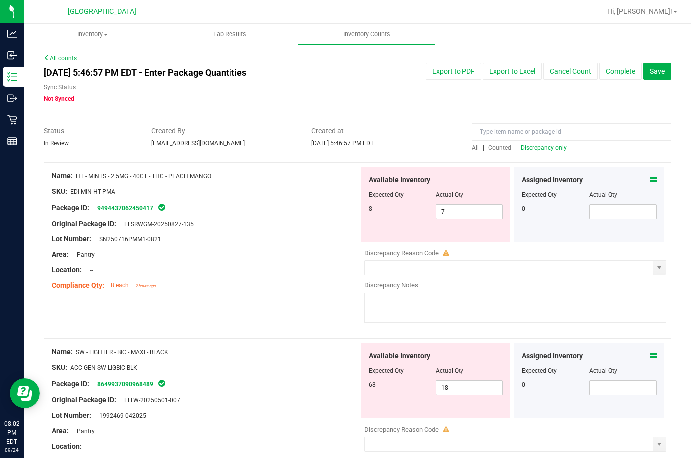
click at [650, 181] on icon at bounding box center [653, 179] width 7 height 7
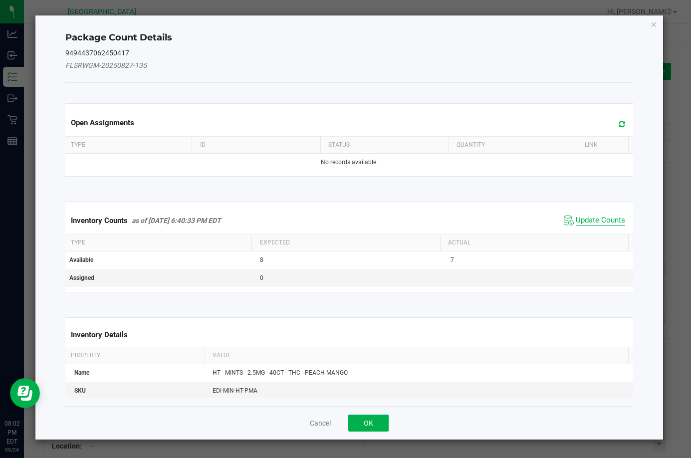
click at [576, 218] on span "Update Counts" at bounding box center [600, 221] width 49 height 10
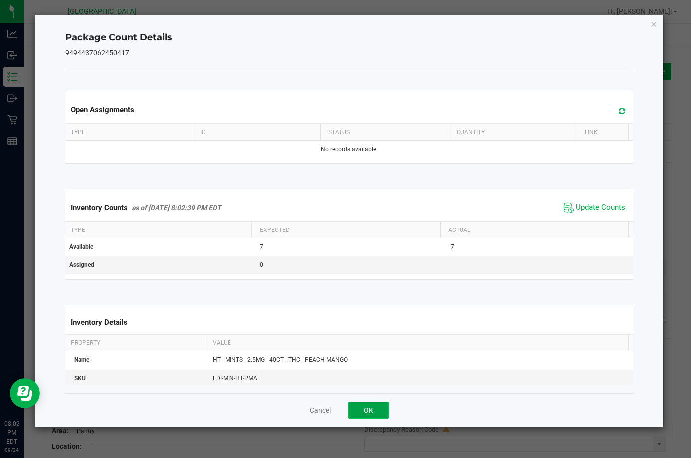
click at [377, 409] on button "OK" at bounding box center [368, 410] width 40 height 17
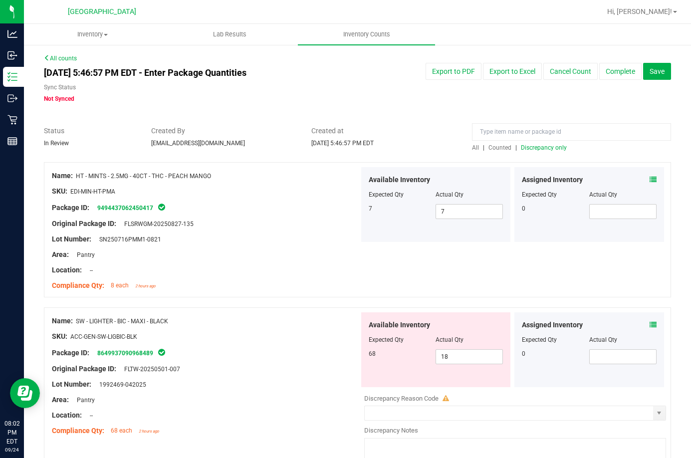
click at [650, 325] on icon at bounding box center [653, 324] width 7 height 7
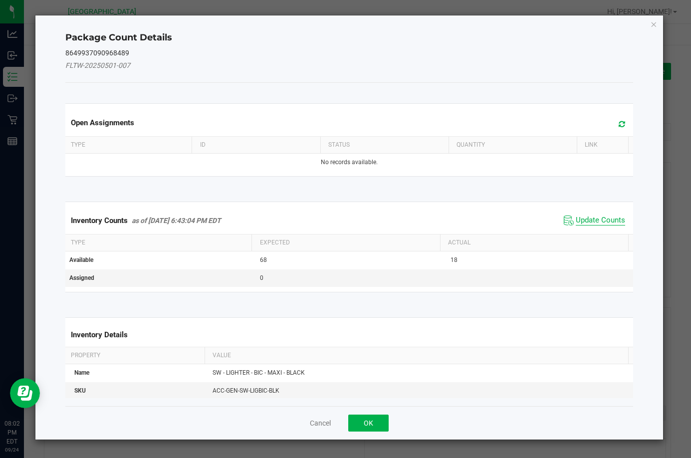
click at [593, 216] on span "Update Counts" at bounding box center [600, 221] width 49 height 10
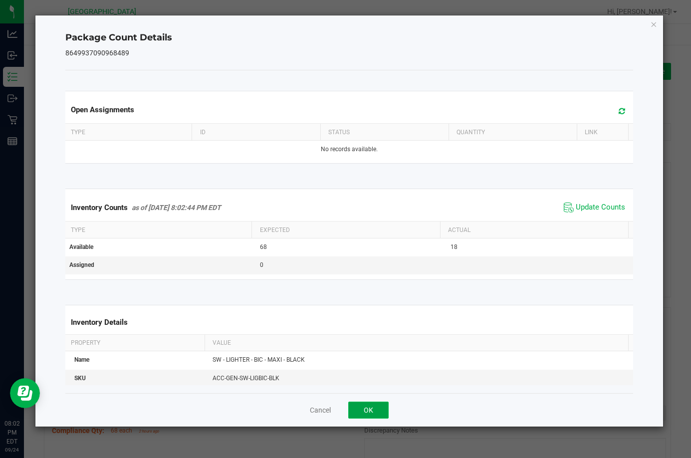
click at [363, 416] on button "OK" at bounding box center [368, 410] width 40 height 17
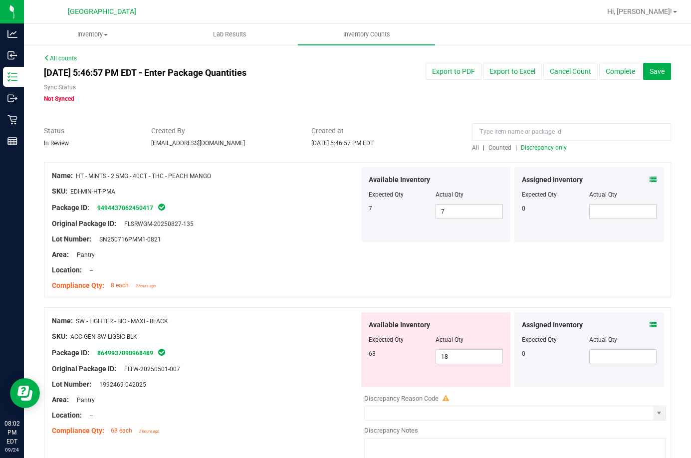
click at [538, 121] on div at bounding box center [357, 121] width 627 height 10
click at [537, 130] on input at bounding box center [571, 131] width 199 height 17
type input "bic"
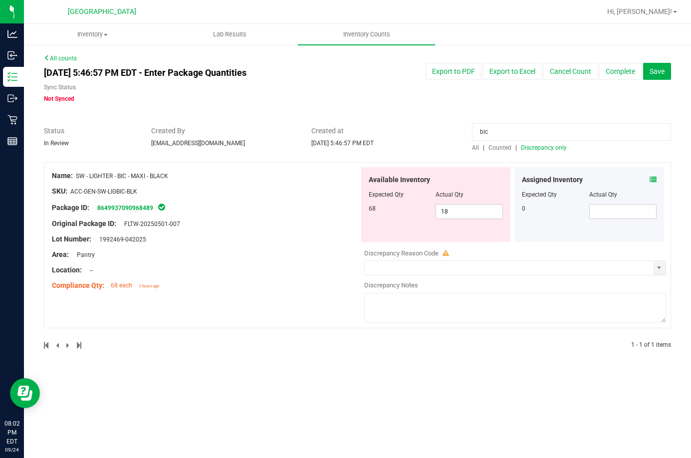
click at [505, 147] on span "Counted" at bounding box center [500, 147] width 23 height 7
click at [450, 208] on span "18 18" at bounding box center [469, 211] width 67 height 15
click at [450, 208] on input "18" at bounding box center [469, 212] width 66 height 14
type input "68"
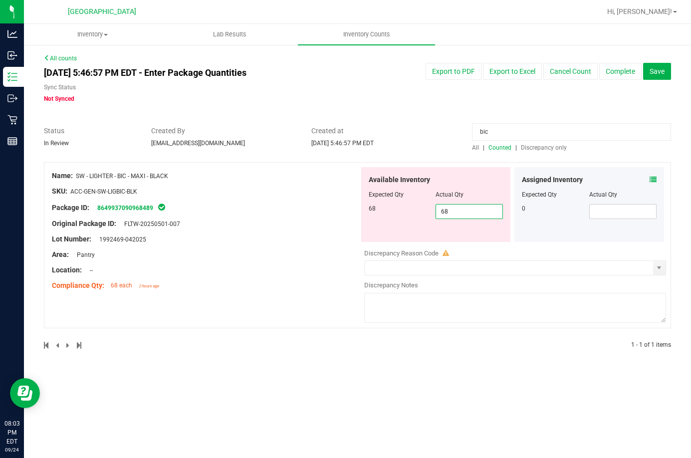
click at [466, 189] on div at bounding box center [436, 187] width 135 height 5
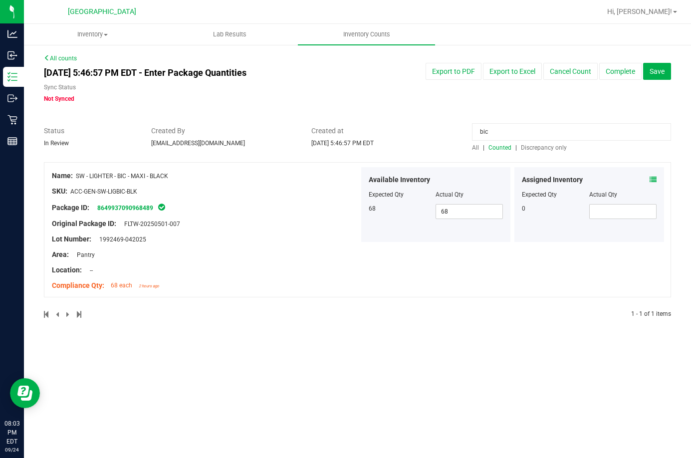
click at [548, 149] on span "Discrepancy only" at bounding box center [544, 147] width 46 height 7
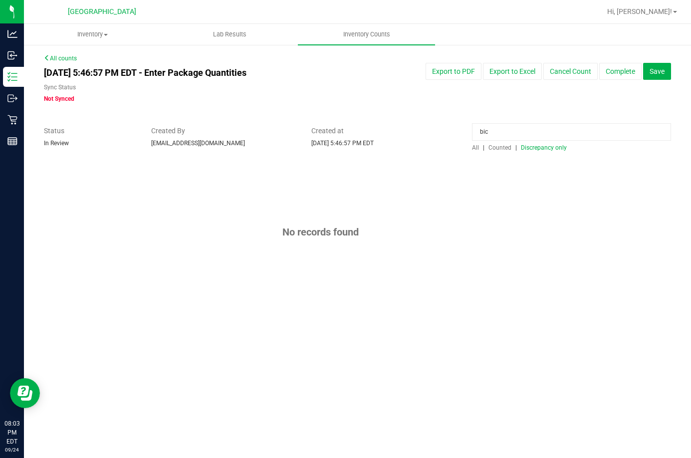
click at [517, 129] on input "bic" at bounding box center [571, 131] width 199 height 17
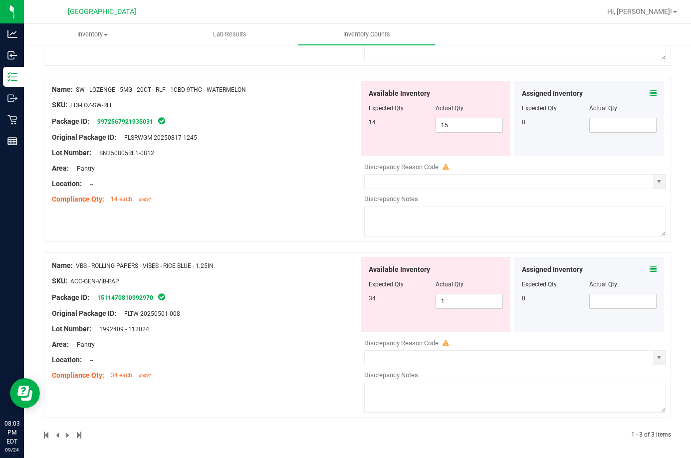
scroll to position [266, 0]
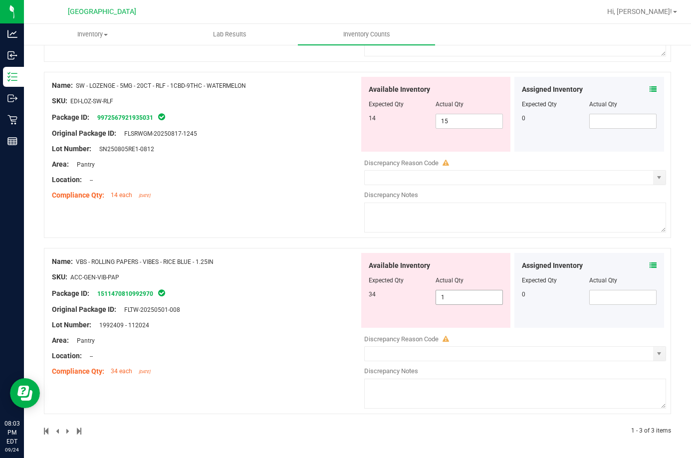
click at [455, 296] on span "1 1" at bounding box center [469, 297] width 67 height 15
click at [455, 296] on input "1" at bounding box center [469, 297] width 66 height 14
type input "34"
click at [341, 271] on div "Name: SW - LOZENGE - 5MG - 20CT - CAL - 12.5CBD-1THC - ORANGE SKU: EDI-LOZ-SW-C…" at bounding box center [357, 166] width 627 height 540
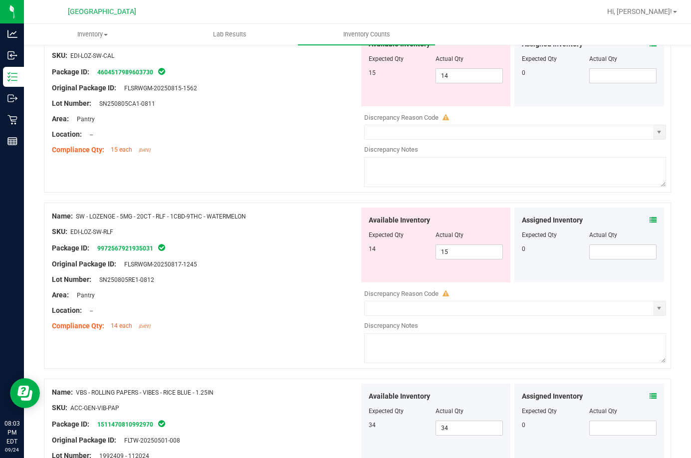
scroll to position [0, 0]
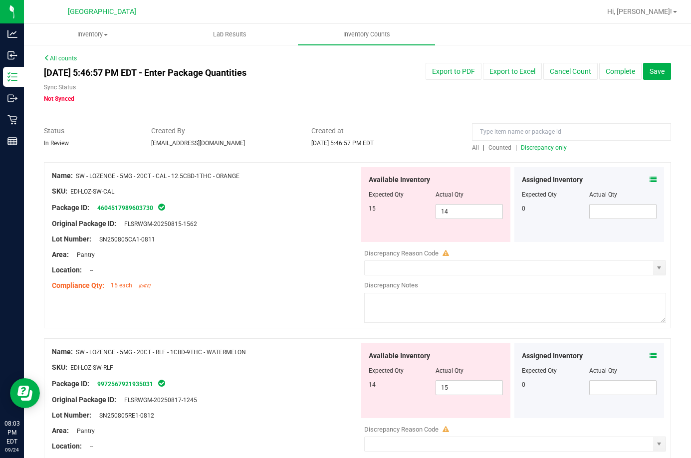
click at [530, 144] on span "Discrepancy only" at bounding box center [544, 147] width 46 height 7
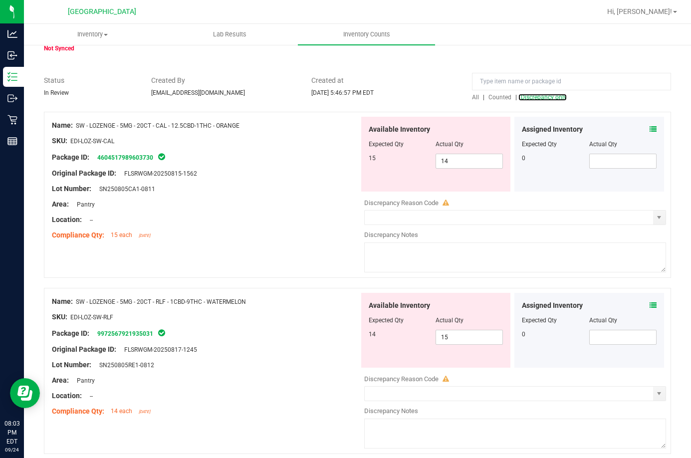
scroll to position [90, 0]
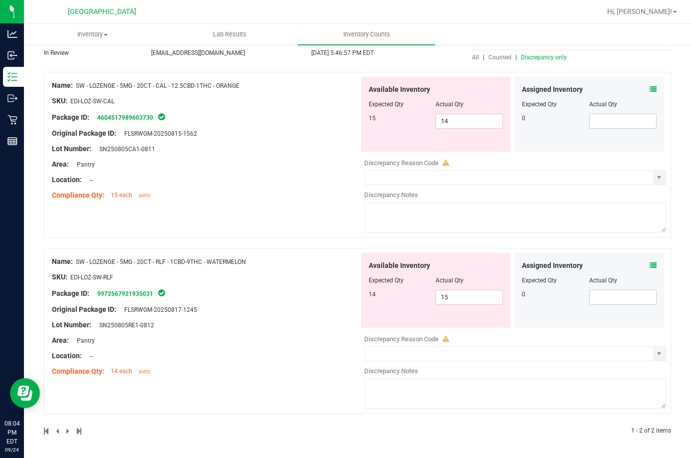
click at [649, 86] on div "Assigned Inventory Expected Qty Actual Qty 0" at bounding box center [590, 114] width 150 height 75
click at [650, 86] on icon at bounding box center [653, 89] width 7 height 7
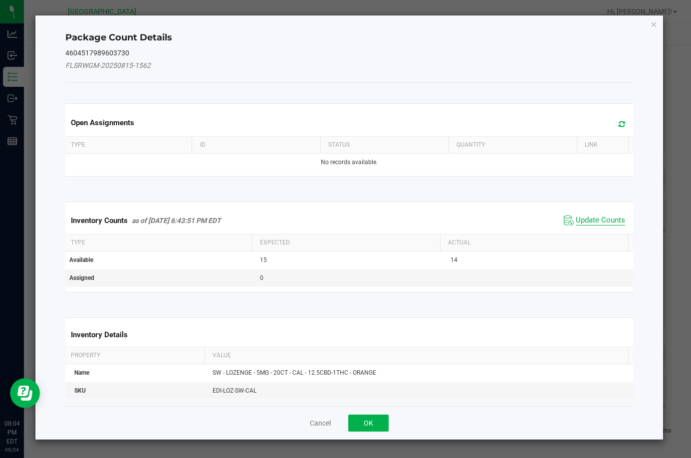
click at [590, 221] on span "Update Counts" at bounding box center [600, 221] width 49 height 10
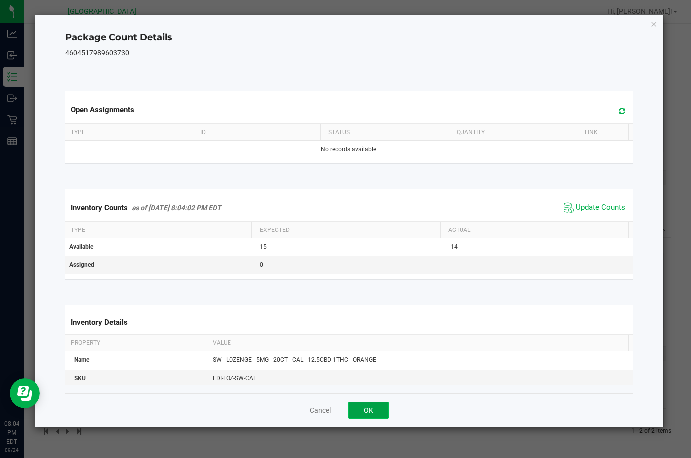
click at [376, 405] on button "OK" at bounding box center [368, 410] width 40 height 17
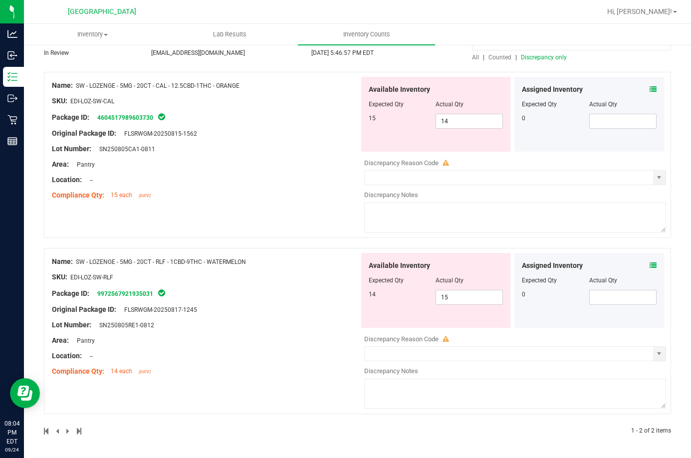
click at [650, 271] on div "Assigned Inventory Expected Qty Actual Qty 0" at bounding box center [590, 290] width 150 height 75
click at [650, 265] on icon at bounding box center [653, 265] width 7 height 7
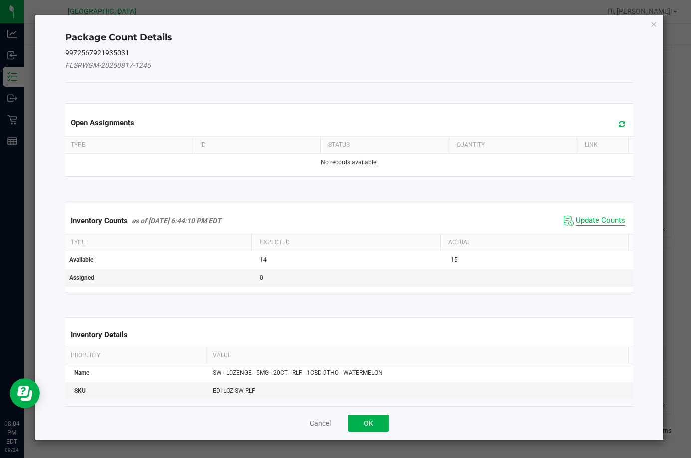
click at [576, 222] on span "Update Counts" at bounding box center [600, 221] width 49 height 10
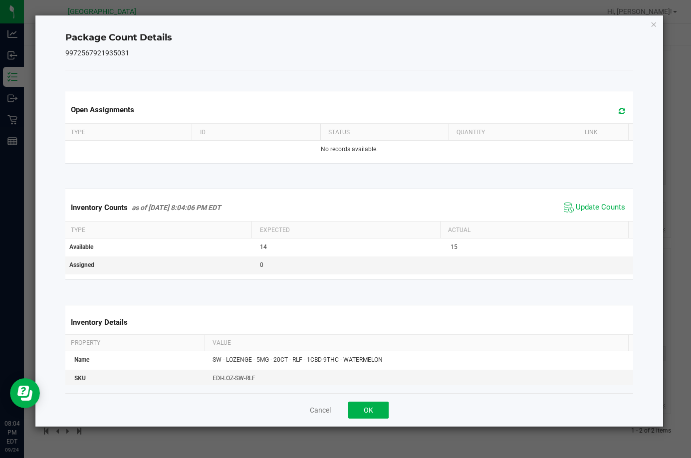
click at [364, 422] on div "Cancel OK" at bounding box center [349, 409] width 568 height 33
click at [366, 407] on button "OK" at bounding box center [368, 410] width 40 height 17
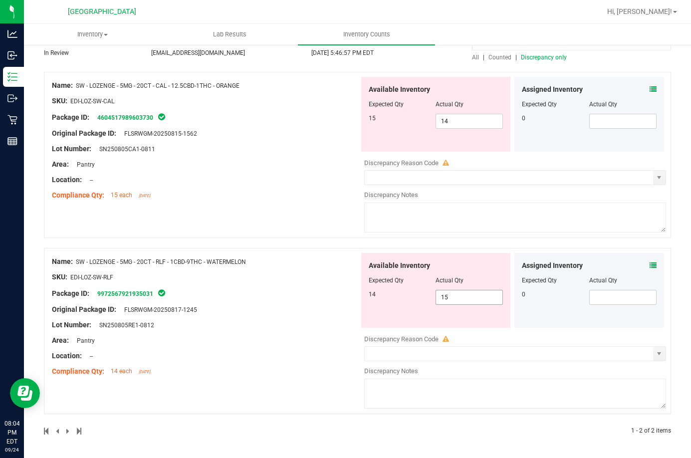
click at [468, 298] on span "15 15" at bounding box center [469, 297] width 67 height 15
click at [468, 298] on input "15" at bounding box center [469, 297] width 66 height 14
type input "14"
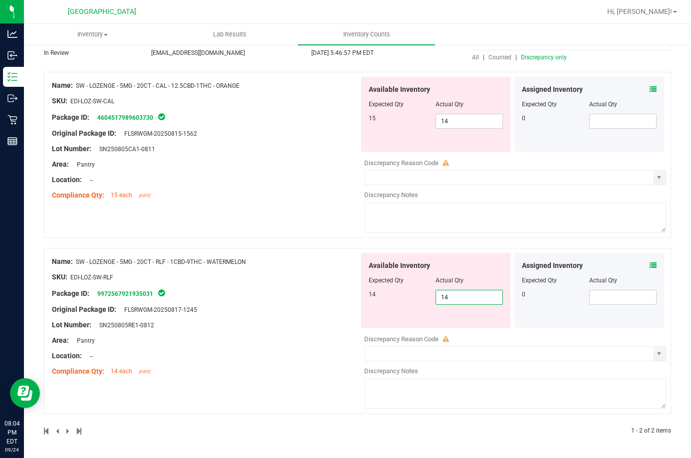
click at [265, 180] on div "Name: SW - LOZENGE - 5MG - 20CT - CAL - 12.5CBD-1THC - ORANGE SKU: EDI-LOZ-SW-C…" at bounding box center [205, 140] width 307 height 127
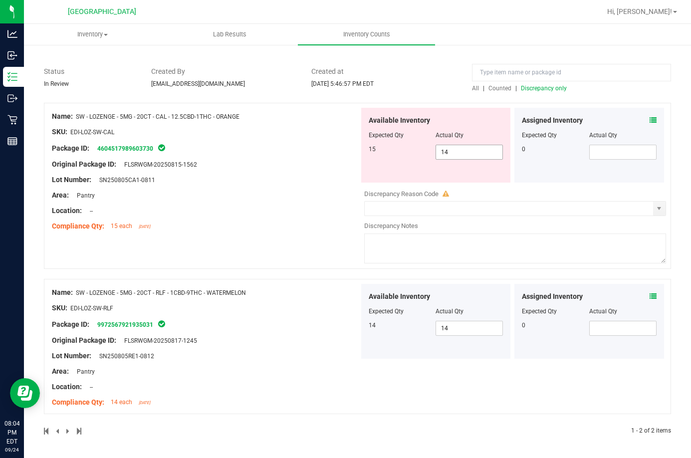
click at [467, 150] on span "14 14" at bounding box center [469, 152] width 67 height 15
click at [467, 150] on input "14" at bounding box center [469, 152] width 66 height 14
type input "15"
click at [534, 88] on div "All counts Sep 24, 2025 5:46:57 PM EDT - Enter Package Quantities Sync Status N…" at bounding box center [357, 222] width 627 height 454
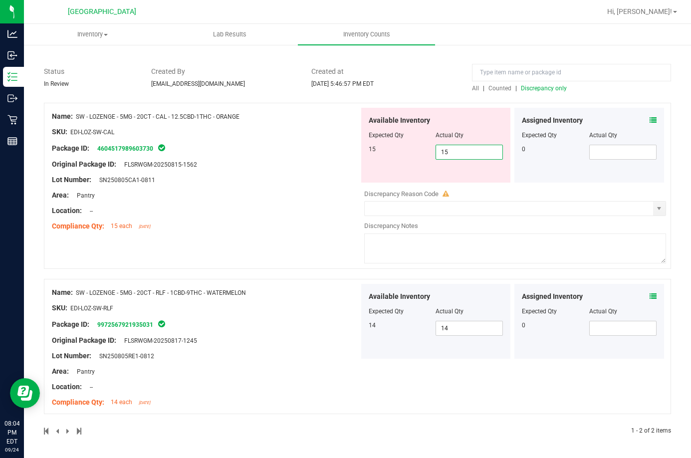
scroll to position [28, 0]
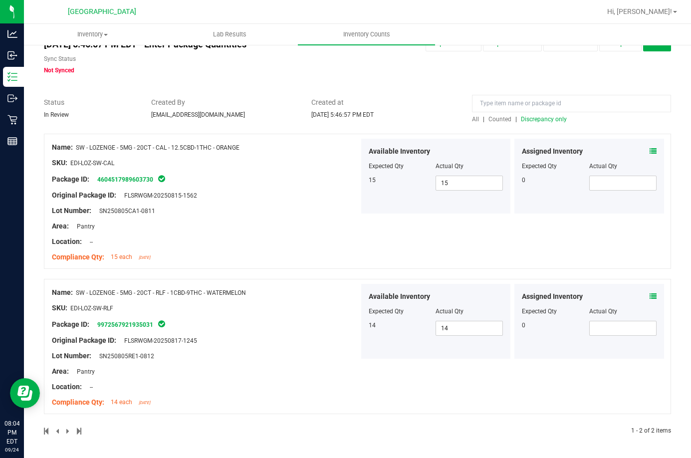
click at [532, 117] on span "Discrepancy only" at bounding box center [544, 119] width 46 height 7
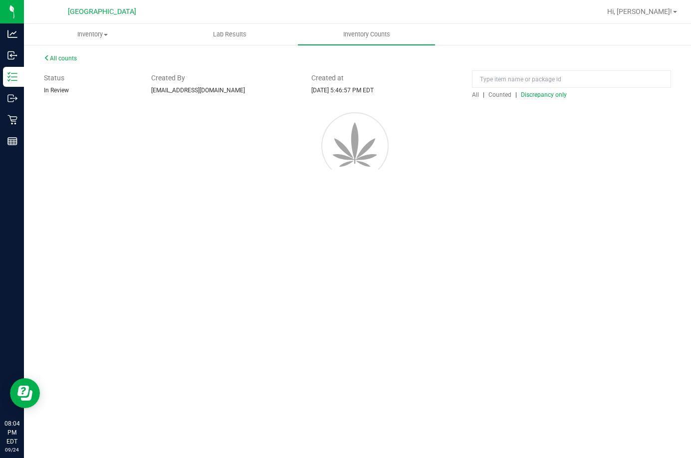
scroll to position [0, 0]
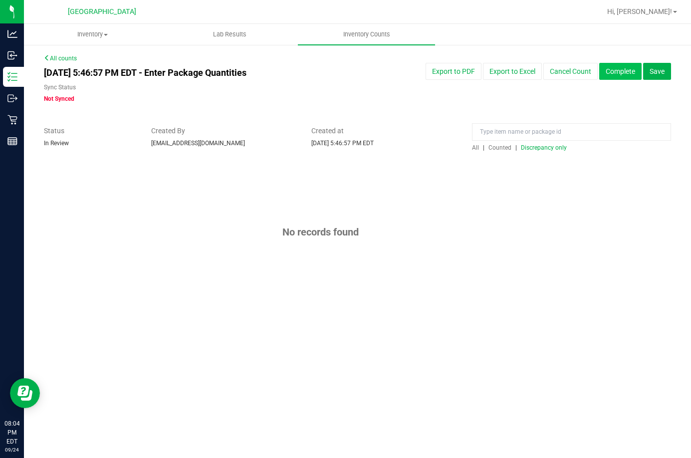
click at [615, 68] on button "Complete" at bounding box center [620, 71] width 42 height 17
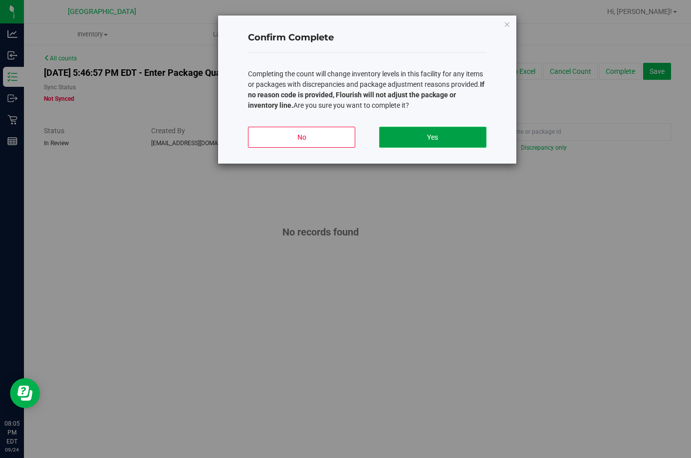
click at [447, 135] on button "Yes" at bounding box center [432, 137] width 107 height 21
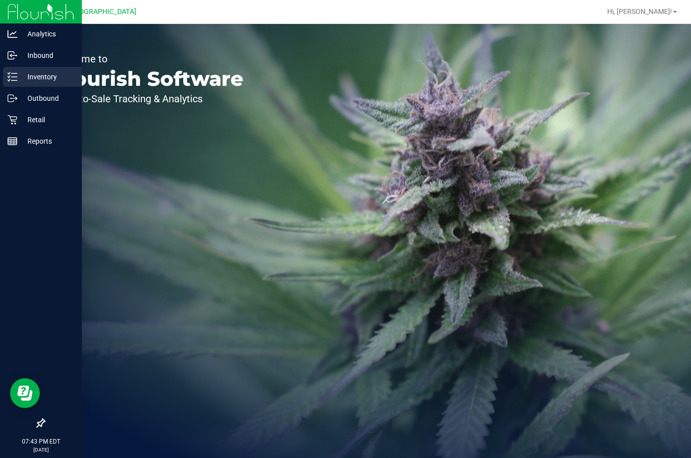
click at [50, 73] on p "Inventory" at bounding box center [47, 77] width 60 height 12
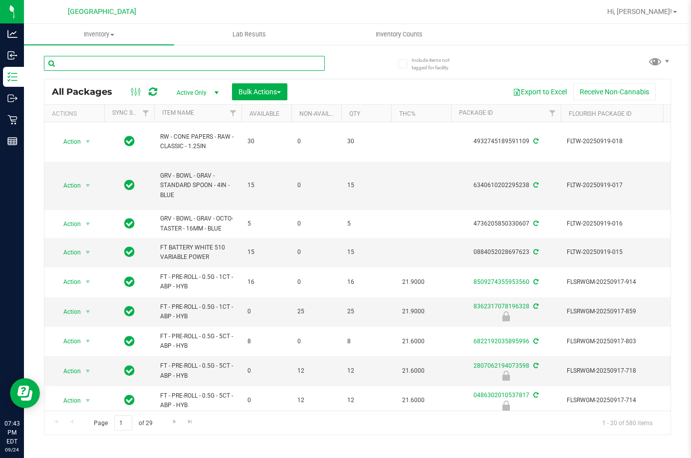
click at [197, 62] on input "text" at bounding box center [184, 63] width 281 height 15
paste input "FT - CANNABIS FLOWER - 3.5G - YHI - SAT"
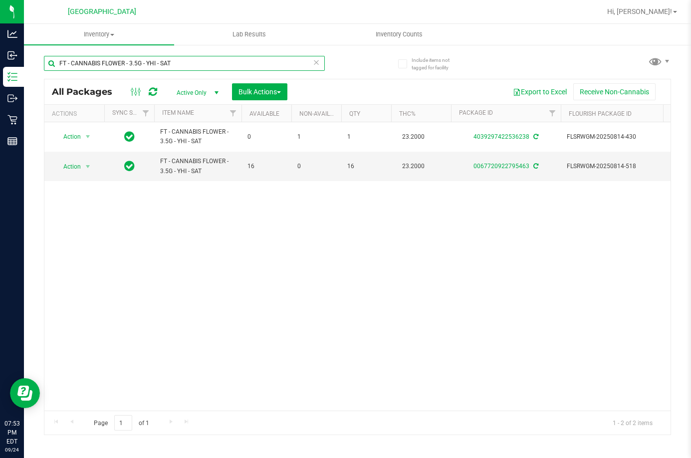
click at [192, 67] on input "FT - CANNABIS FLOWER - 3.5G - YHI - SAT" at bounding box center [184, 63] width 281 height 15
paste input "Name: HT - BAR - 100MG - THC - DARK CHOCOLATE"
click at [81, 60] on input "Name: HT - BAR - 100MG - THC - DARK CHOCOLATE" at bounding box center [184, 63] width 281 height 15
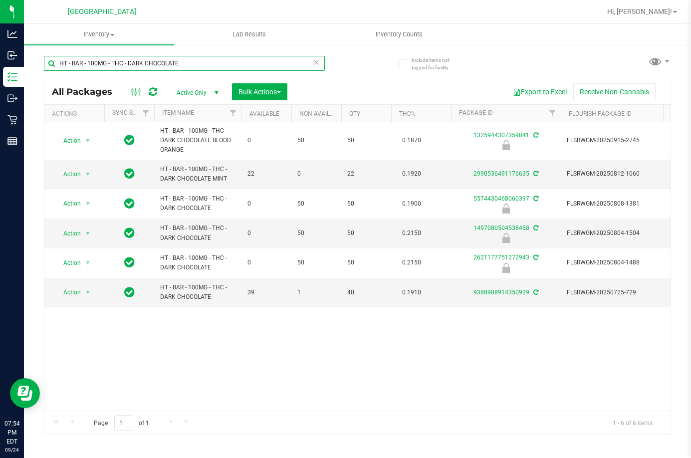
click at [163, 58] on input "HT - BAR - 100MG - THC - DARK CHOCOLATE" at bounding box center [184, 63] width 281 height 15
paste input "MILK CHOCOLATE CARAMEL"
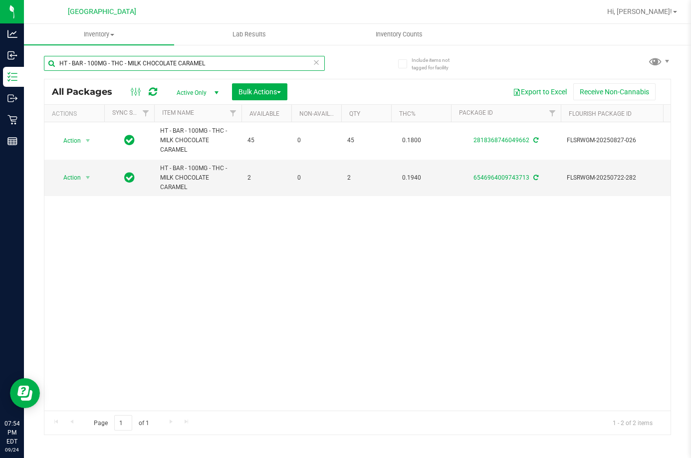
type input "HT - BAR - 100MG - THC - MILK CHOCOLATE CARAMEL"
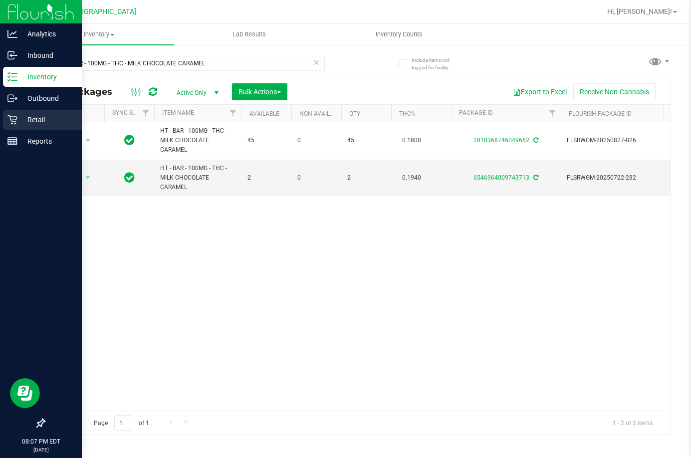
click at [56, 124] on p "Retail" at bounding box center [47, 120] width 60 height 12
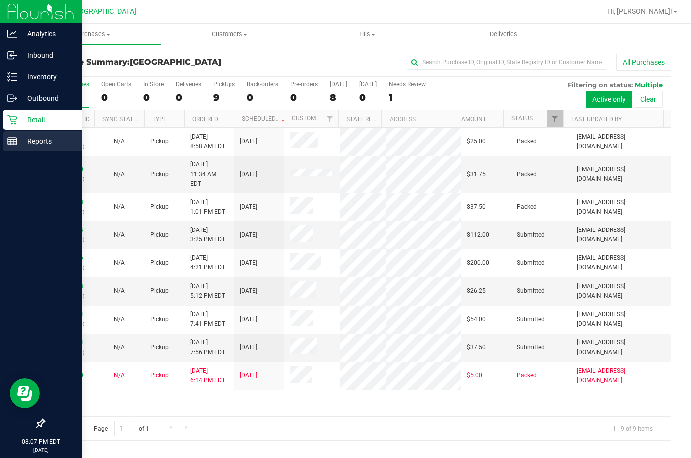
click at [15, 143] on line at bounding box center [12, 143] width 9 height 0
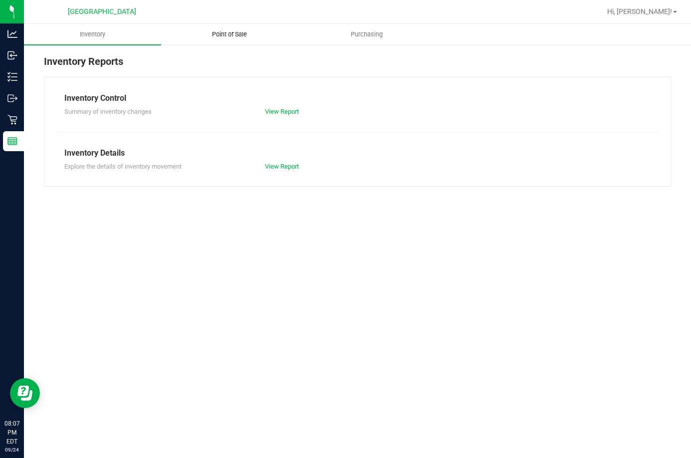
click at [240, 30] on span "Point of Sale" at bounding box center [230, 34] width 62 height 9
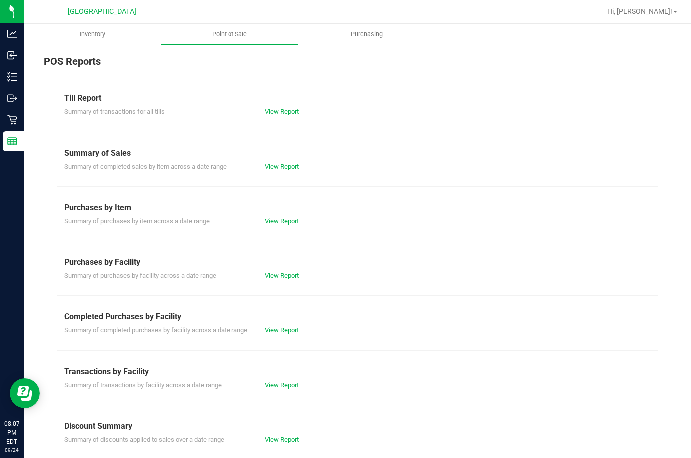
click at [286, 106] on div "Summary of transactions for all tills View Report" at bounding box center [357, 110] width 601 height 12
click at [288, 112] on link "View Report" at bounding box center [282, 111] width 34 height 7
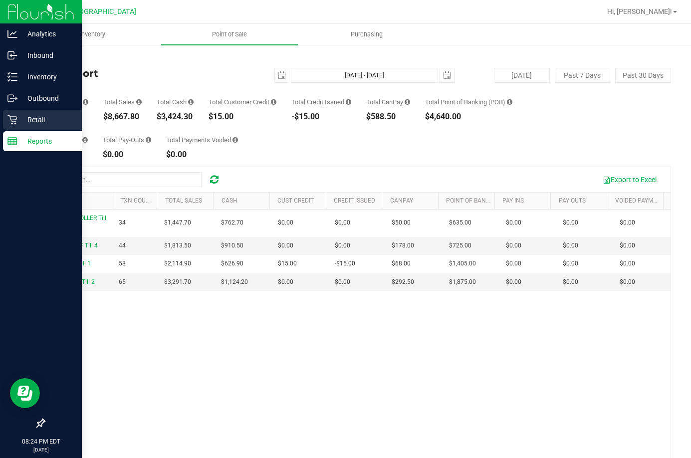
click at [20, 121] on p "Retail" at bounding box center [47, 120] width 60 height 12
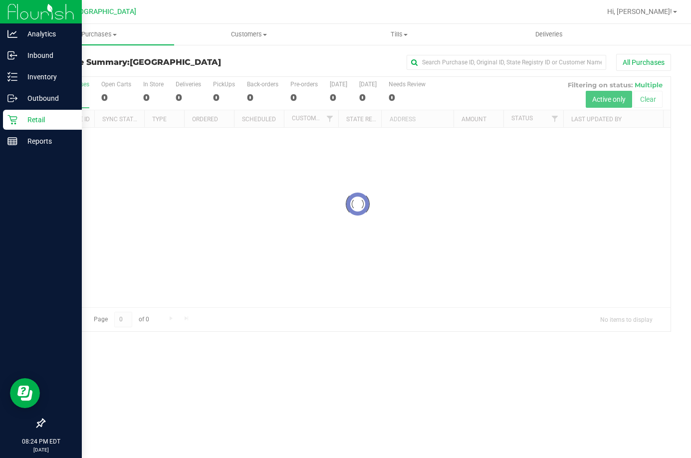
drag, startPoint x: 598, startPoint y: 371, endPoint x: 600, endPoint y: 376, distance: 5.8
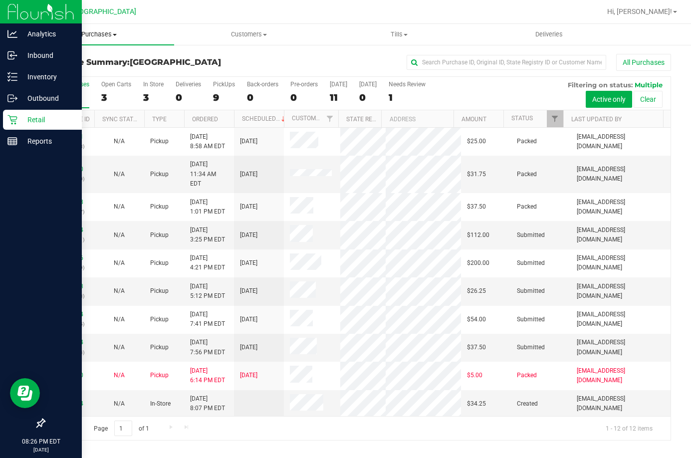
click at [98, 36] on span "Purchases" at bounding box center [99, 34] width 150 height 9
click at [97, 71] on li "Fulfillment" at bounding box center [99, 72] width 150 height 12
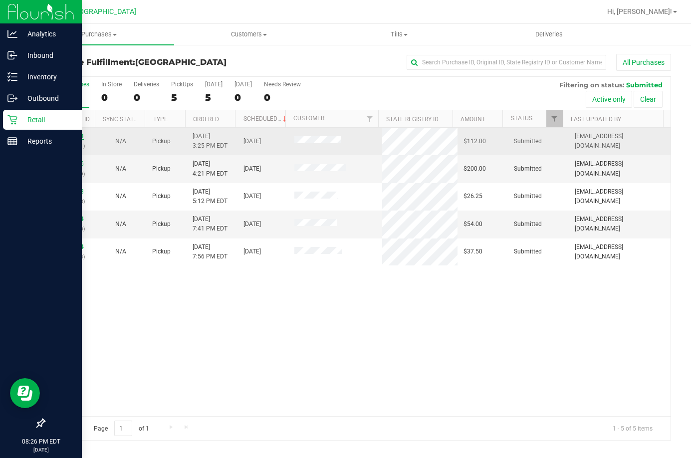
click at [73, 135] on link "11999624" at bounding box center [70, 136] width 28 height 7
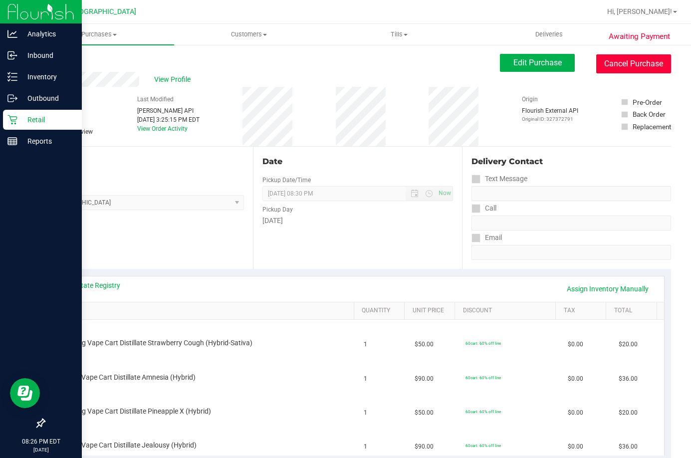
click at [628, 63] on button "Cancel Purchase" at bounding box center [633, 63] width 75 height 19
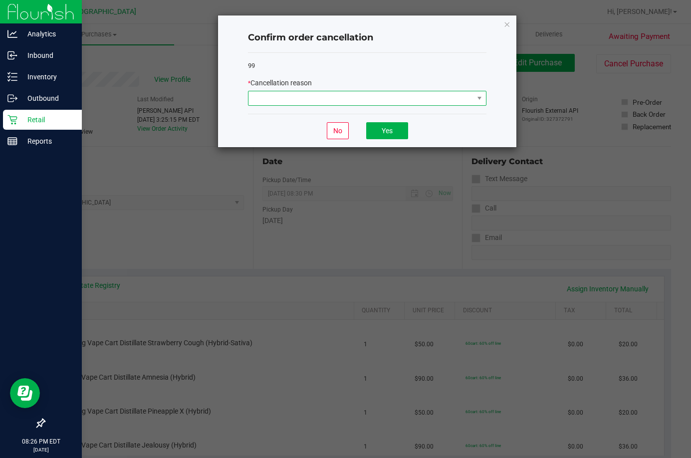
click at [406, 104] on span at bounding box center [361, 98] width 225 height 14
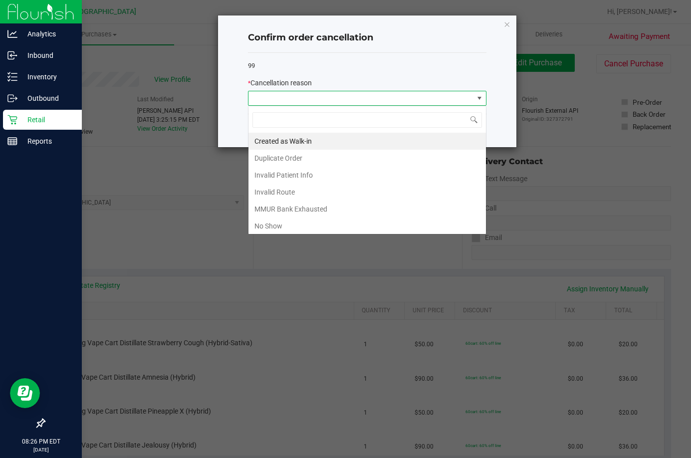
scroll to position [15, 239]
click at [340, 225] on li "No Show" at bounding box center [368, 226] width 238 height 17
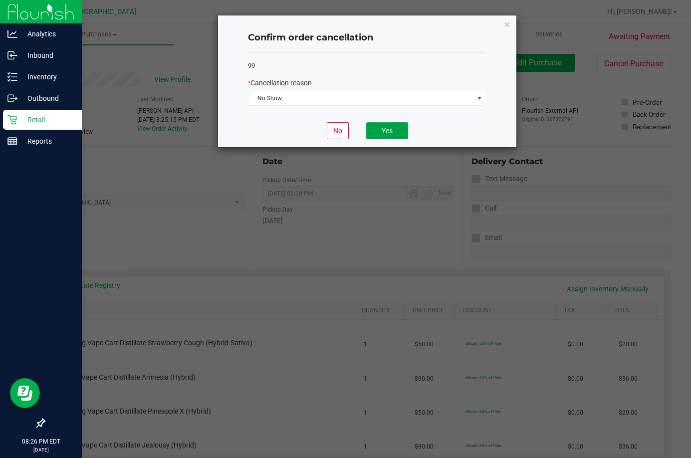
click at [385, 124] on button "Yes" at bounding box center [387, 130] width 42 height 17
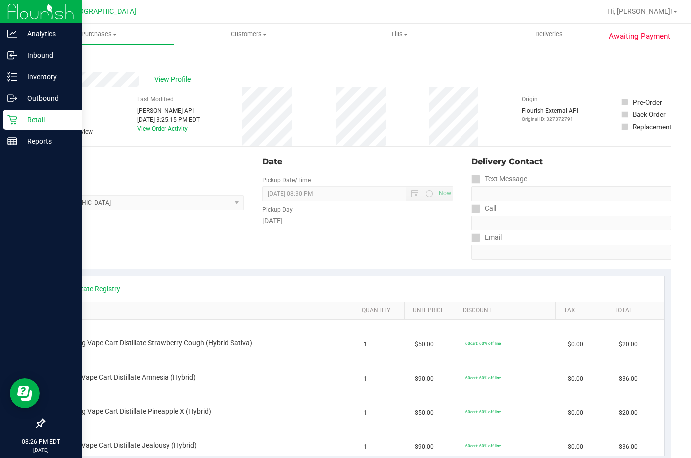
click at [59, 60] on link "Back" at bounding box center [51, 59] width 15 height 7
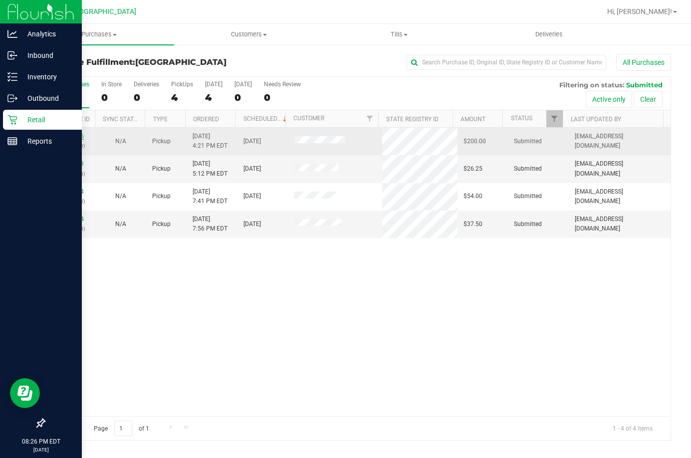
click at [73, 134] on link "12000016" at bounding box center [70, 136] width 28 height 7
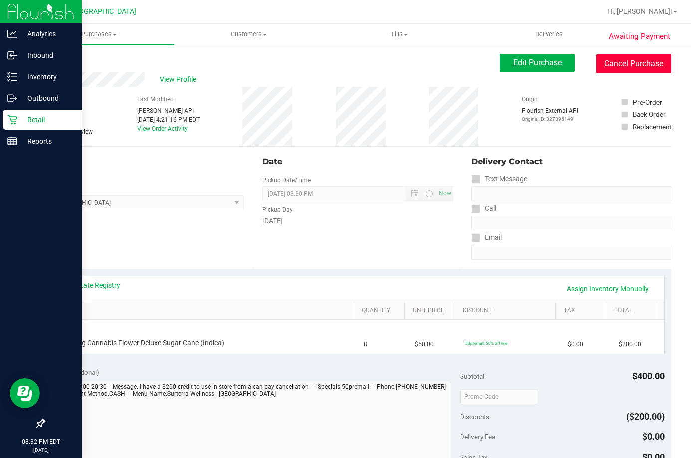
click at [613, 56] on button "Cancel Purchase" at bounding box center [633, 63] width 75 height 19
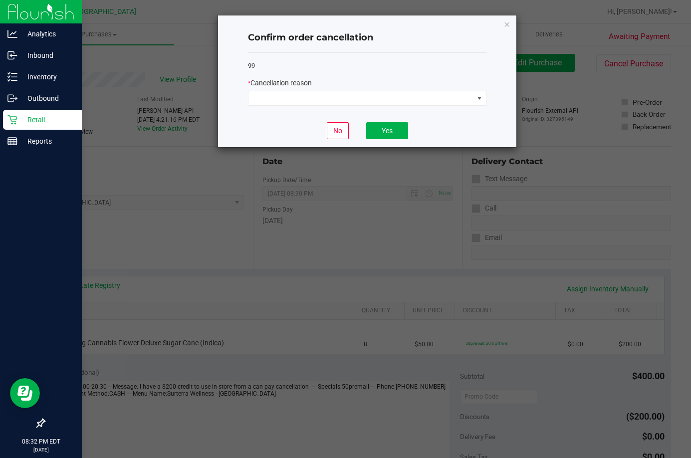
click at [364, 108] on div "99 * Cancellation reason" at bounding box center [367, 83] width 239 height 61
click at [364, 100] on span at bounding box center [361, 98] width 225 height 14
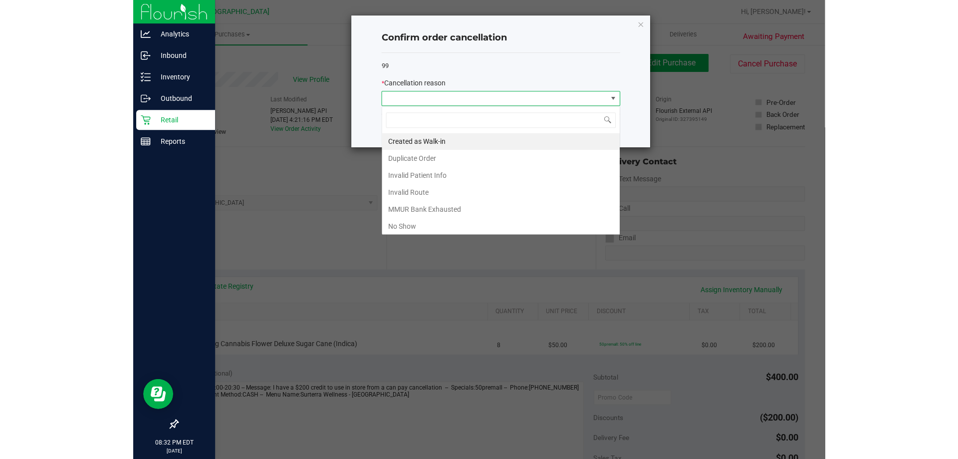
scroll to position [15, 239]
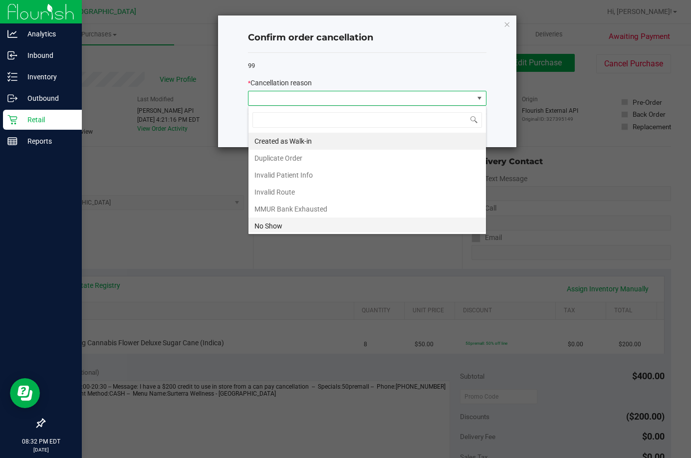
click at [308, 222] on li "No Show" at bounding box center [368, 226] width 238 height 17
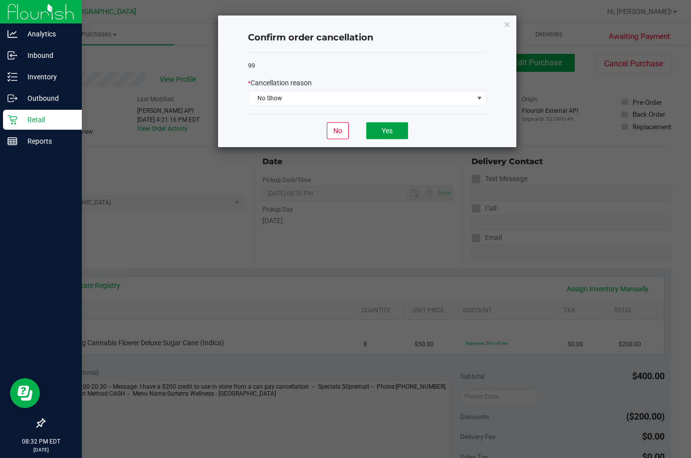
click at [373, 130] on button "Yes" at bounding box center [387, 130] width 42 height 17
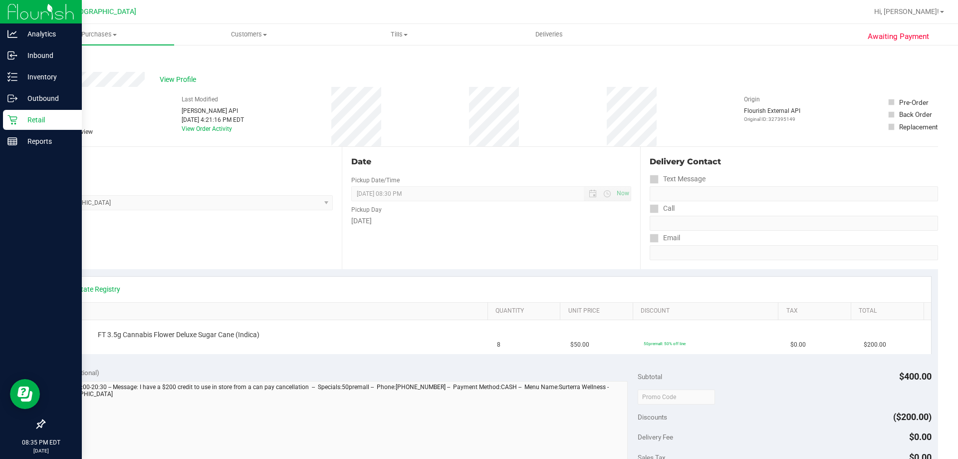
click at [54, 56] on link "Back" at bounding box center [51, 59] width 15 height 7
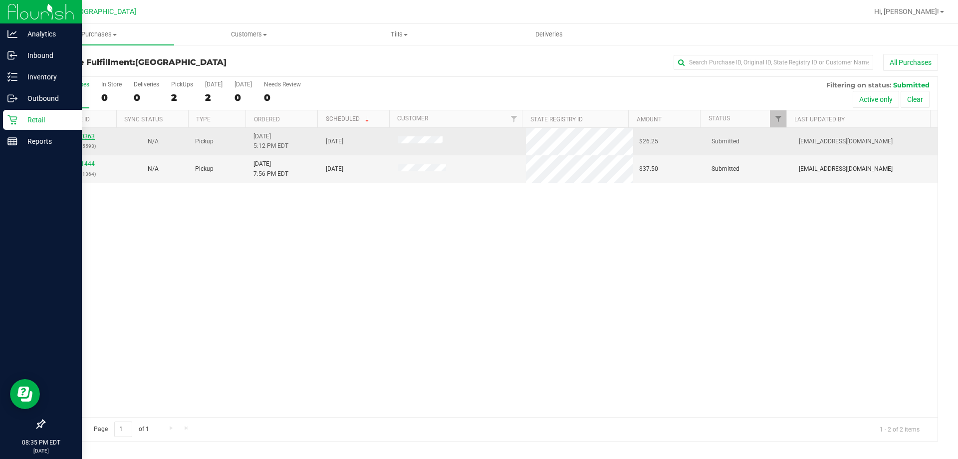
click at [83, 133] on link "12000363" at bounding box center [81, 136] width 28 height 7
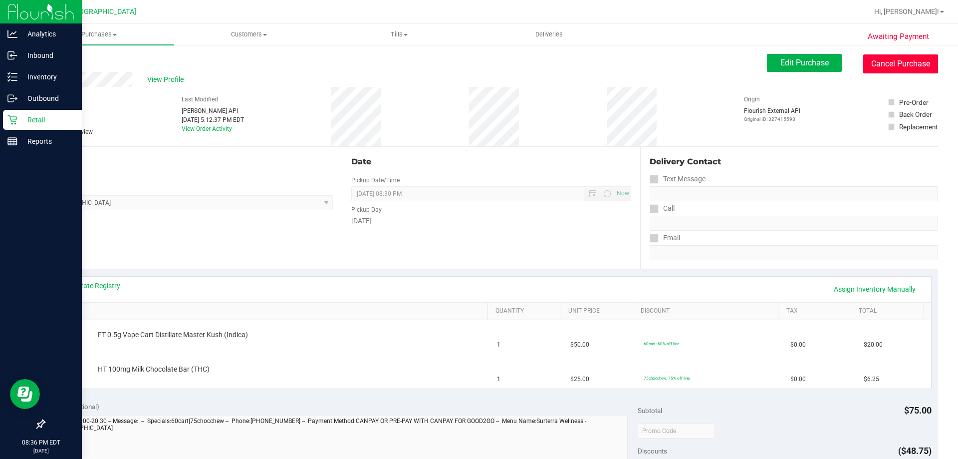
click at [691, 59] on button "Cancel Purchase" at bounding box center [900, 63] width 75 height 19
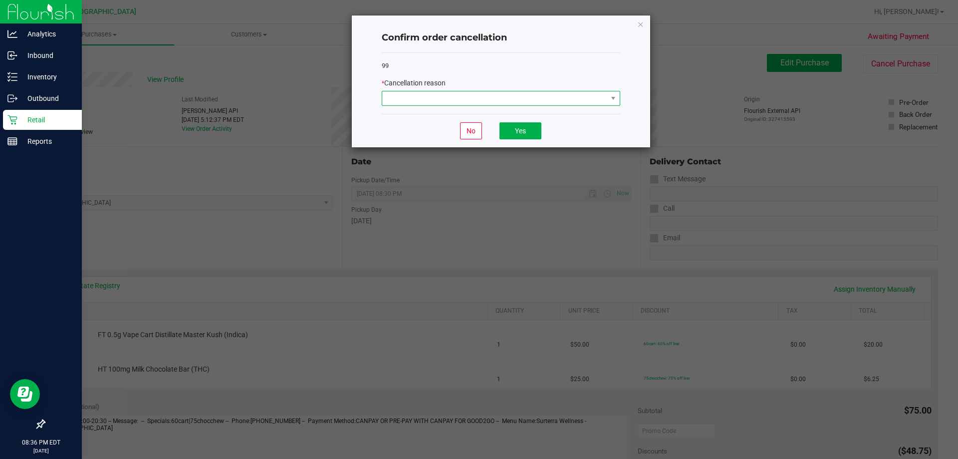
click at [540, 93] on span at bounding box center [494, 98] width 225 height 14
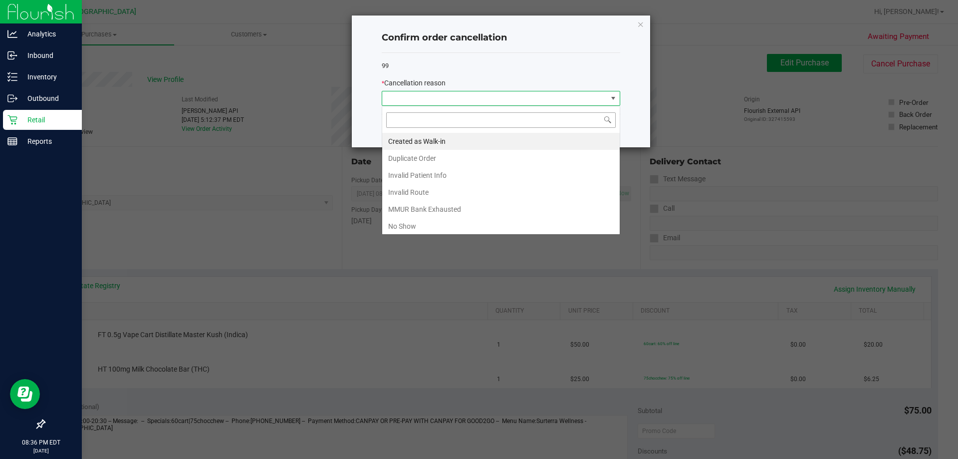
scroll to position [15, 239]
click at [475, 225] on li "No Show" at bounding box center [501, 226] width 238 height 17
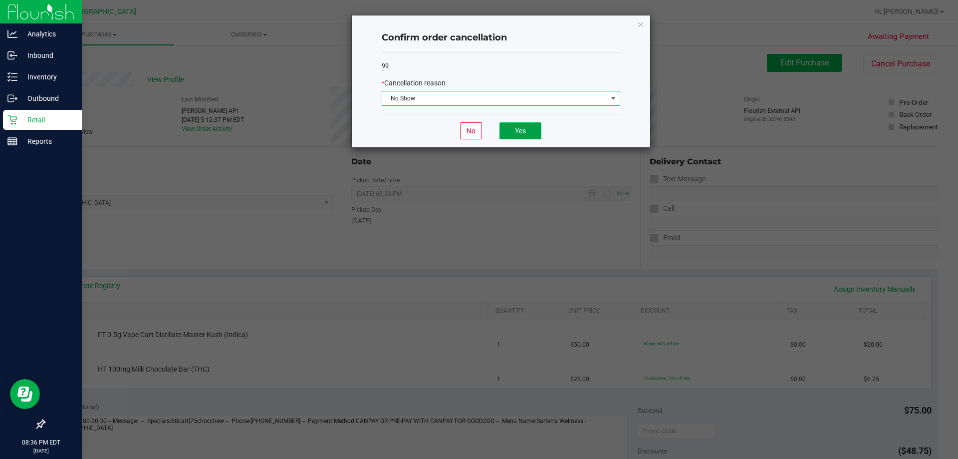
click at [531, 129] on button "Yes" at bounding box center [521, 130] width 42 height 17
